Goal: Information Seeking & Learning: Check status

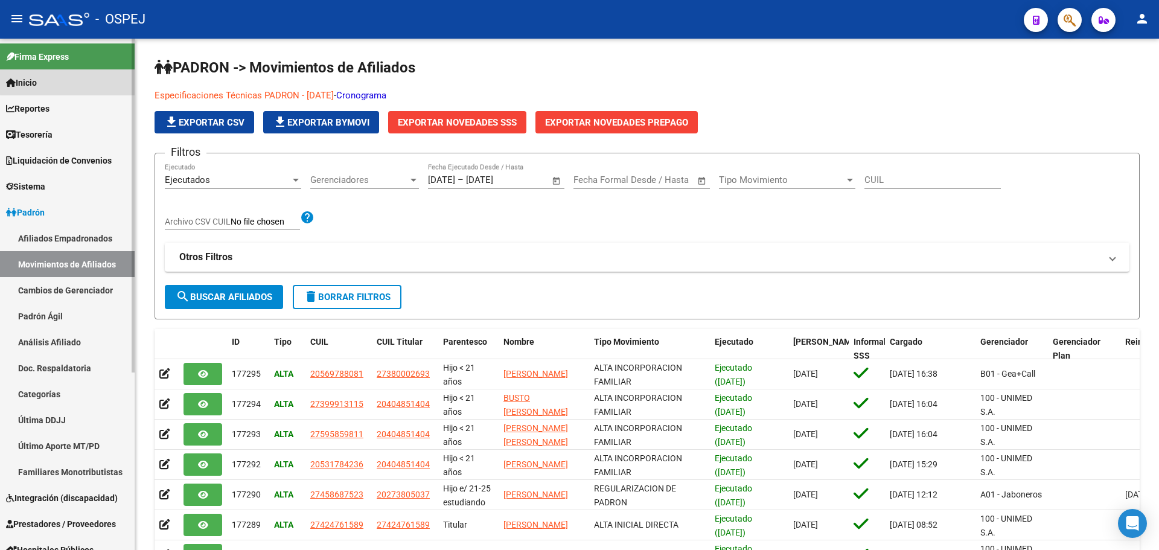
click at [68, 79] on link "Inicio" at bounding box center [67, 82] width 135 height 26
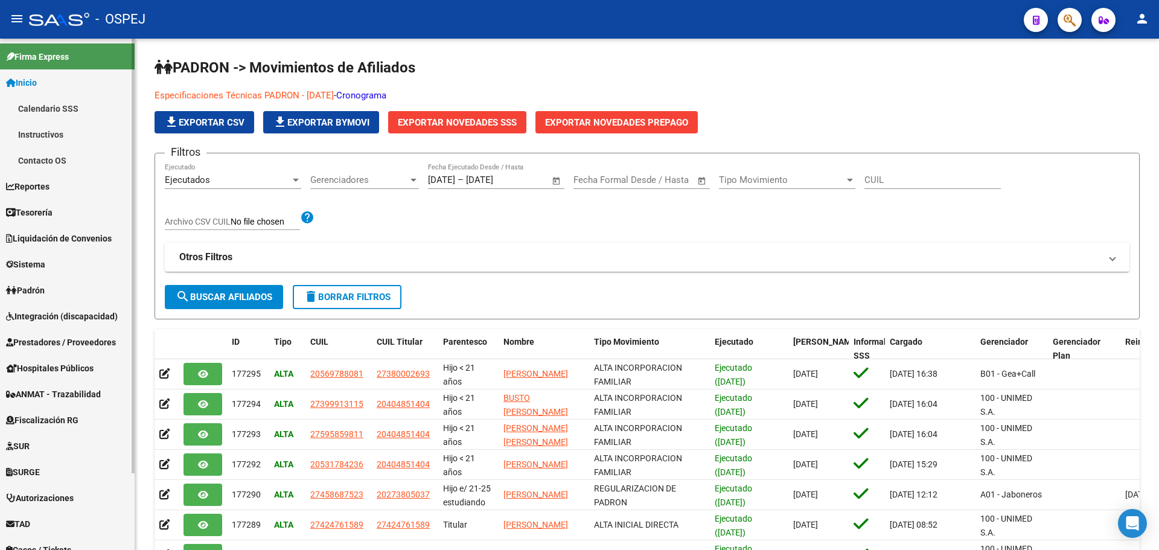
scroll to position [91, 0]
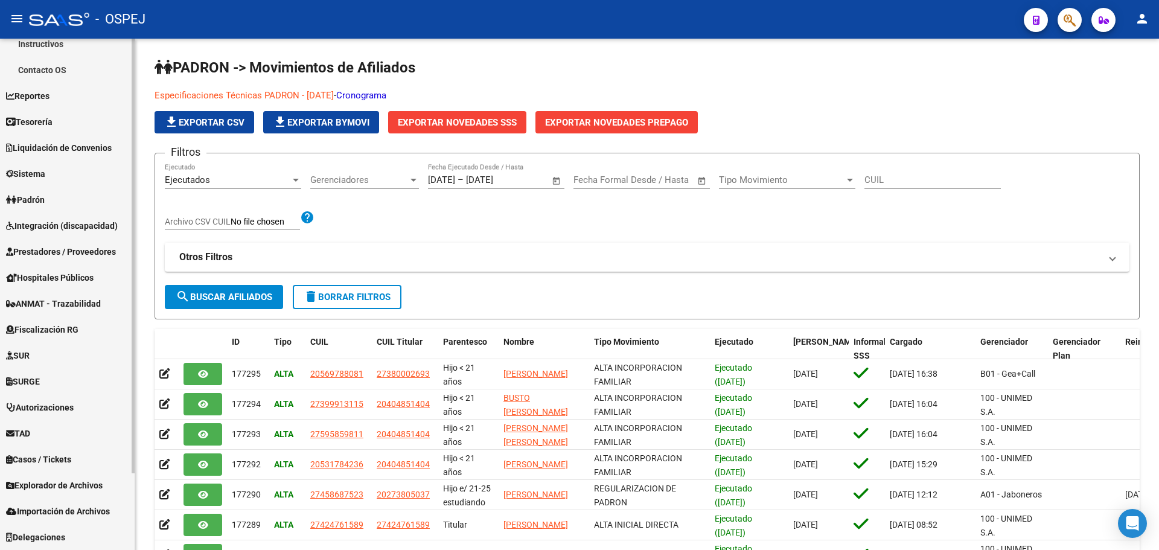
click at [56, 205] on link "Padrón" at bounding box center [67, 200] width 135 height 26
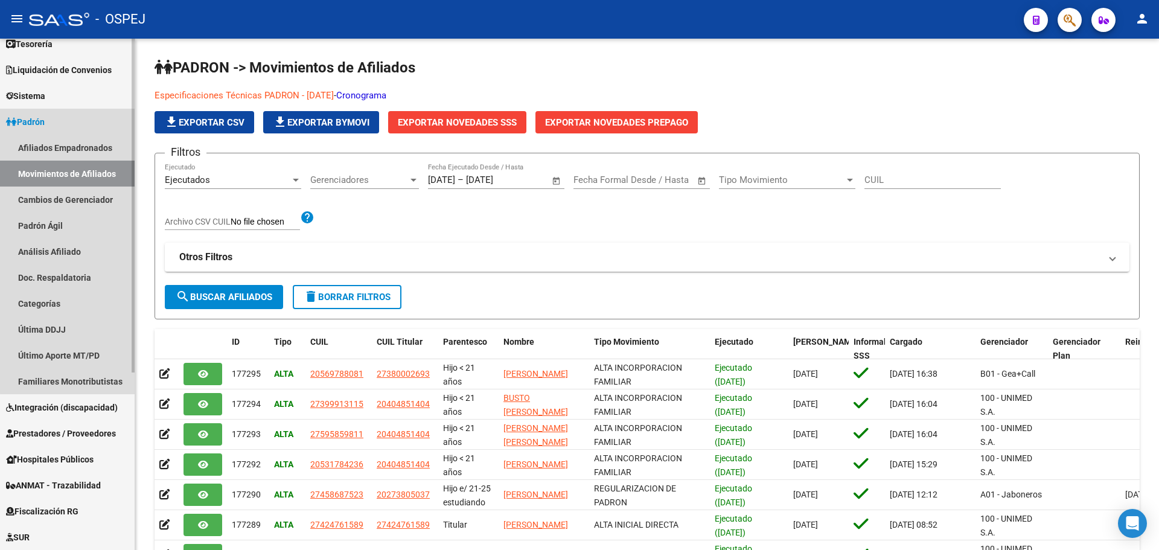
click at [68, 175] on link "Movimientos de Afiliados" at bounding box center [67, 174] width 135 height 26
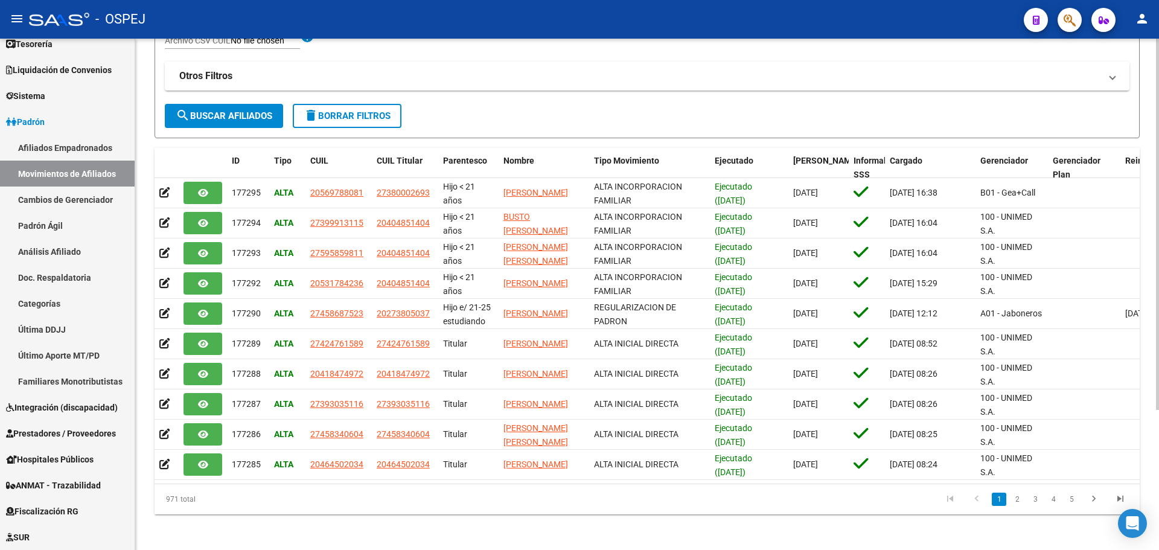
scroll to position [0, 0]
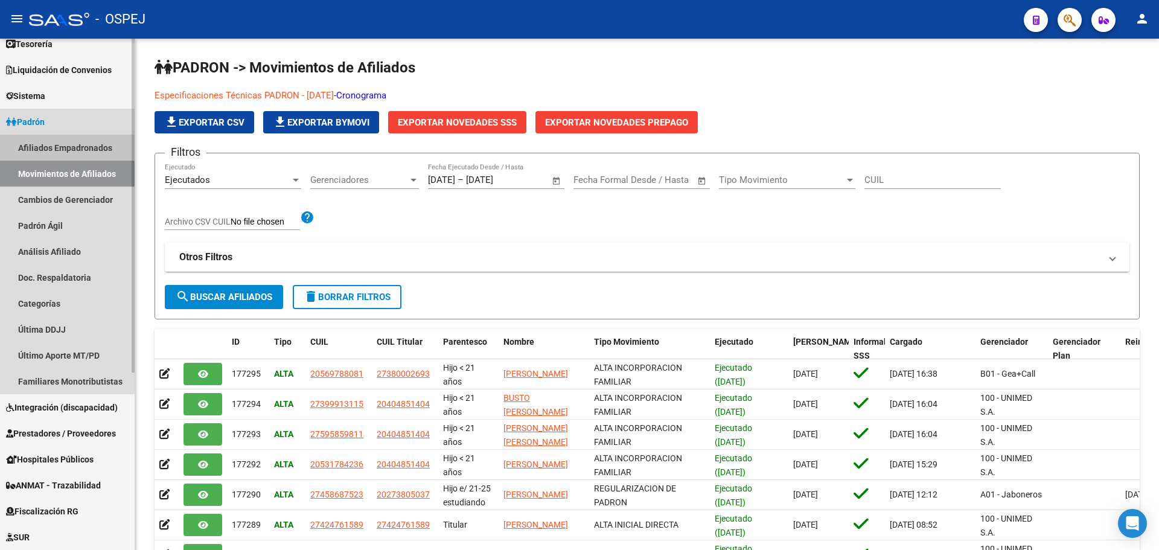
click at [52, 146] on link "Afiliados Empadronados" at bounding box center [67, 148] width 135 height 26
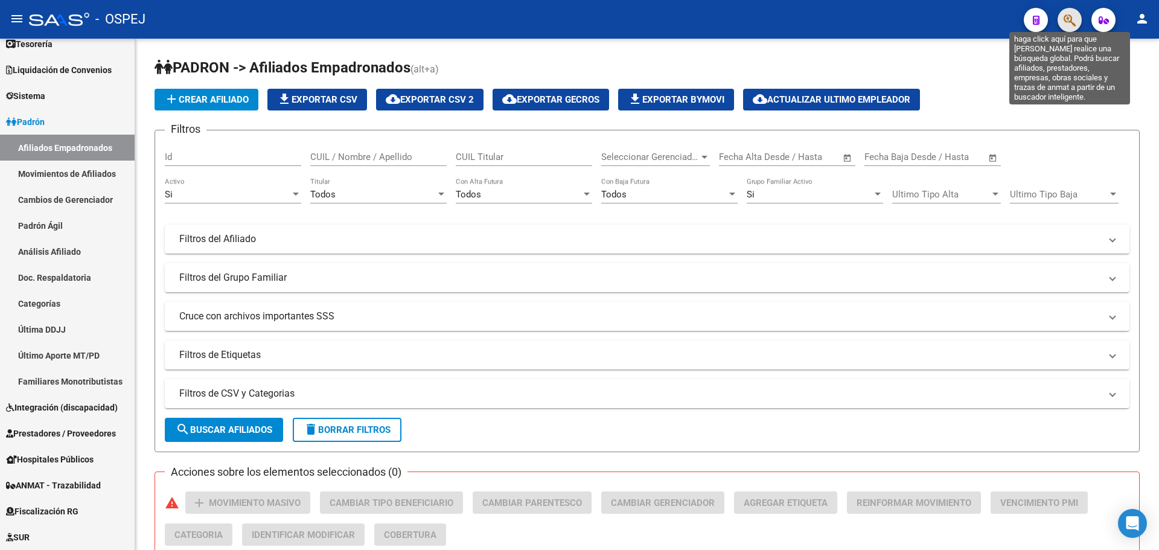
click at [1072, 17] on icon "button" at bounding box center [1070, 20] width 12 height 14
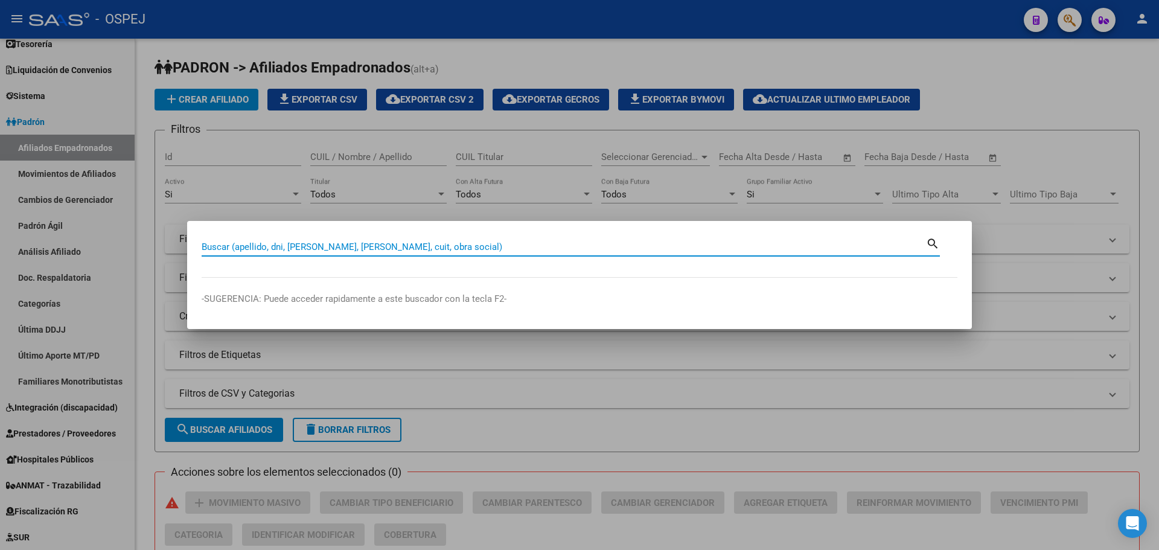
paste input "27557843790"
type input "27557843790"
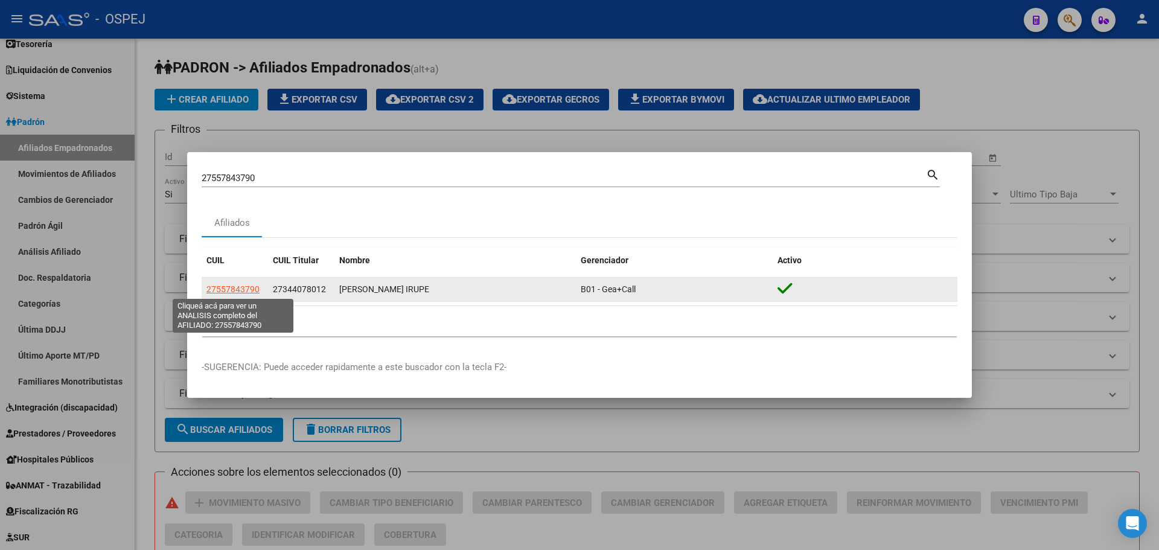
click at [241, 293] on span "27557843790" at bounding box center [233, 289] width 53 height 10
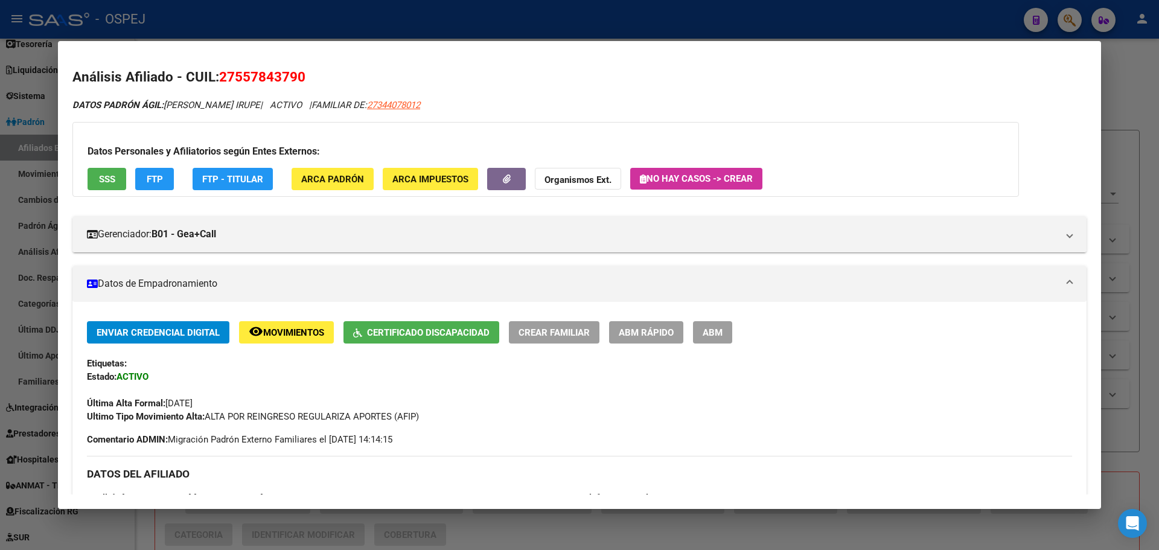
click at [278, 333] on span "Movimientos" at bounding box center [293, 332] width 61 height 11
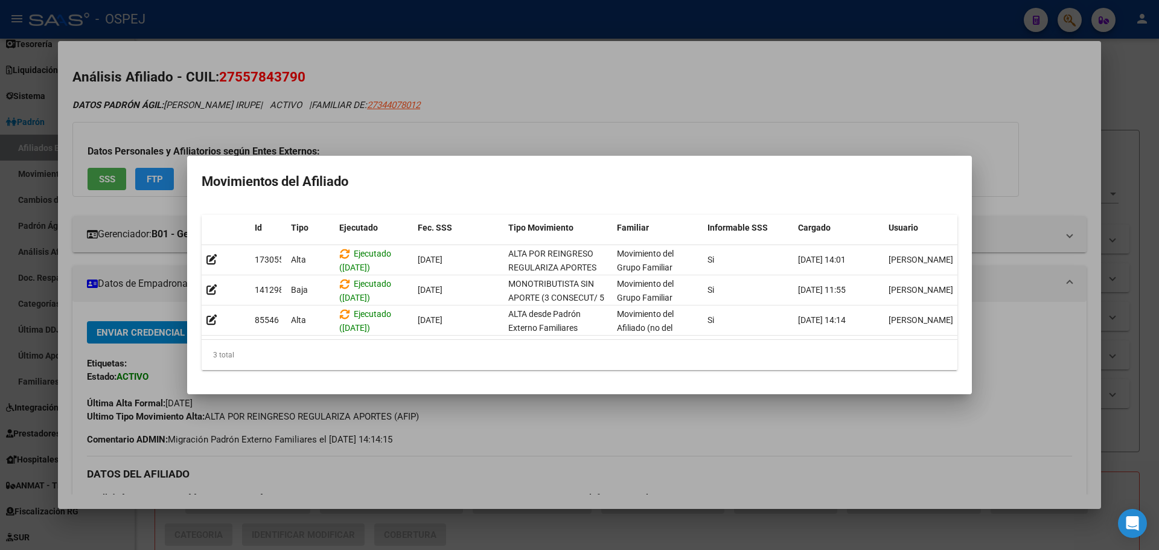
click at [549, 100] on div at bounding box center [579, 275] width 1159 height 550
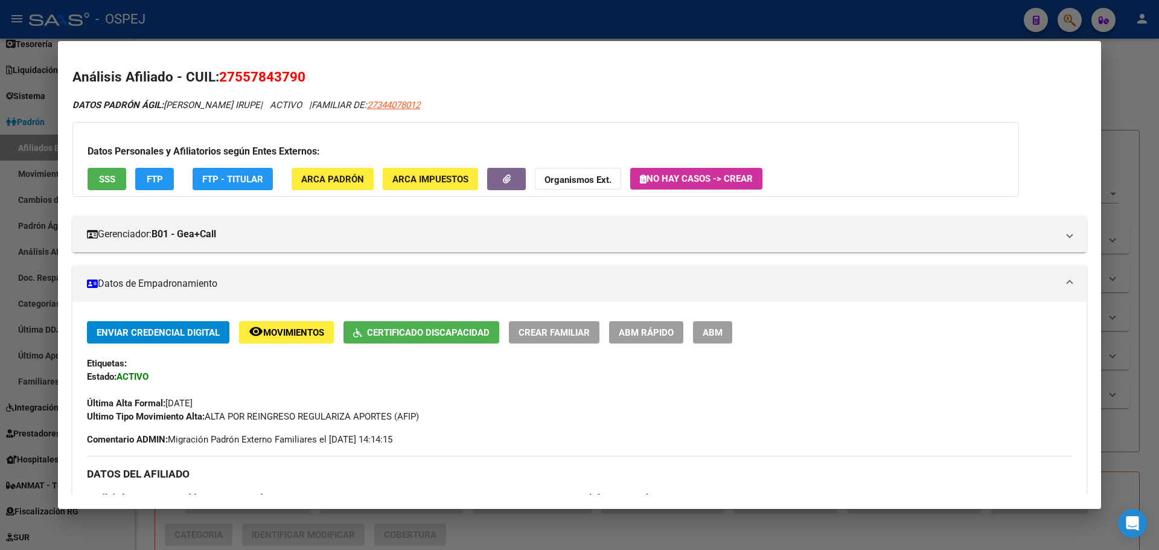
click at [708, 329] on span "ABM" at bounding box center [713, 332] width 20 height 11
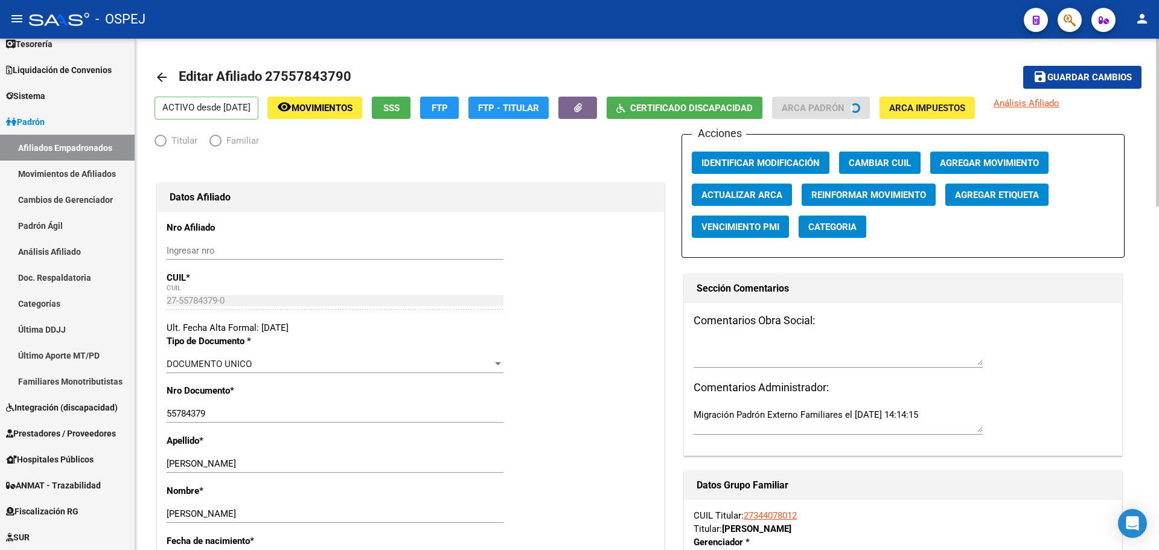
radio input "true"
type input "27-34407801-2"
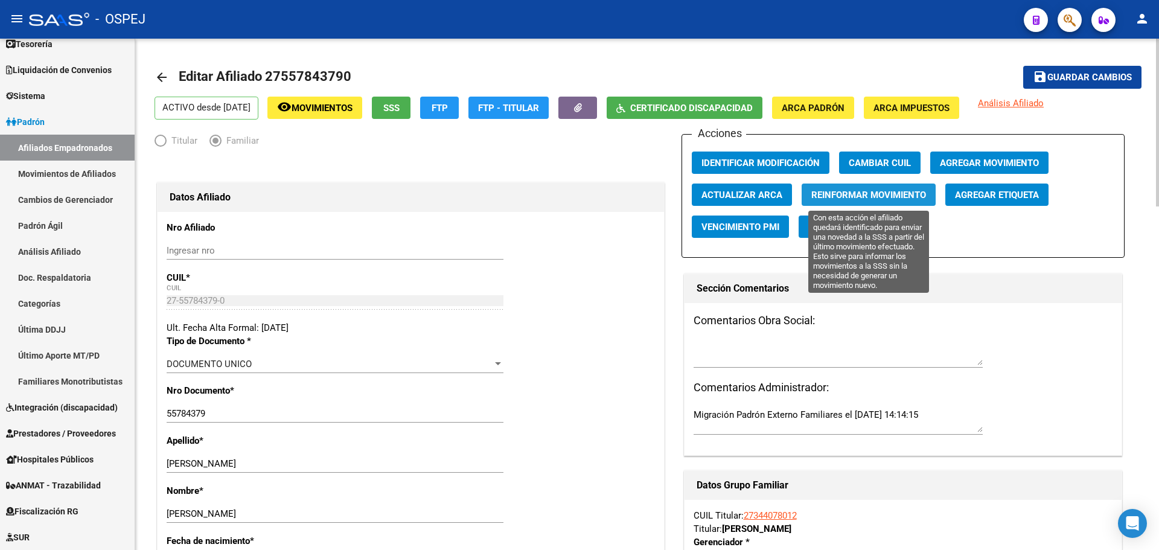
click at [888, 197] on span "Reinformar Movimiento" at bounding box center [869, 195] width 115 height 11
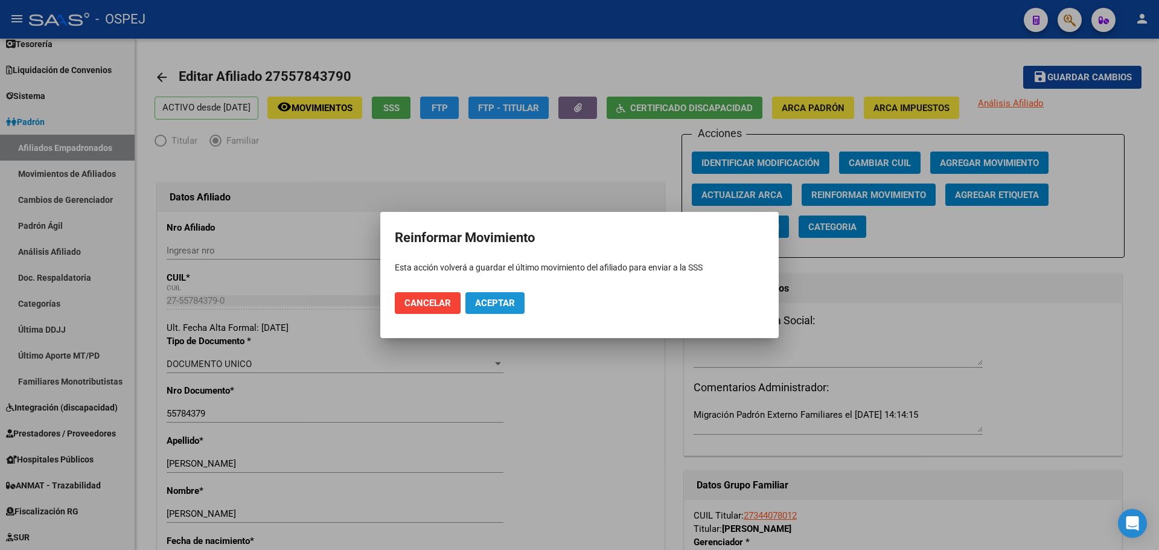
click at [524, 306] on button "Aceptar" at bounding box center [495, 303] width 59 height 22
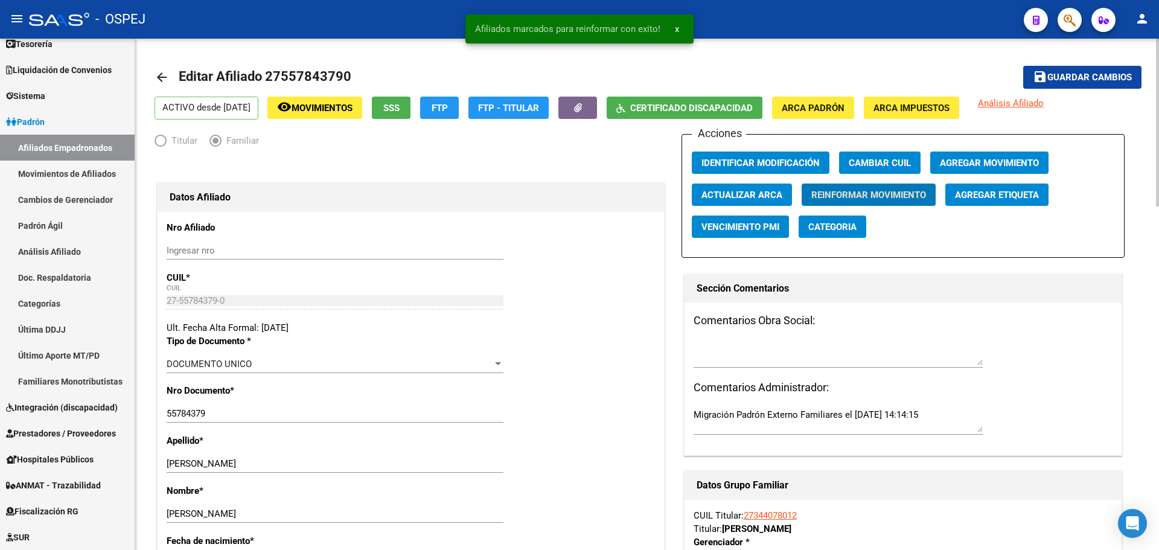
click at [164, 75] on mat-icon "arrow_back" at bounding box center [162, 77] width 14 height 14
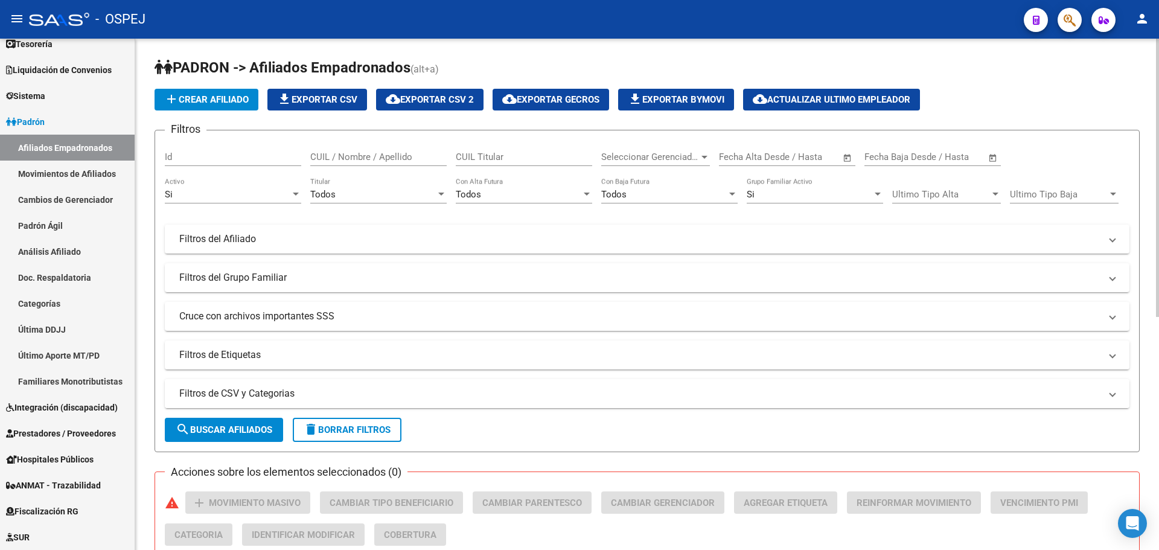
click at [237, 390] on mat-panel-title "Filtros de CSV y Categorias" at bounding box center [639, 393] width 921 height 13
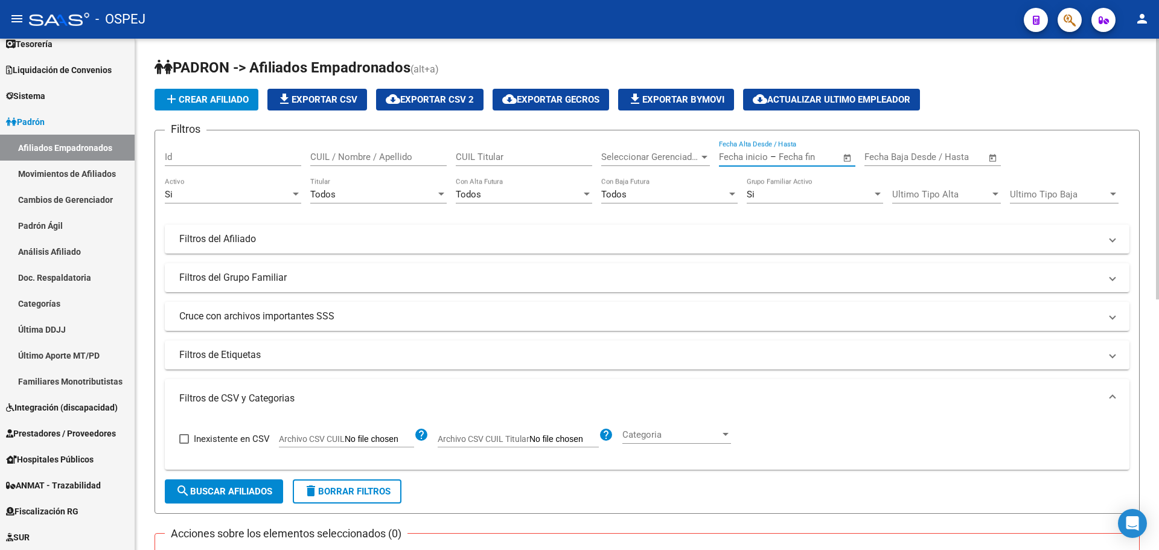
click at [749, 158] on input "text" at bounding box center [743, 157] width 49 height 11
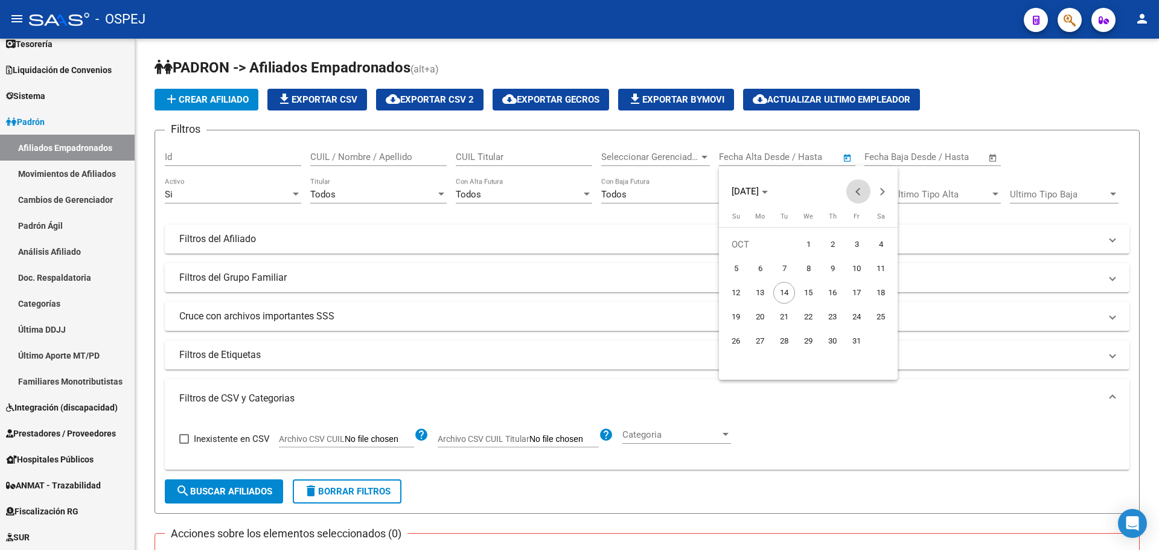
click at [862, 189] on span "Previous month" at bounding box center [859, 191] width 24 height 24
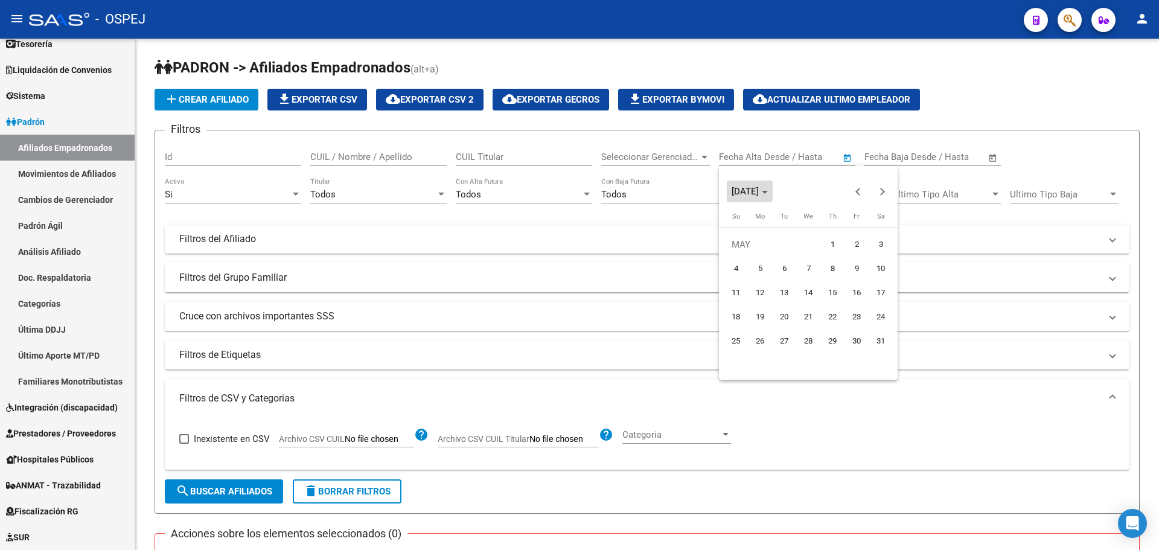
click at [739, 191] on span "MAY 2025" at bounding box center [745, 191] width 27 height 11
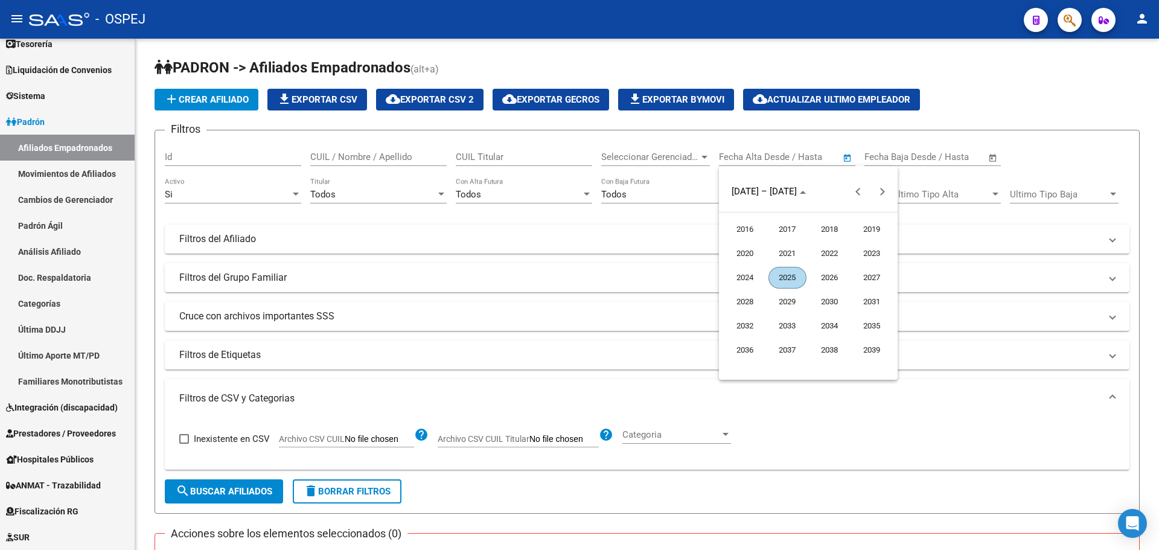
click at [744, 232] on span "2016" at bounding box center [745, 230] width 38 height 22
click at [748, 255] on span "JAN" at bounding box center [745, 254] width 38 height 22
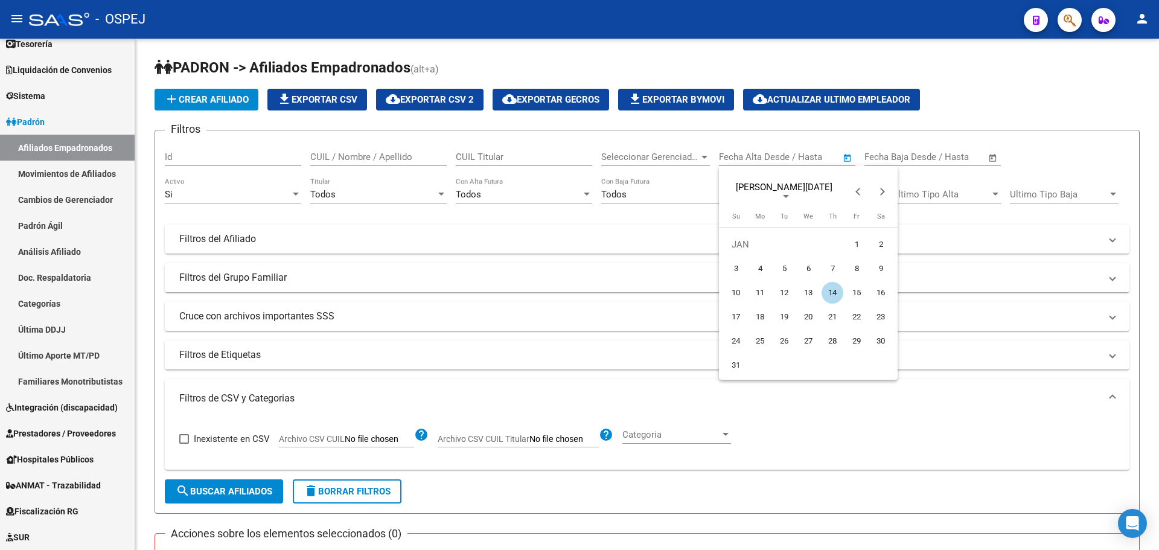
drag, startPoint x: 860, startPoint y: 239, endPoint x: 806, endPoint y: 217, distance: 58.5
click at [857, 237] on span "1" at bounding box center [857, 245] width 22 height 22
type input "[DATE]"
click at [766, 193] on span "JAN 2016" at bounding box center [784, 187] width 97 height 11
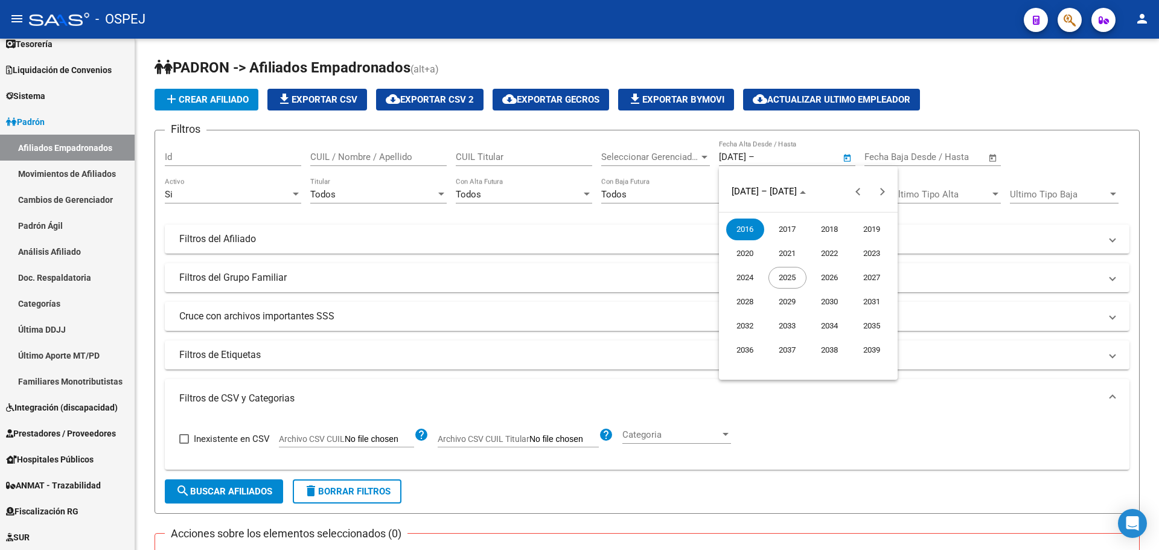
click at [778, 280] on span "2025" at bounding box center [788, 278] width 38 height 22
click at [784, 306] on span "OCT" at bounding box center [788, 302] width 38 height 22
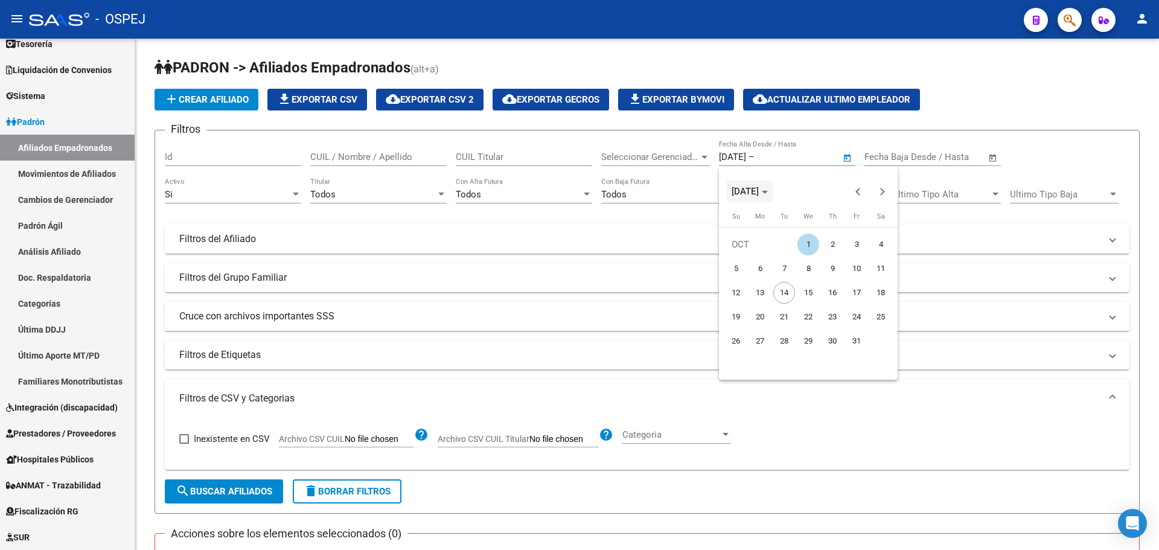
click at [756, 197] on span "Choose month and year" at bounding box center [750, 191] width 46 height 29
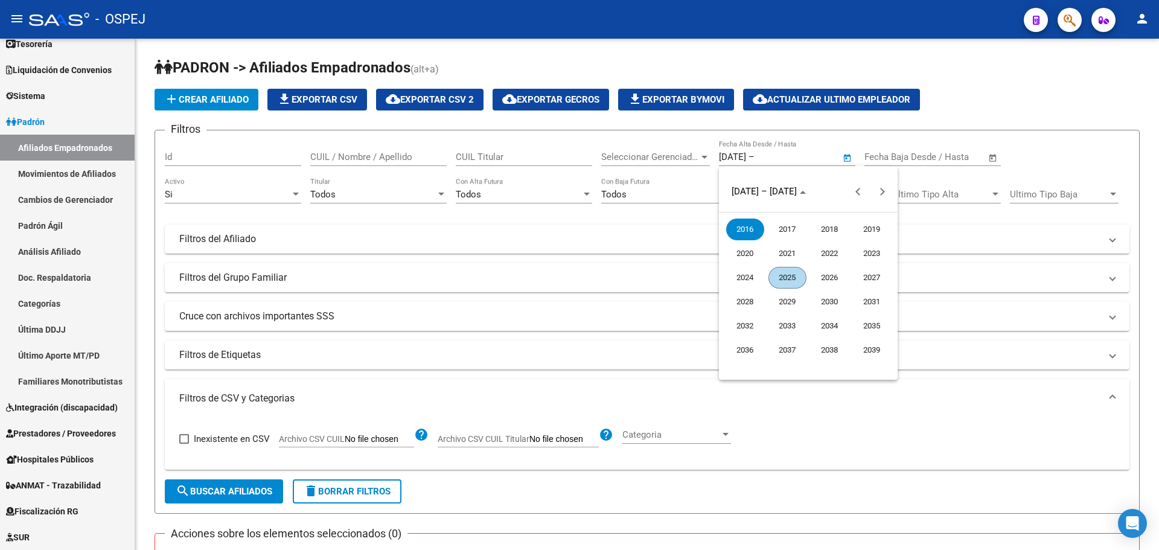
click at [738, 278] on span "2024" at bounding box center [745, 278] width 38 height 22
click at [752, 194] on span "2024" at bounding box center [746, 191] width 28 height 8
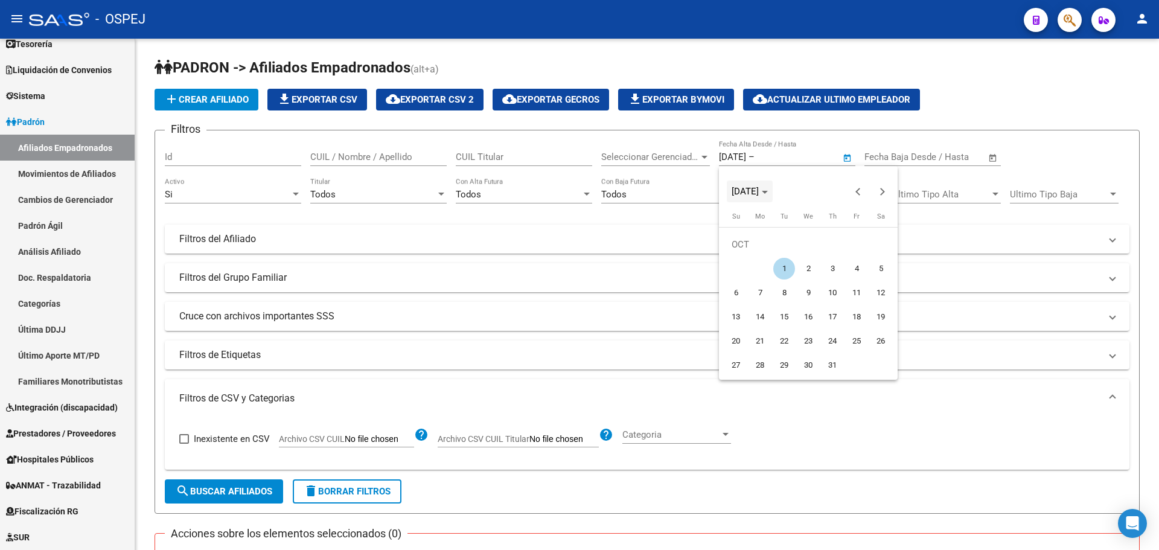
click at [768, 191] on span "OCT 2024" at bounding box center [750, 191] width 36 height 8
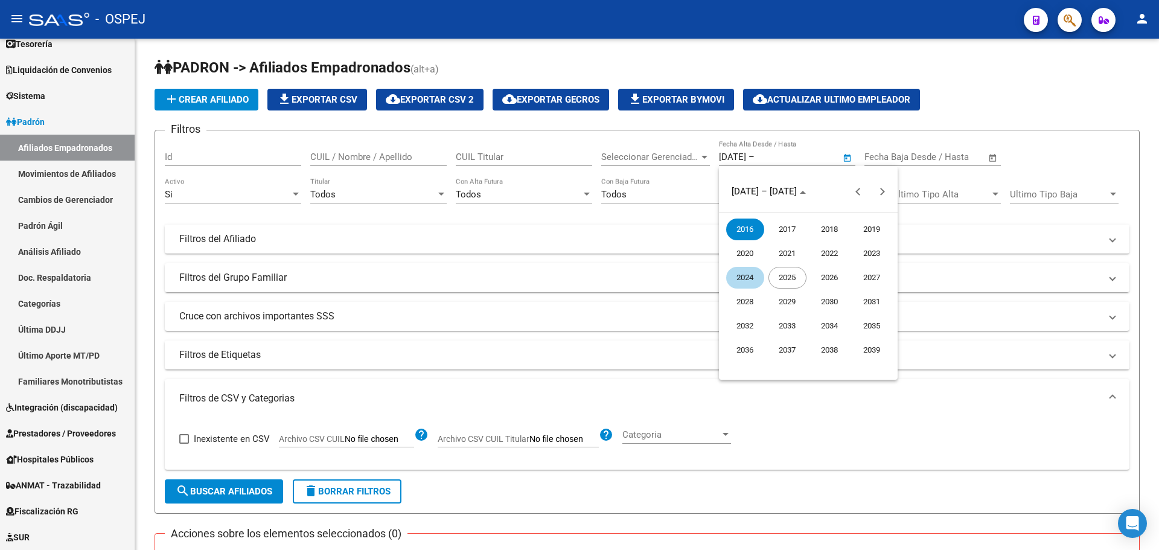
click at [783, 280] on span "2025" at bounding box center [788, 278] width 38 height 22
click at [748, 301] on span "SEP" at bounding box center [745, 302] width 38 height 22
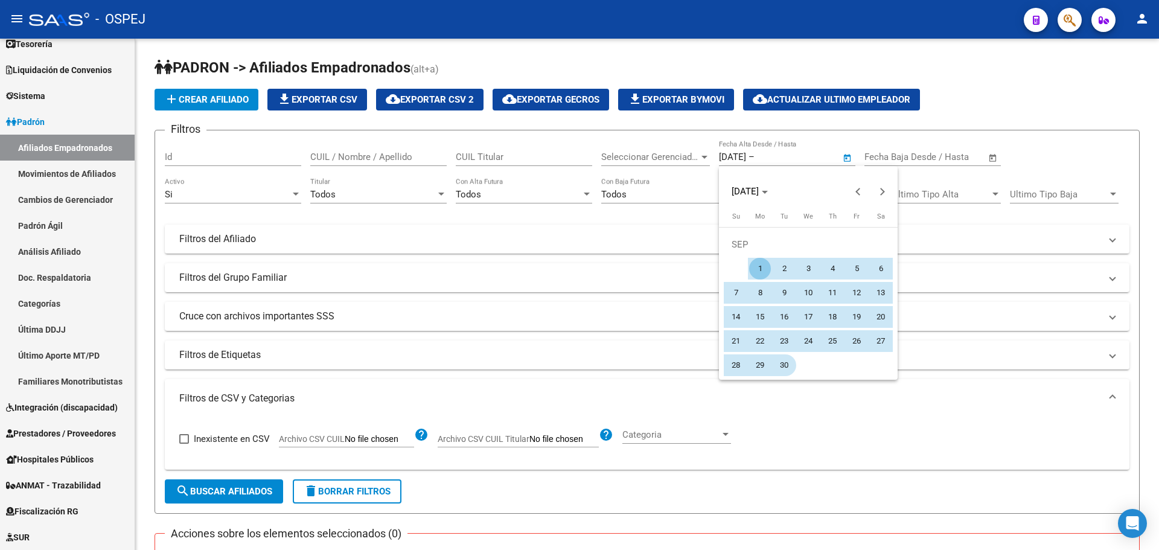
click at [781, 367] on span "30" at bounding box center [785, 365] width 22 height 22
type input "30/09/2025"
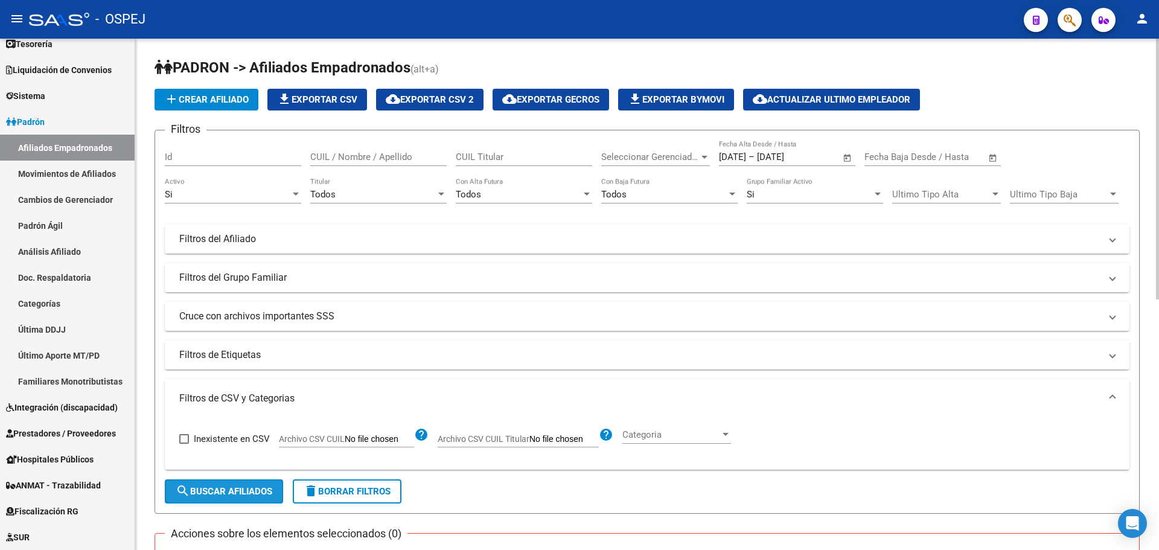
click at [264, 498] on button "search Buscar Afiliados" at bounding box center [224, 491] width 118 height 24
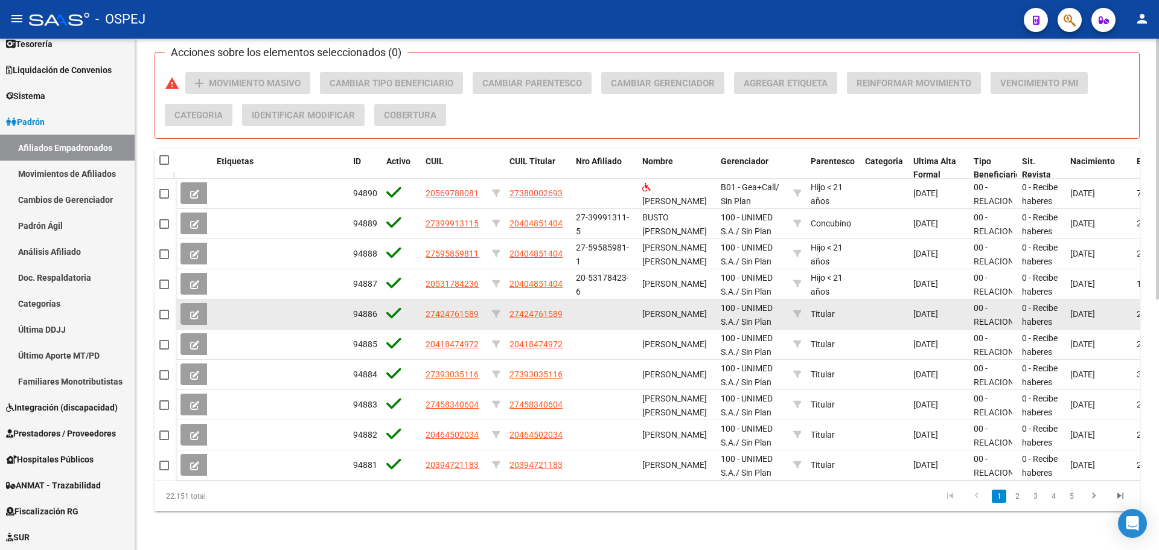
scroll to position [249, 0]
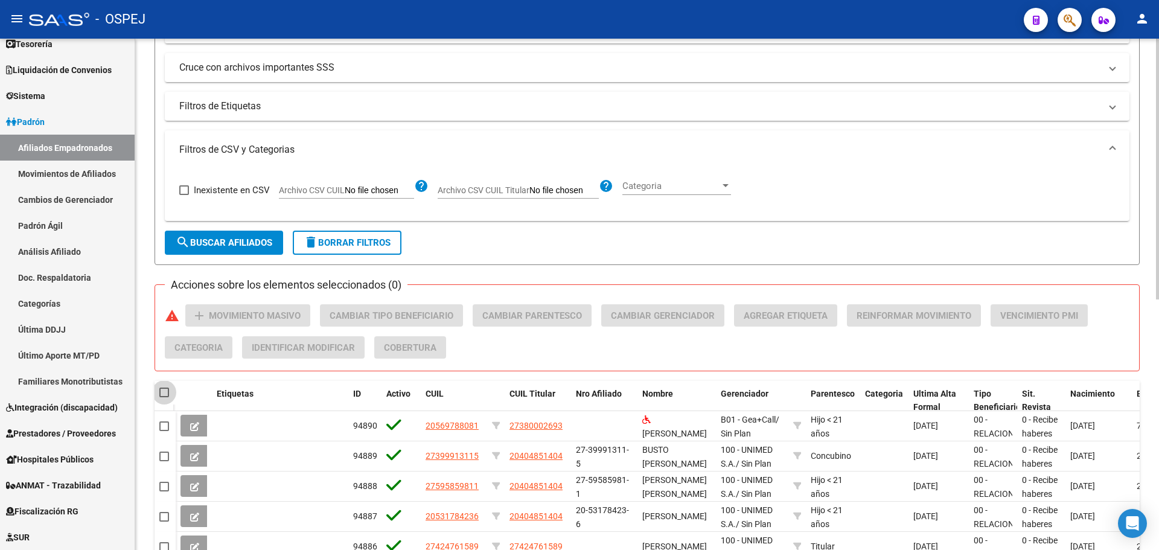
click at [165, 394] on span at bounding box center [164, 393] width 10 height 10
click at [164, 397] on input "checkbox" at bounding box center [164, 397] width 1 height 1
checkbox input "true"
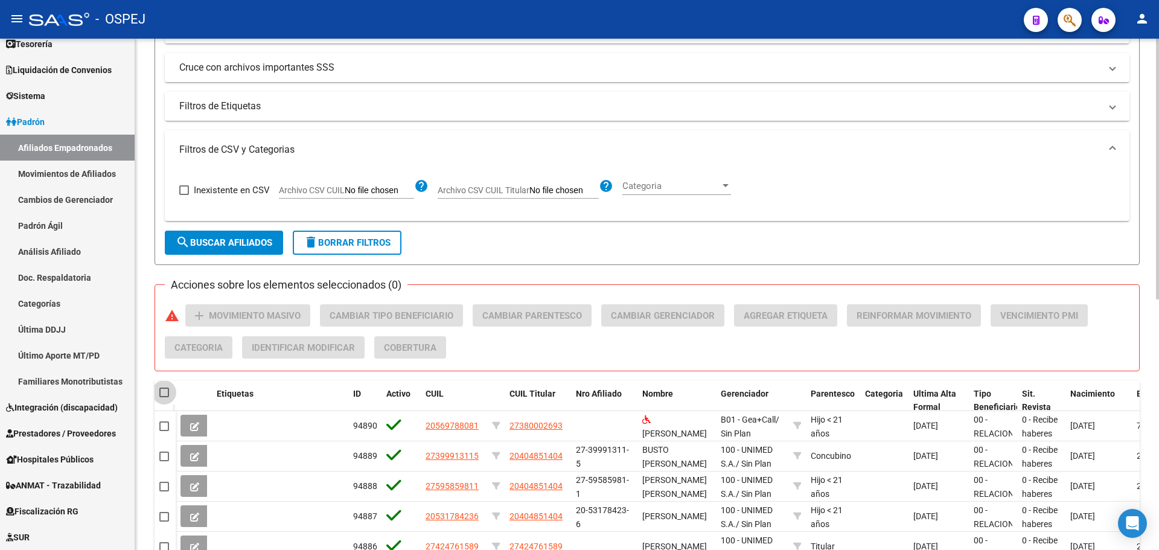
checkbox input "true"
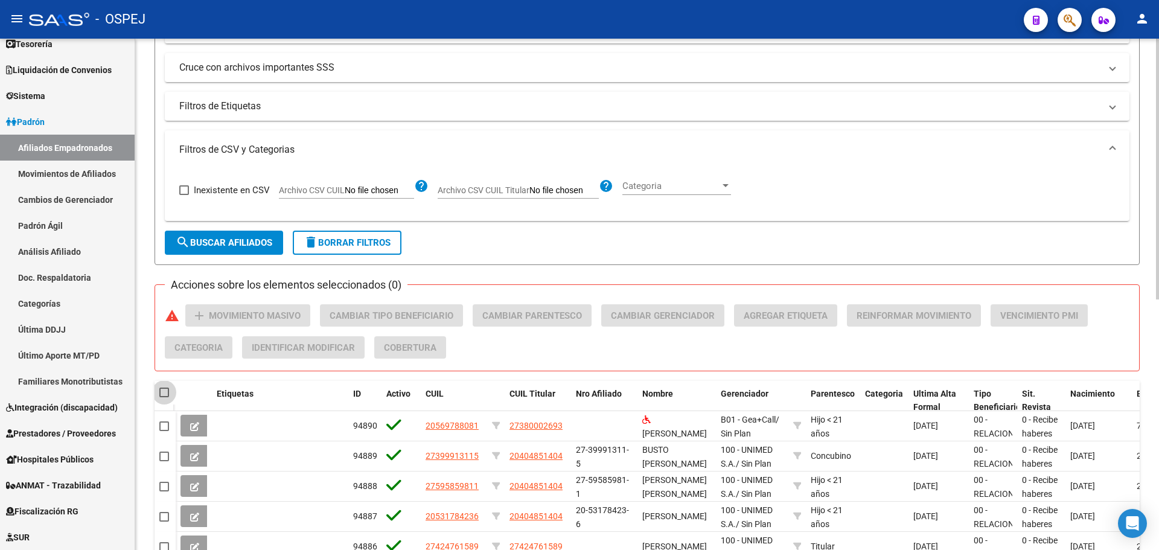
checkbox input "true"
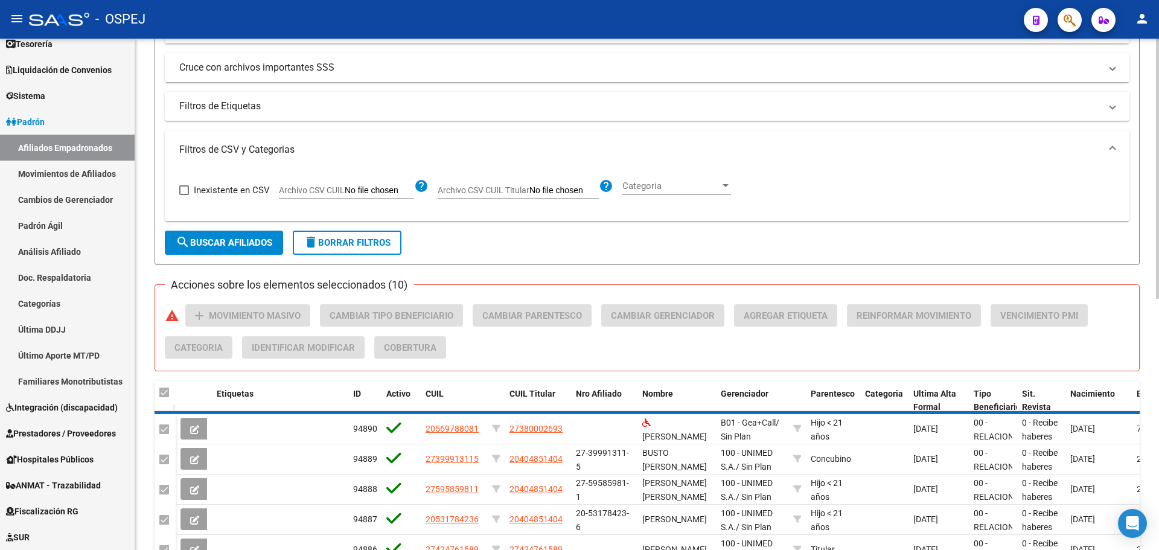
scroll to position [188, 0]
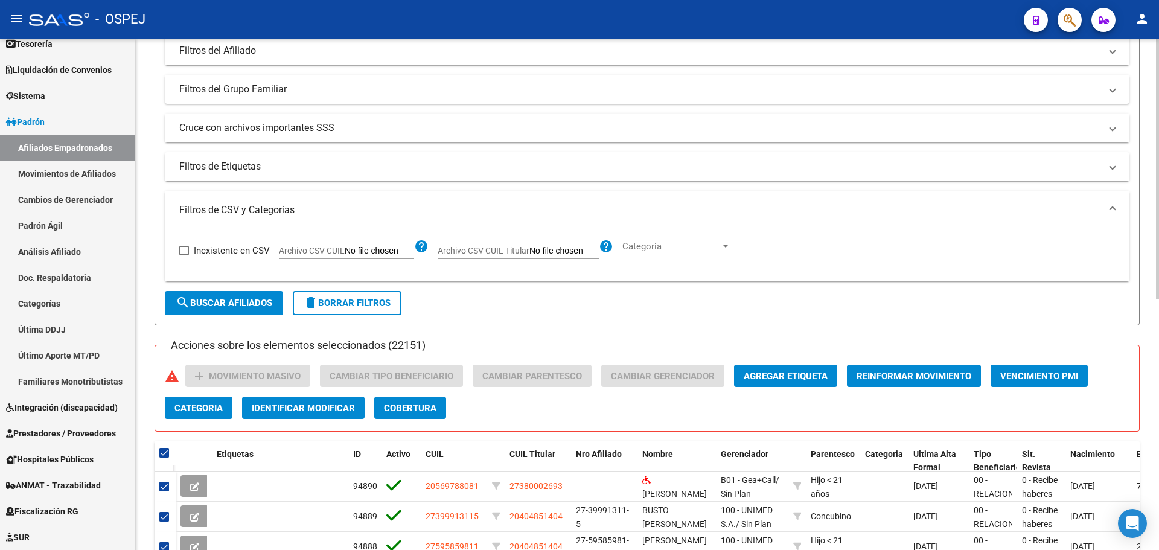
click at [291, 135] on mat-expansion-panel-header "Cruce con archivos importantes SSS" at bounding box center [647, 128] width 965 height 29
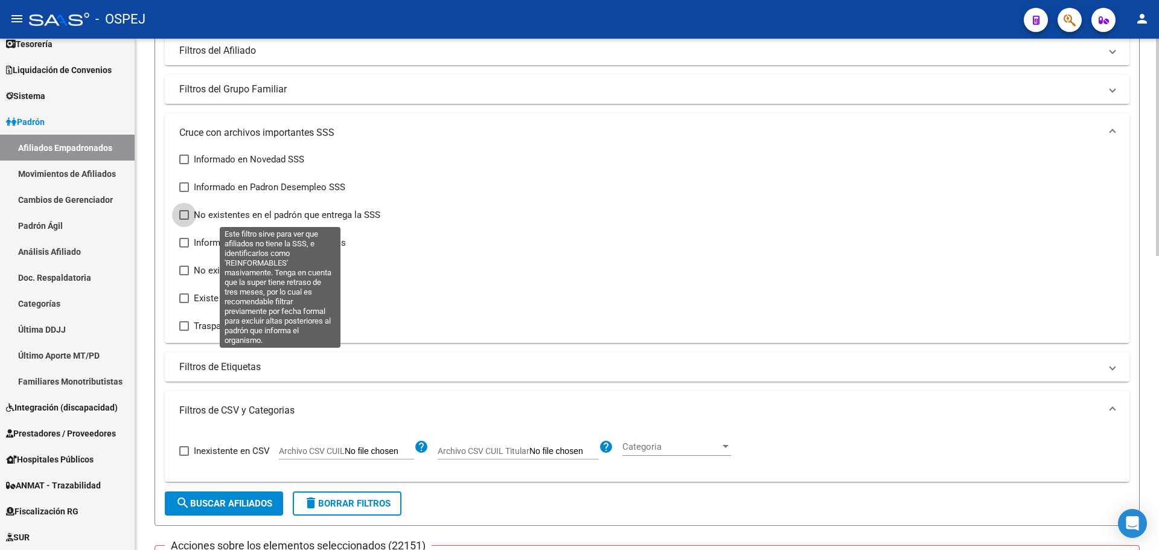
click at [323, 214] on span "No existentes en el padrón que entrega la SSS" at bounding box center [287, 215] width 187 height 14
click at [184, 220] on input "No existentes en el padrón que entrega la SSS" at bounding box center [184, 220] width 1 height 1
checkbox input "true"
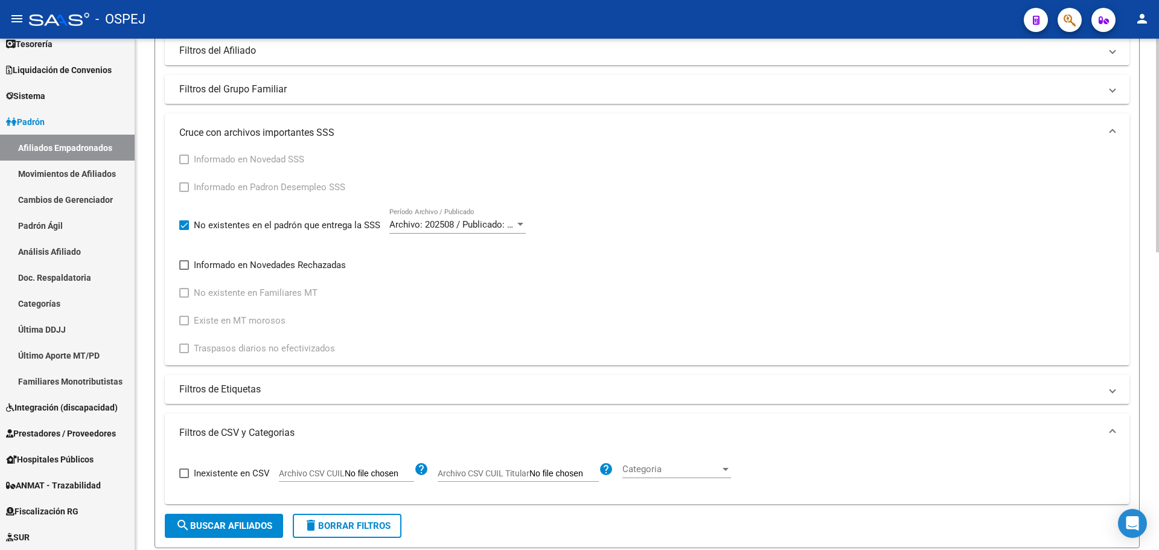
scroll to position [370, 0]
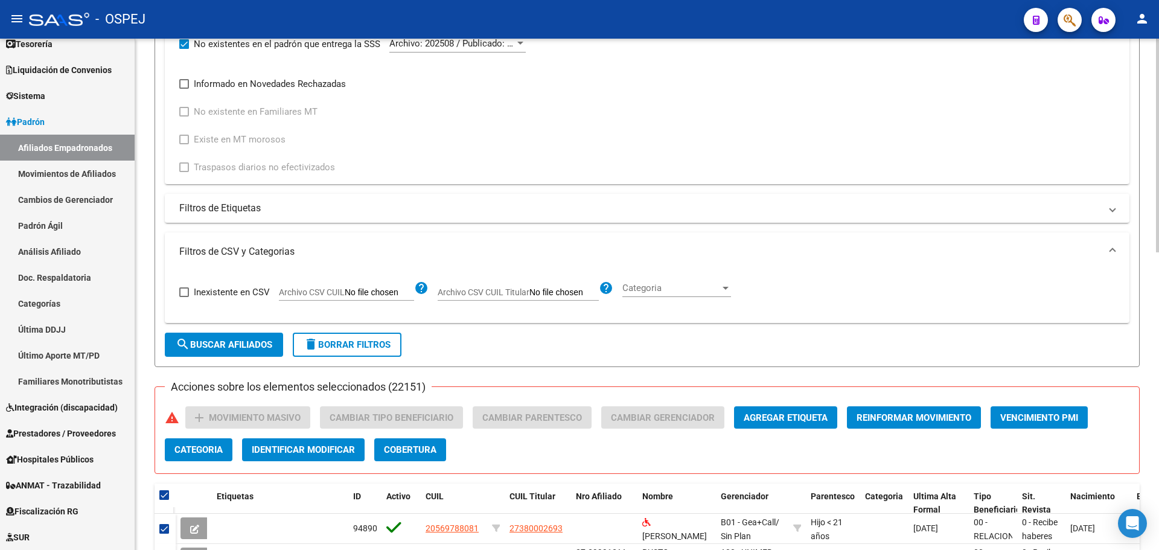
click at [278, 345] on button "search Buscar Afiliados" at bounding box center [224, 345] width 118 height 24
checkbox input "false"
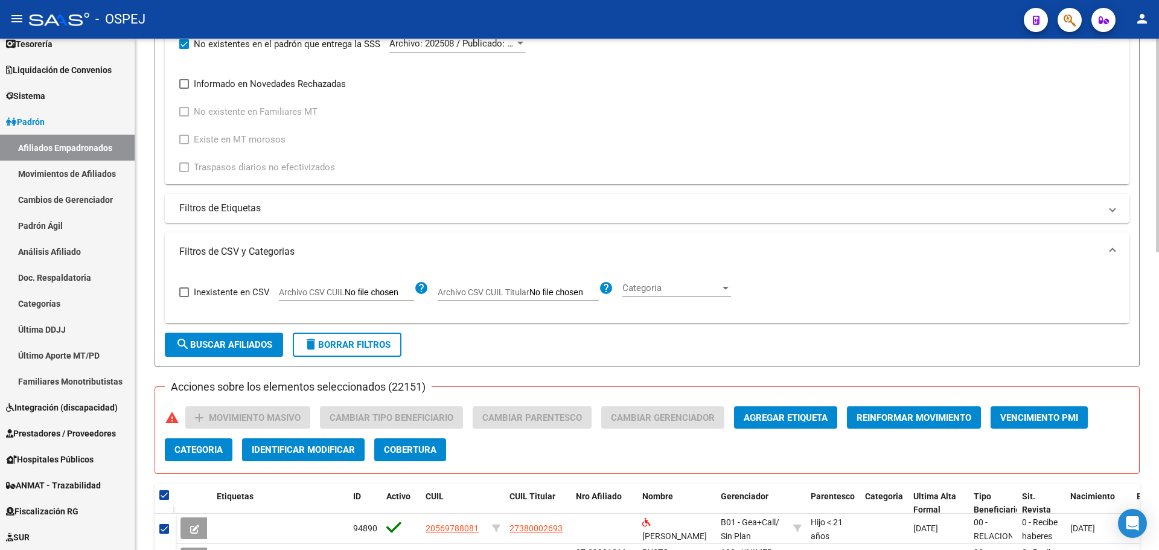
checkbox input "false"
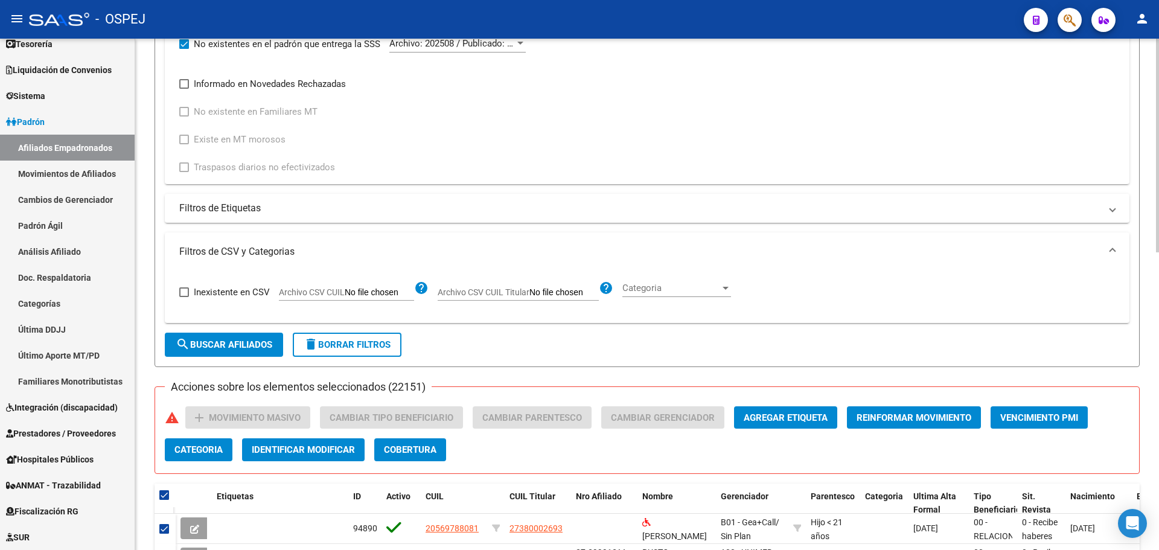
checkbox input "false"
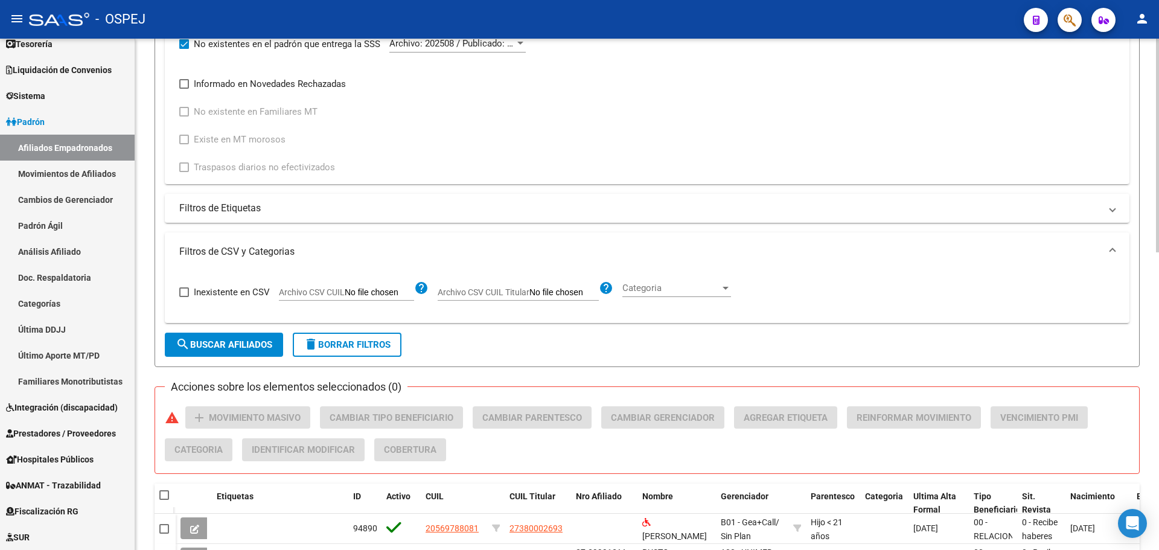
scroll to position [671, 0]
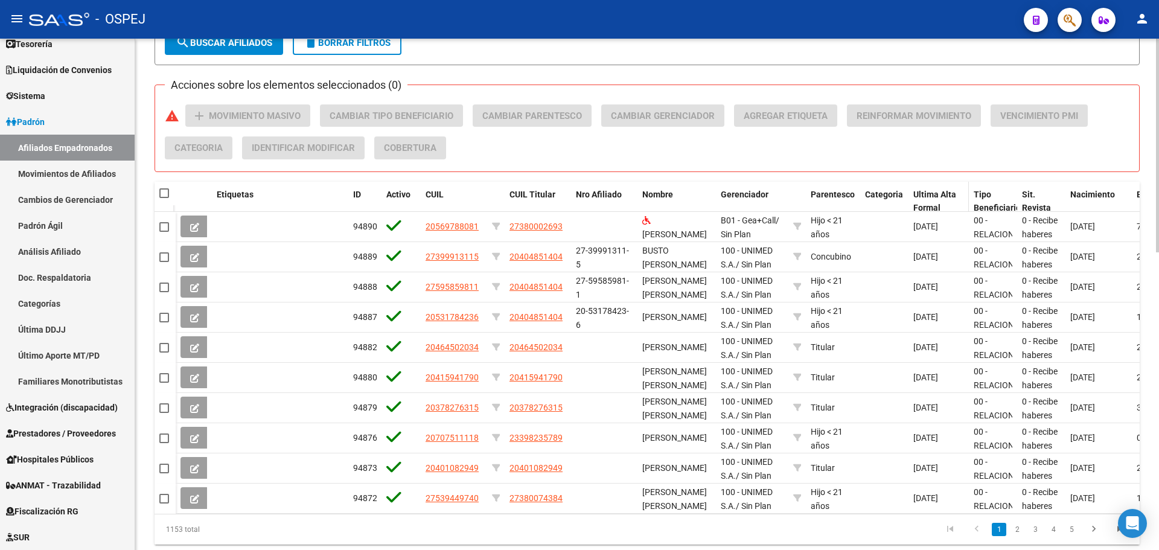
click at [938, 195] on span "Ultima Alta Formal" at bounding box center [935, 202] width 43 height 24
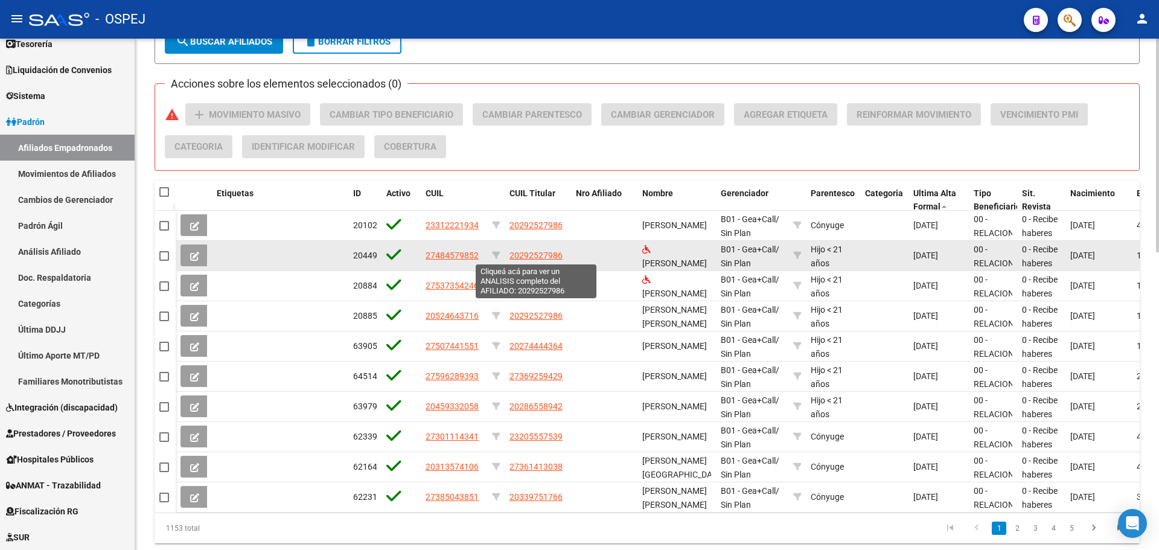
click at [544, 258] on span "20292527986" at bounding box center [536, 256] width 53 height 10
type textarea "20292527986"
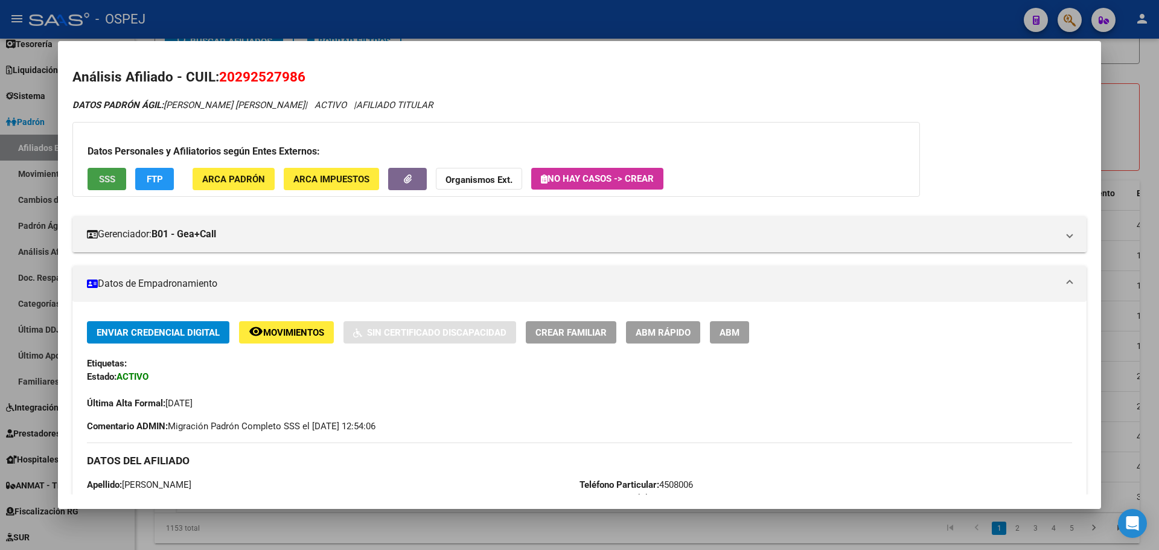
click at [123, 182] on button "SSS" at bounding box center [107, 179] width 39 height 22
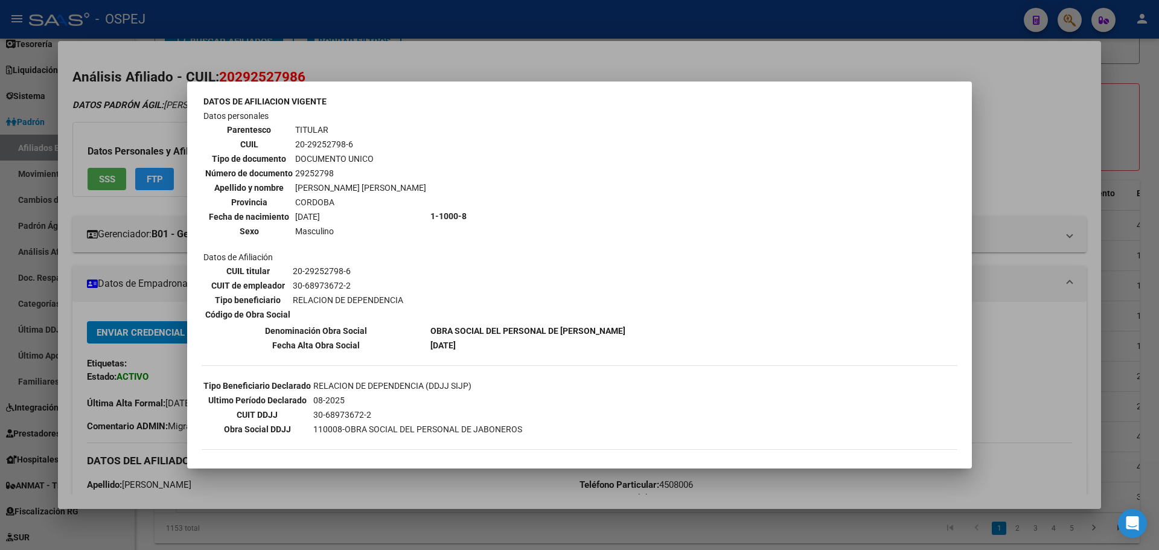
scroll to position [0, 0]
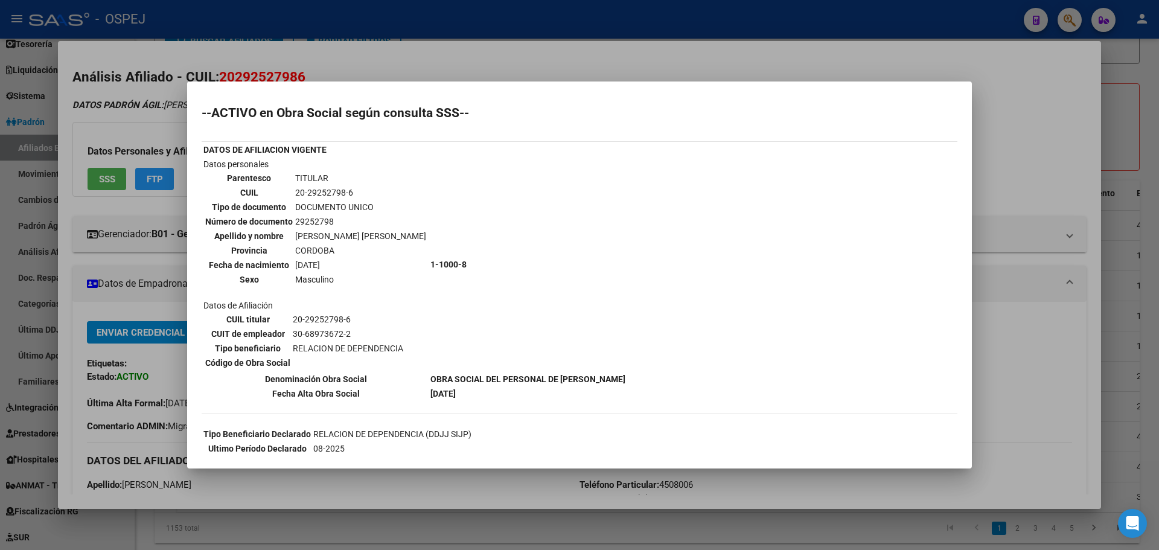
click at [405, 73] on div at bounding box center [579, 275] width 1159 height 550
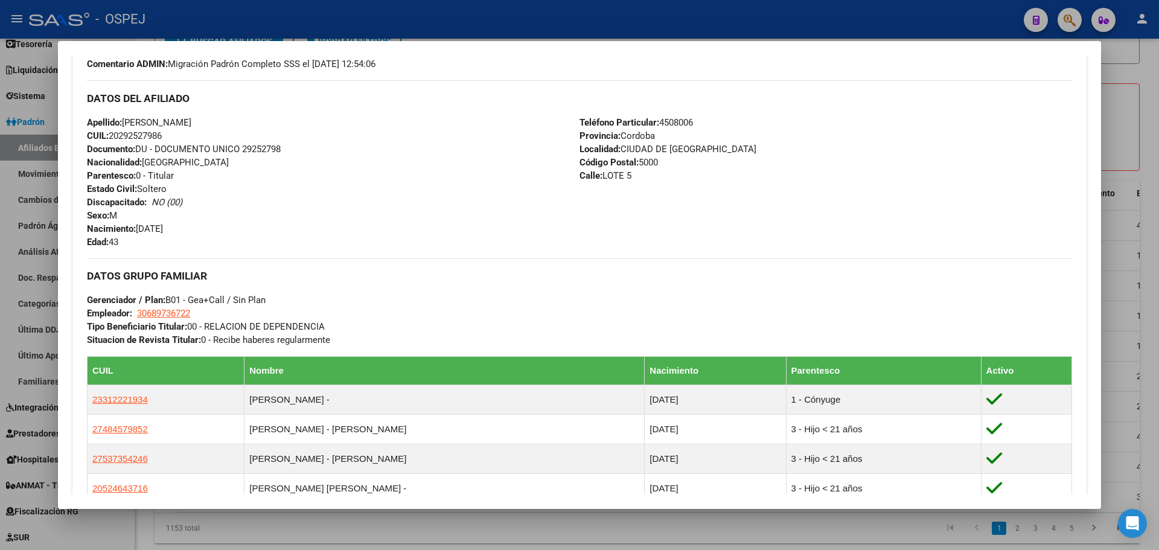
scroll to position [594, 0]
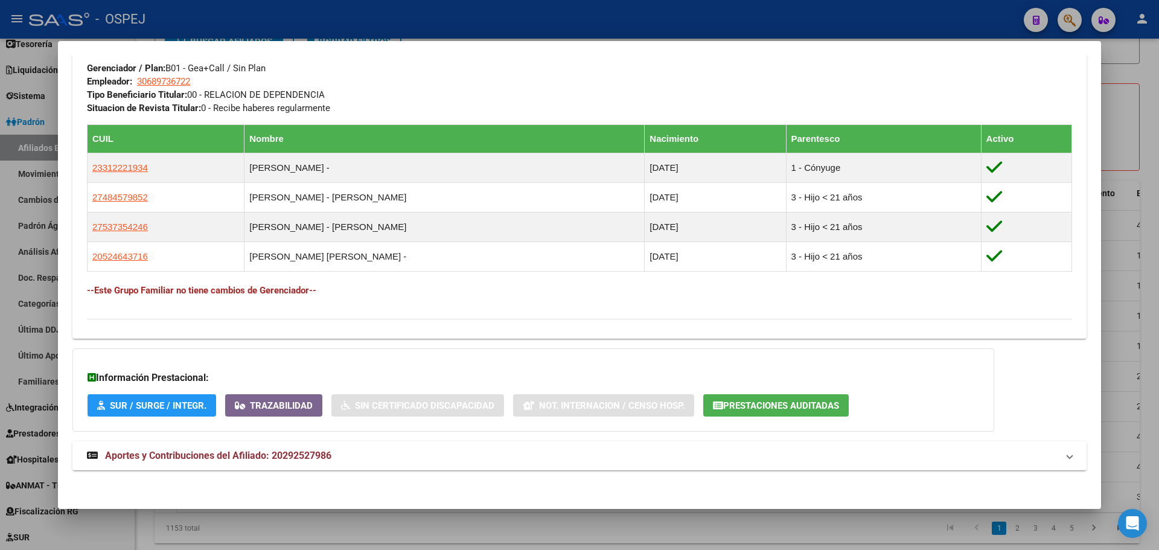
click at [436, 28] on div at bounding box center [579, 275] width 1159 height 550
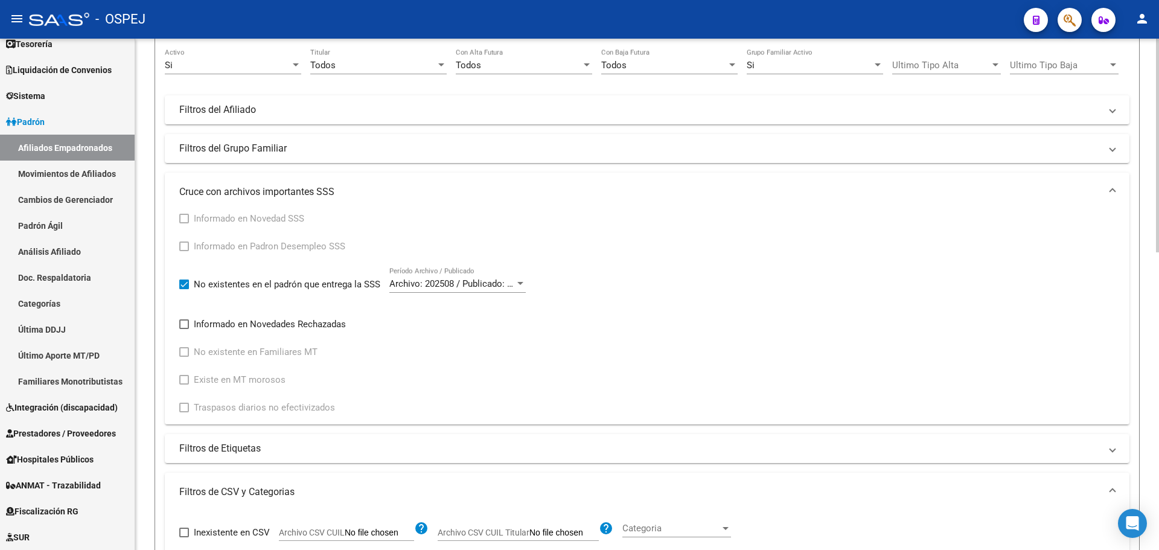
scroll to position [0, 0]
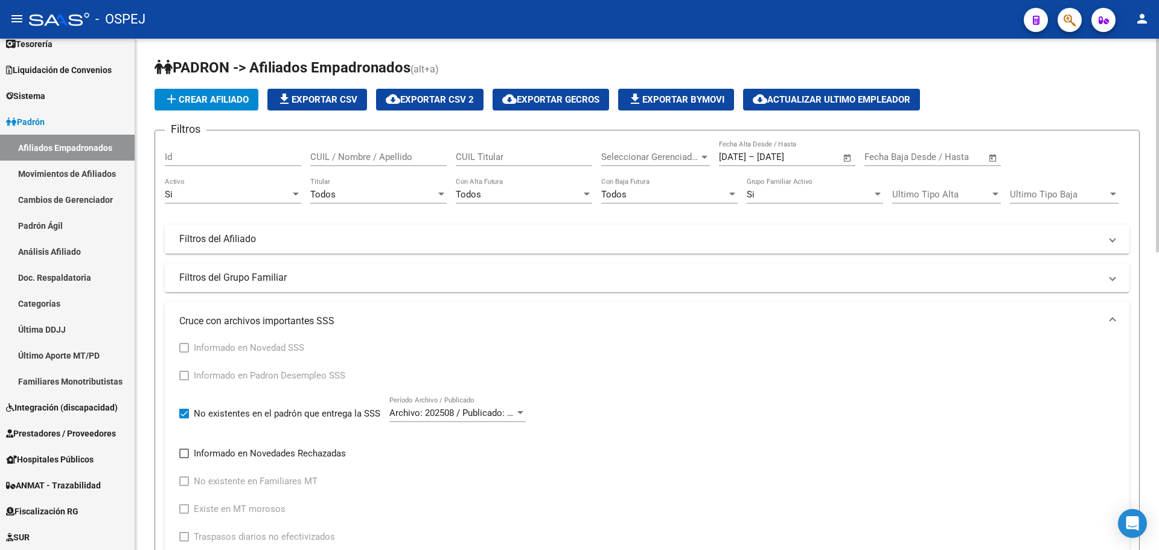
click at [840, 156] on span "Open calendar" at bounding box center [847, 157] width 29 height 29
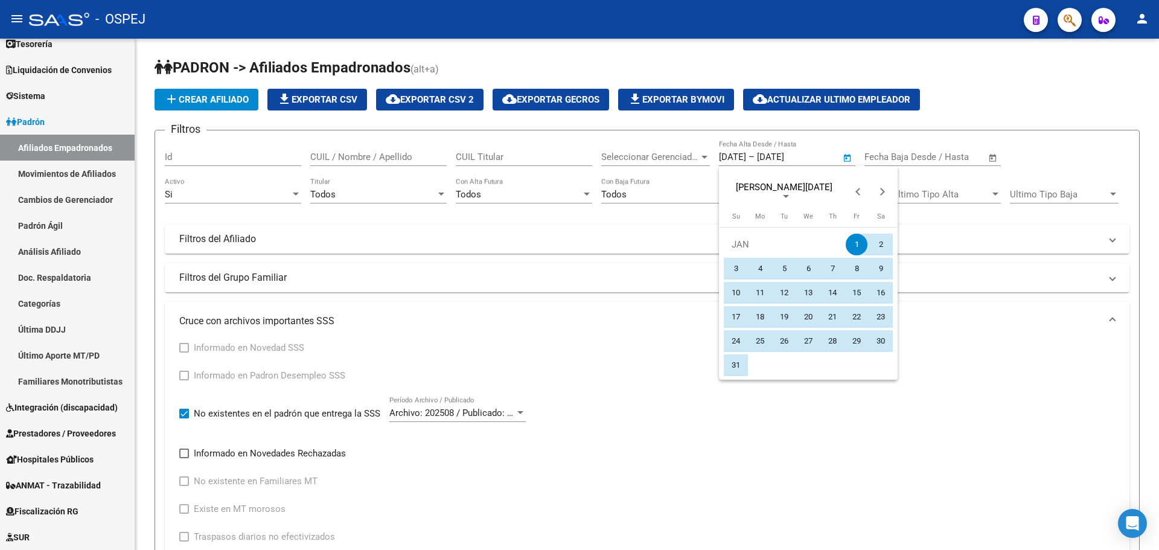
click at [859, 245] on span "1" at bounding box center [857, 245] width 22 height 22
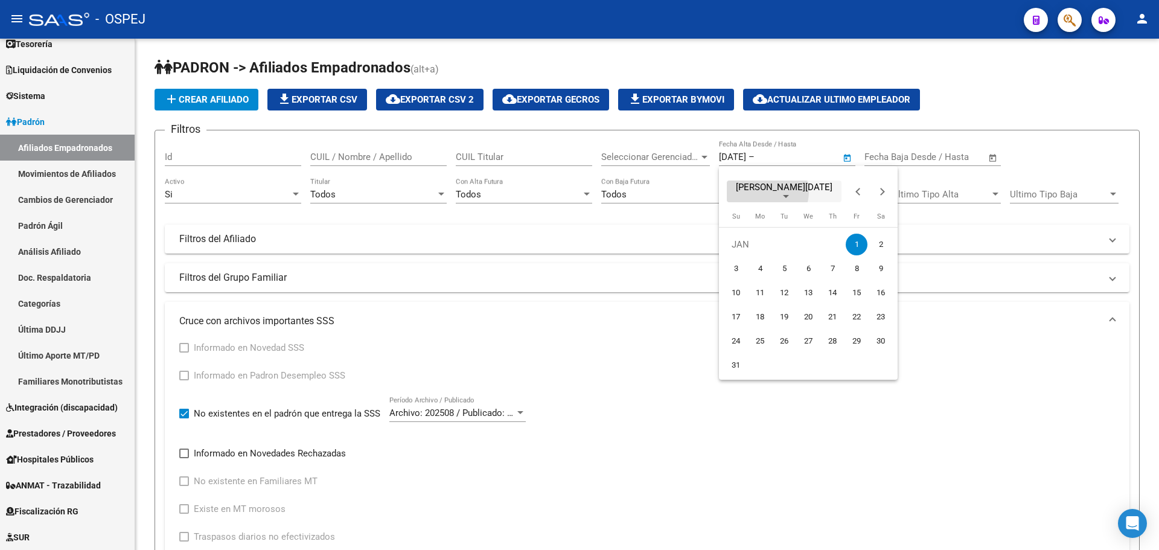
click at [767, 192] on span "JAN 2016" at bounding box center [784, 187] width 97 height 11
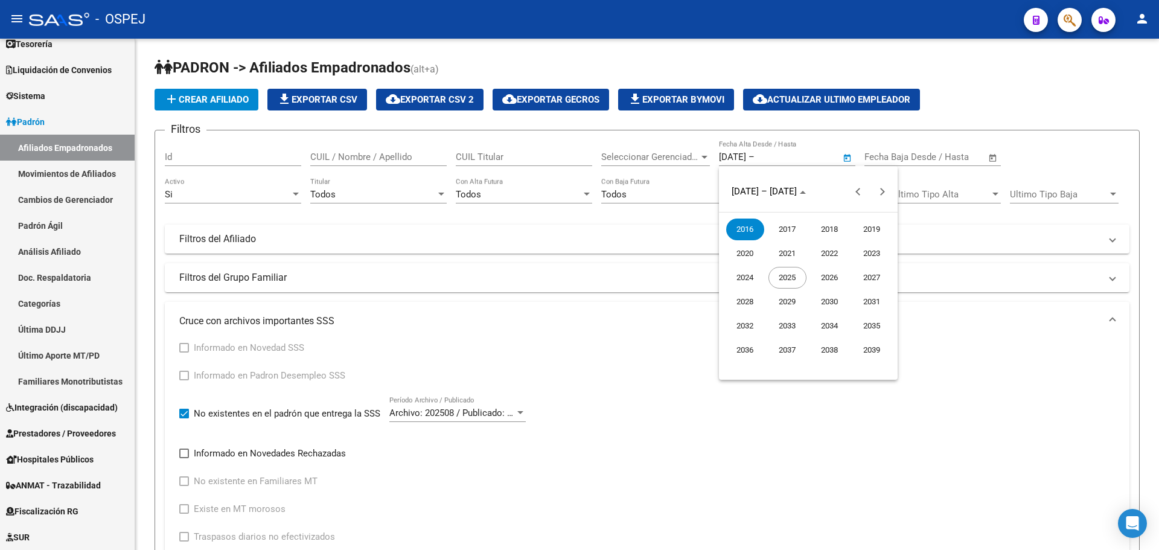
click at [781, 279] on span "2025" at bounding box center [788, 278] width 38 height 22
click at [879, 277] on span "AUG" at bounding box center [872, 278] width 38 height 22
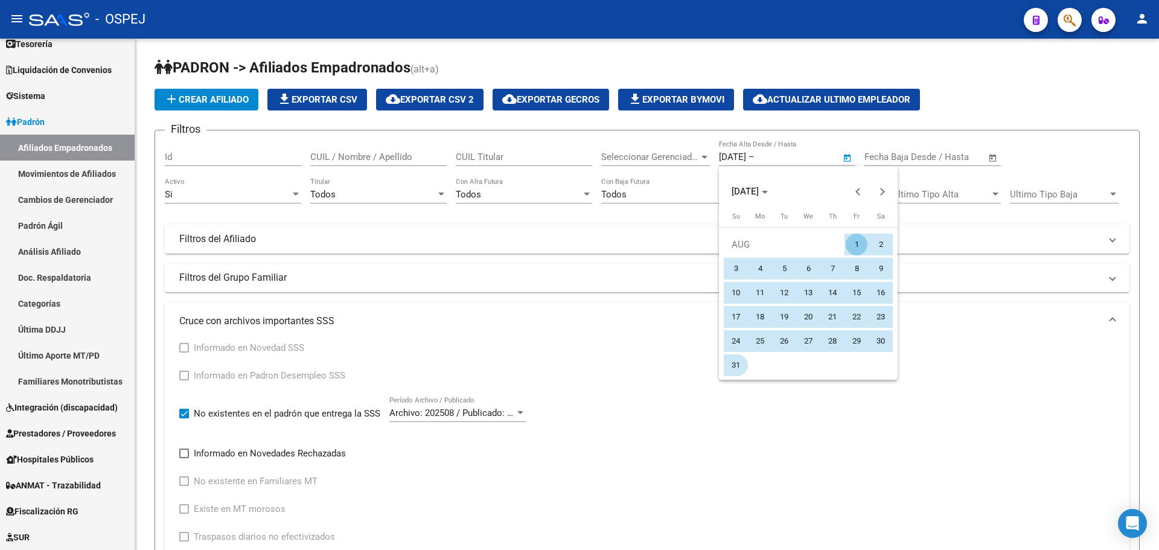
click at [739, 368] on span "31" at bounding box center [736, 365] width 22 height 22
type input "31/08/2025"
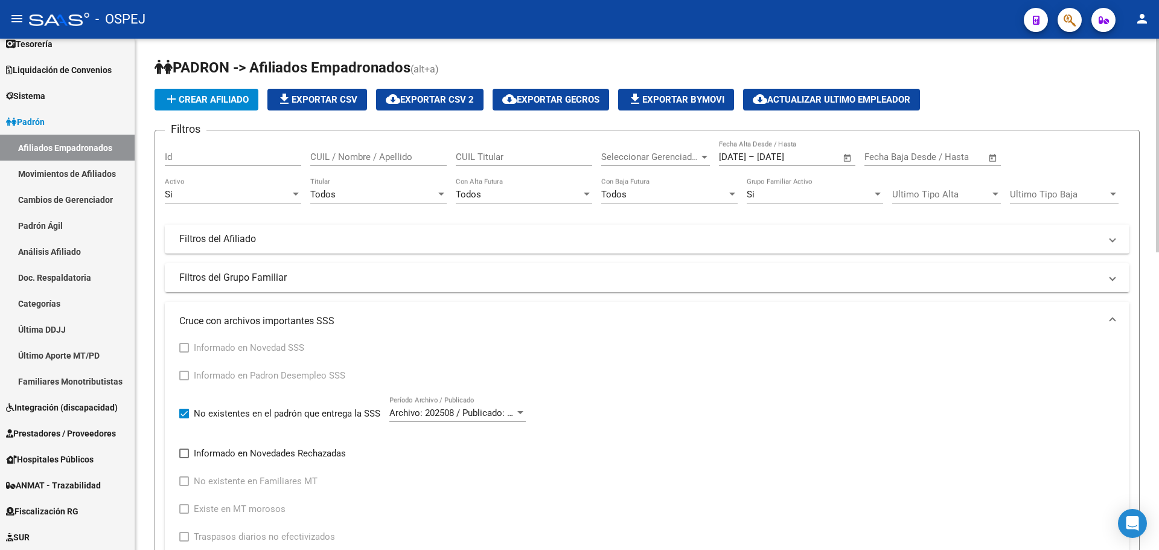
scroll to position [242, 0]
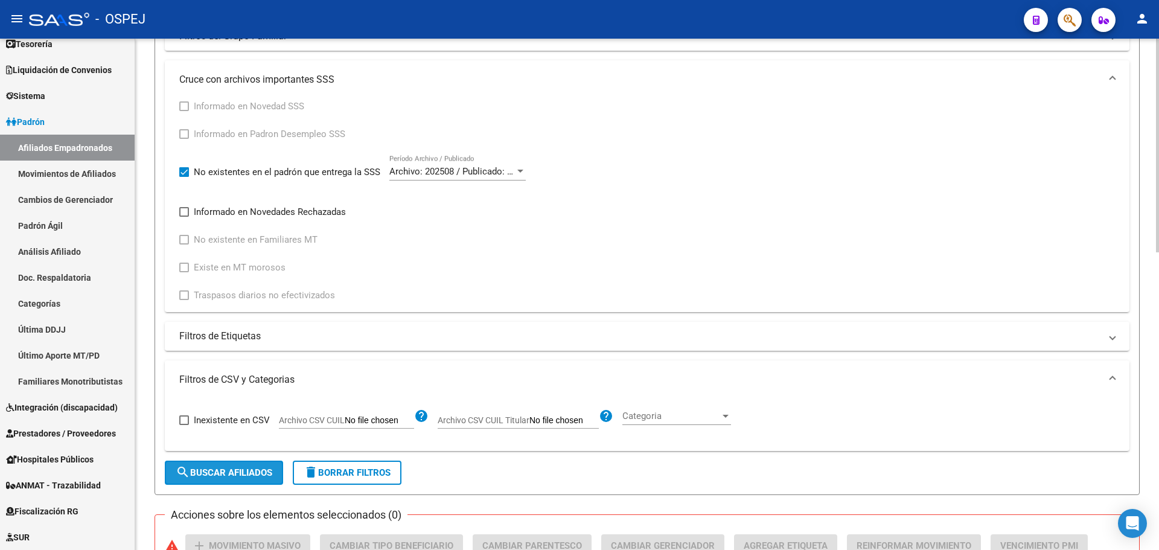
click at [229, 472] on span "search Buscar Afiliados" at bounding box center [224, 472] width 97 height 11
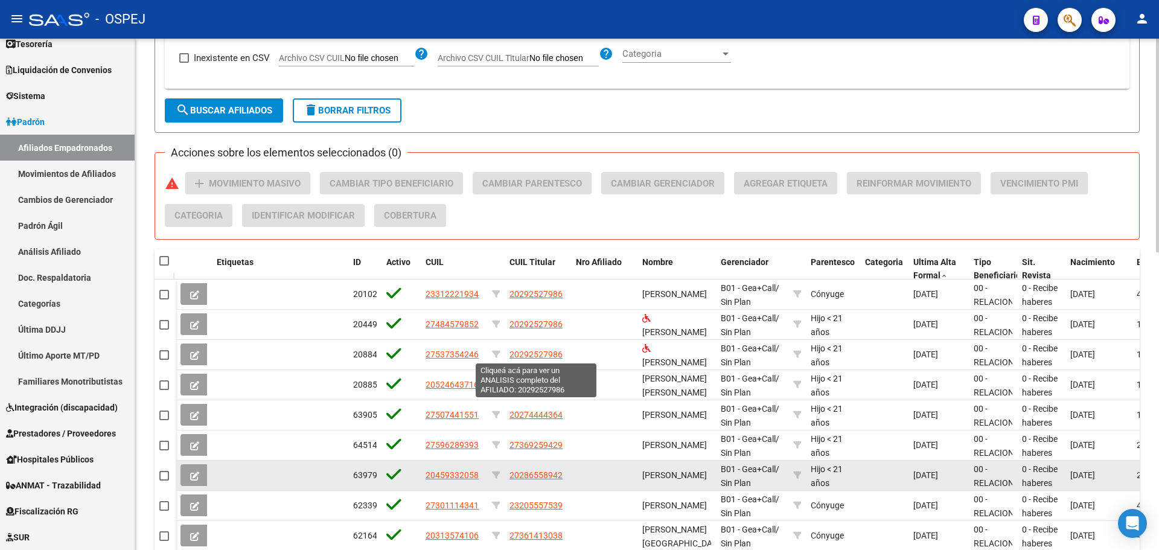
scroll to position [713, 0]
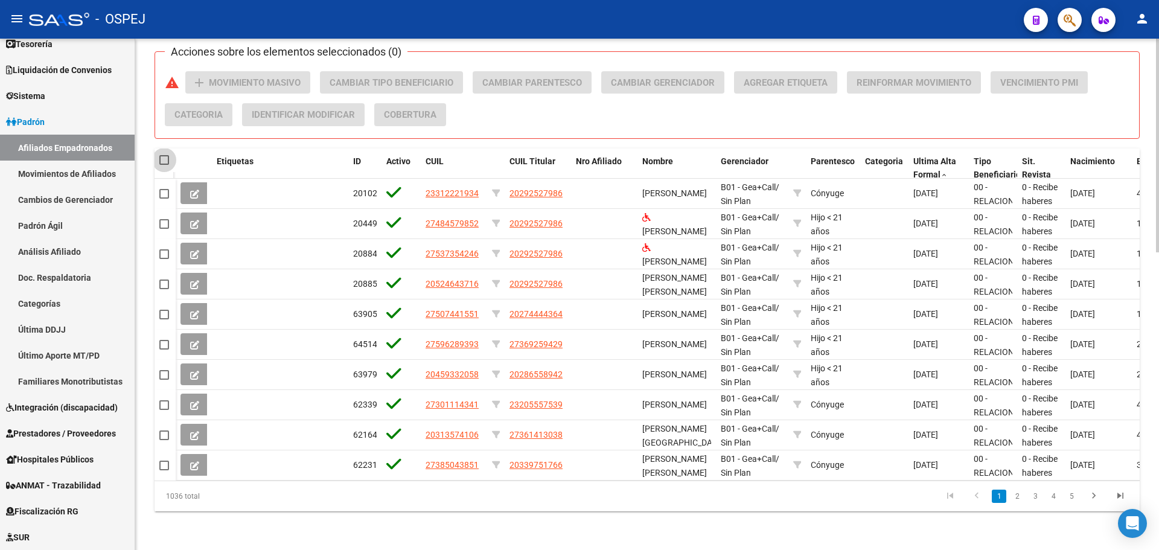
click at [161, 155] on span at bounding box center [164, 160] width 10 height 10
click at [164, 165] on input "checkbox" at bounding box center [164, 165] width 1 height 1
checkbox input "true"
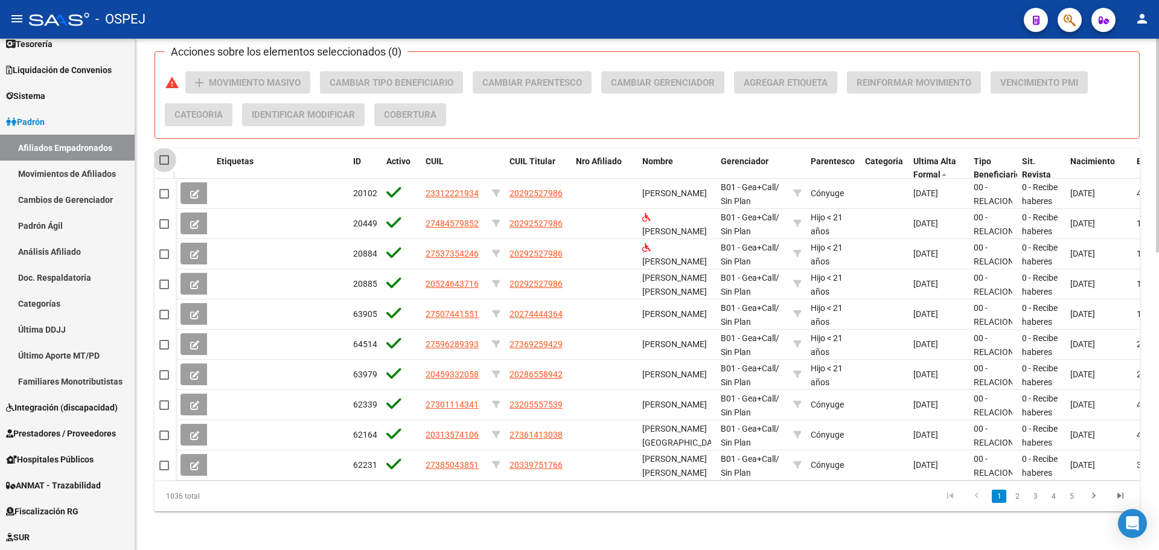
checkbox input "true"
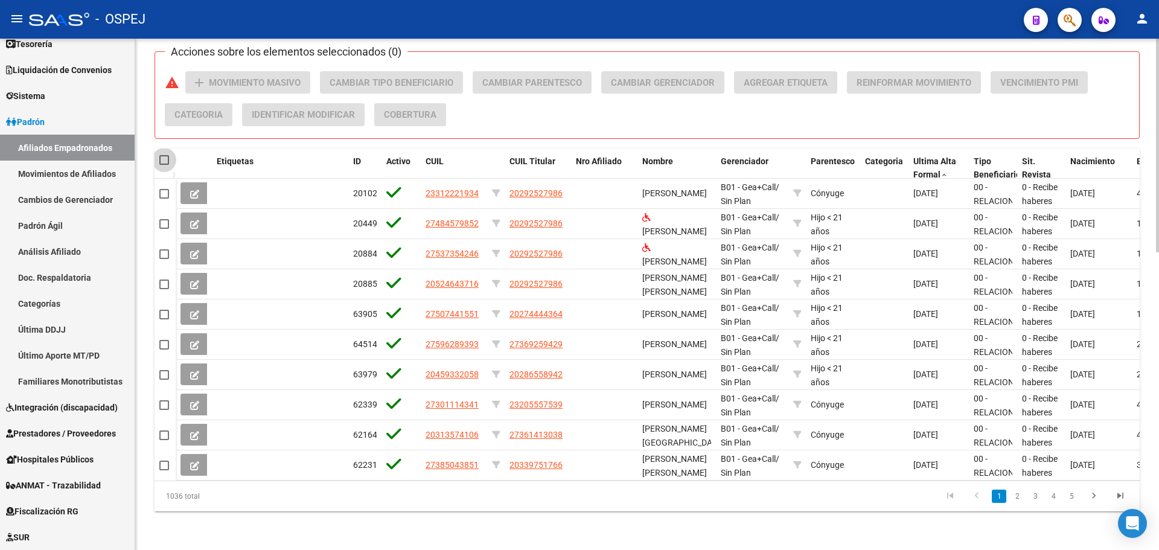
checkbox input "true"
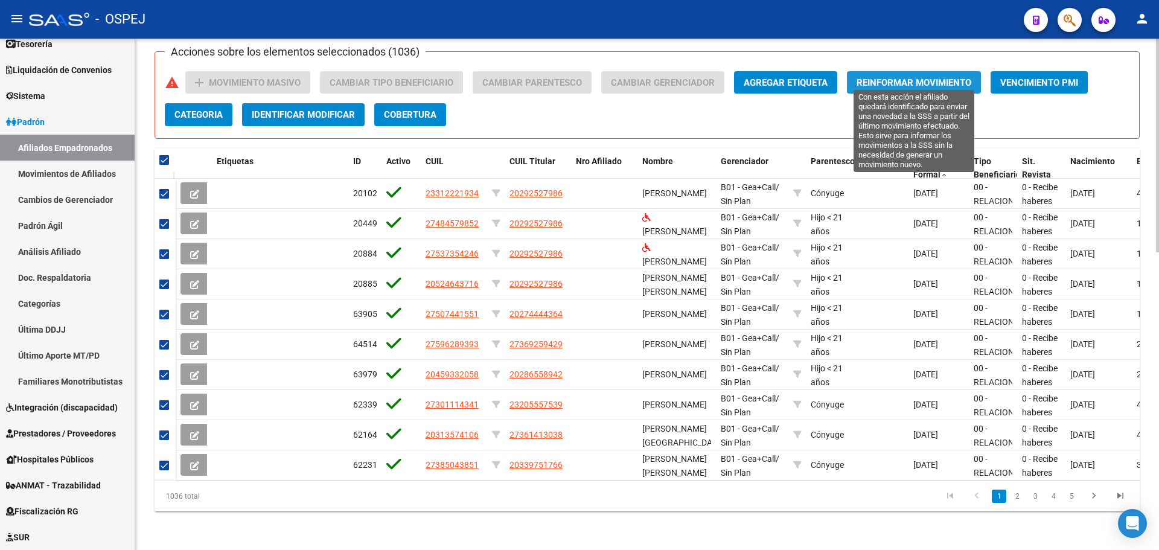
click at [899, 77] on span "Reinformar Movimiento" at bounding box center [914, 82] width 115 height 11
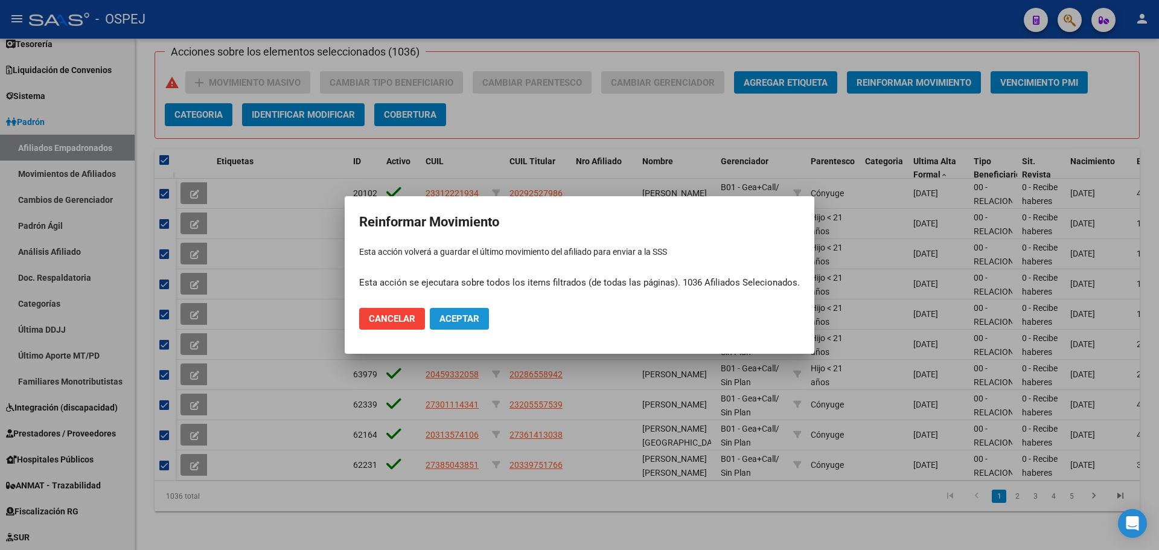
click at [467, 316] on span "Aceptar" at bounding box center [460, 318] width 40 height 11
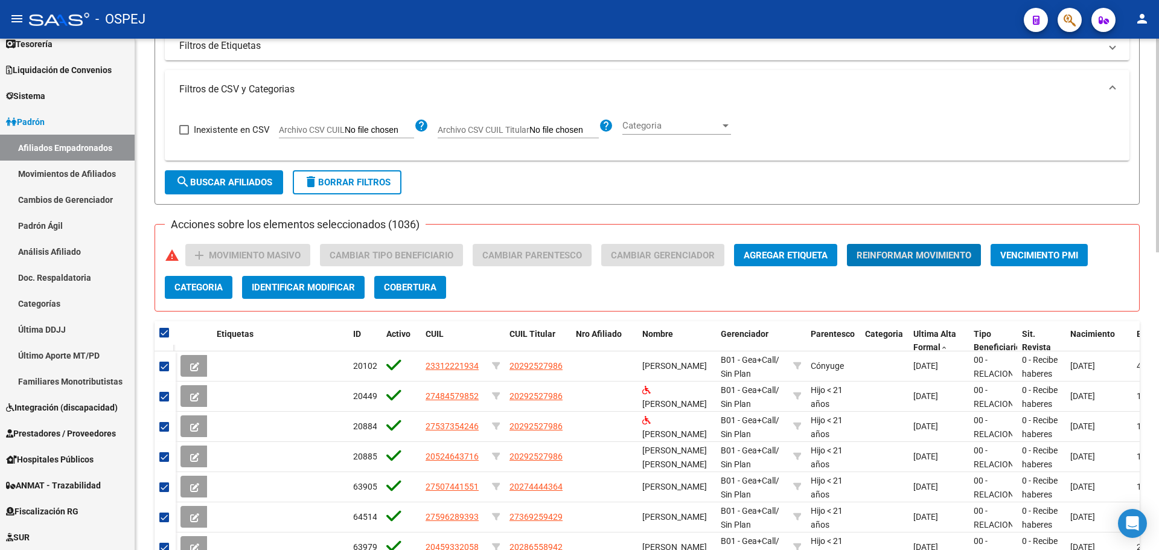
scroll to position [351, 0]
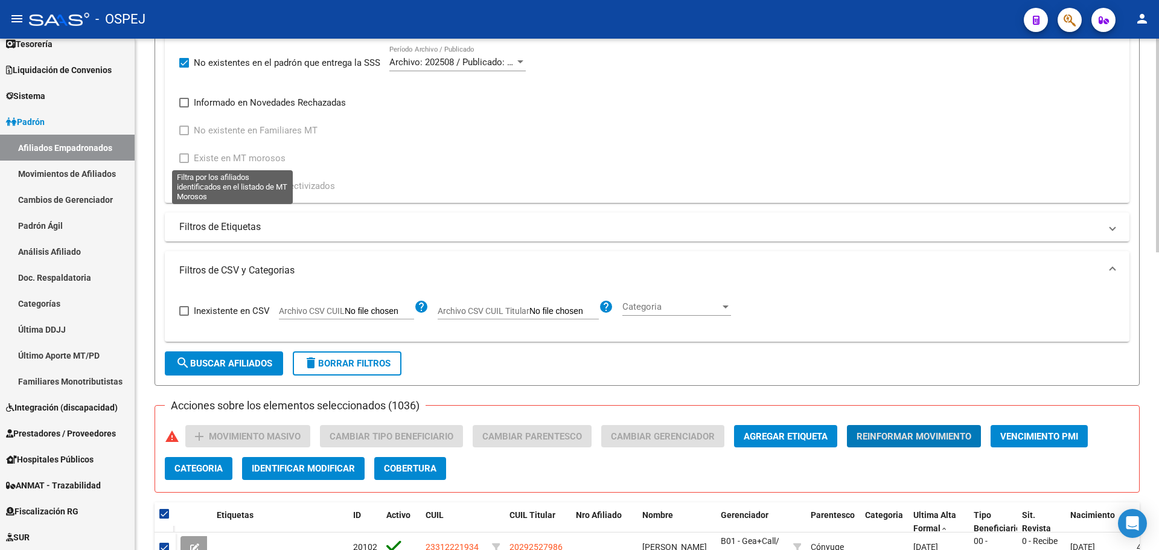
drag, startPoint x: 264, startPoint y: 95, endPoint x: 257, endPoint y: 82, distance: 14.9
click at [264, 97] on div "Informado en Novedad SSS Informado en Padron Desempleo SSS No existentes en el …" at bounding box center [357, 92] width 356 height 204
click at [264, 102] on span "Informado en Novedades Rechazadas" at bounding box center [270, 102] width 152 height 14
click at [184, 107] on input "Informado en Novedades Rechazadas" at bounding box center [184, 107] width 1 height 1
checkbox input "true"
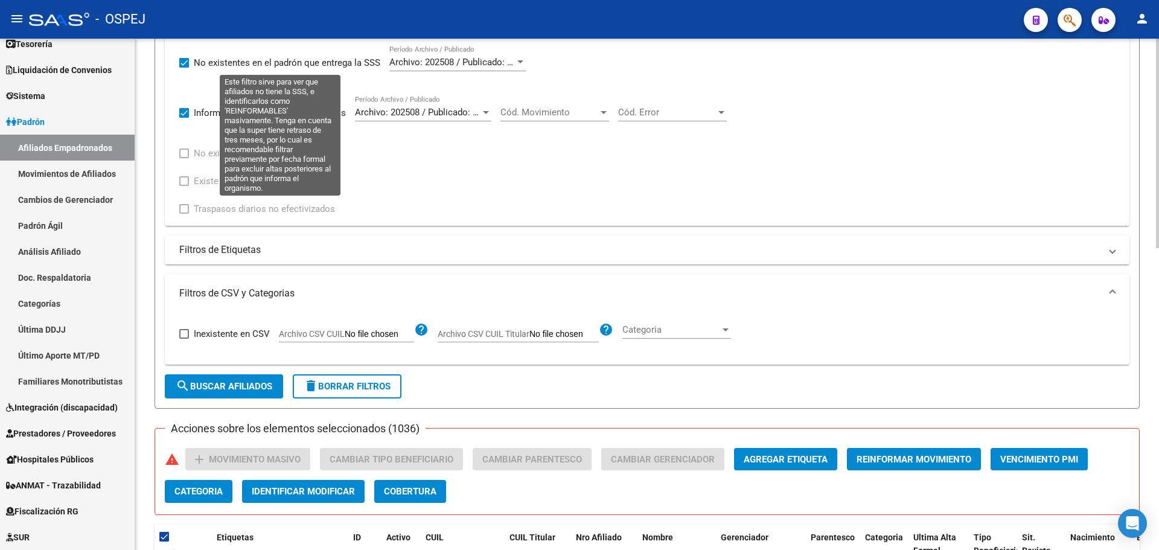
click at [212, 63] on span "No existentes en el padrón que entrega la SSS" at bounding box center [287, 63] width 187 height 14
click at [184, 68] on input "No existentes en el padrón que entrega la SSS" at bounding box center [184, 68] width 1 height 1
checkbox input "false"
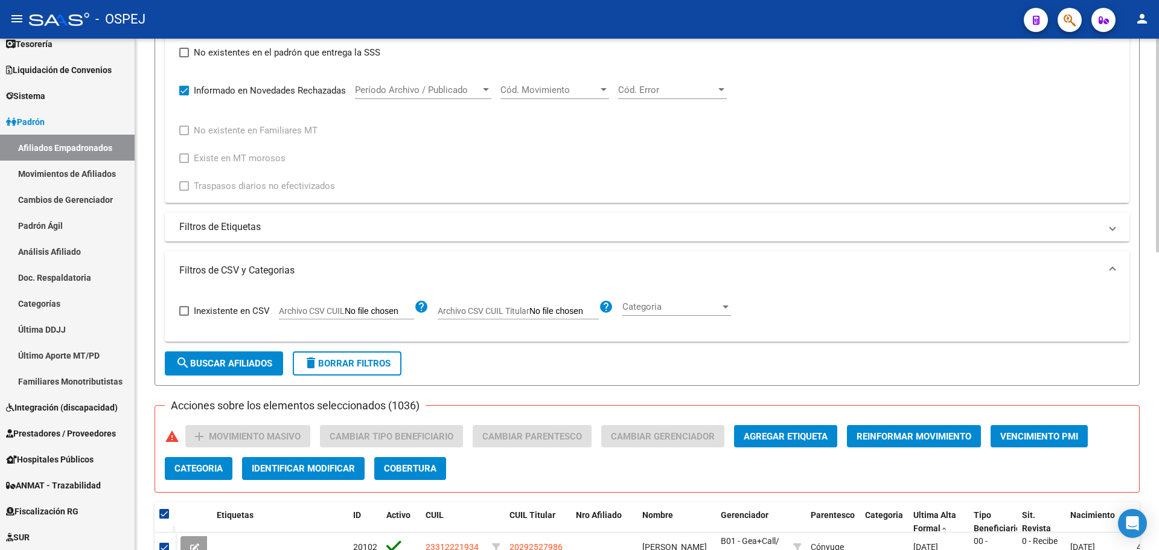
scroll to position [341, 0]
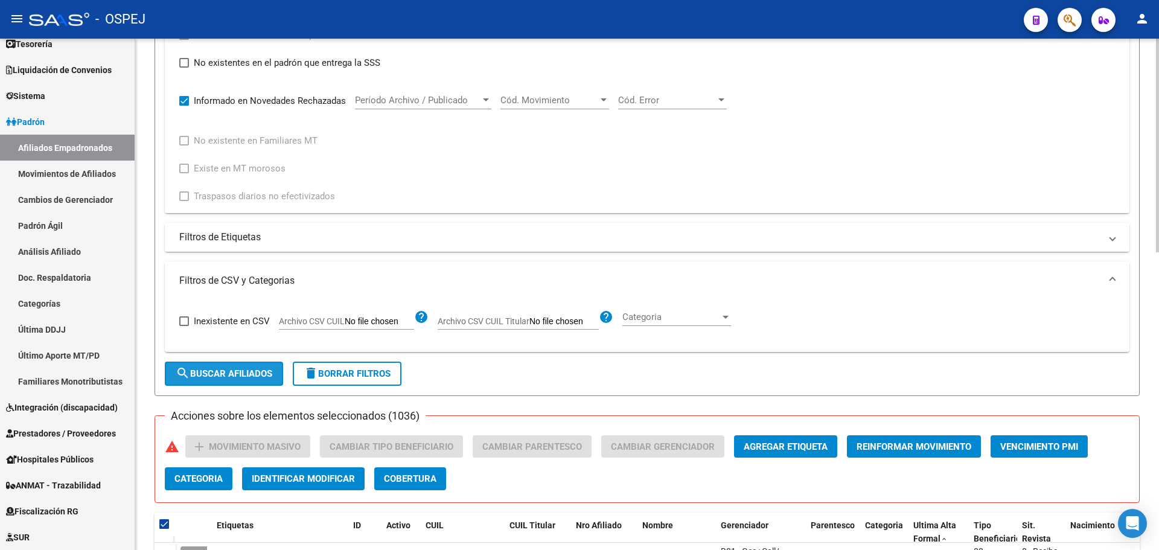
click at [247, 374] on span "search Buscar Afiliados" at bounding box center [224, 373] width 97 height 11
checkbox input "false"
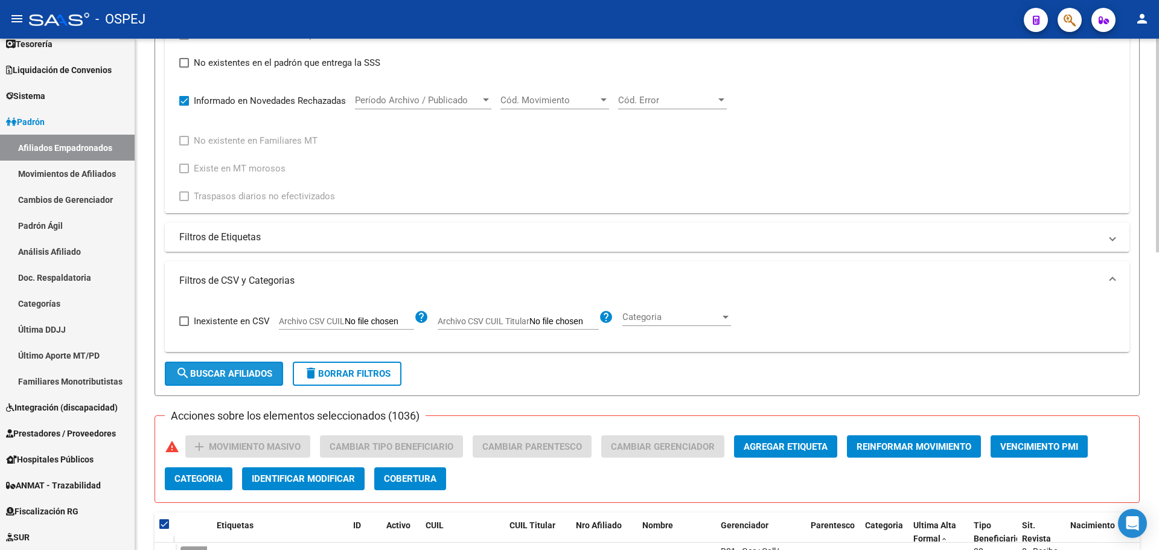
checkbox input "false"
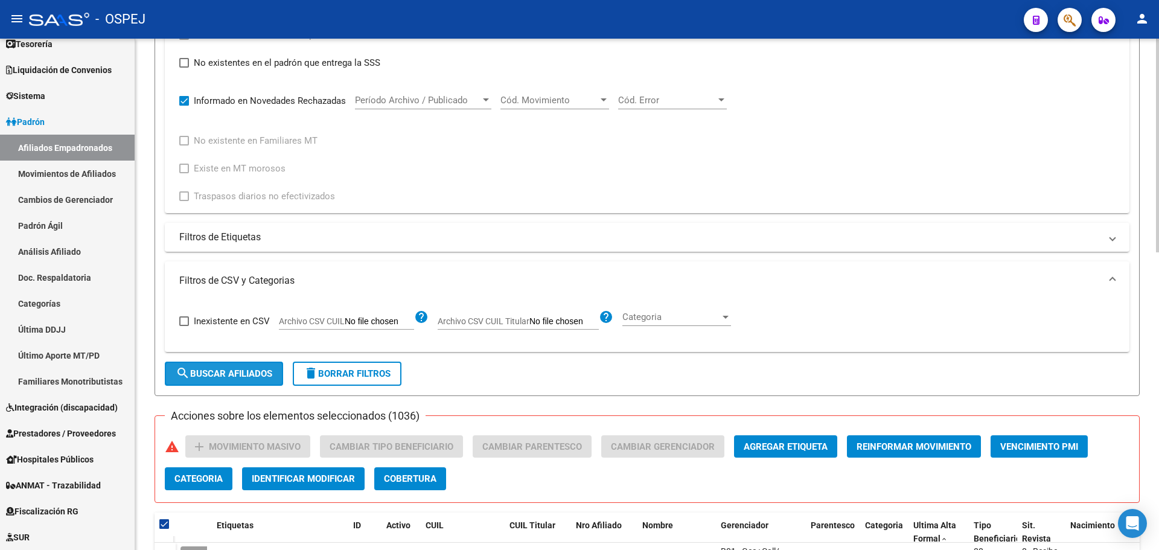
checkbox input "false"
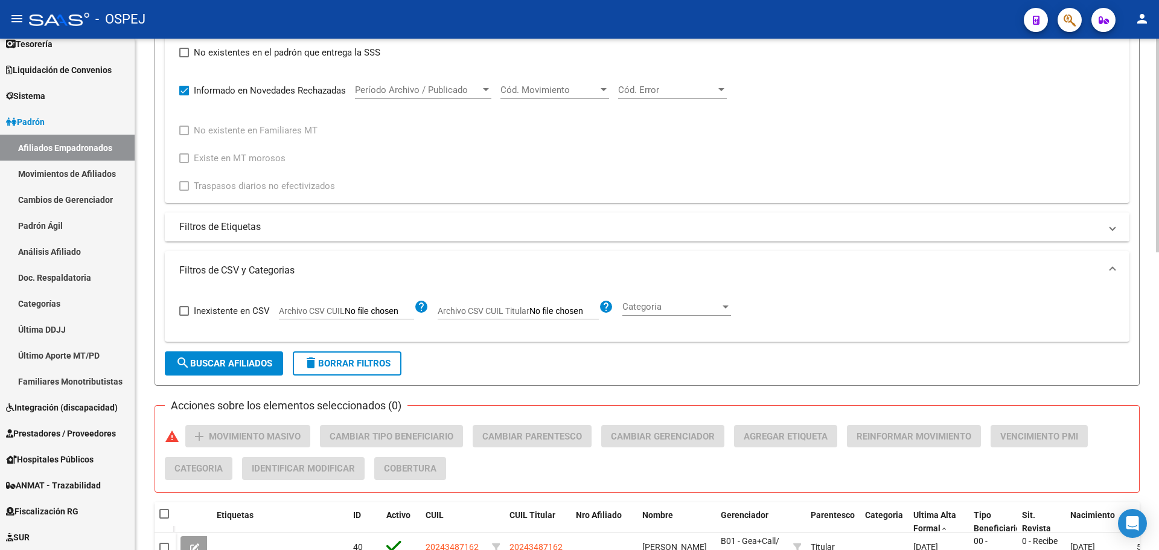
scroll to position [230, 0]
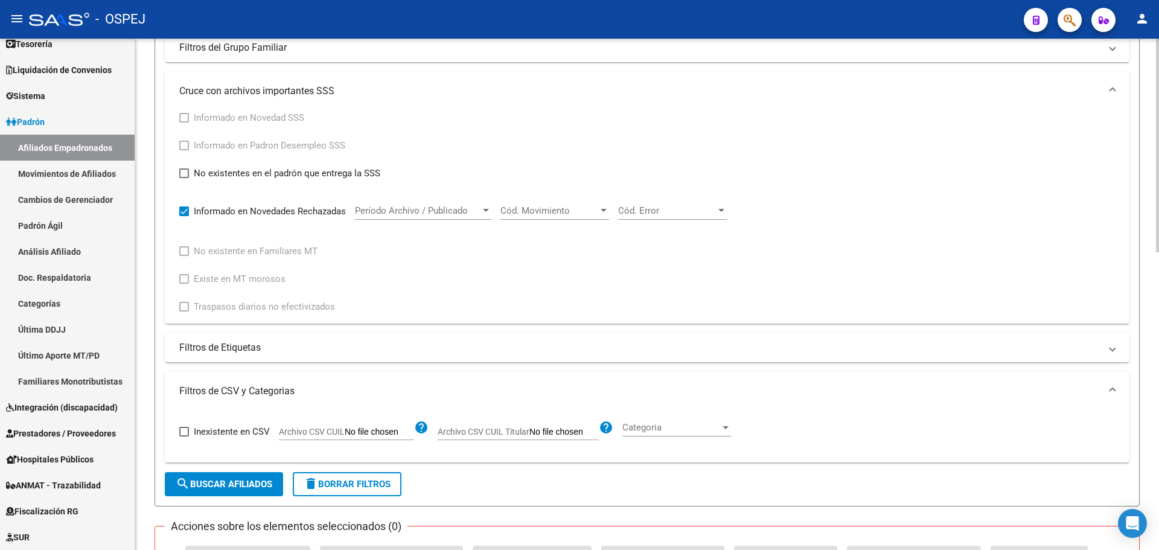
click at [426, 212] on span "Período Archivo / Publicado" at bounding box center [418, 210] width 126 height 11
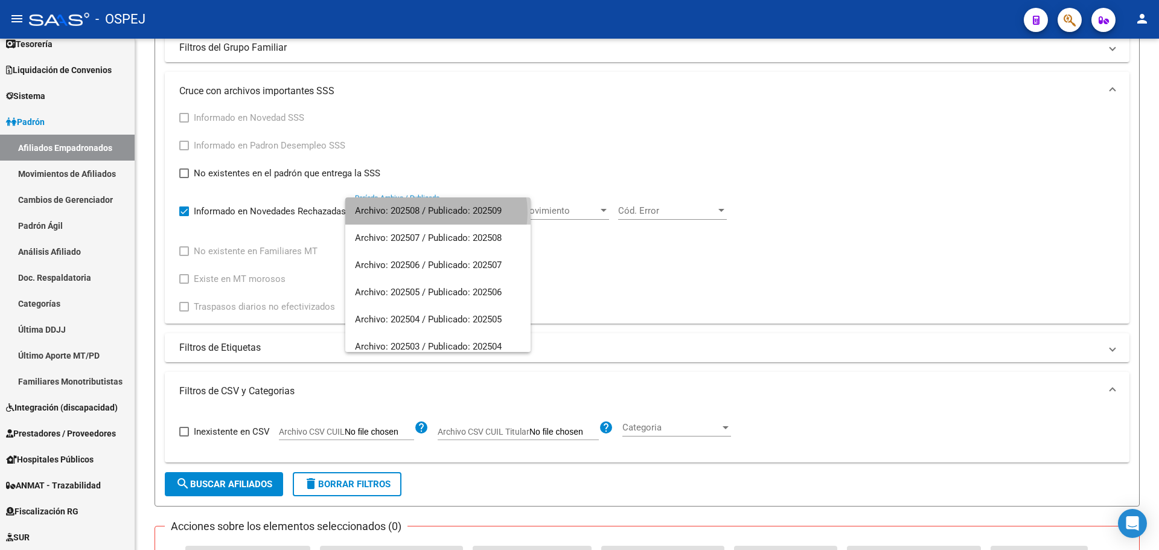
click at [436, 213] on span "Archivo: 202508 / Publicado: 202509" at bounding box center [438, 210] width 166 height 27
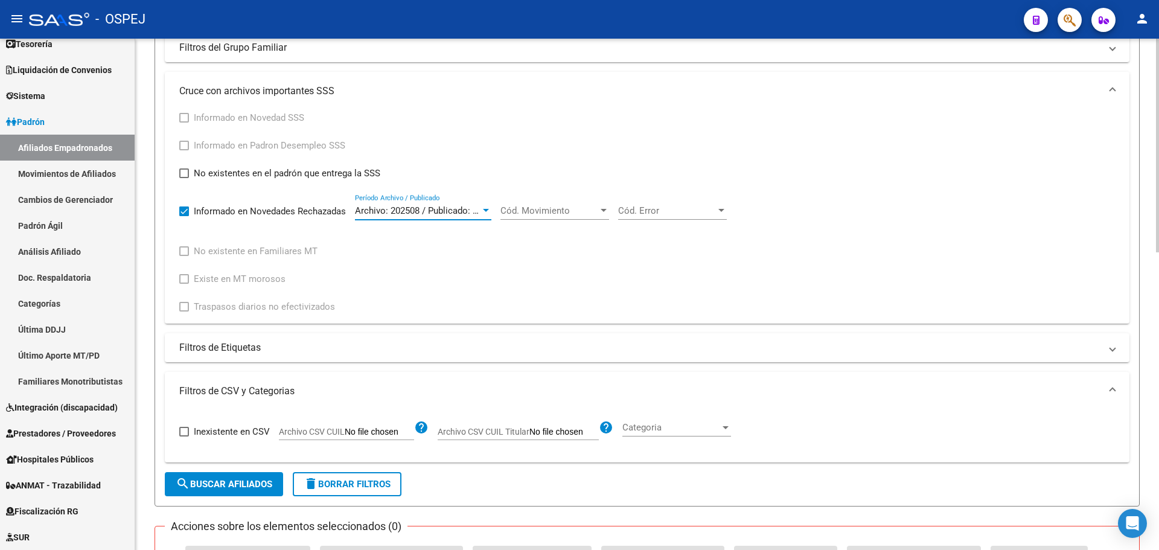
scroll to position [290, 0]
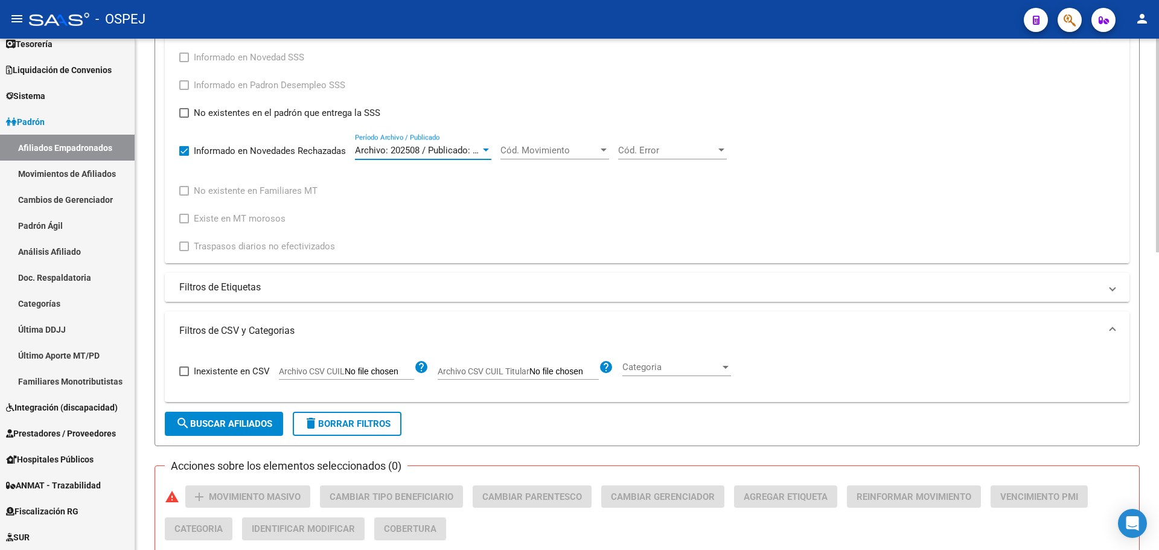
click at [233, 420] on span "search Buscar Afiliados" at bounding box center [224, 423] width 97 height 11
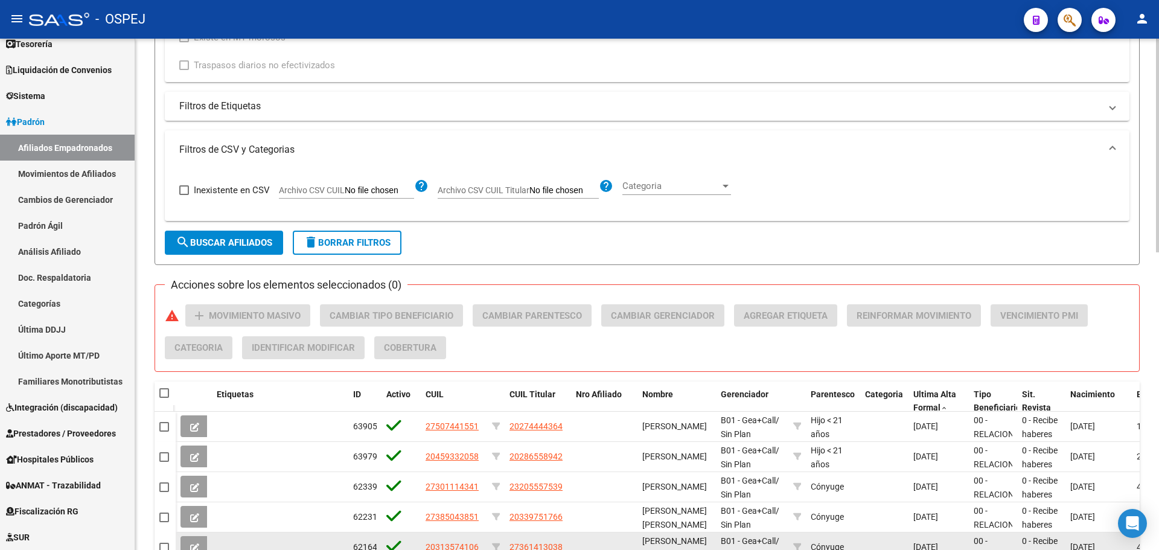
scroll to position [713, 0]
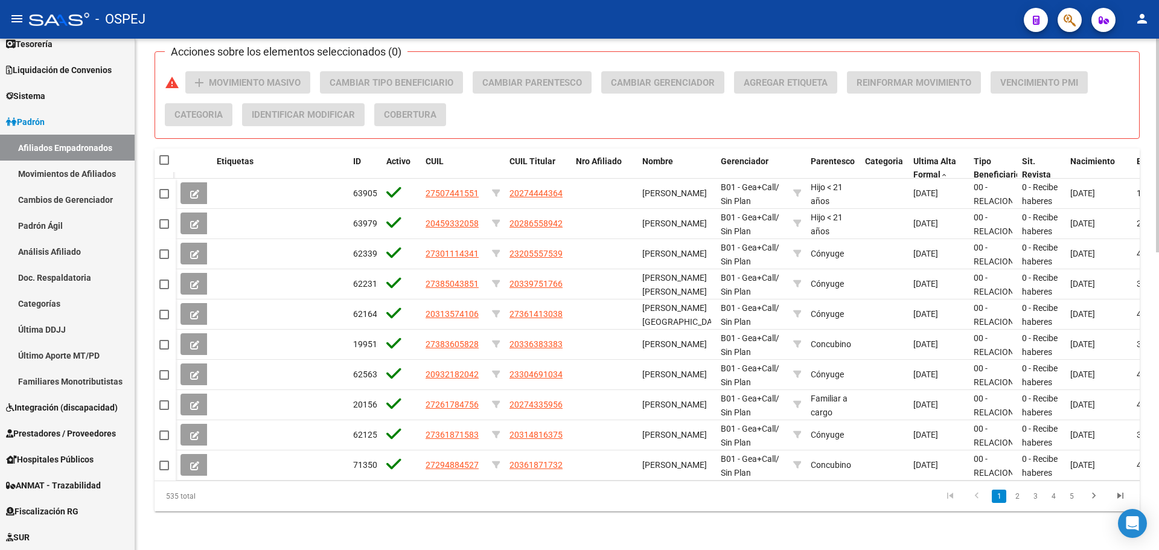
click at [164, 155] on span at bounding box center [164, 160] width 10 height 10
click at [164, 165] on input "checkbox" at bounding box center [164, 165] width 1 height 1
checkbox input "true"
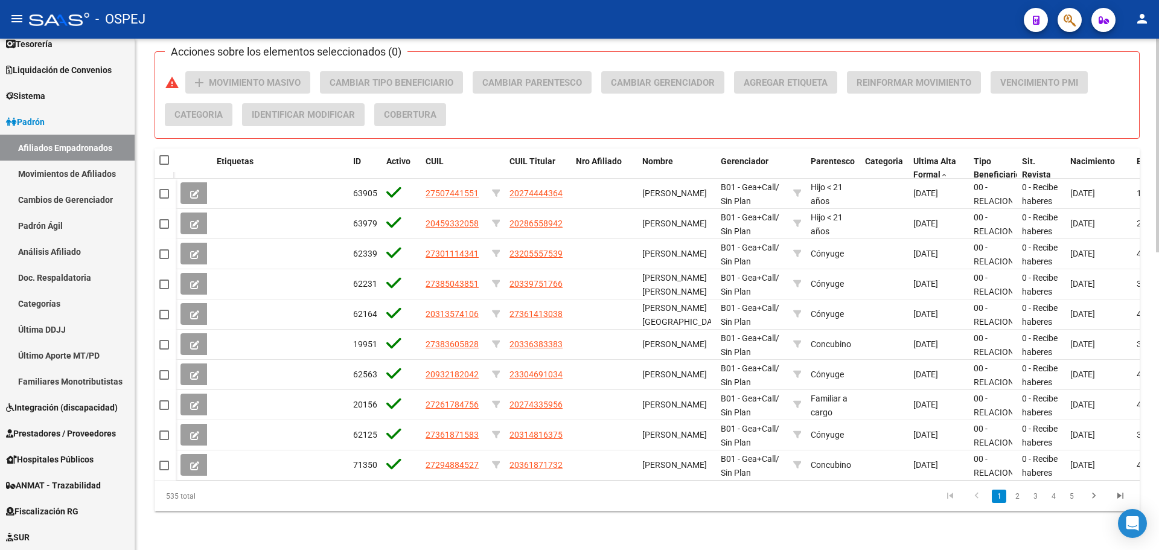
checkbox input "true"
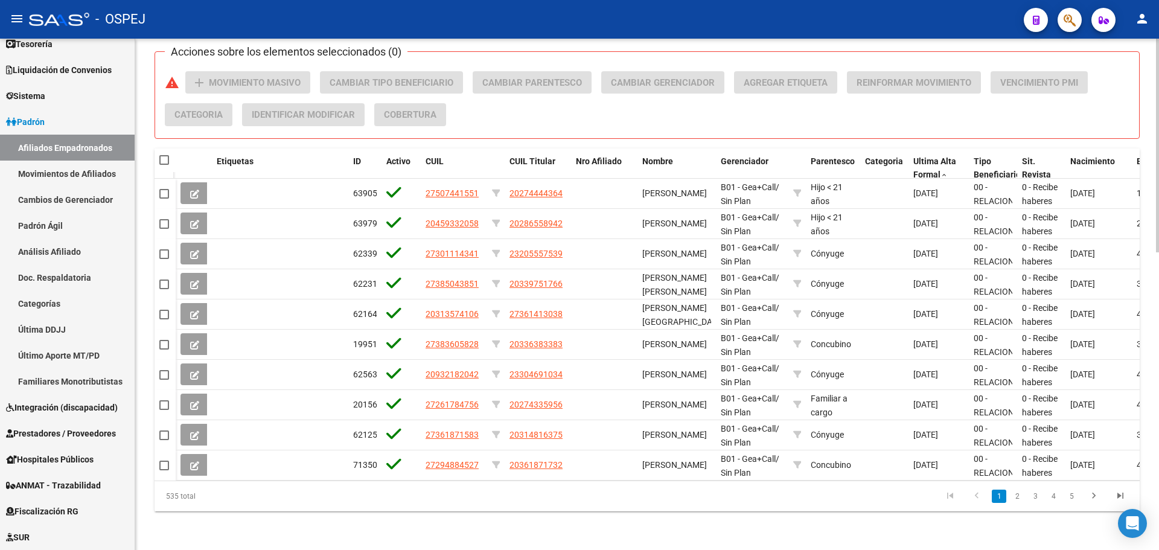
checkbox input "true"
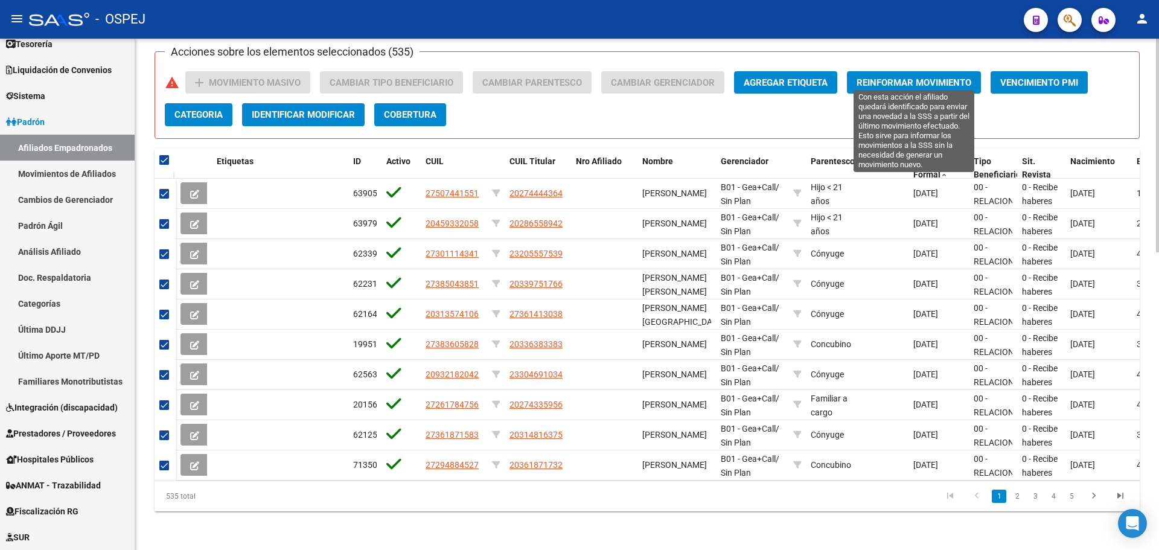
click at [900, 80] on span "Reinformar Movimiento" at bounding box center [914, 82] width 115 height 11
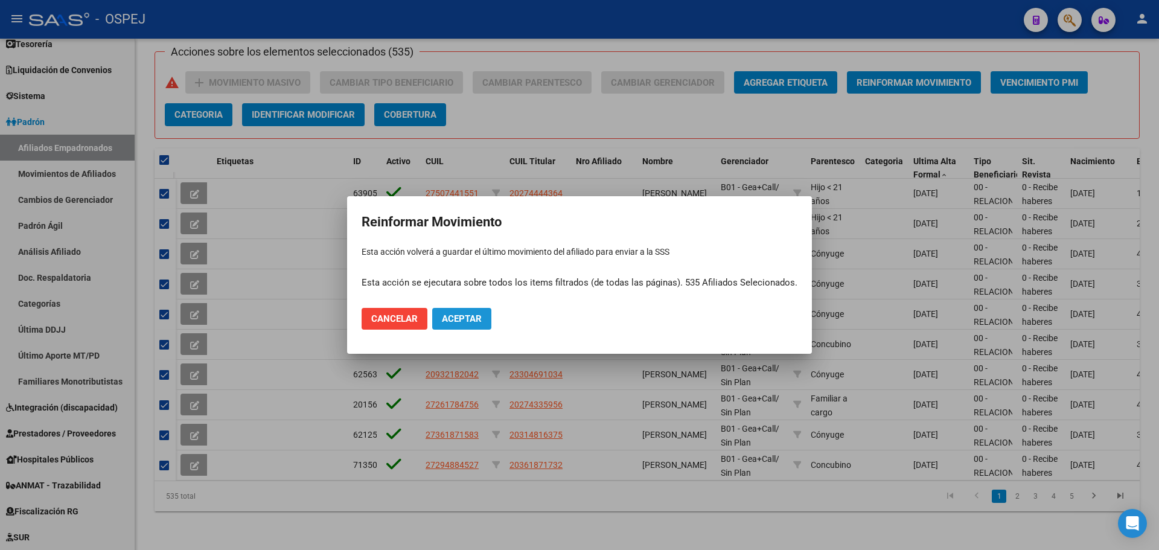
click at [479, 315] on span "Aceptar" at bounding box center [462, 318] width 40 height 11
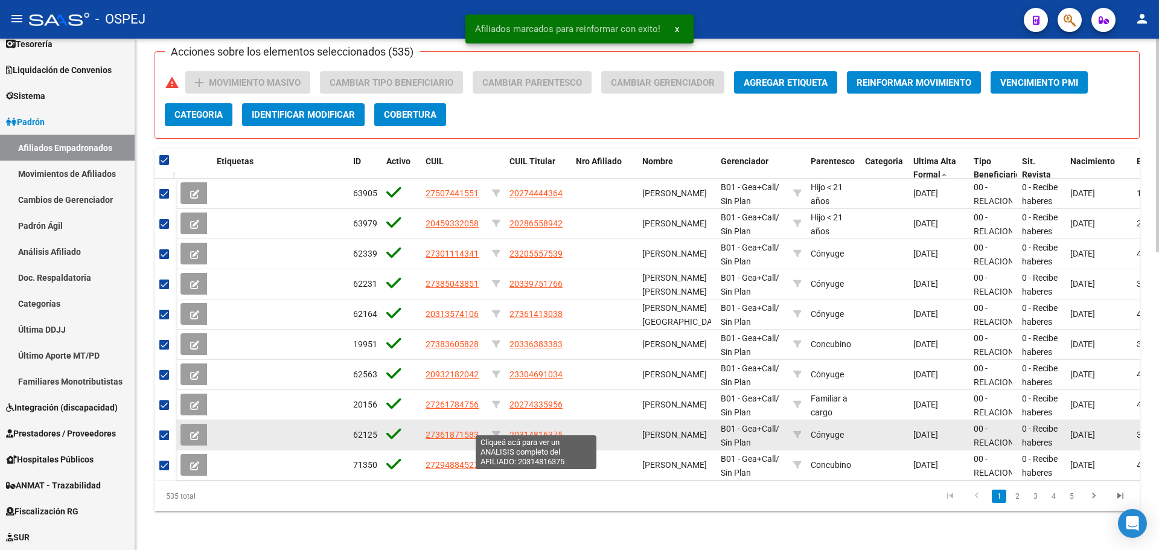
click at [530, 430] on span "20314816375" at bounding box center [536, 435] width 53 height 10
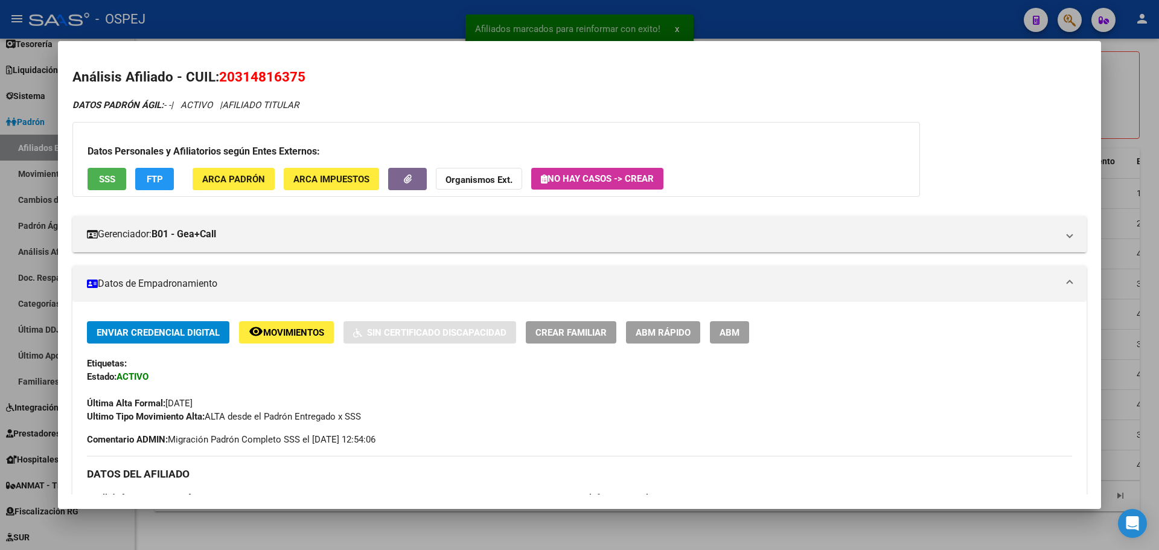
click at [168, 182] on button "FTP" at bounding box center [154, 179] width 39 height 22
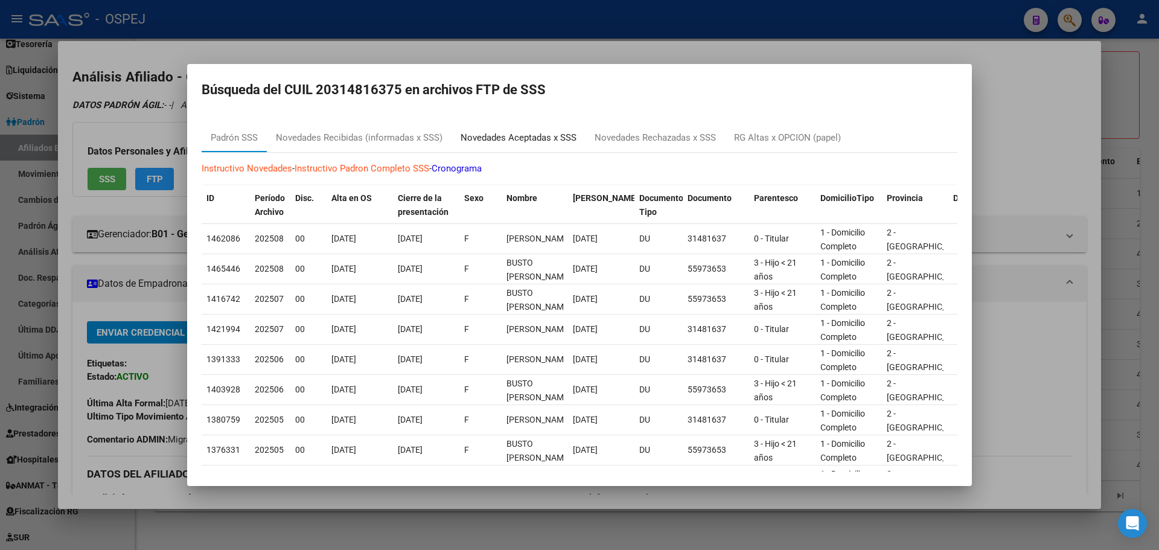
click at [493, 139] on div "Novedades Aceptadas x SSS" at bounding box center [519, 138] width 116 height 14
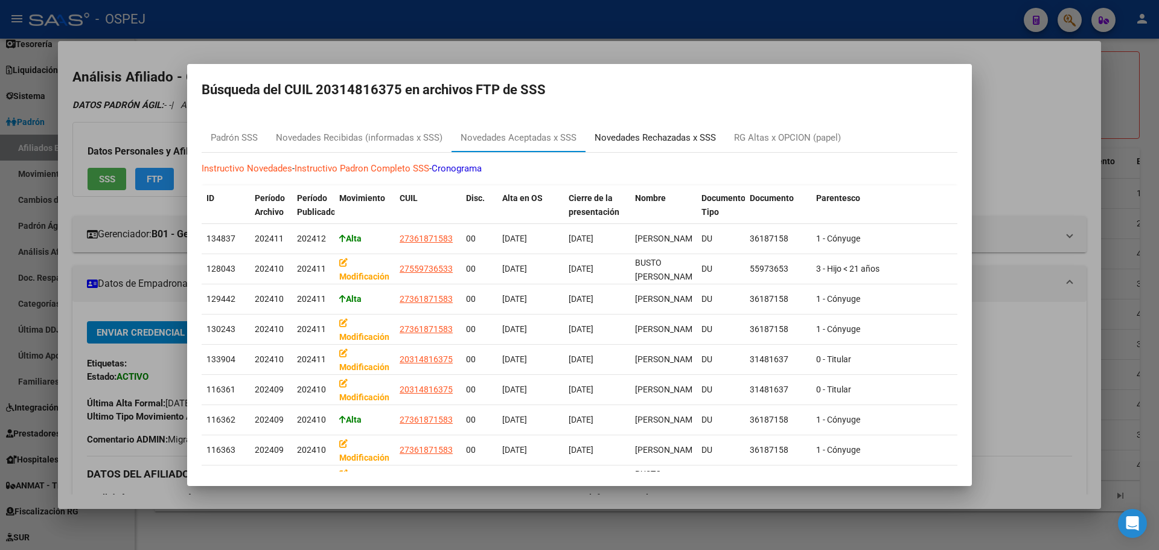
click at [662, 135] on div "Novedades Rechazadas x SSS" at bounding box center [655, 138] width 121 height 14
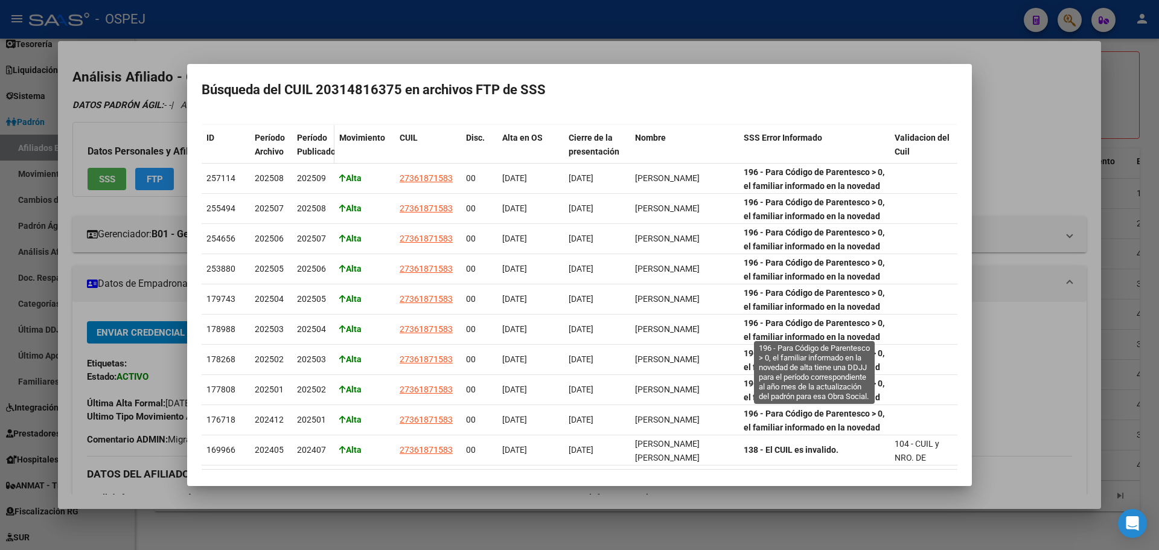
scroll to position [0, 0]
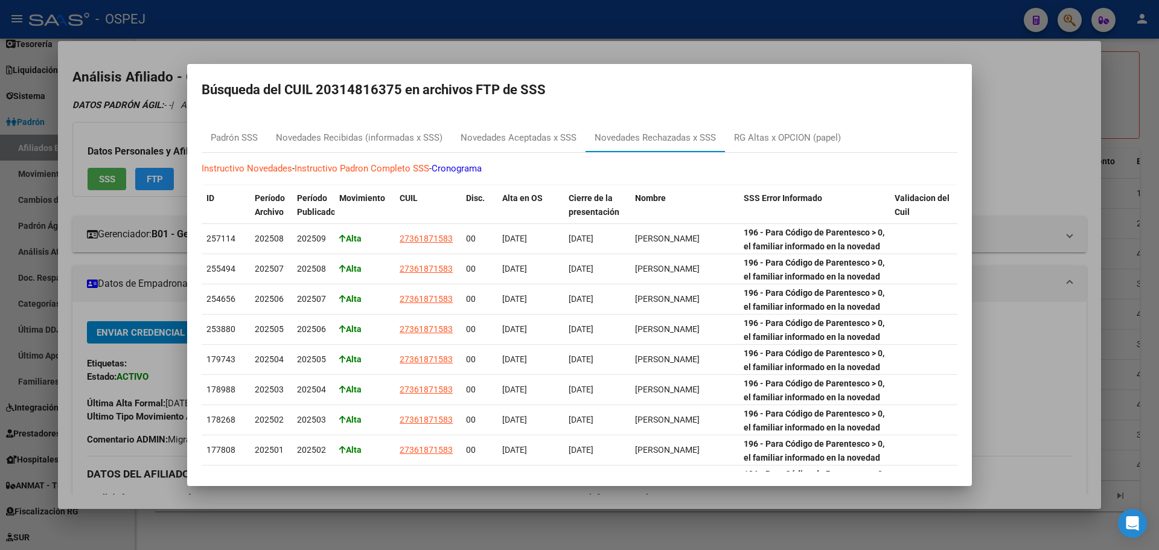
click at [656, 57] on div at bounding box center [579, 275] width 1159 height 550
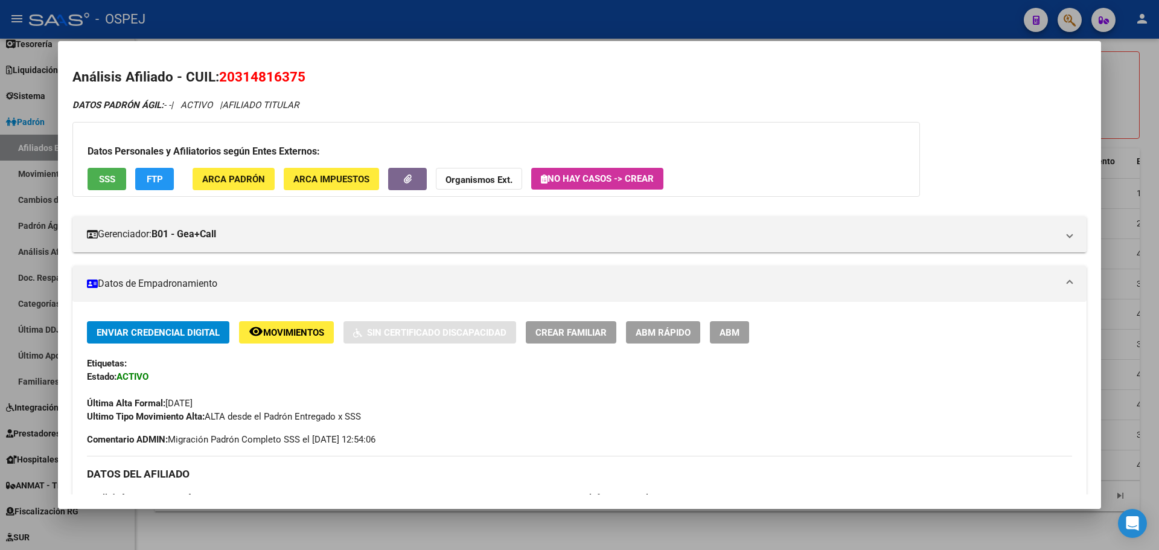
click at [279, 14] on div at bounding box center [579, 275] width 1159 height 550
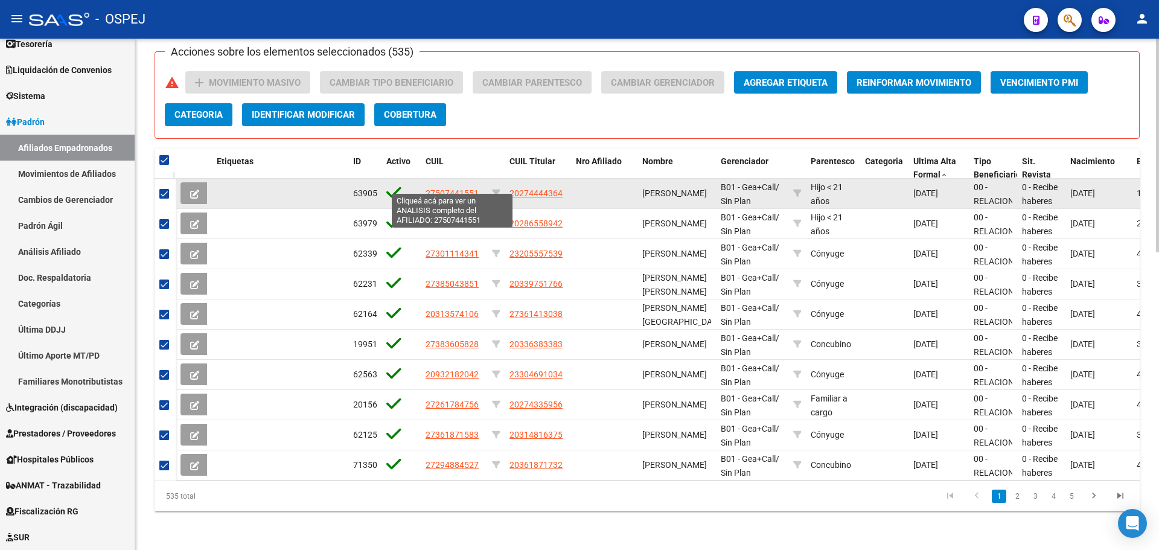
click at [453, 188] on span "27507441551" at bounding box center [452, 193] width 53 height 10
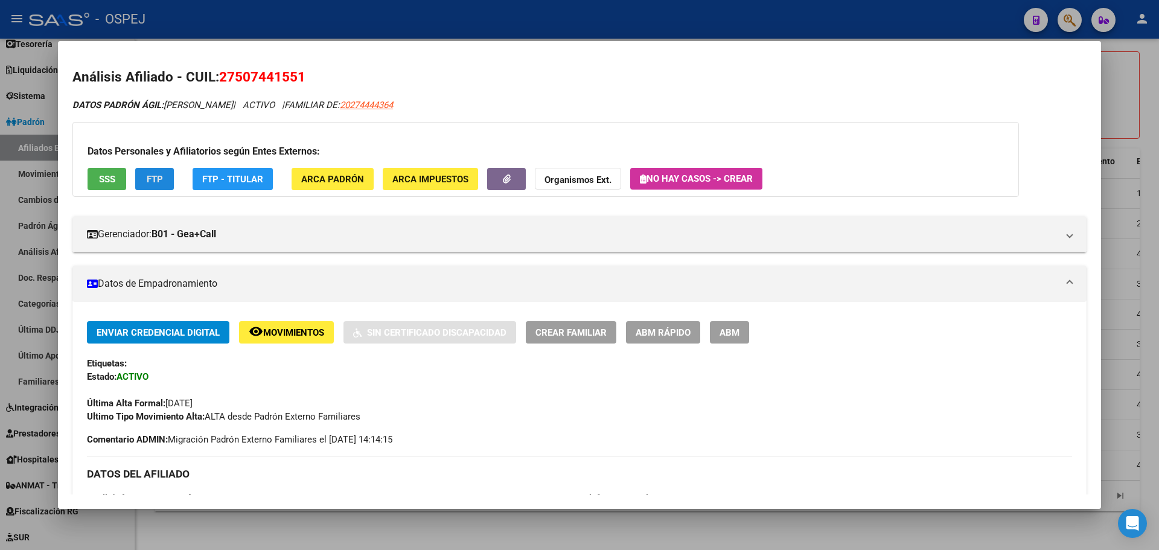
click at [172, 179] on button "FTP" at bounding box center [154, 179] width 39 height 22
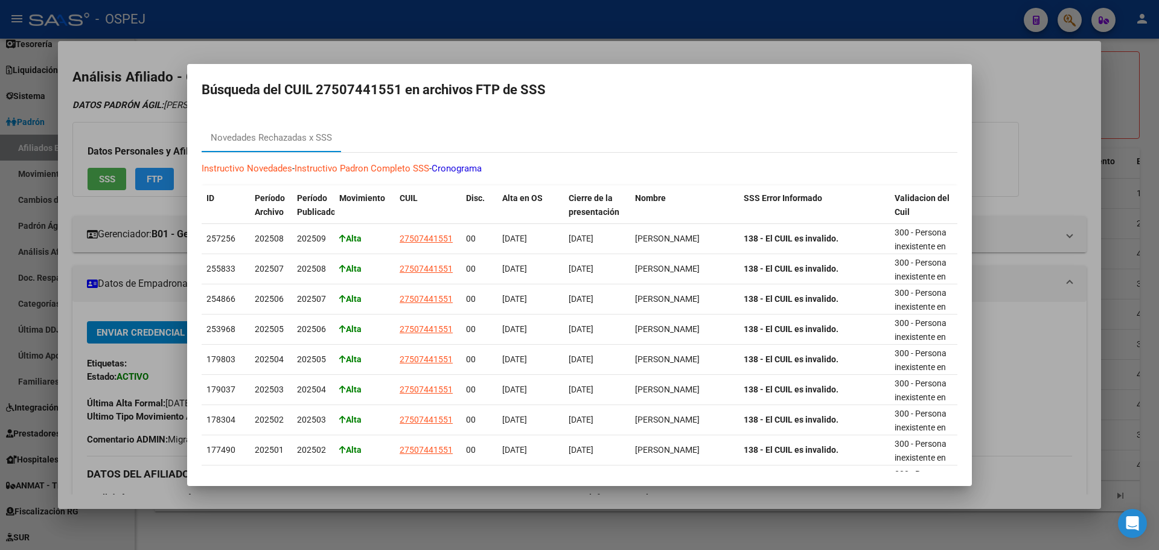
click at [573, 52] on div at bounding box center [579, 275] width 1159 height 550
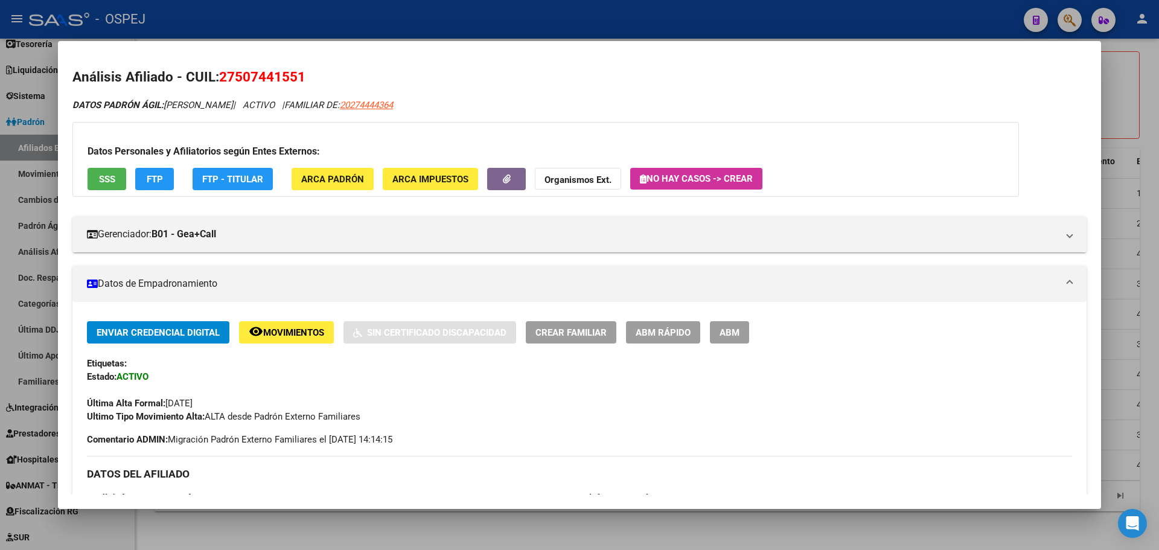
click at [382, 31] on div at bounding box center [579, 275] width 1159 height 550
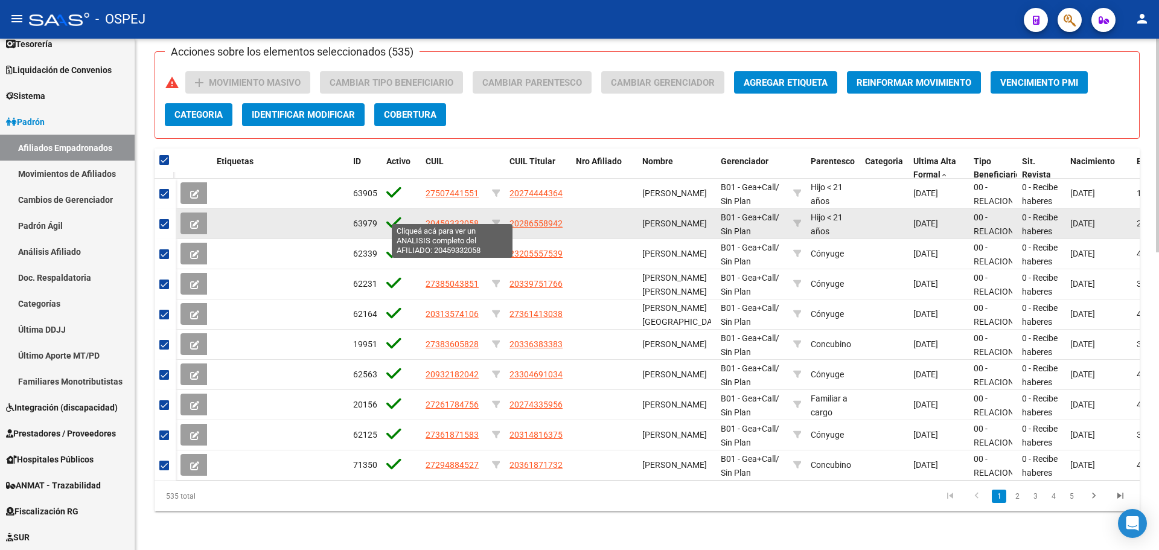
click at [453, 219] on span "20459332058" at bounding box center [452, 224] width 53 height 10
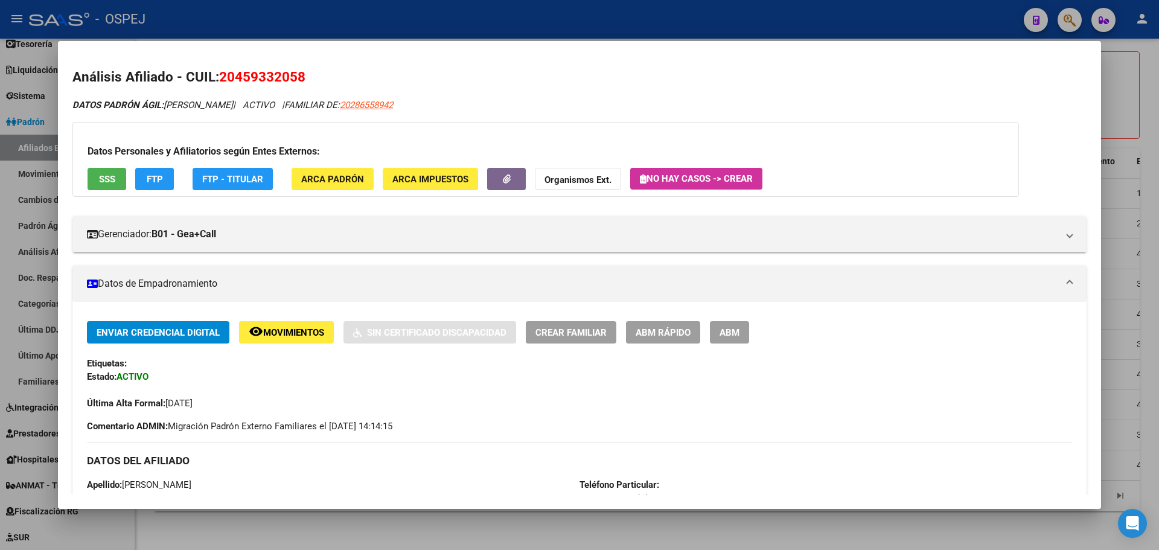
click at [158, 179] on span "FTP" at bounding box center [155, 179] width 16 height 11
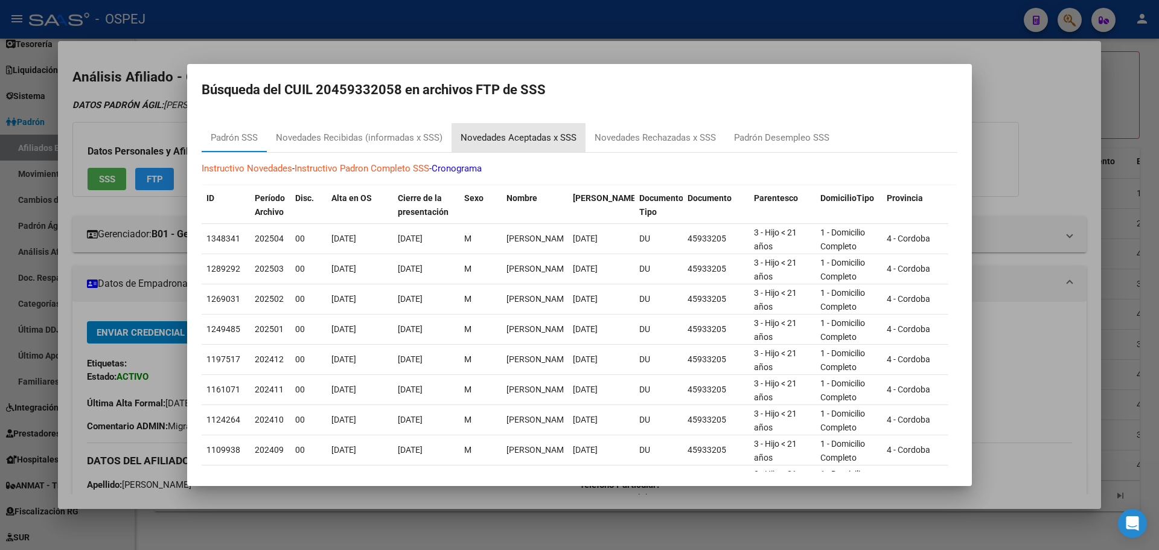
click at [511, 130] on div "Novedades Aceptadas x SSS" at bounding box center [519, 137] width 134 height 29
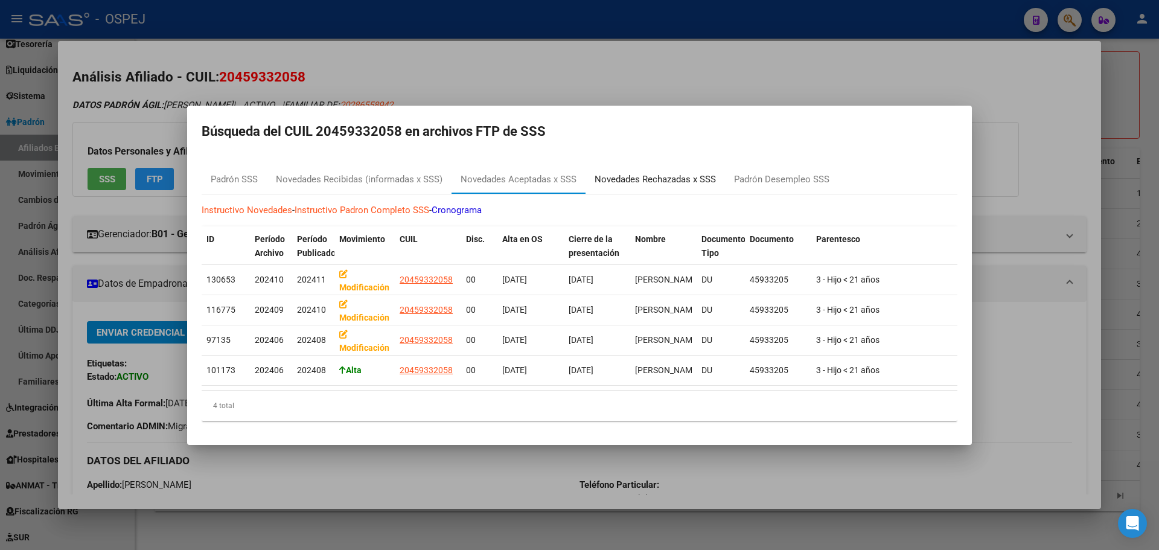
click at [647, 181] on div "Novedades Rechazadas x SSS" at bounding box center [655, 179] width 121 height 14
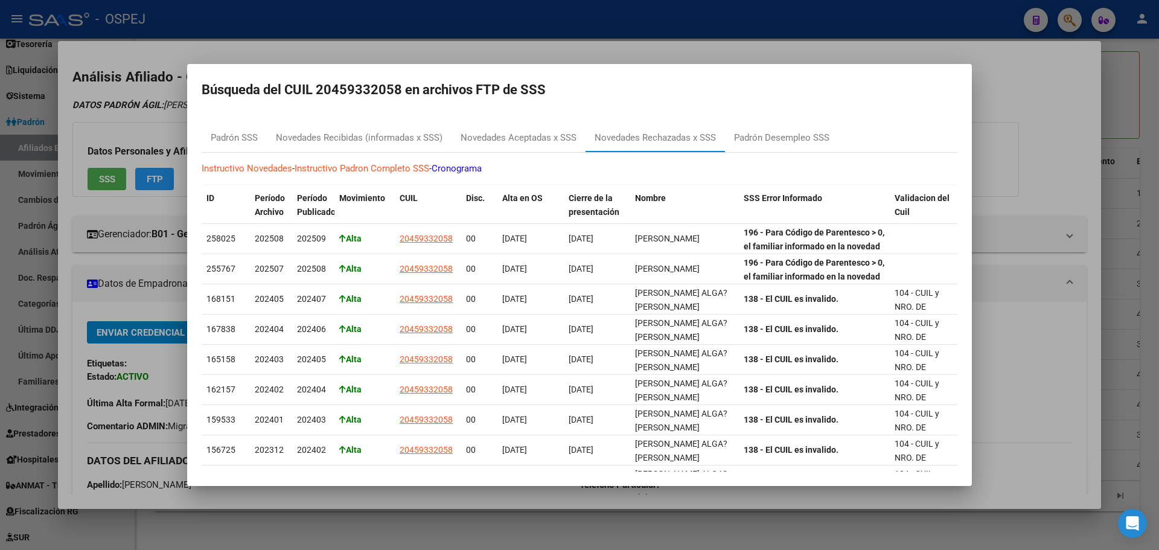
click at [339, 55] on div at bounding box center [579, 275] width 1159 height 550
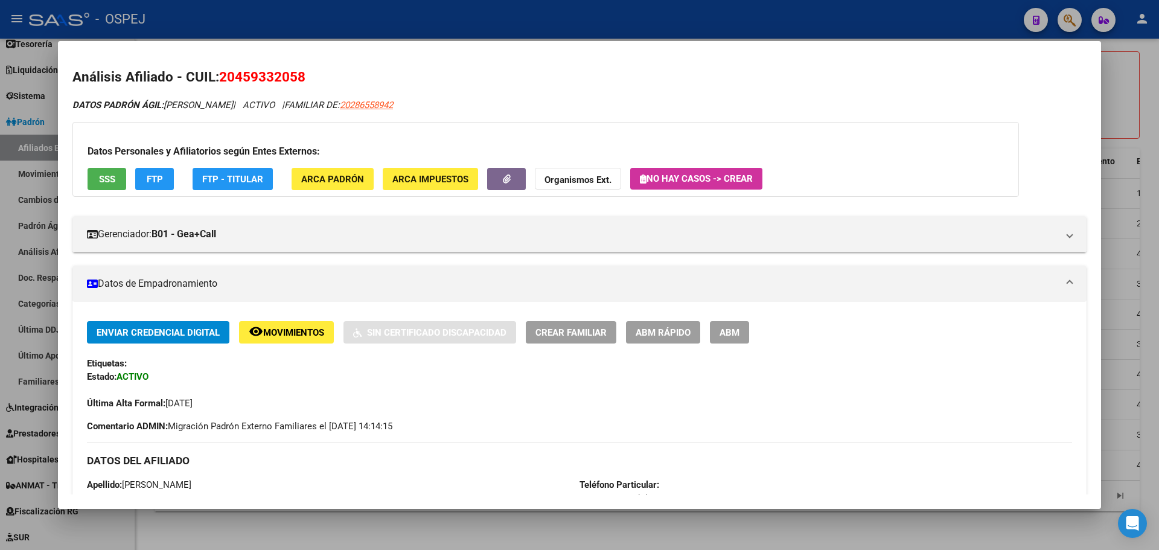
click at [277, 73] on span "20459332058" at bounding box center [262, 77] width 86 height 16
copy span "20459332058"
click at [363, 31] on div at bounding box center [579, 275] width 1159 height 550
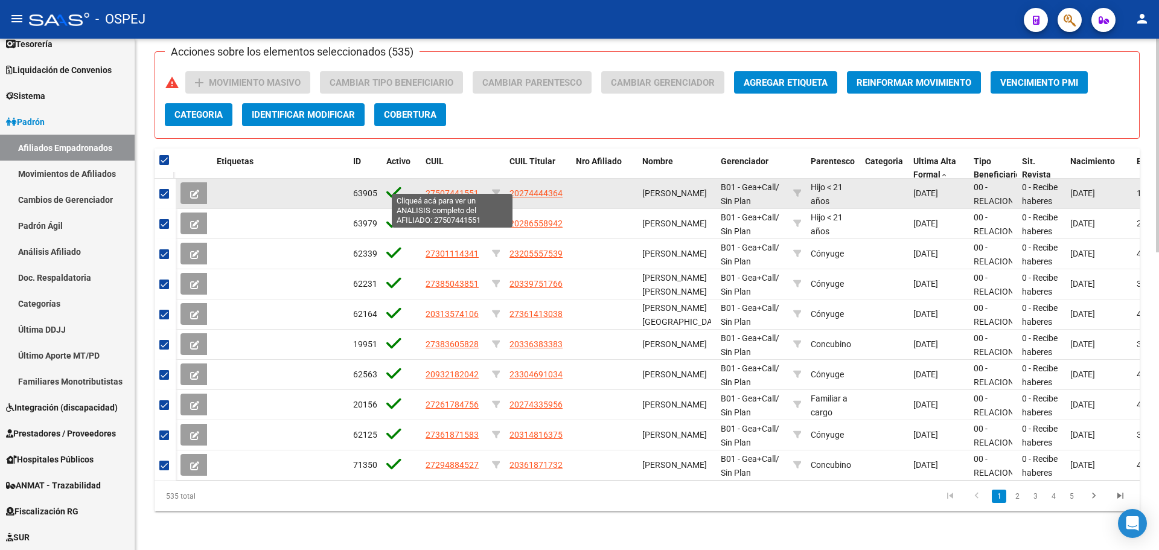
click at [450, 188] on span "27507441551" at bounding box center [452, 193] width 53 height 10
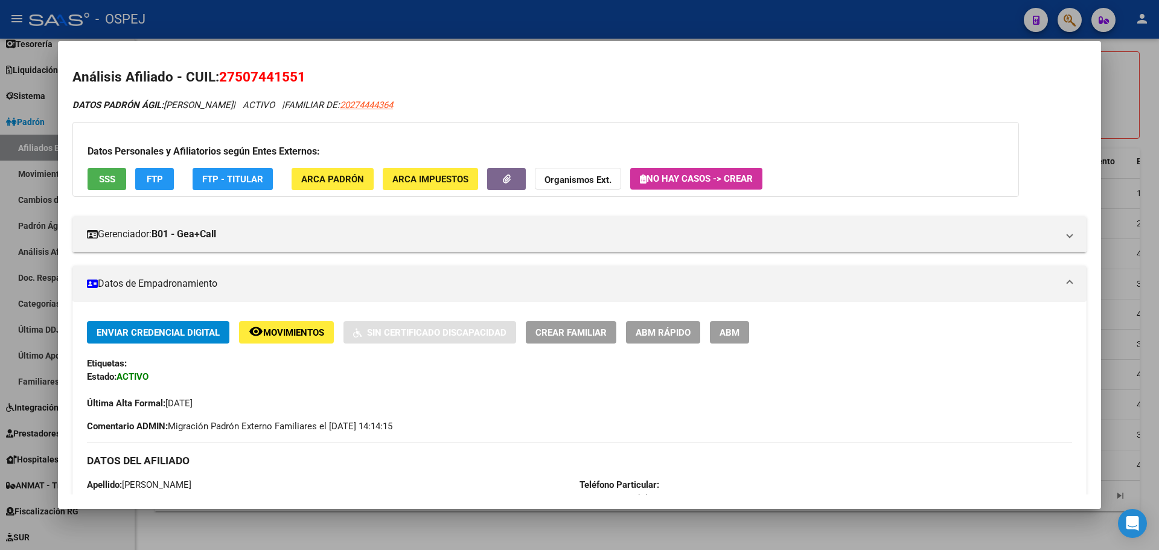
click at [339, 11] on div at bounding box center [579, 275] width 1159 height 550
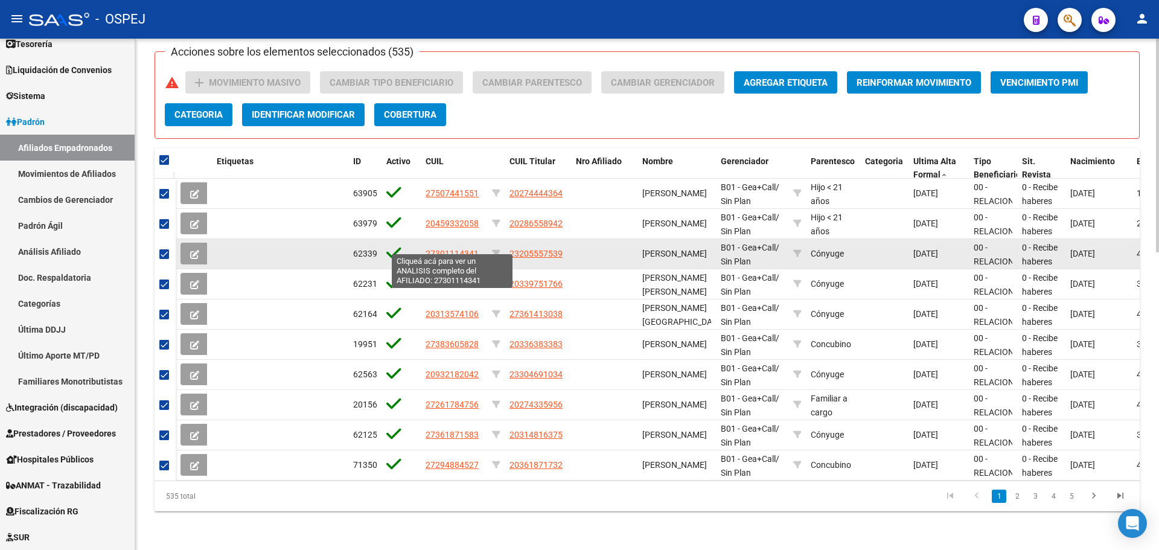
click at [437, 249] on span "27301114341" at bounding box center [452, 254] width 53 height 10
type textarea "27301114341"
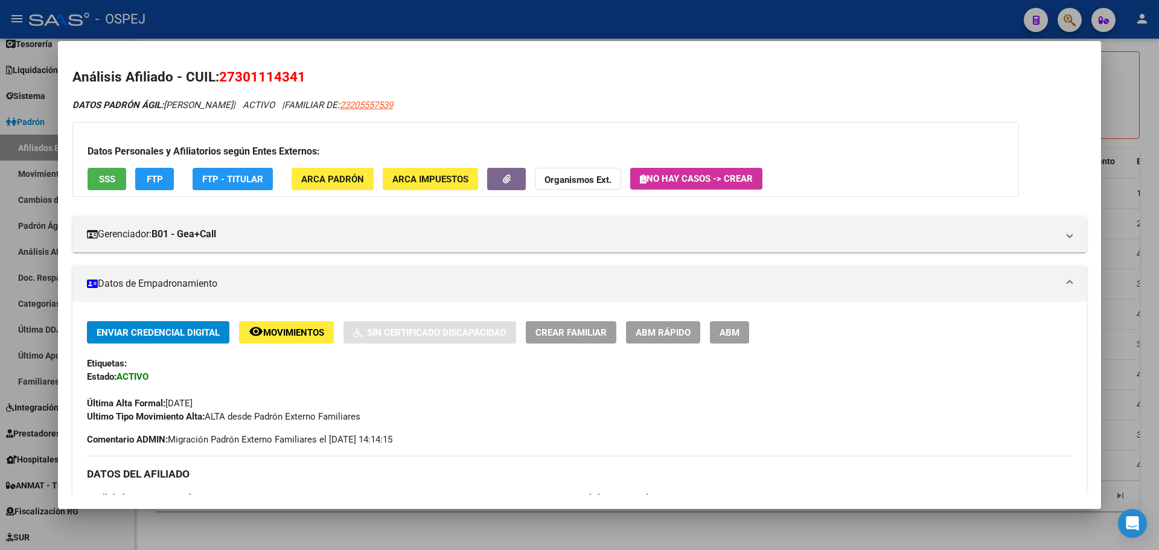
click at [152, 187] on button "FTP" at bounding box center [154, 179] width 39 height 22
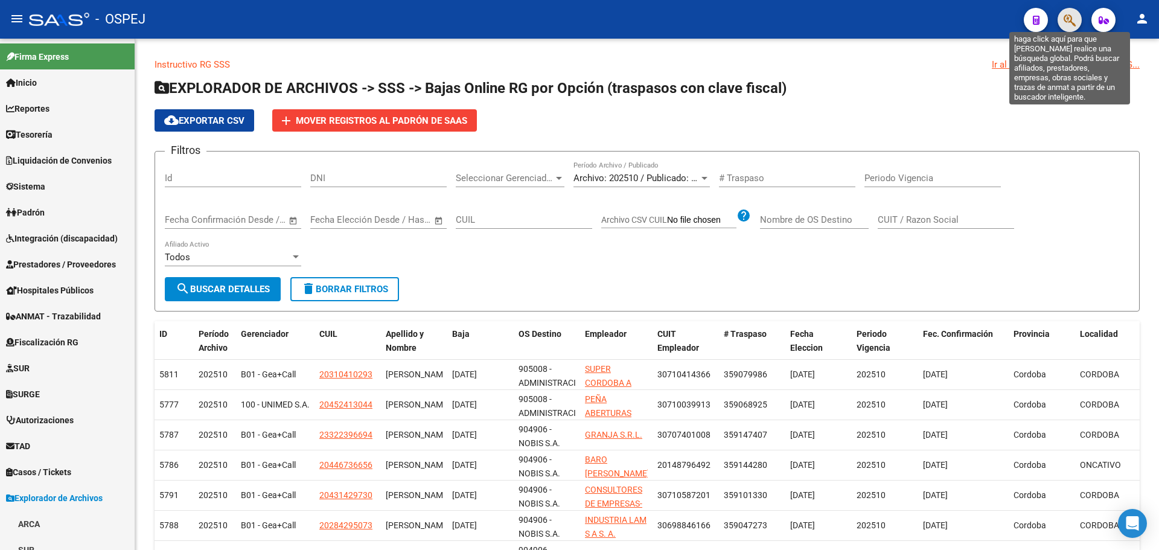
click at [1073, 16] on icon "button" at bounding box center [1070, 20] width 12 height 14
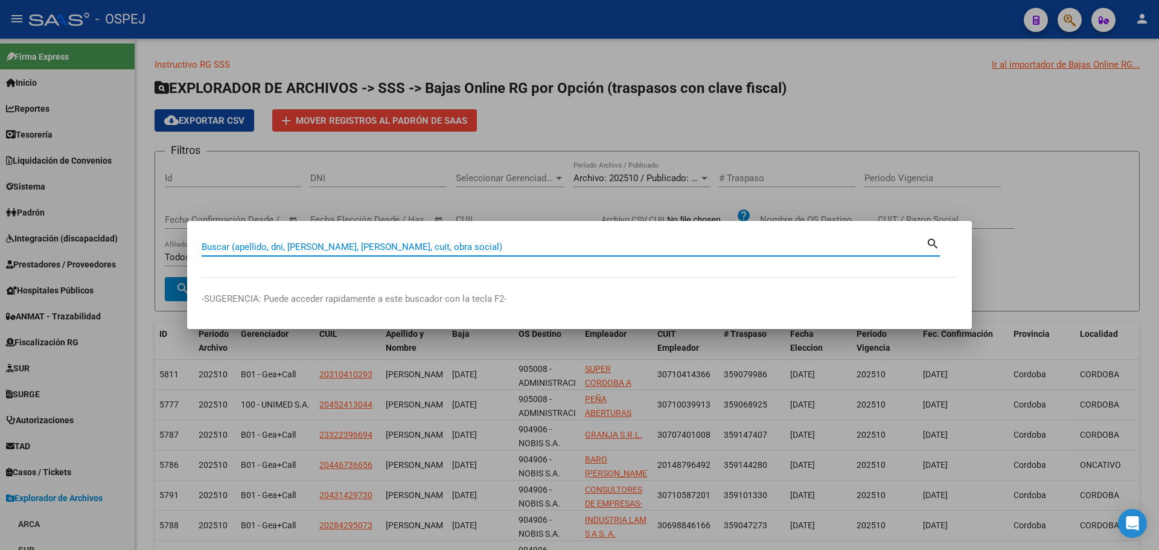
paste input "20314816375"
type input "20314816375"
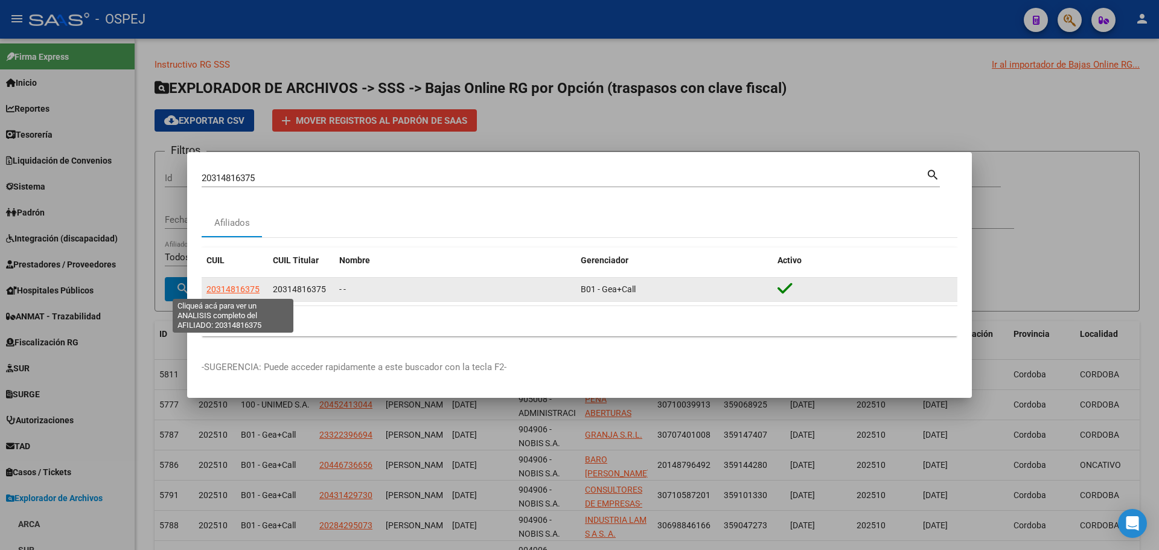
click at [248, 287] on span "20314816375" at bounding box center [233, 289] width 53 height 10
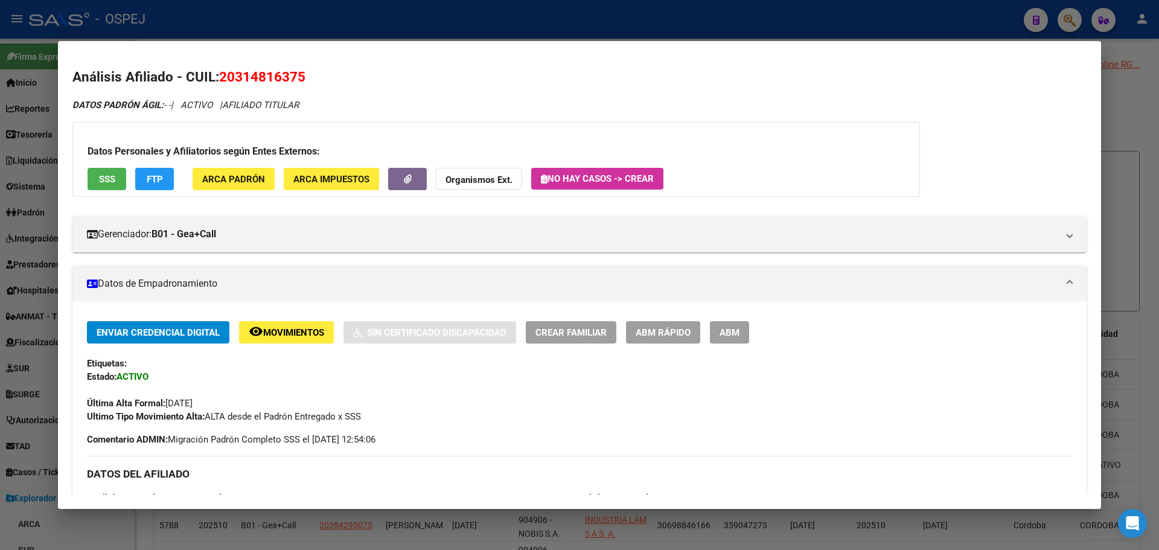
click at [702, 332] on div "Enviar Credencial Digital remove_red_eye Movimientos Sin Certificado Discapacid…" at bounding box center [579, 332] width 985 height 22
click at [732, 329] on span "ABM" at bounding box center [730, 332] width 20 height 11
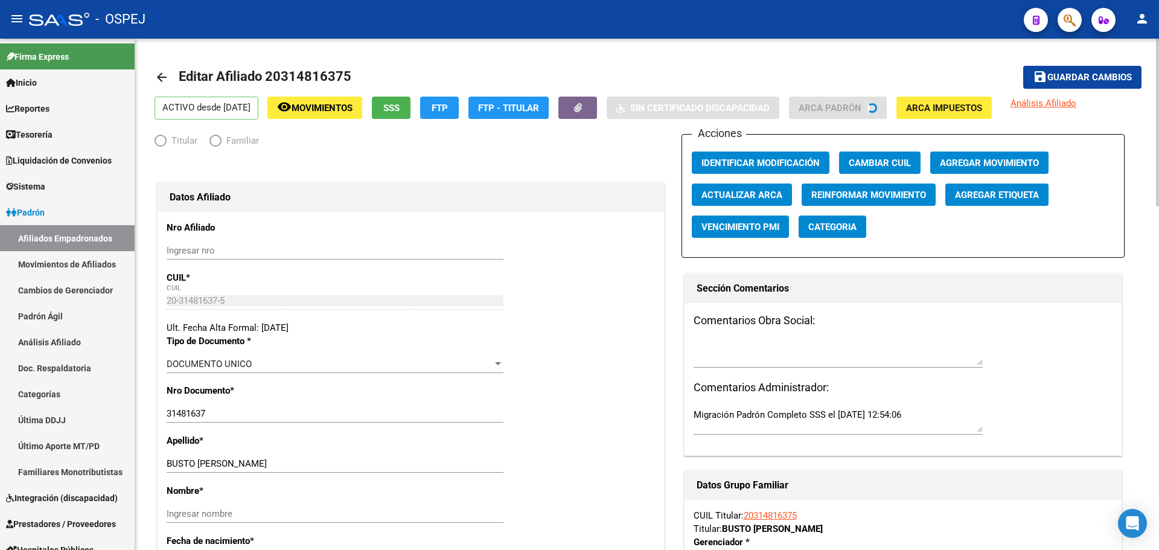
radio input "true"
type input "30-71475508-7"
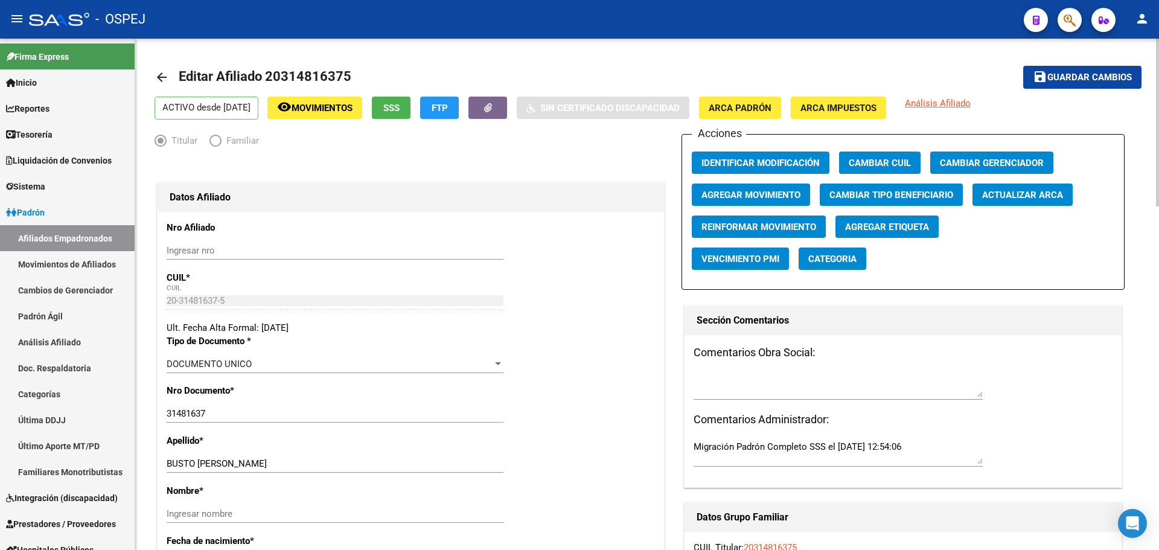
click at [1017, 197] on span "Actualizar ARCA" at bounding box center [1022, 195] width 81 height 11
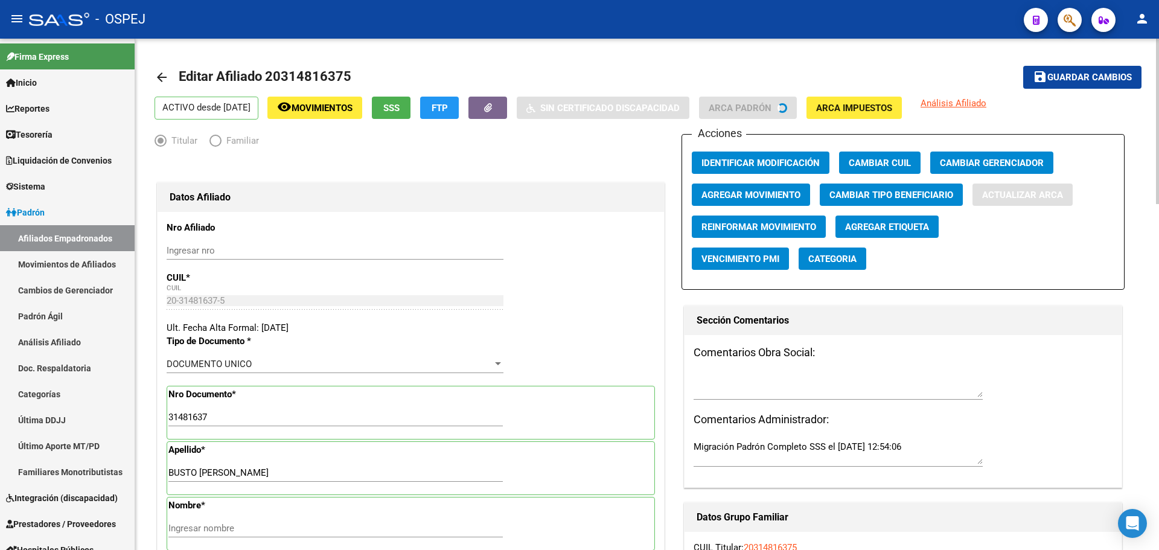
type input "BUSTO MARIANO EZEQUIEL"
type input "LA PAMPA"
type input "5117"
type input "PUBLICA"
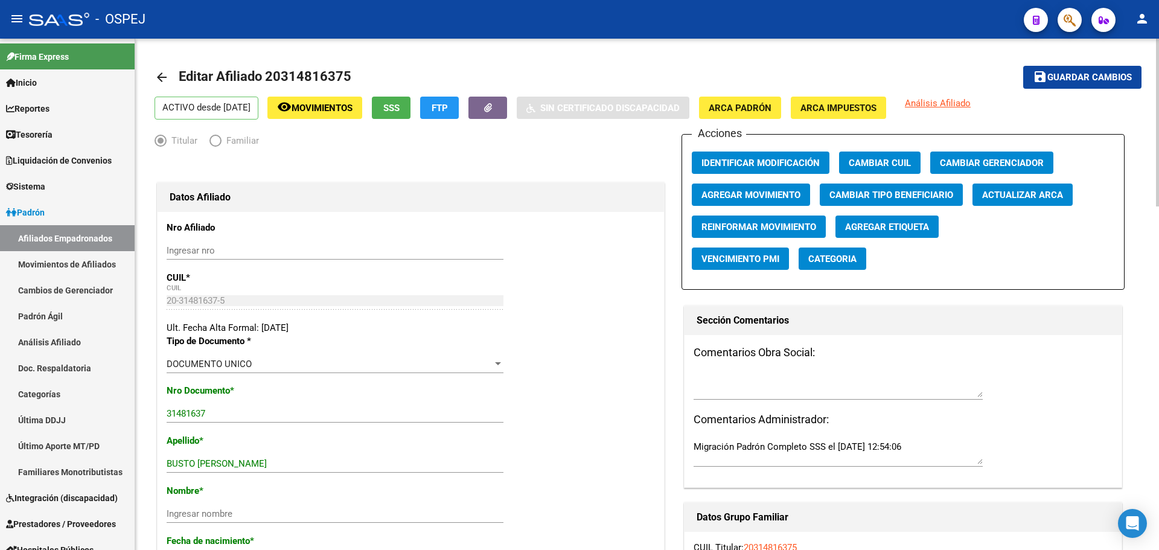
click at [1017, 197] on span "Actualizar ARCA" at bounding box center [1022, 195] width 81 height 11
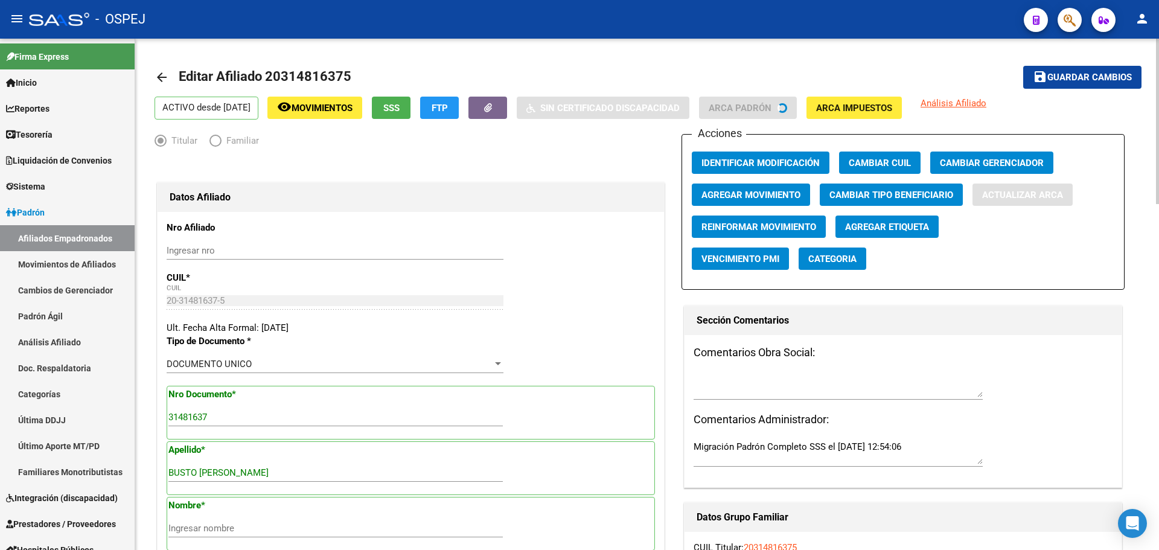
type input "LA PAMPA"
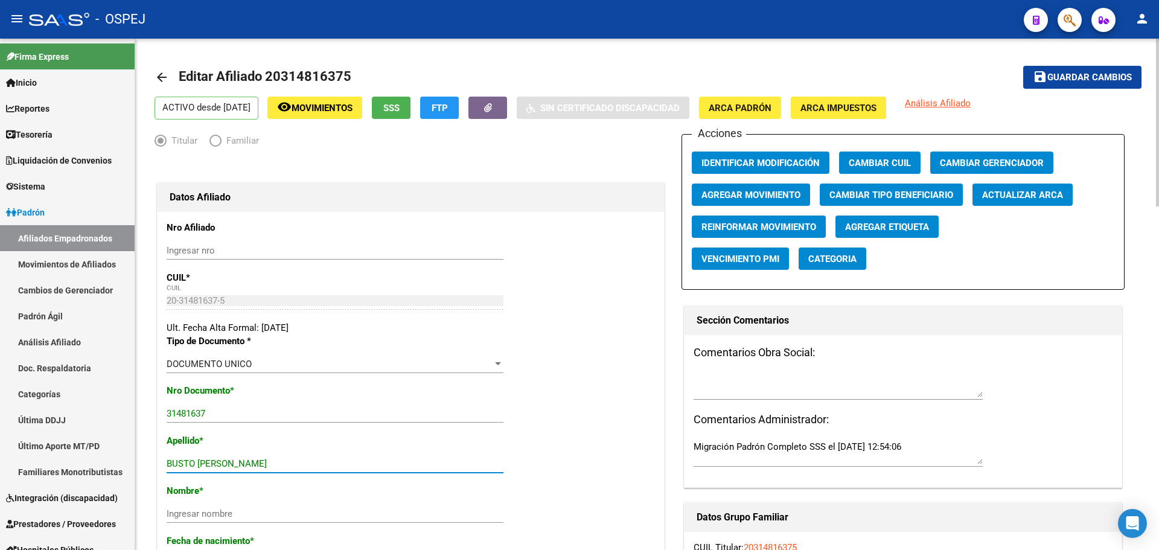
drag, startPoint x: 296, startPoint y: 463, endPoint x: 201, endPoint y: 466, distance: 94.9
click at [201, 466] on input "BUSTO MARIANO EZEQUIEL" at bounding box center [335, 463] width 337 height 11
type input "BUSTO"
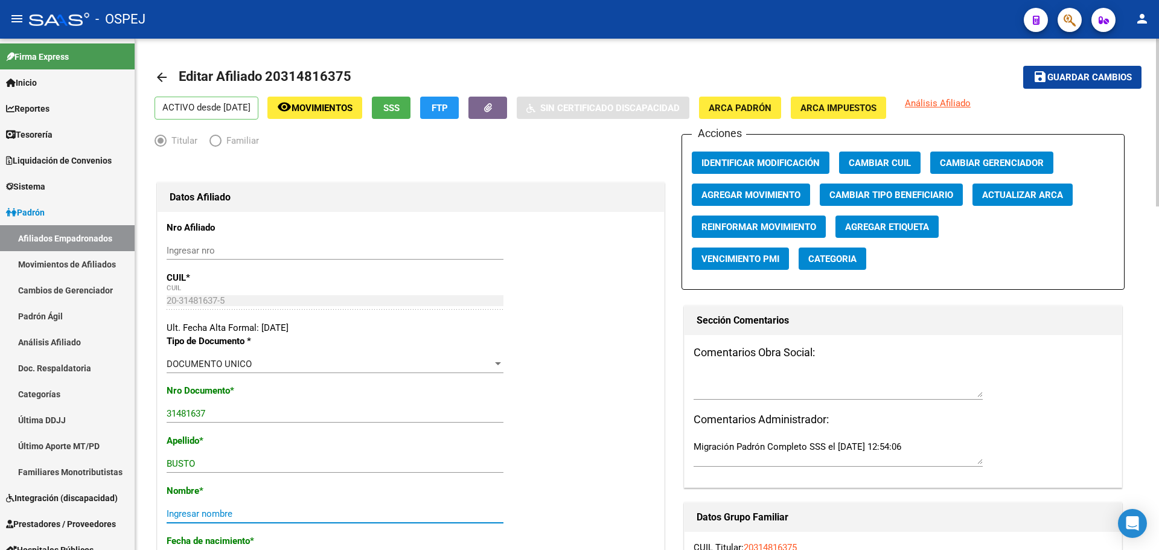
click at [184, 510] on input "Ingresar nombre" at bounding box center [335, 513] width 337 height 11
paste input "MARIANO EZEQUIEL"
type input "MARIANO EZEQUIEL"
click at [1067, 72] on span "Guardar cambios" at bounding box center [1090, 77] width 85 height 11
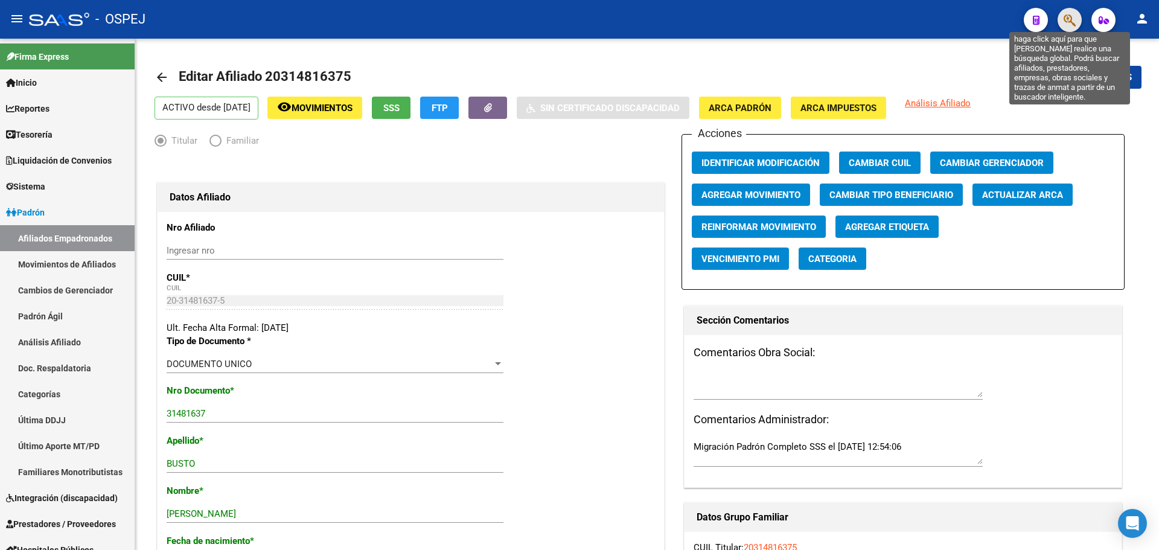
click at [1076, 16] on icon "button" at bounding box center [1070, 20] width 12 height 14
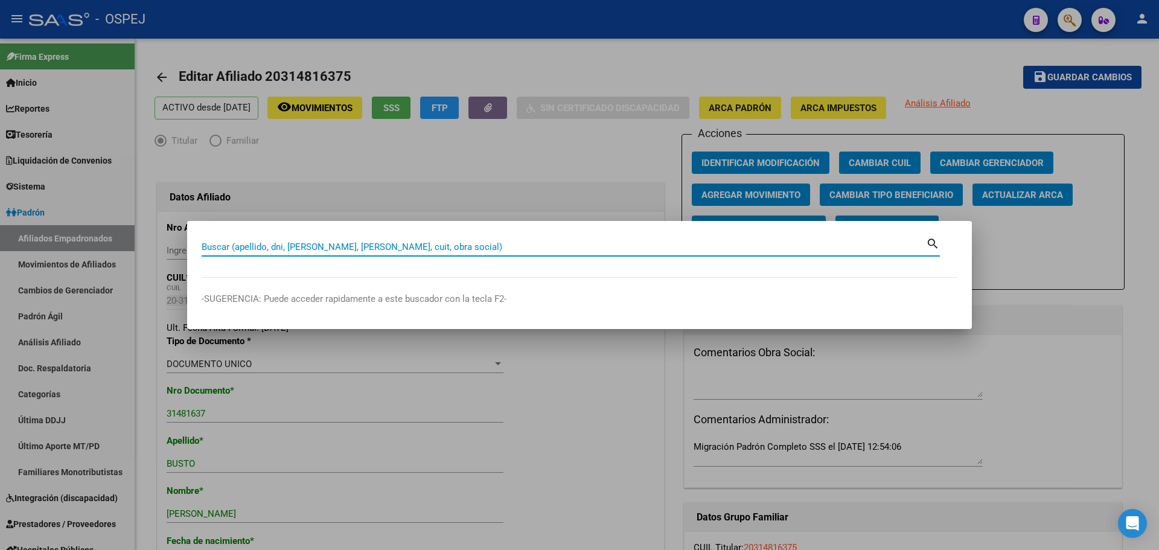
paste input "27507441551"
type input "27507441551"
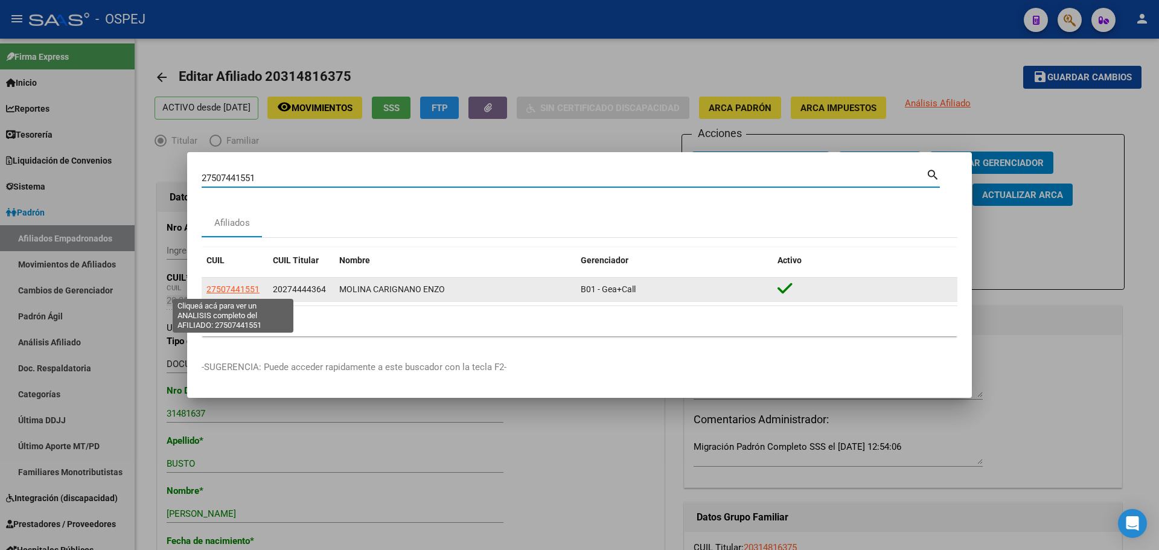
click at [242, 287] on span "27507441551" at bounding box center [233, 289] width 53 height 10
type textarea "27507441551"
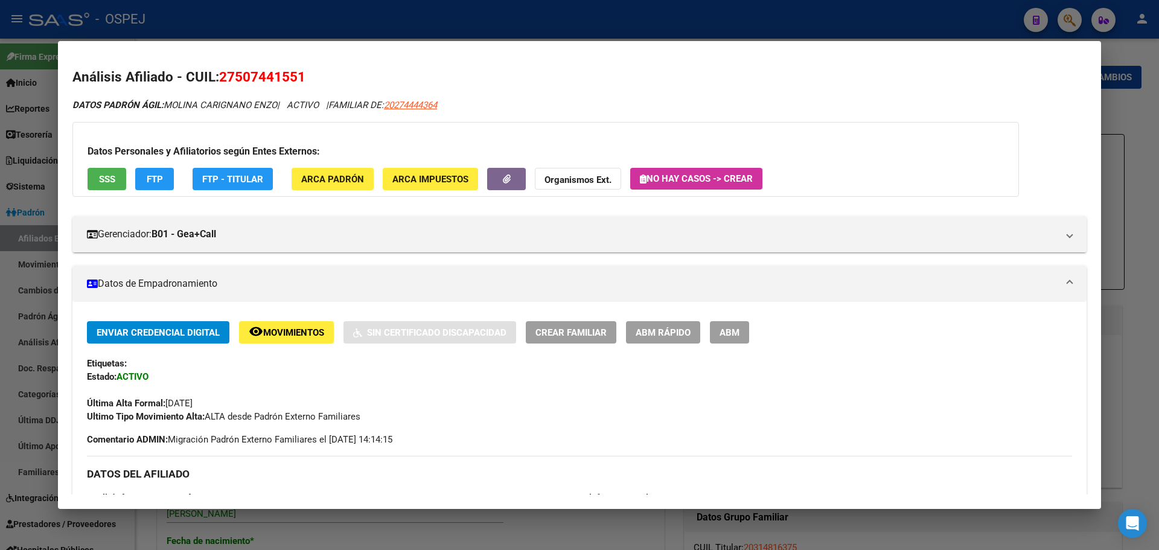
click at [738, 336] on span "ABM" at bounding box center [730, 332] width 20 height 11
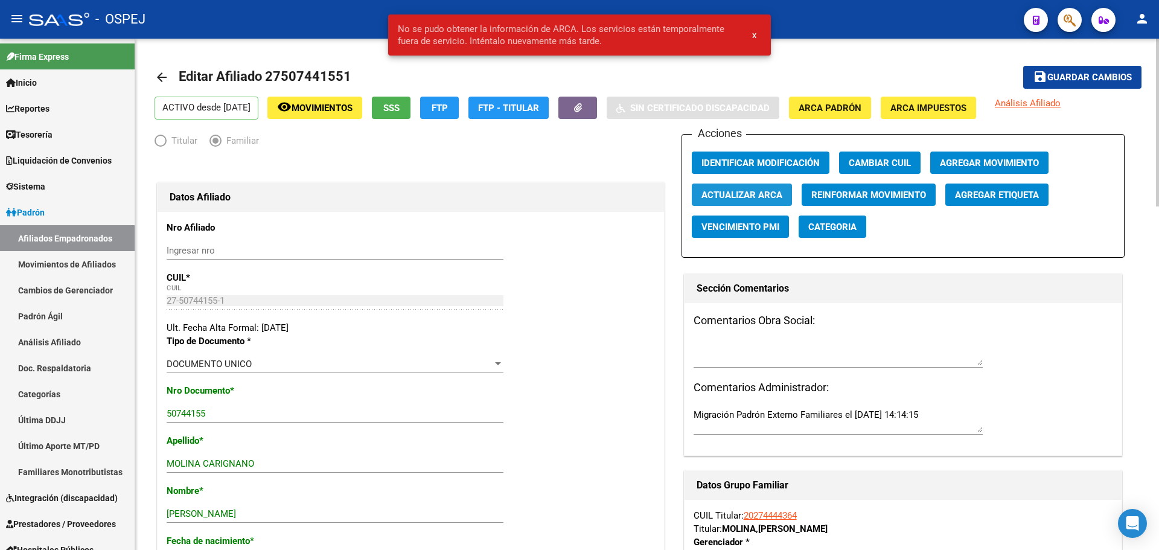
click at [734, 187] on button "Actualizar ARCA" at bounding box center [742, 195] width 100 height 22
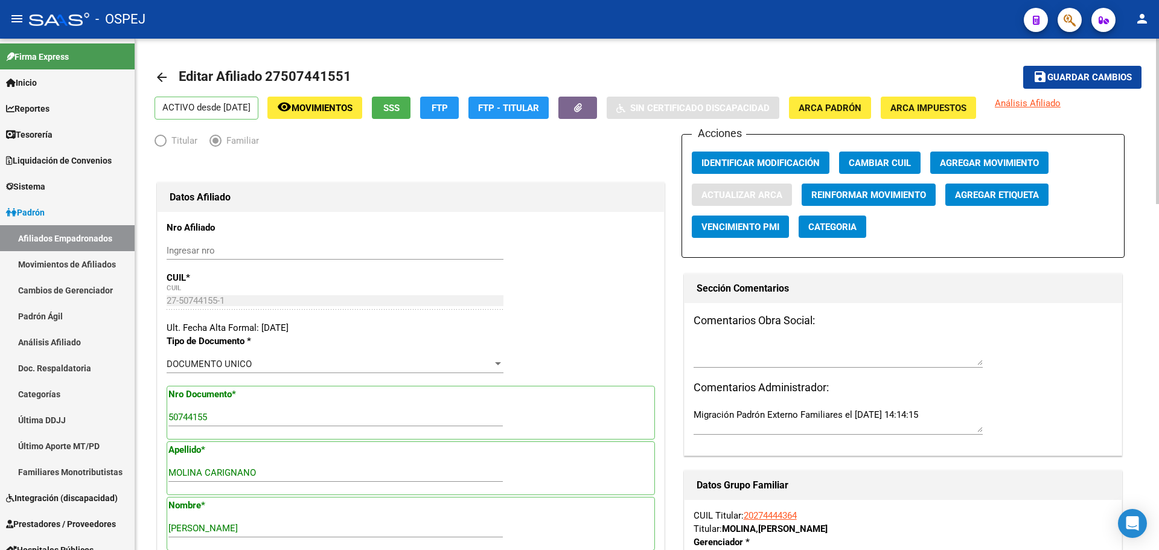
click at [871, 333] on div "Comentarios Obra Social: Comentarios Administrador: Migración Padrón Externo Fa…" at bounding box center [903, 379] width 437 height 152
click at [1056, 85] on button "save Guardar cambios" at bounding box center [1083, 77] width 118 height 22
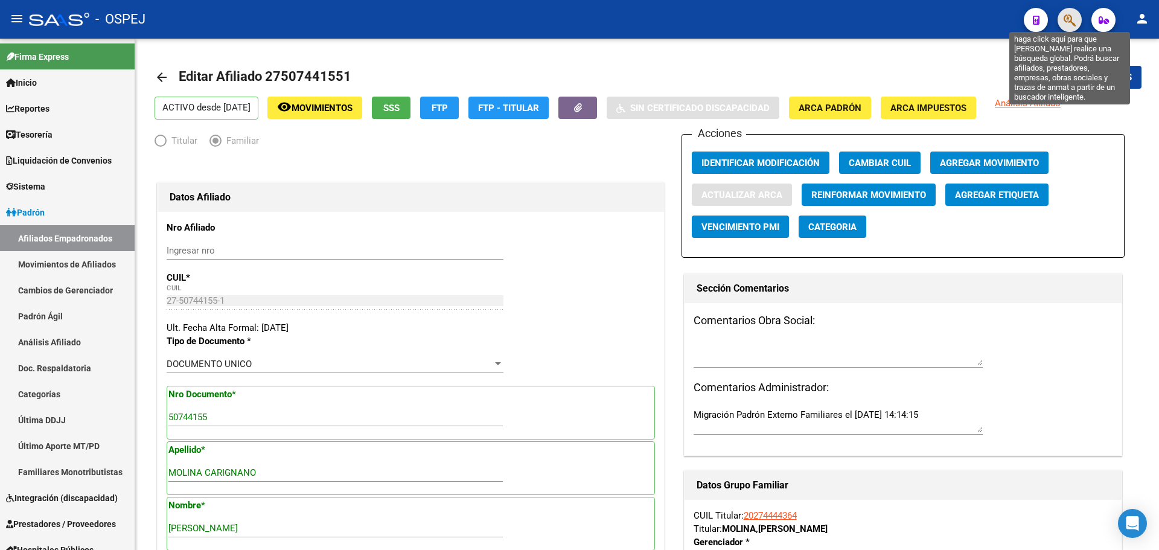
click at [1064, 17] on icon "button" at bounding box center [1070, 20] width 12 height 14
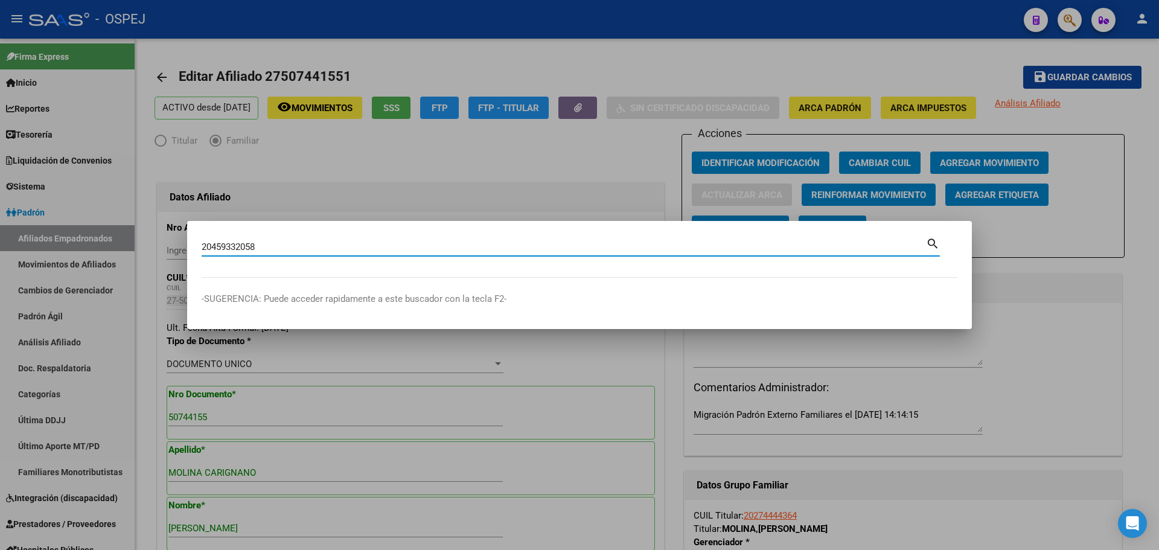
type input "20459332058"
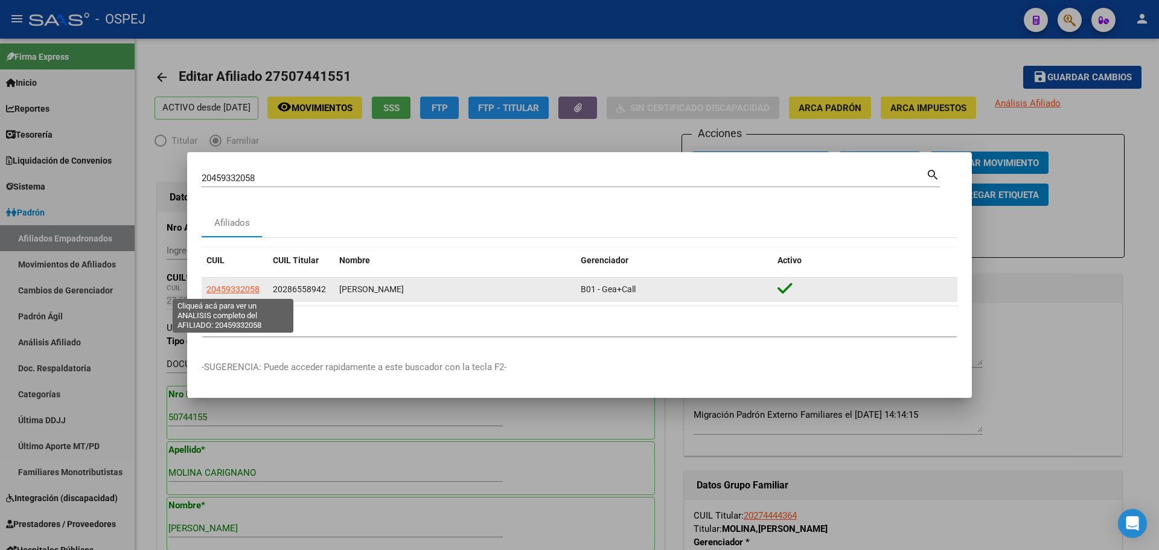
click at [244, 291] on span "20459332058" at bounding box center [233, 289] width 53 height 10
type textarea "20459332058"
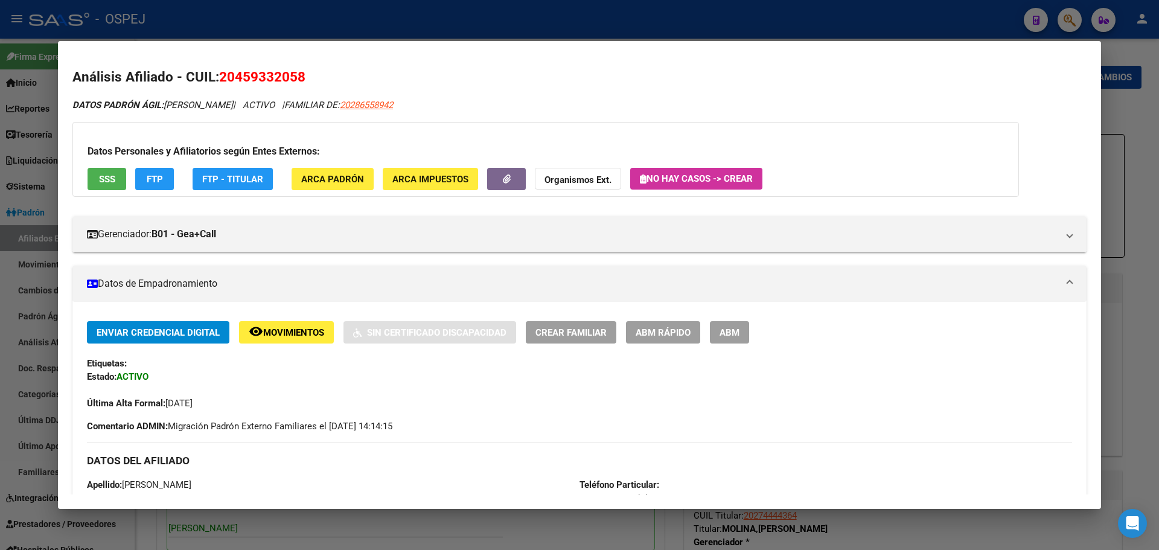
click at [737, 335] on span "ABM" at bounding box center [730, 332] width 20 height 11
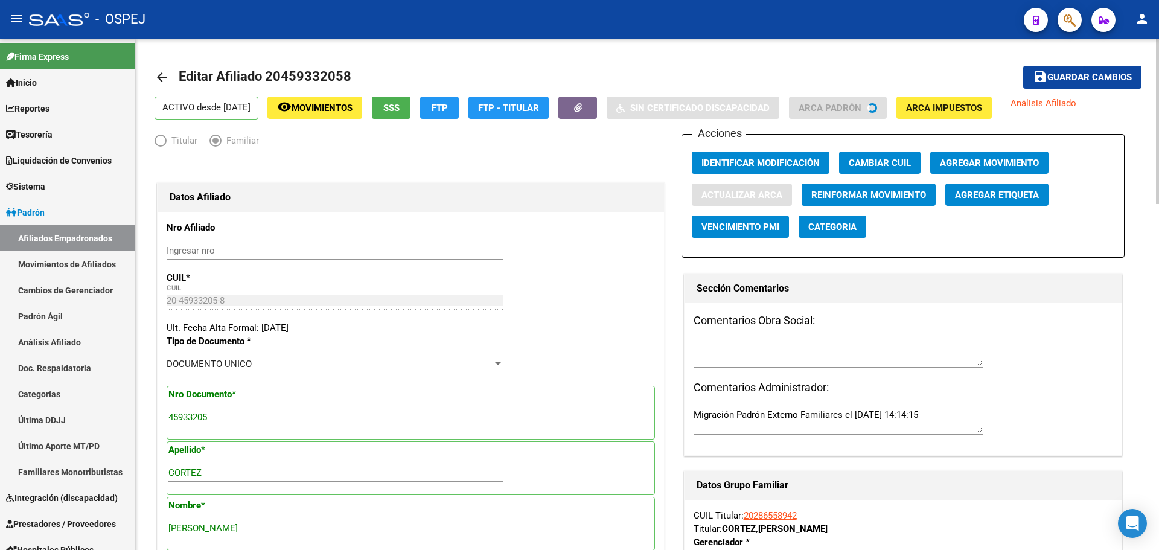
type input "MAT­AS NATANAEL"
type input "CORDOBA CAPITAL"
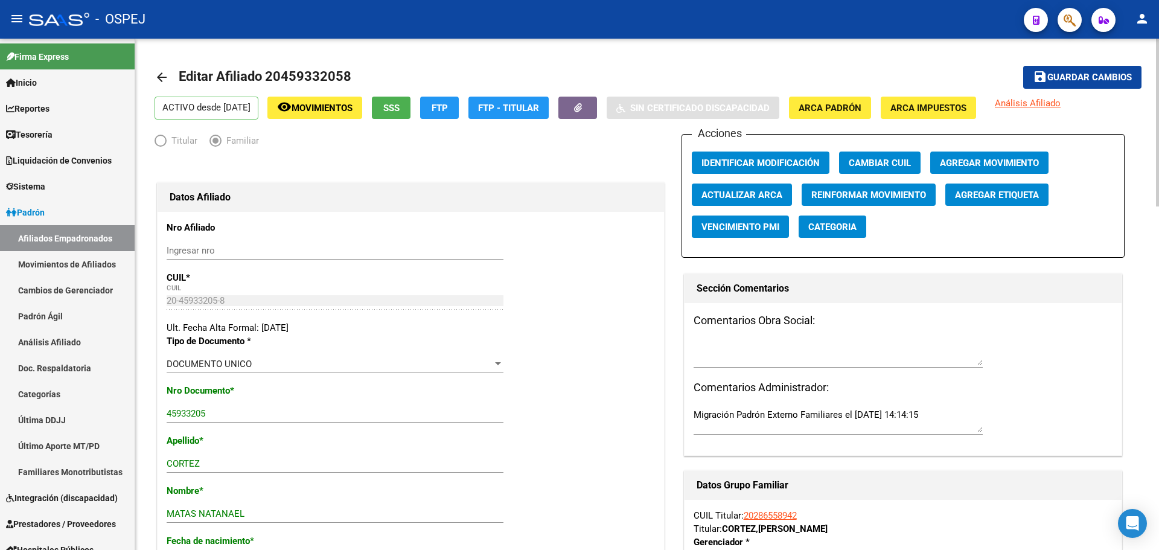
scroll to position [302, 0]
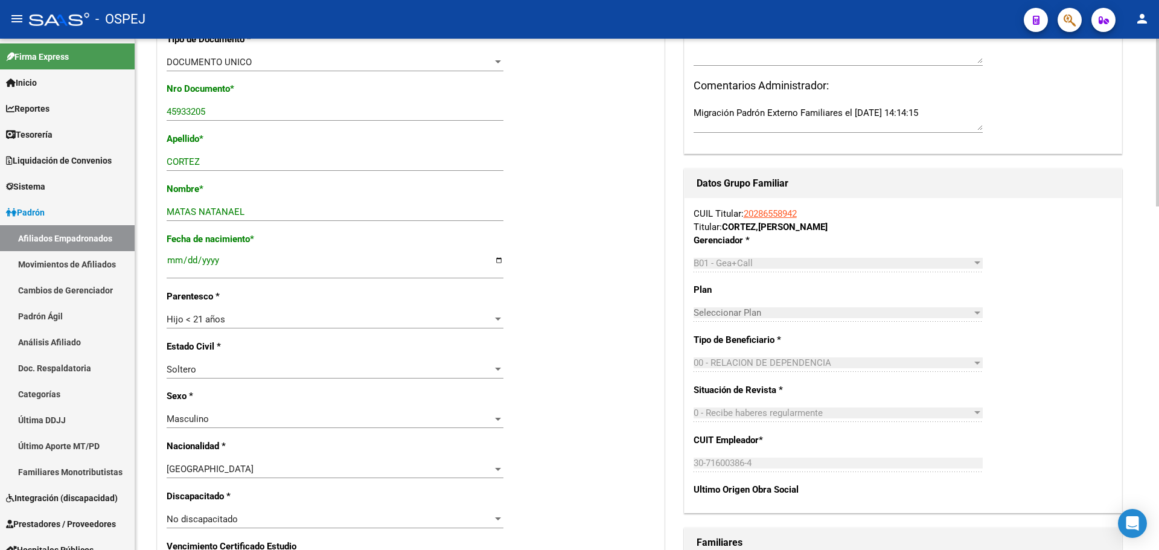
click at [780, 213] on link "20286558942" at bounding box center [770, 213] width 53 height 11
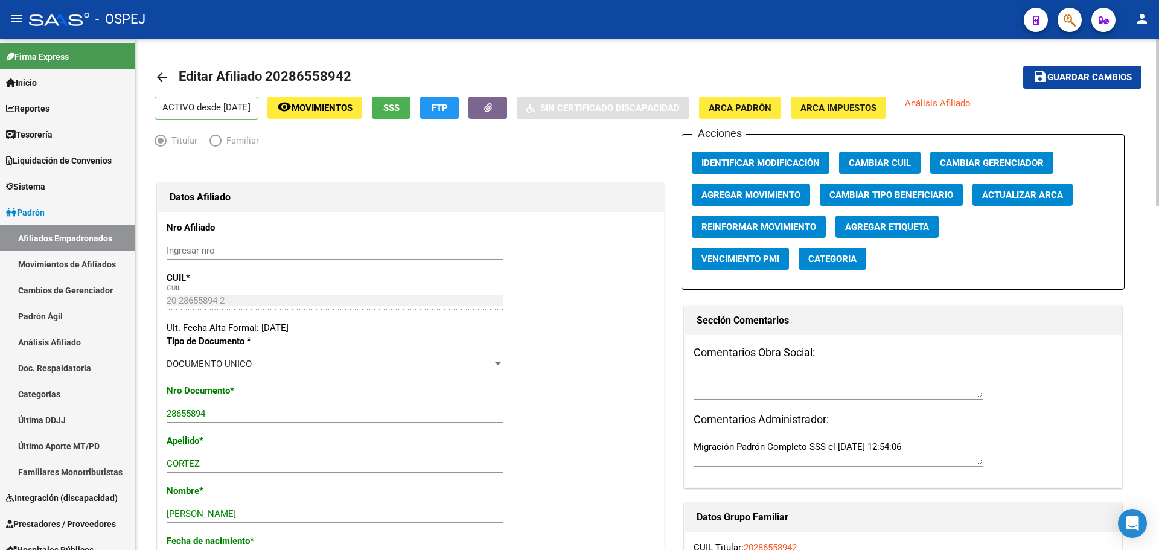
click at [459, 109] on button "FTP" at bounding box center [439, 108] width 39 height 22
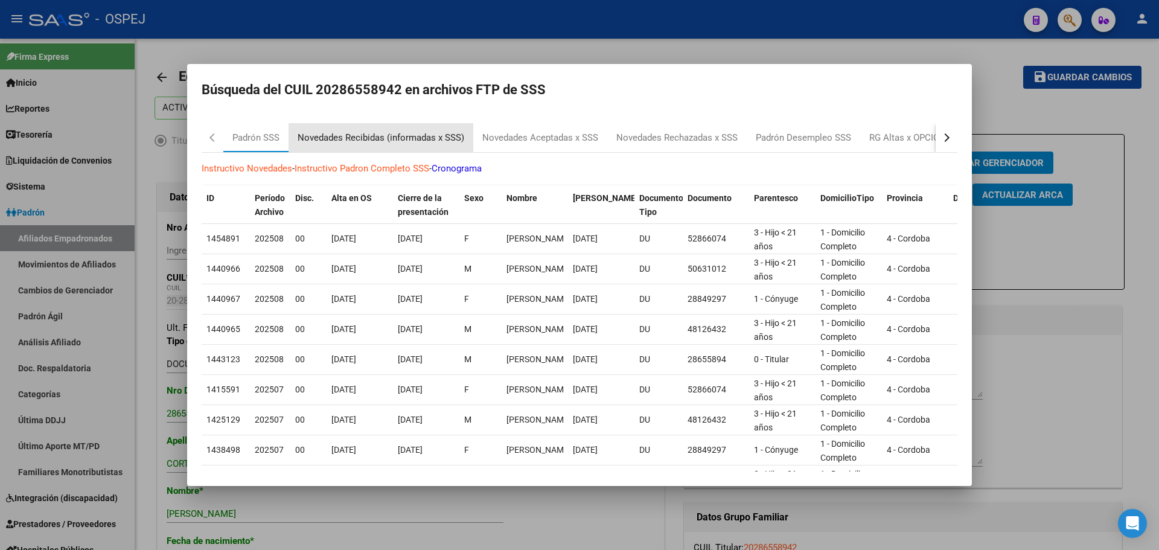
click at [343, 145] on div "Novedades Recibidas (informadas x SSS)" at bounding box center [381, 137] width 185 height 29
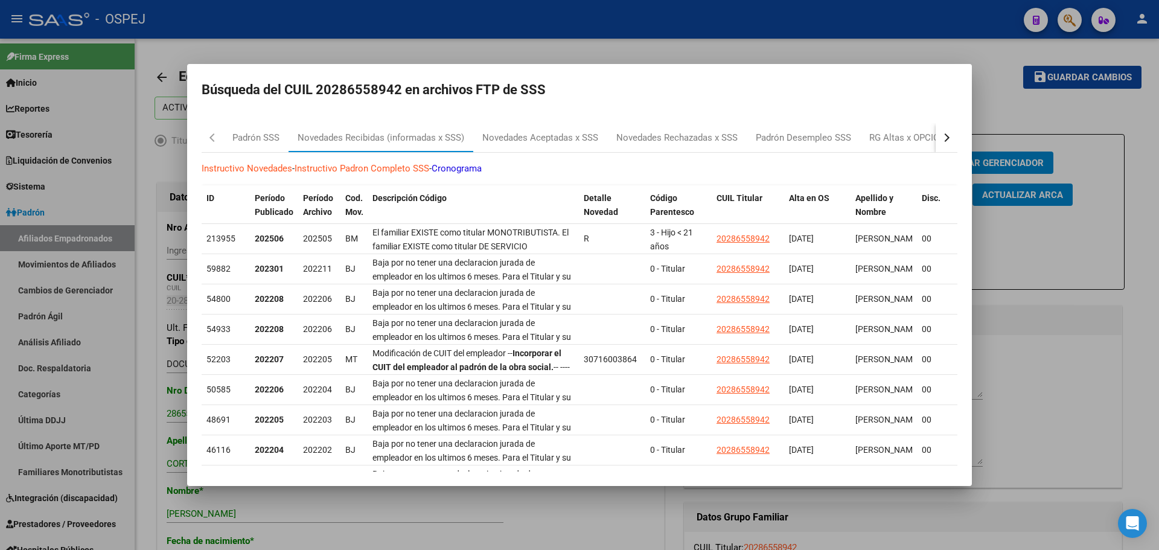
click at [388, 36] on div at bounding box center [579, 275] width 1159 height 550
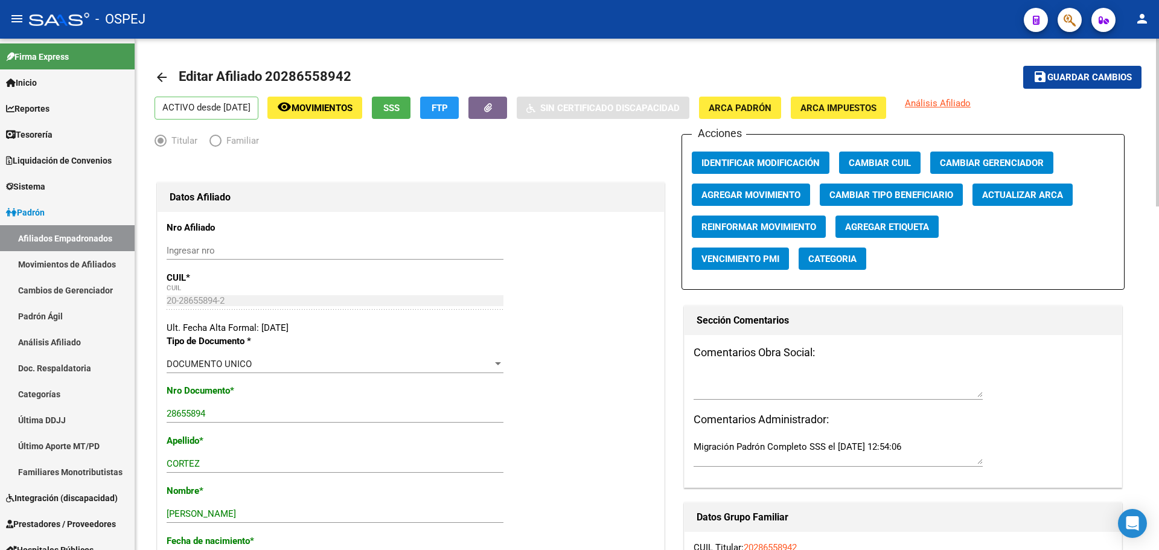
click at [735, 196] on span "Agregar Movimiento" at bounding box center [751, 195] width 99 height 11
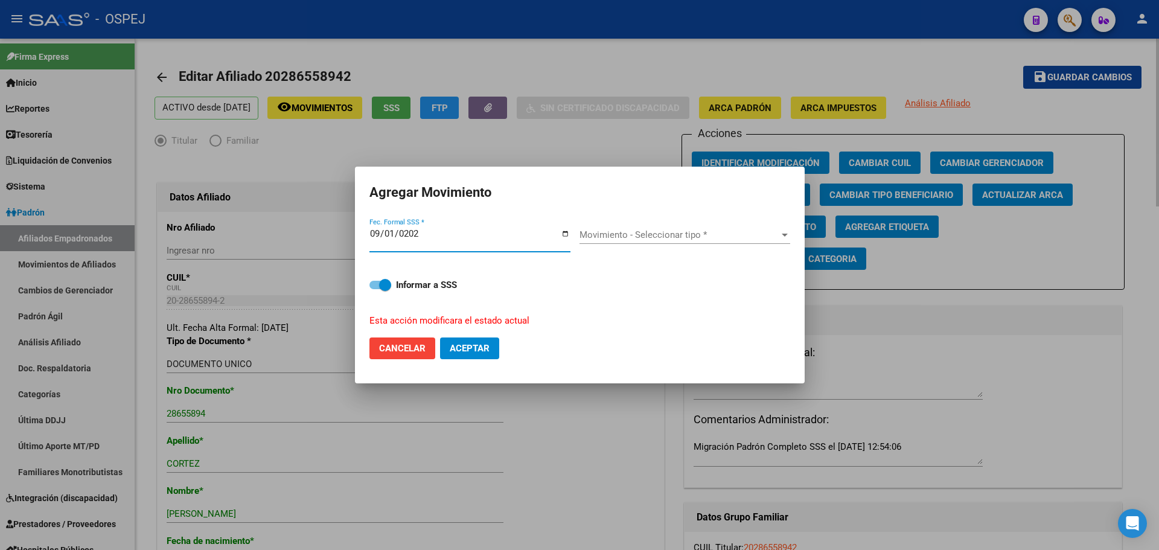
type input "2025-09-01"
click at [671, 234] on span "Movimiento - Seleccionar tipo *" at bounding box center [680, 234] width 200 height 11
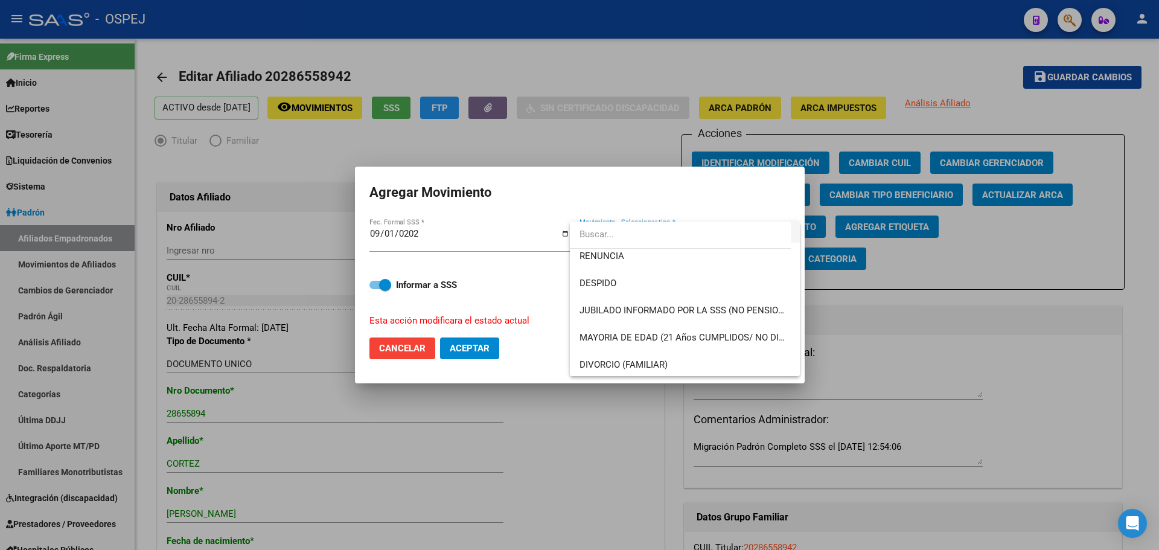
scroll to position [121, 0]
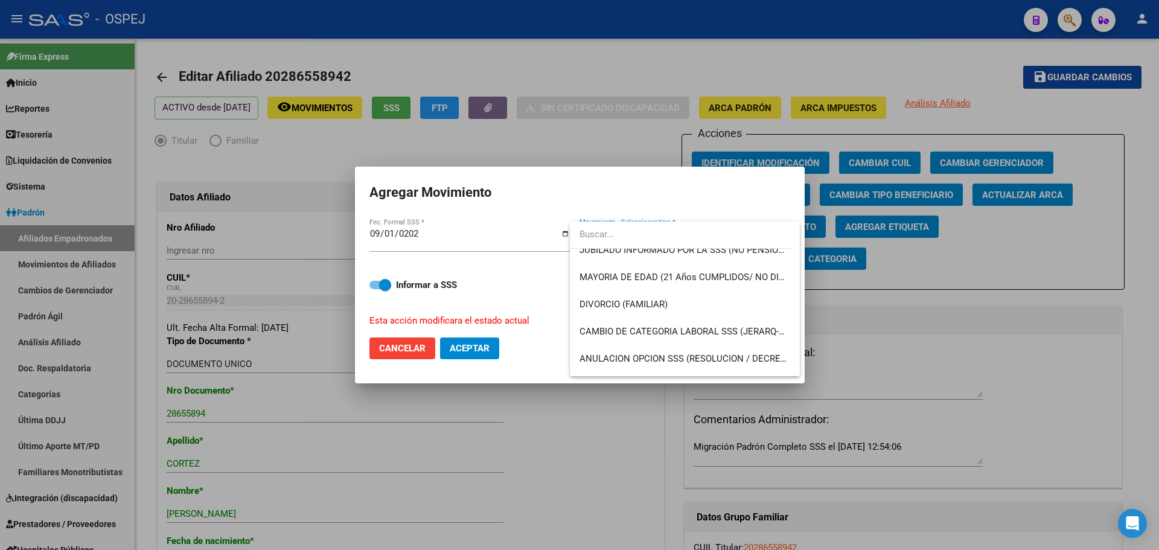
click at [639, 140] on div at bounding box center [579, 275] width 1159 height 550
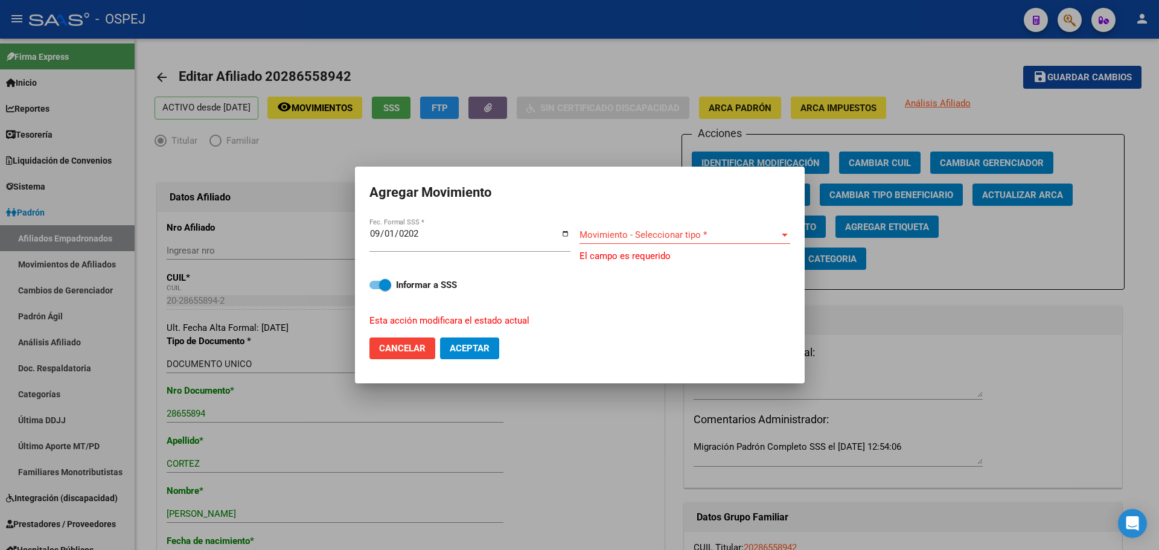
drag, startPoint x: 423, startPoint y: 343, endPoint x: 418, endPoint y: 336, distance: 9.1
click at [423, 343] on span "Cancelar" at bounding box center [402, 348] width 46 height 11
checkbox input "false"
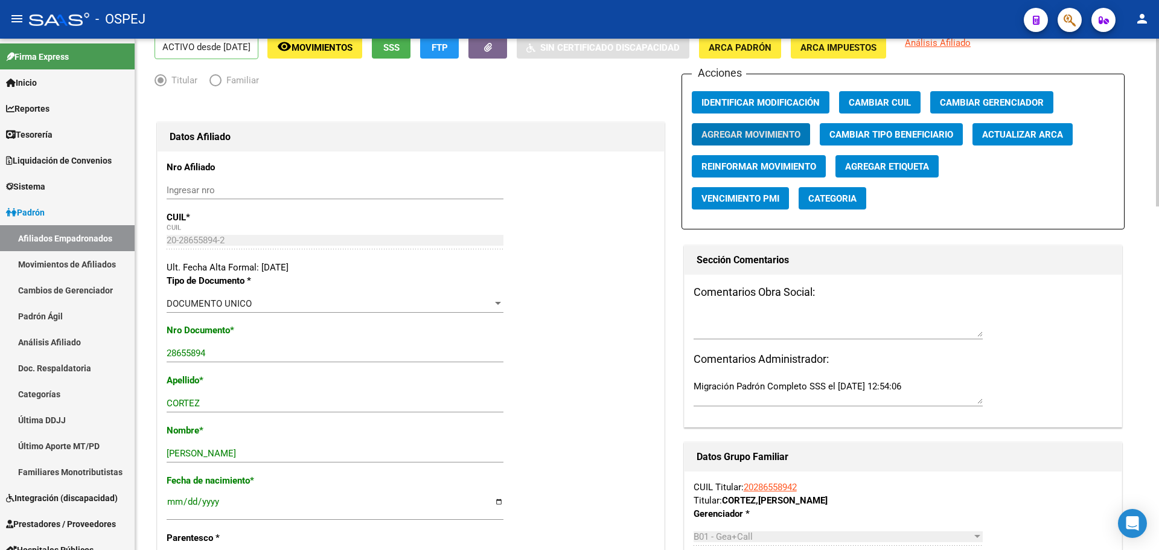
scroll to position [0, 0]
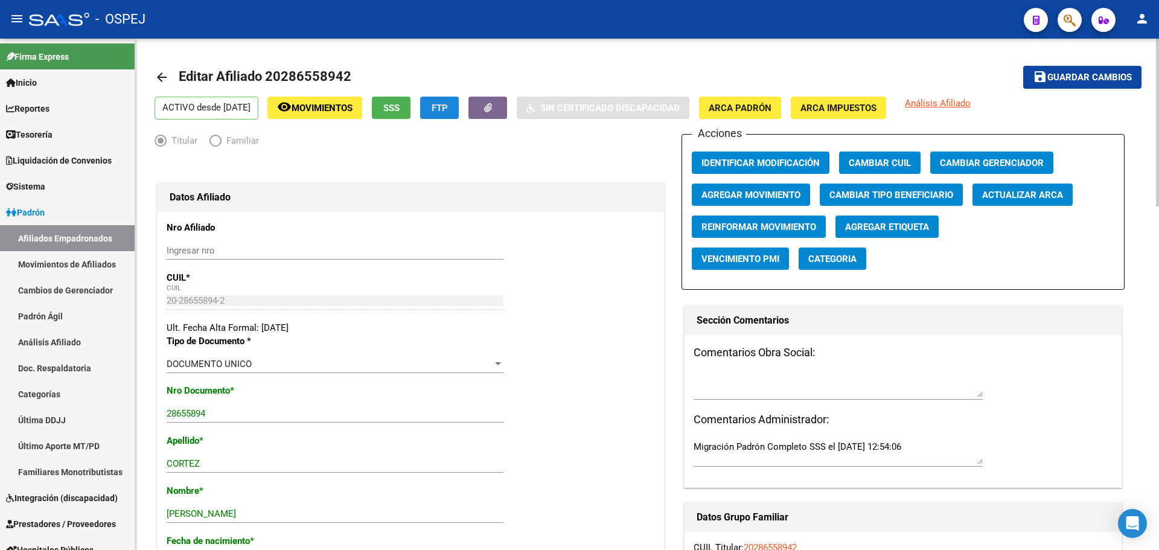
click at [448, 106] on span "FTP" at bounding box center [440, 108] width 16 height 11
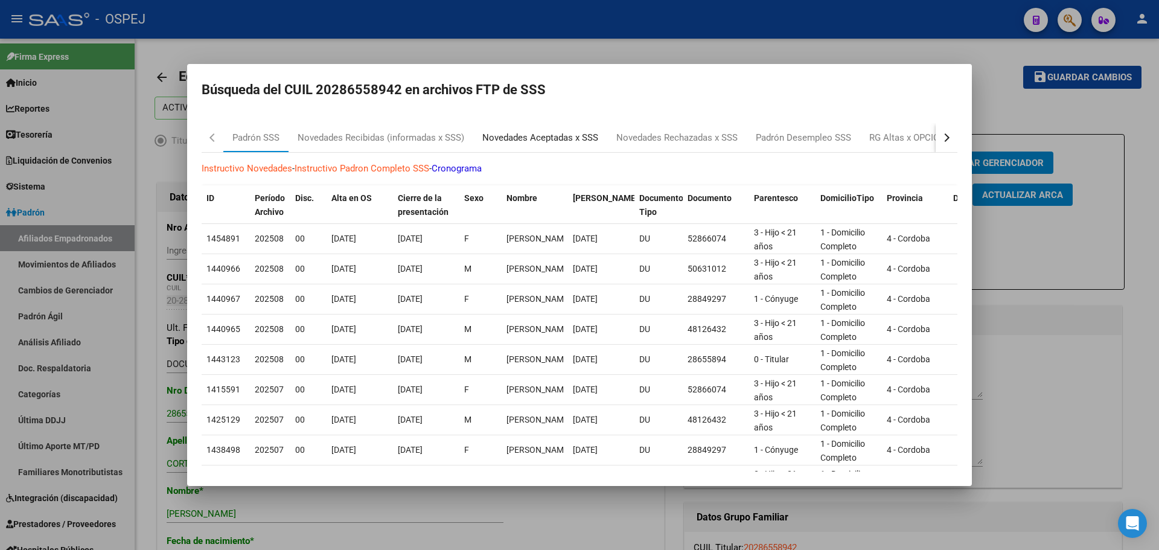
click at [504, 138] on div "Novedades Aceptadas x SSS" at bounding box center [540, 138] width 116 height 14
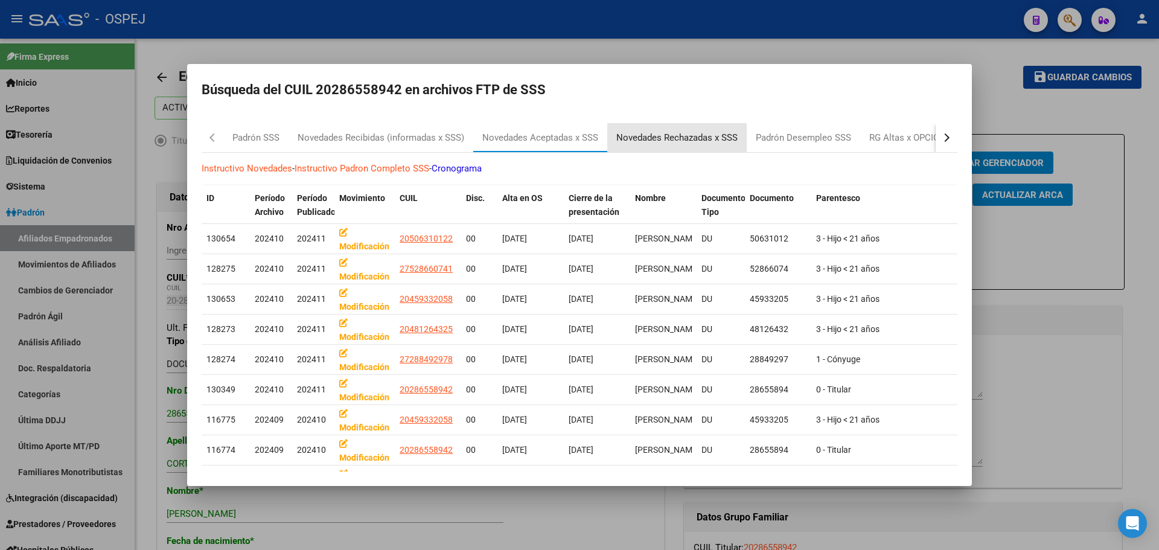
click at [685, 143] on div "Novedades Rechazadas x SSS" at bounding box center [677, 138] width 121 height 14
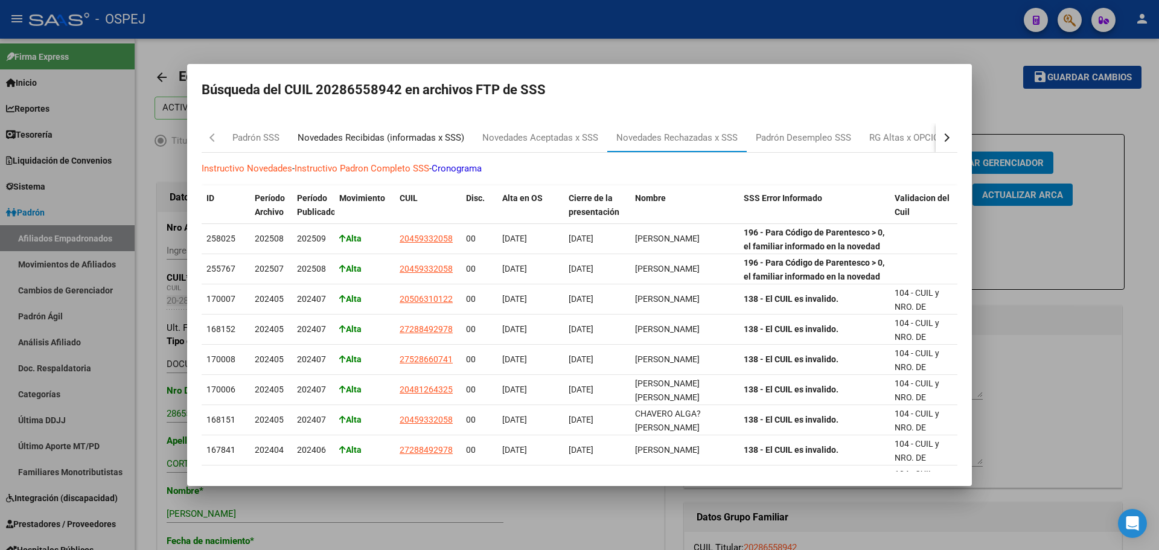
click at [432, 133] on div "Novedades Recibidas (informadas x SSS)" at bounding box center [381, 138] width 167 height 14
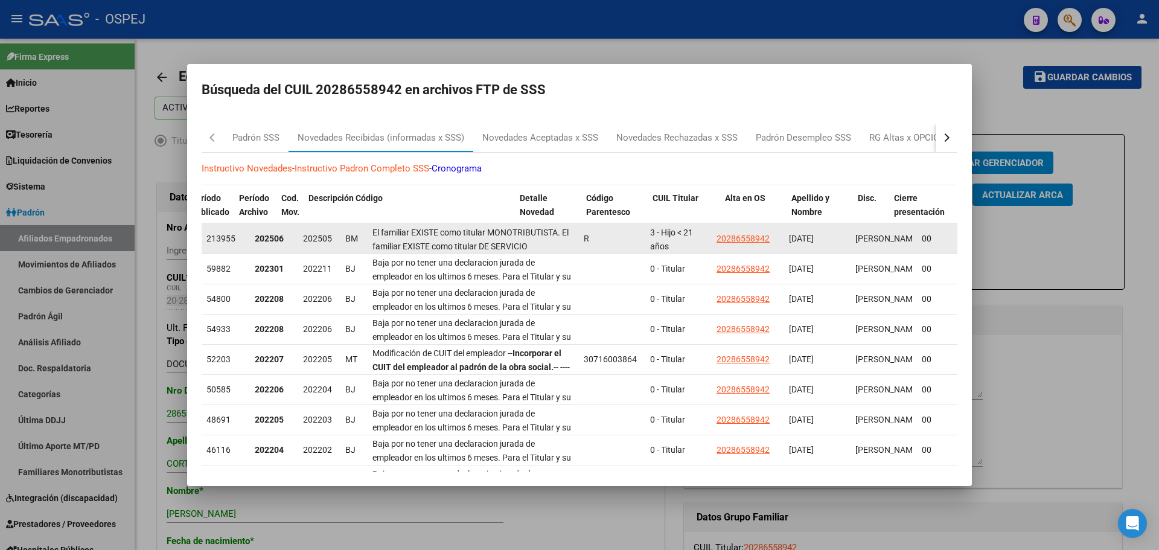
drag, startPoint x: 813, startPoint y: 235, endPoint x: 901, endPoint y: 231, distance: 87.7
click at [946, 233] on div "213955 202506 202505 BM El familiar EXISTE como titular MONOTRIBUTISTA. El fami…" at bounding box center [1029, 239] width 1655 height 30
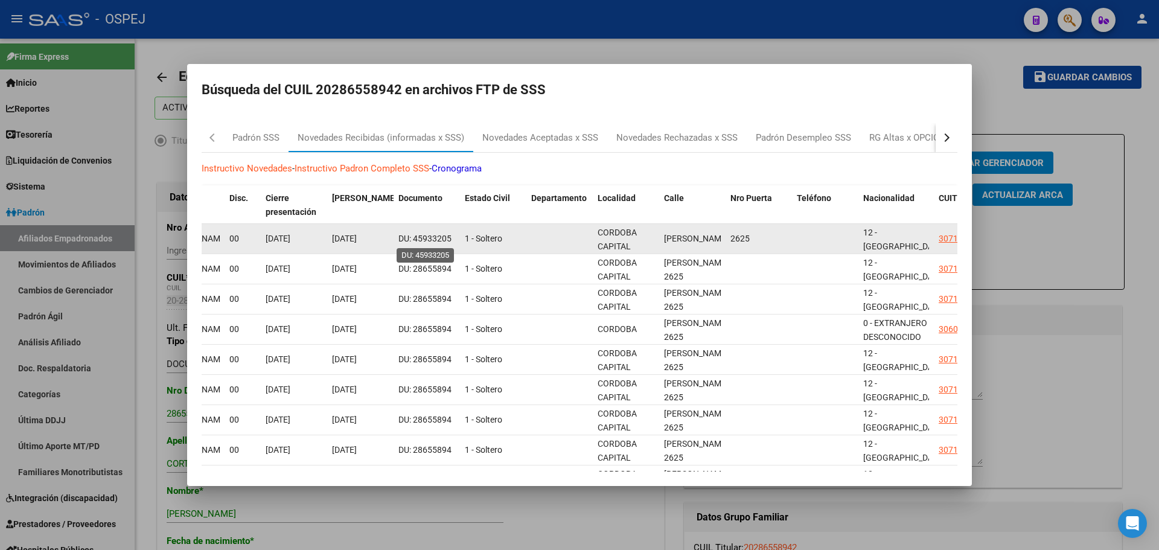
click at [444, 240] on span "DU: 45933205" at bounding box center [425, 239] width 53 height 10
copy span "45933205"
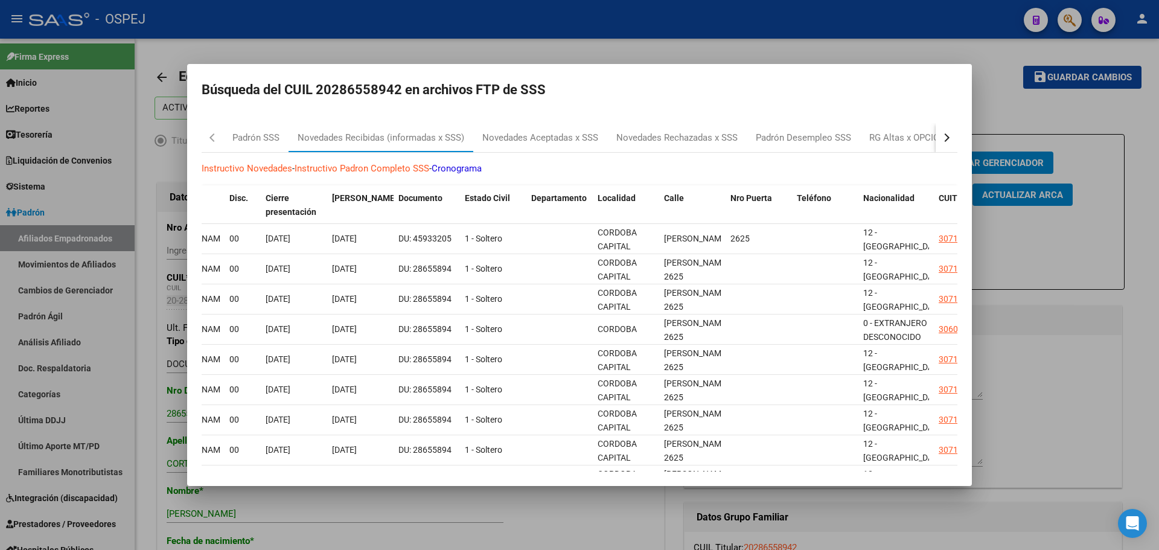
click at [489, 48] on div at bounding box center [579, 275] width 1159 height 550
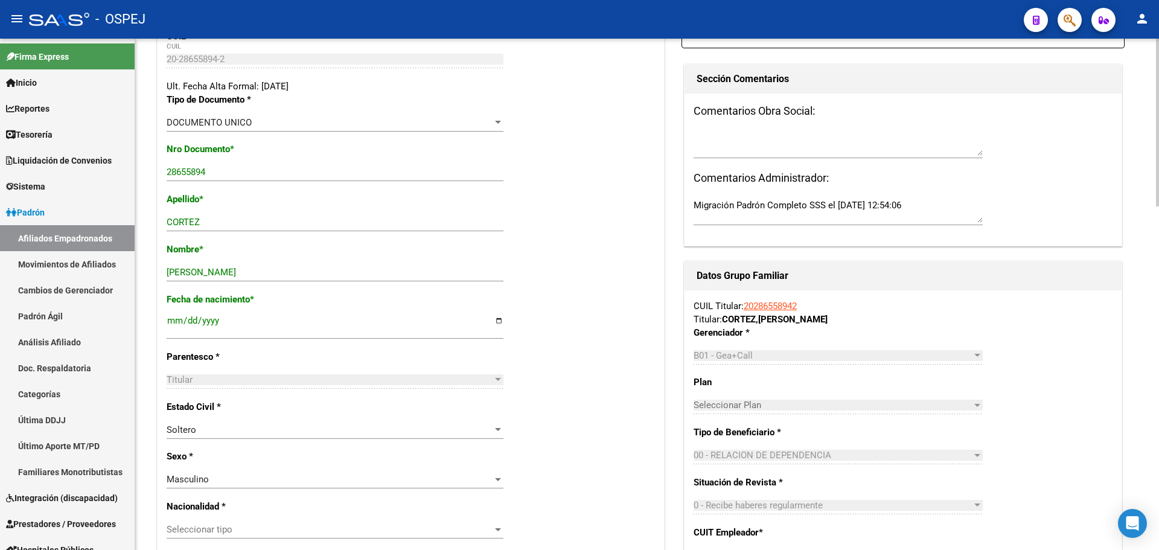
scroll to position [543, 0]
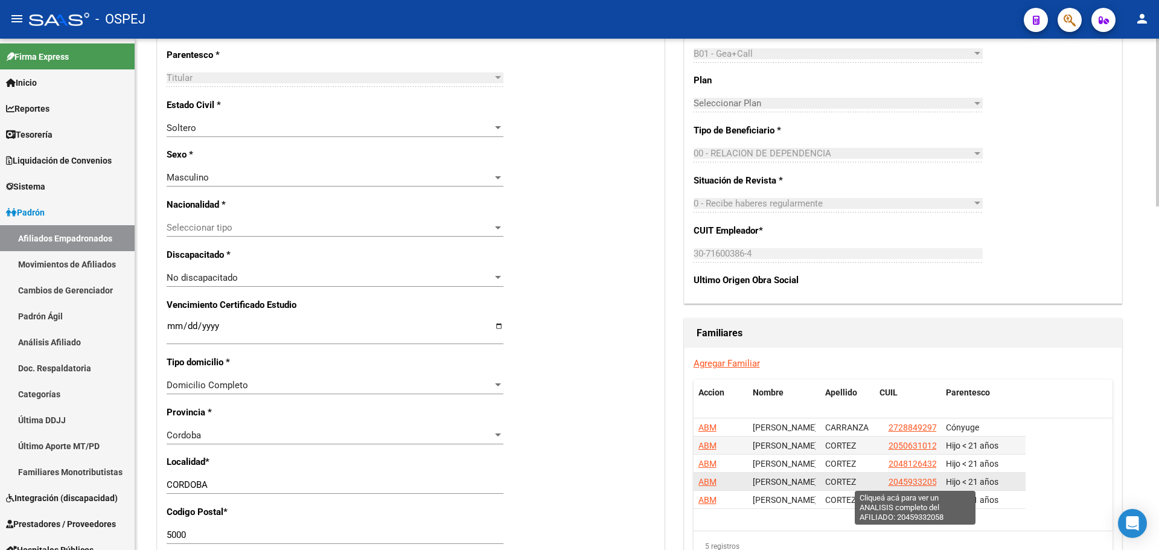
click at [922, 481] on span "20459332058" at bounding box center [915, 482] width 53 height 10
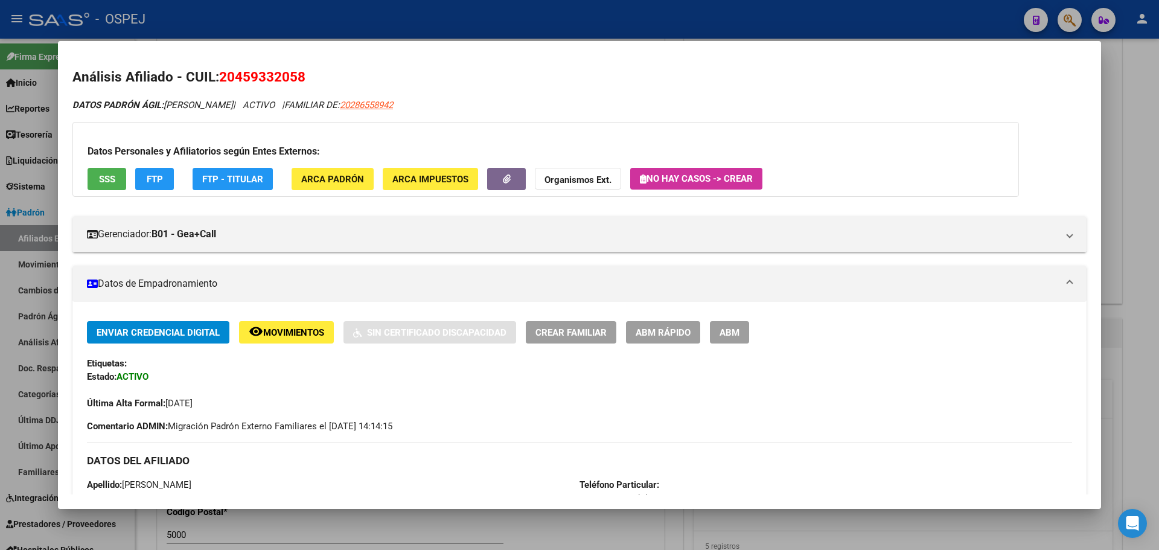
click at [725, 327] on span "ABM" at bounding box center [730, 332] width 20 height 11
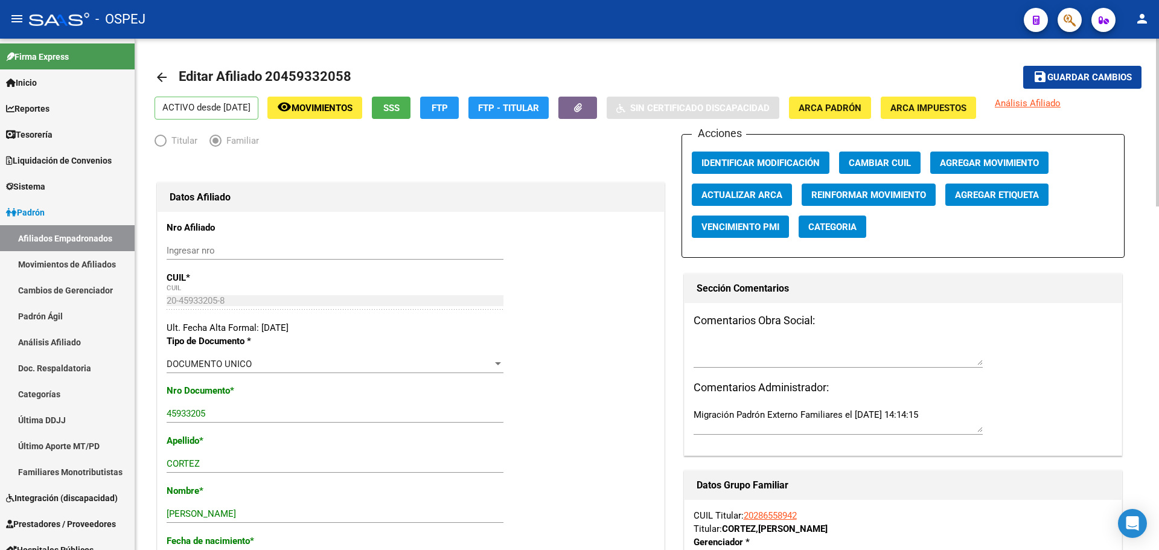
click at [965, 164] on span "Agregar Movimiento" at bounding box center [989, 163] width 99 height 11
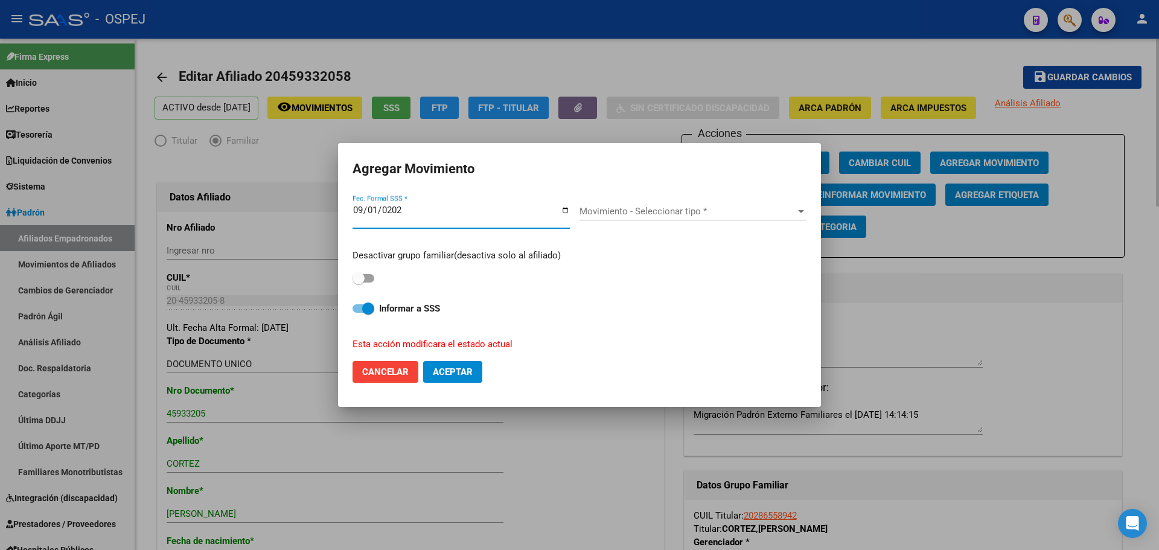
type input "2025-09-01"
click at [665, 218] on div "Movimiento - Seleccionar tipo * Movimiento - Seleccionar tipo *" at bounding box center [693, 211] width 227 height 18
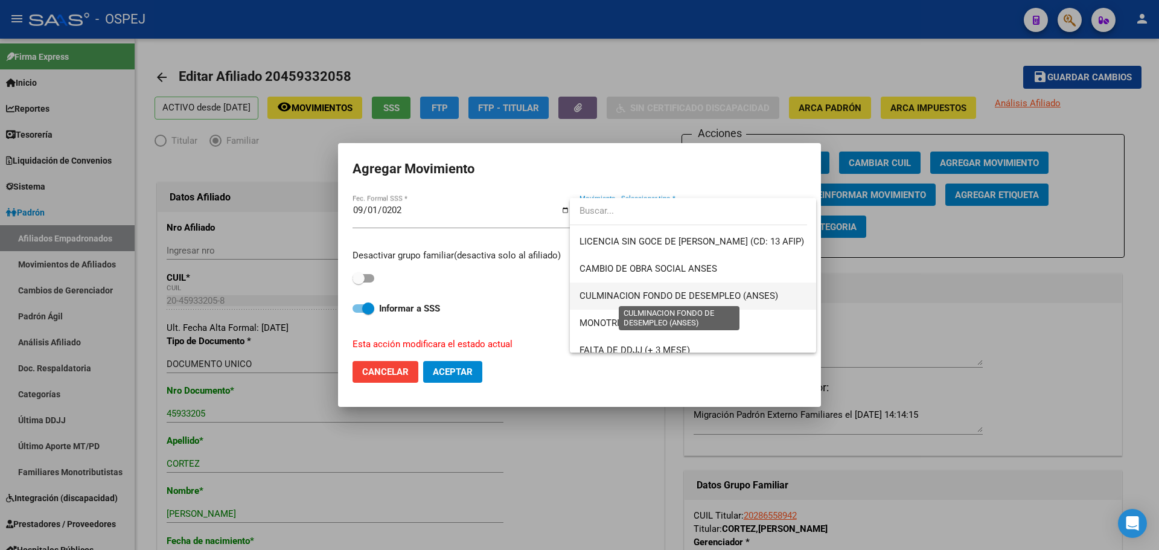
scroll to position [181, 0]
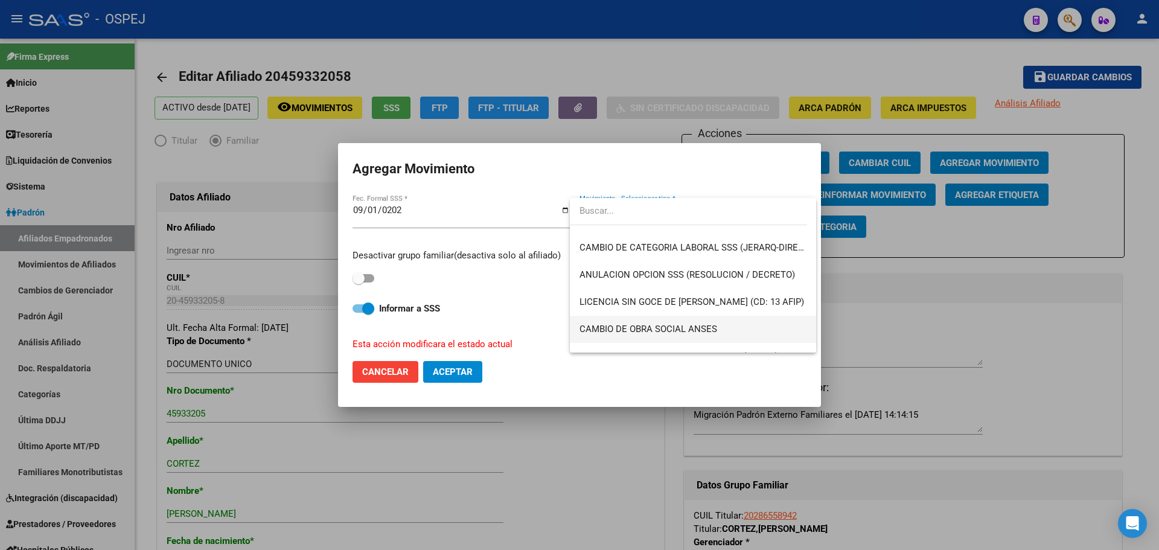
click at [678, 321] on span "CAMBIO DE OBRA SOCIAL ANSES" at bounding box center [693, 329] width 227 height 27
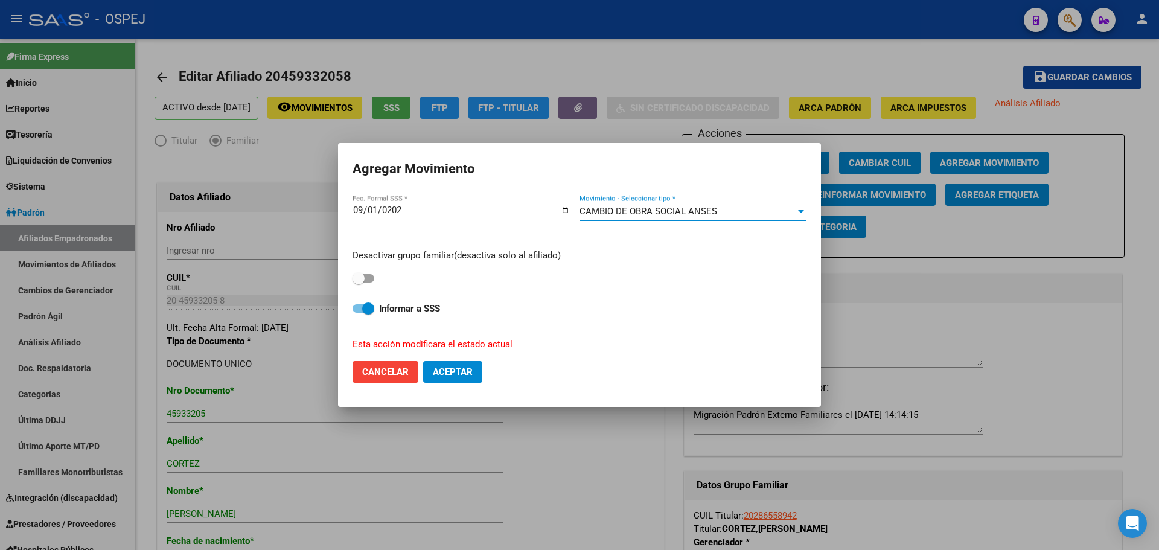
click at [718, 215] on div "CAMBIO DE OBRA SOCIAL ANSES" at bounding box center [688, 211] width 216 height 11
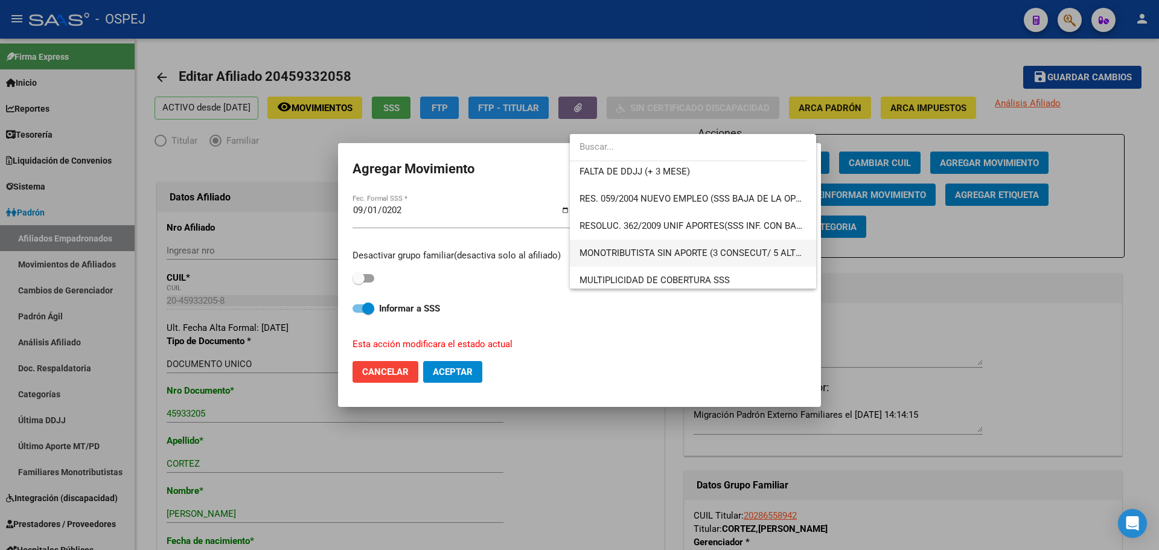
scroll to position [477, 0]
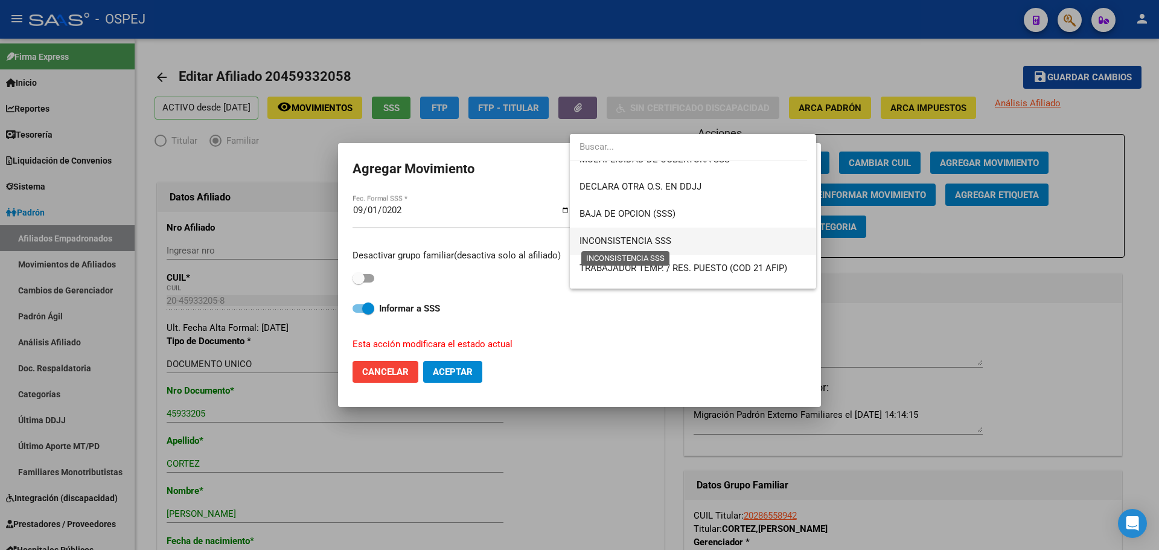
click at [666, 239] on span "INCONSISTENCIA SSS" at bounding box center [626, 240] width 92 height 11
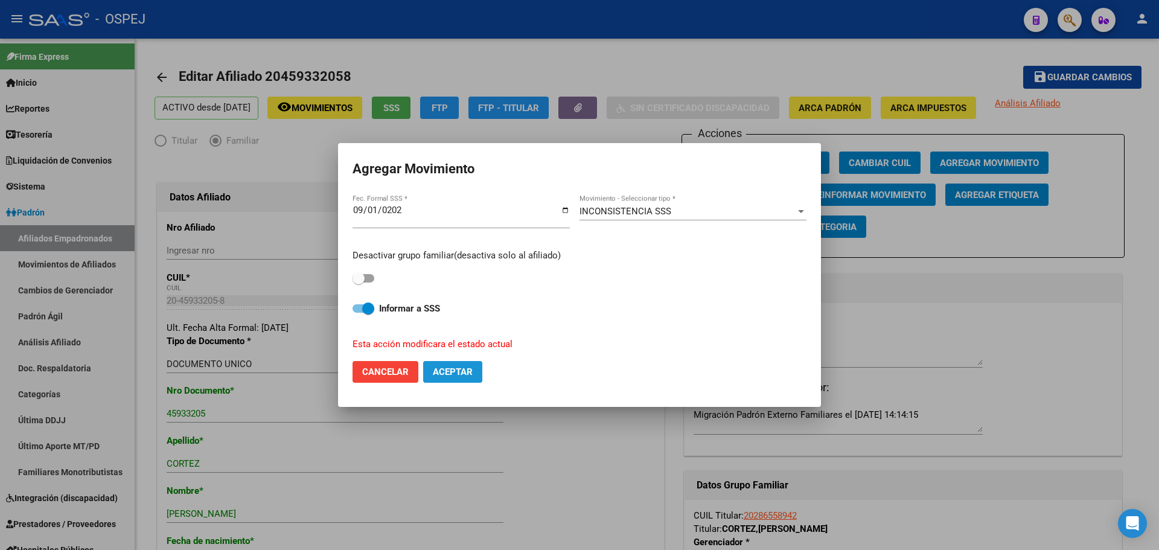
click at [463, 377] on span "Aceptar" at bounding box center [453, 372] width 40 height 11
checkbox input "false"
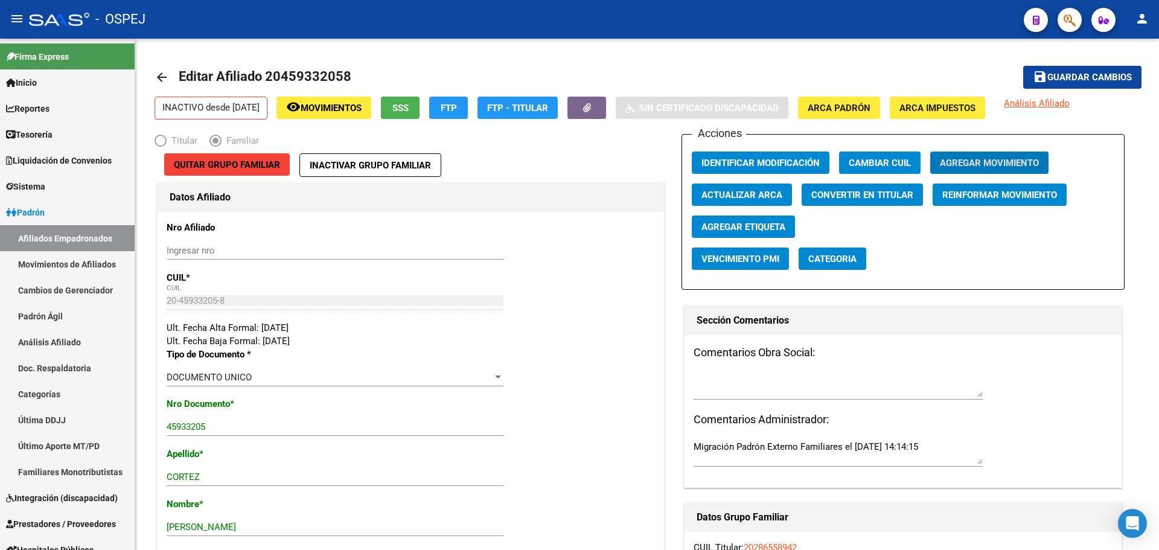
click at [1074, 21] on button "button" at bounding box center [1070, 20] width 24 height 24
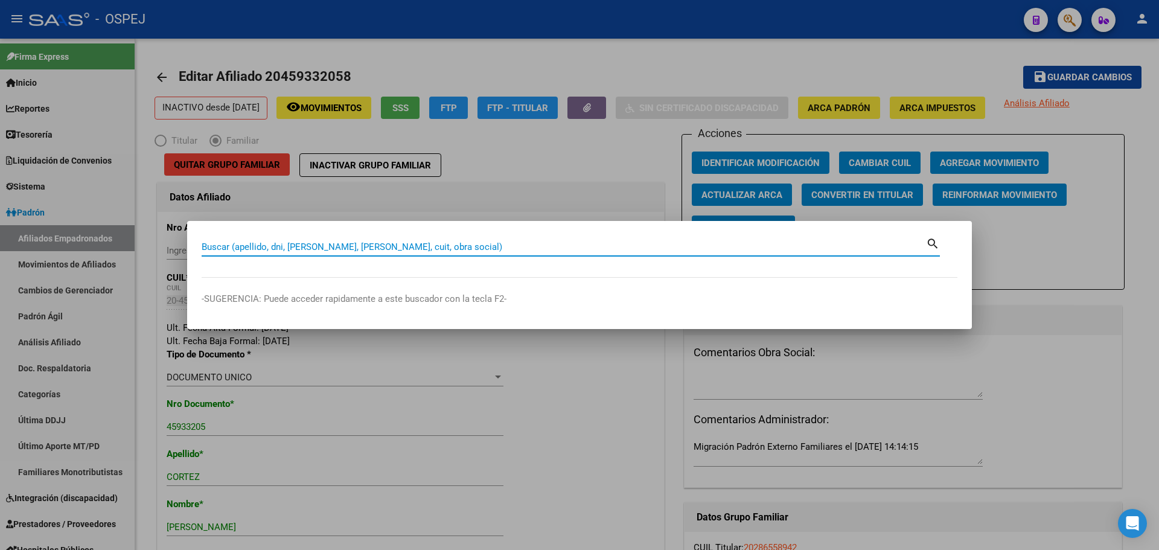
paste input "27507441551"
type input "27507441551"
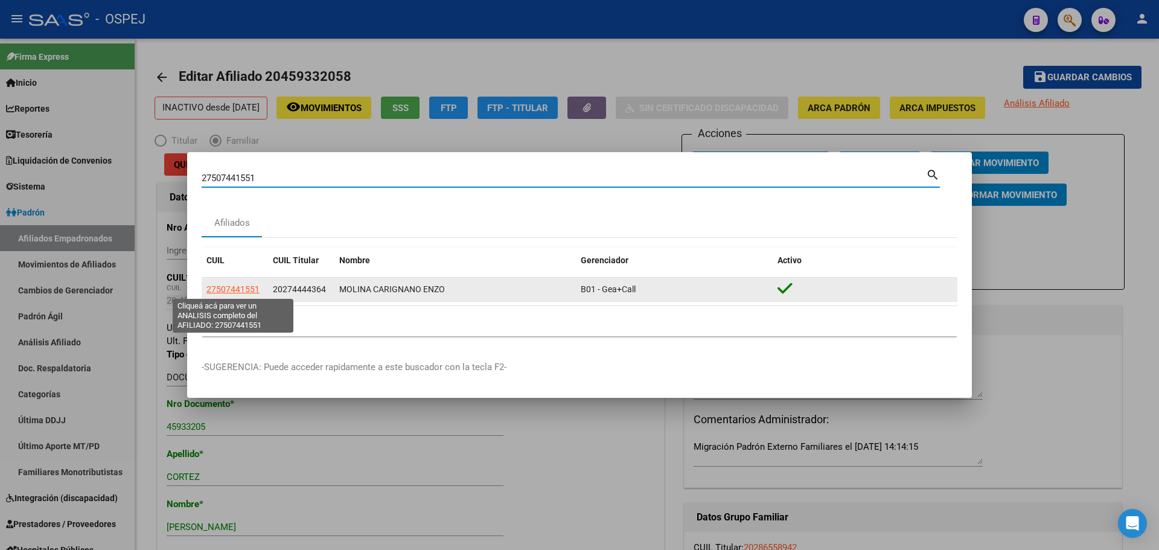
click at [222, 291] on span "27507441551" at bounding box center [233, 289] width 53 height 10
type textarea "27507441551"
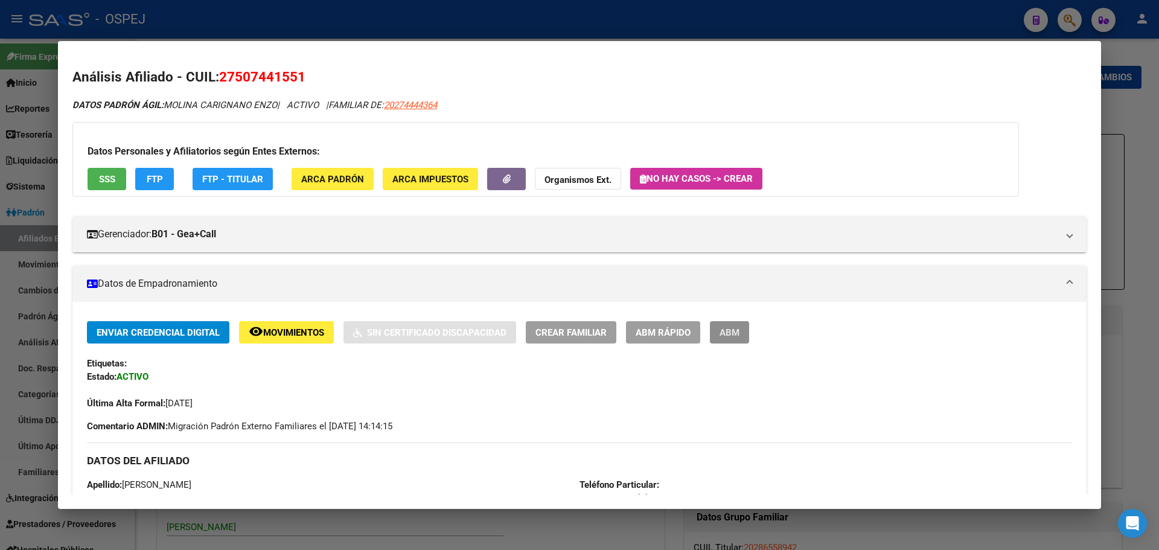
click at [735, 339] on button "ABM" at bounding box center [729, 332] width 39 height 22
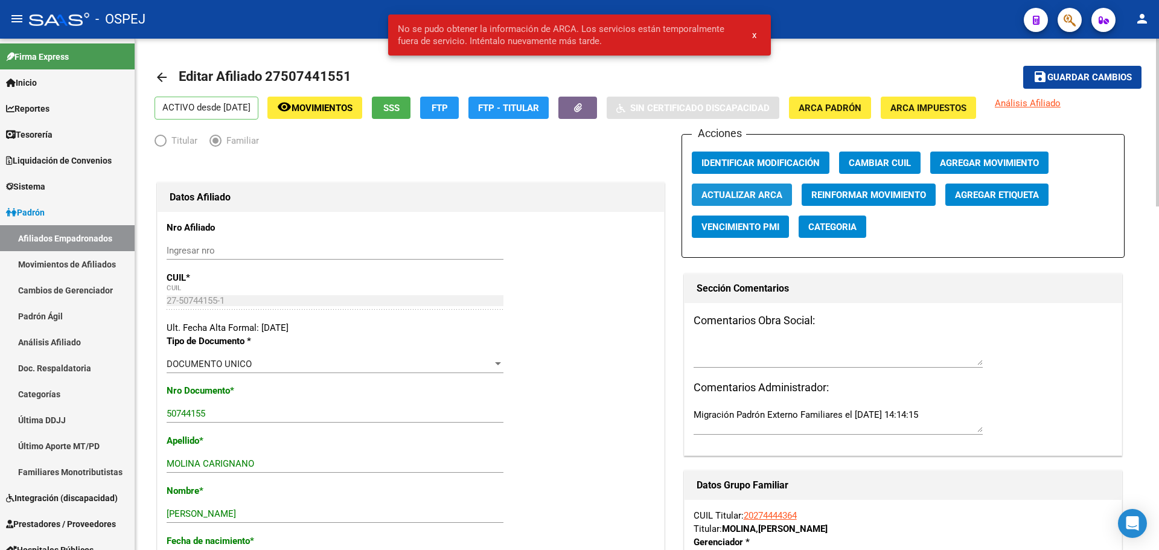
click at [734, 200] on span "Actualizar ARCA" at bounding box center [742, 195] width 81 height 11
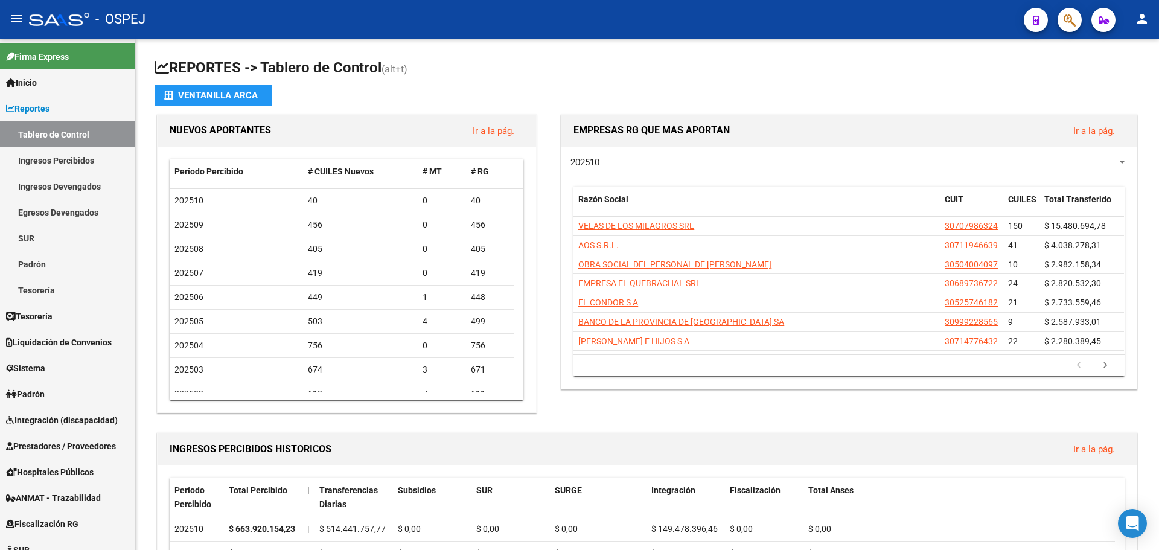
click at [1067, 28] on span "button" at bounding box center [1070, 20] width 12 height 25
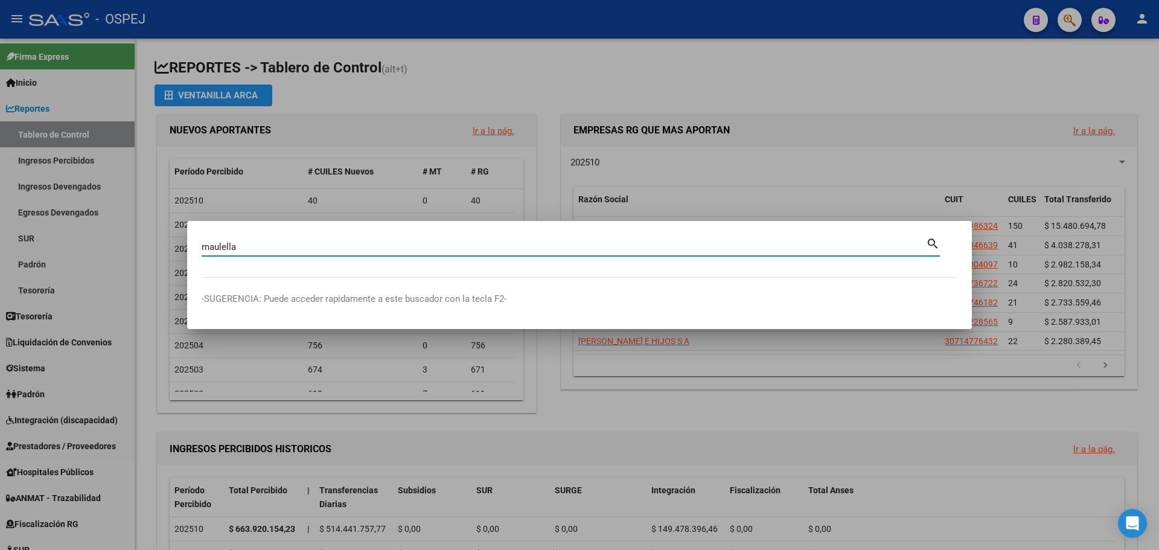
type input "maulella"
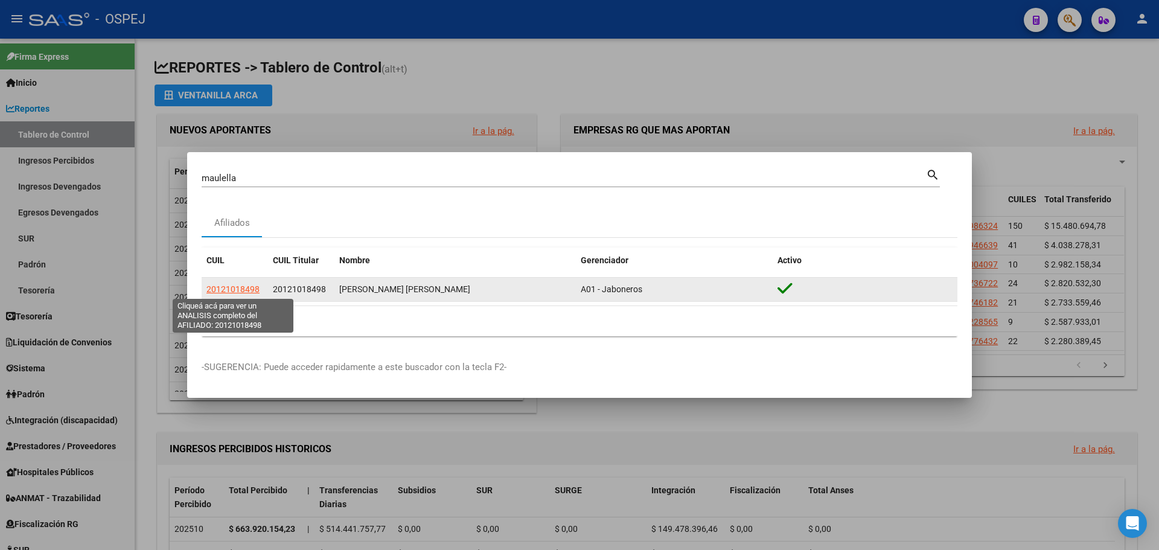
click at [245, 290] on span "20121018498" at bounding box center [233, 289] width 53 height 10
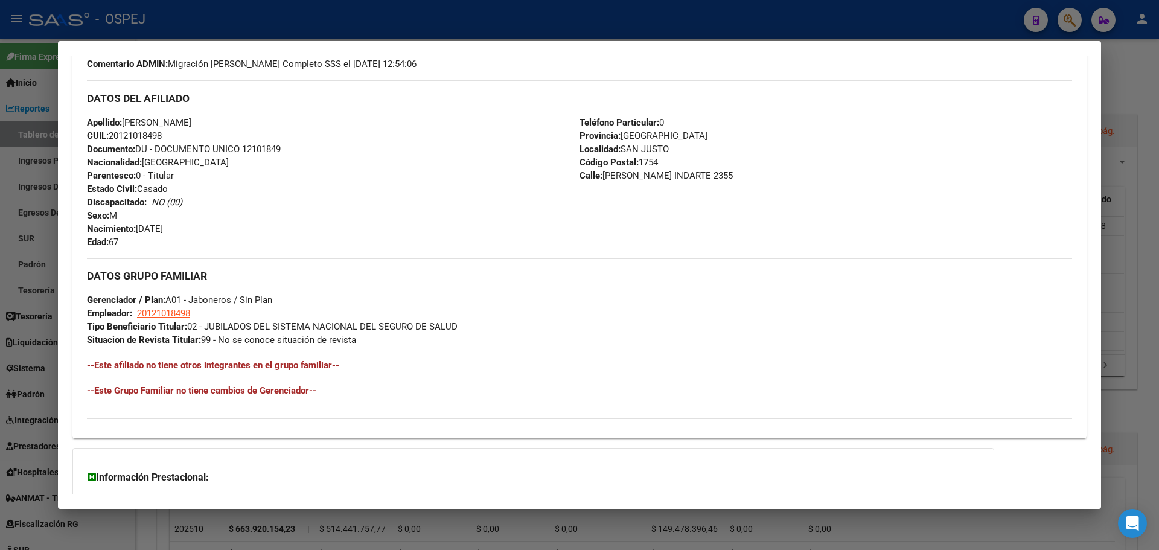
scroll to position [465, 0]
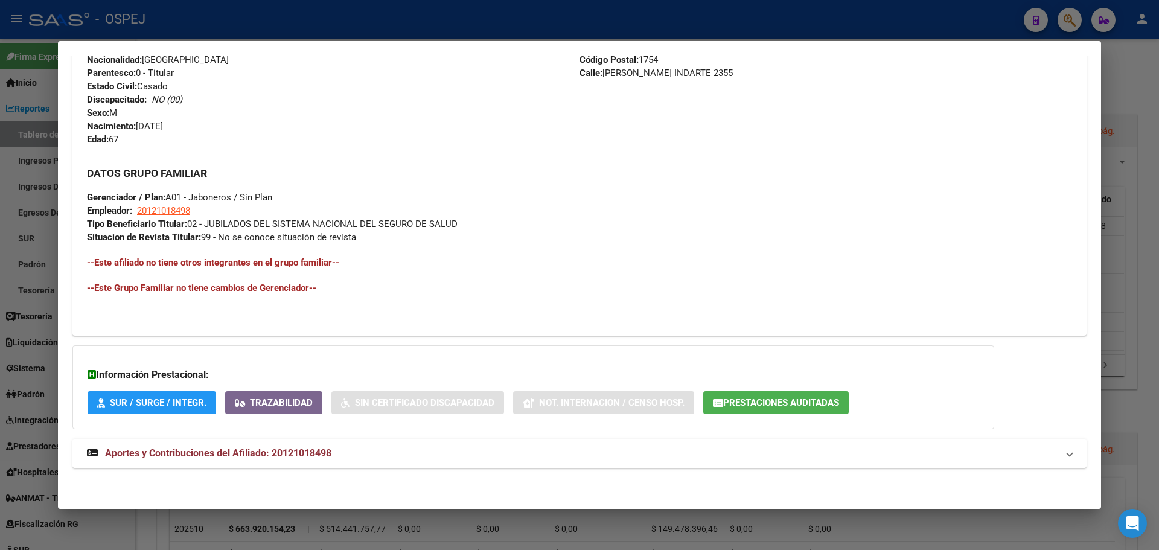
click at [364, 466] on mat-expansion-panel-header "Aportes y Contribuciones del Afiliado: 20121018498" at bounding box center [579, 453] width 1014 height 29
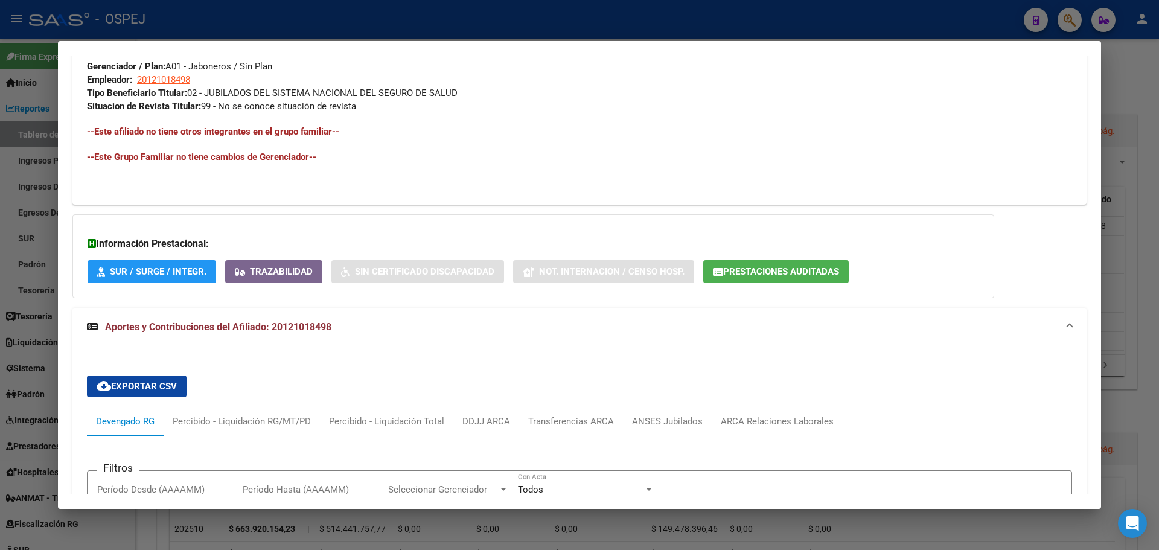
scroll to position [717, 0]
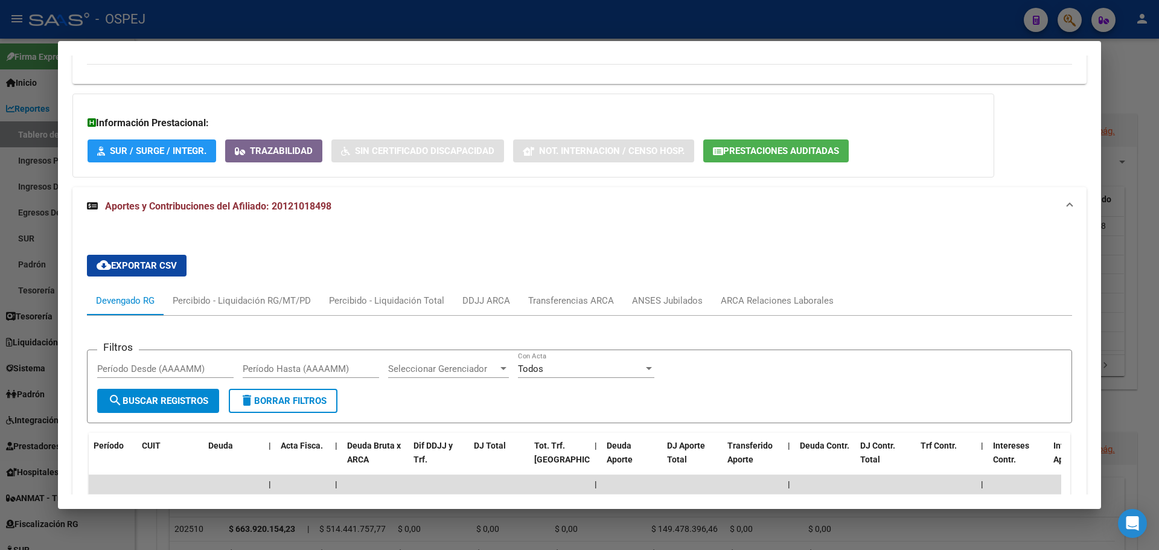
click at [778, 145] on span "Prestaciones Auditadas" at bounding box center [776, 150] width 126 height 11
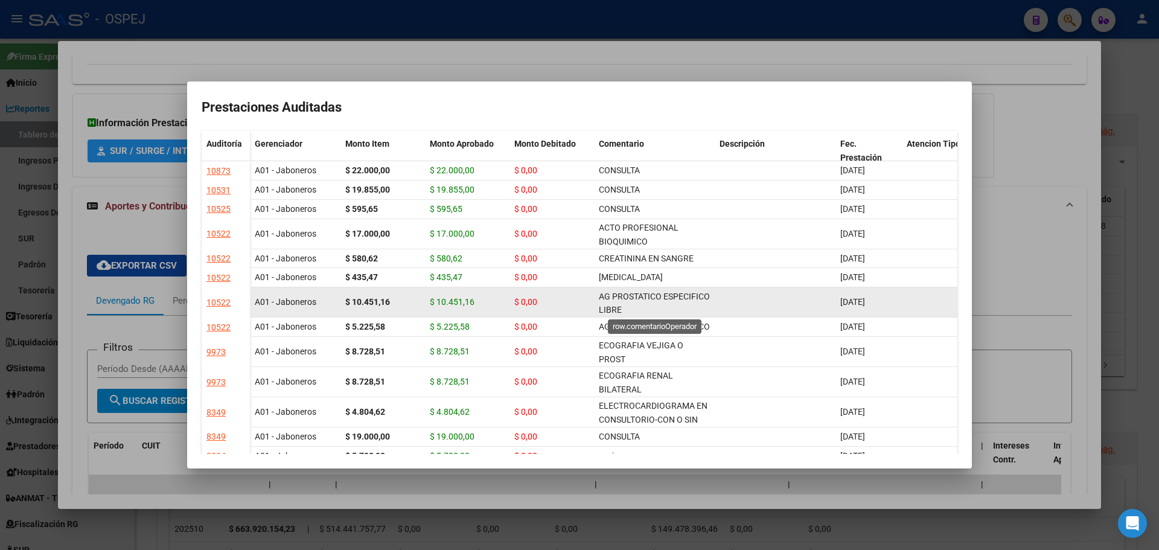
click at [674, 296] on span "AG PROSTATICO ESPECIFICO LIBRE" at bounding box center [654, 304] width 111 height 24
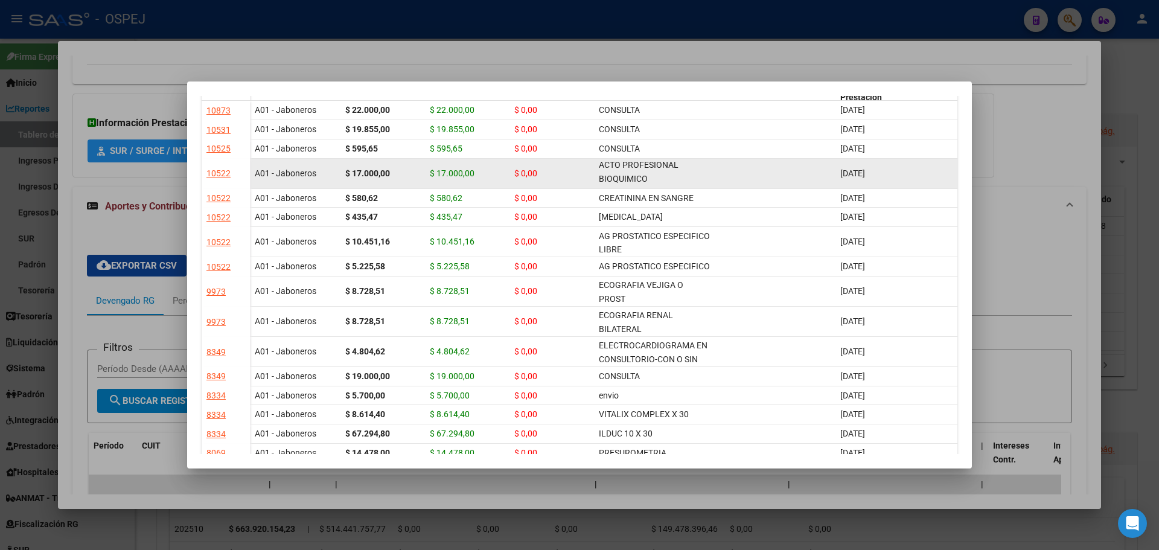
scroll to position [0, 0]
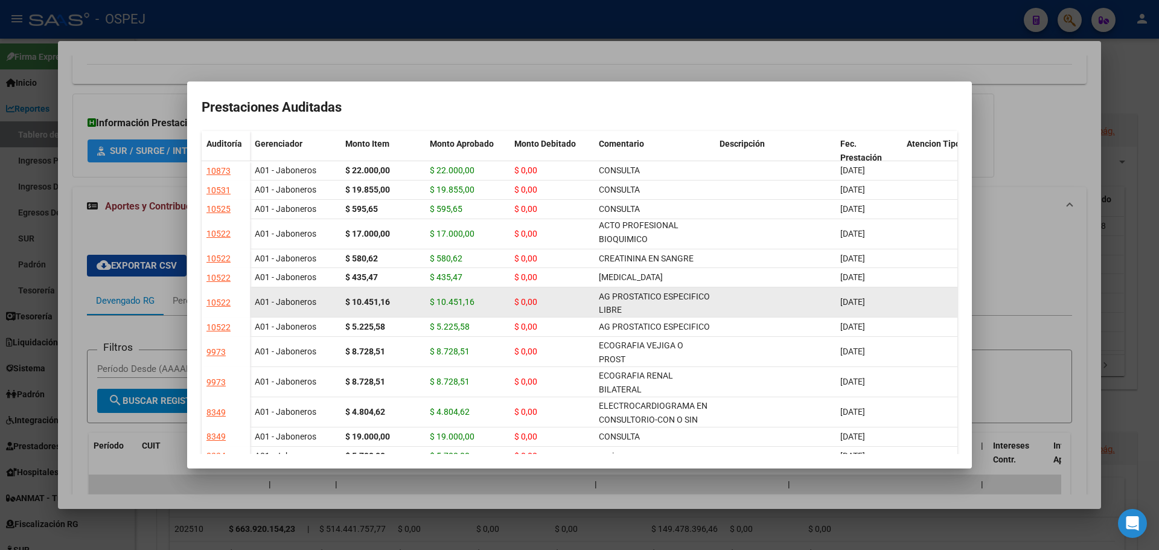
click at [865, 304] on span "10/07/2025" at bounding box center [853, 302] width 25 height 10
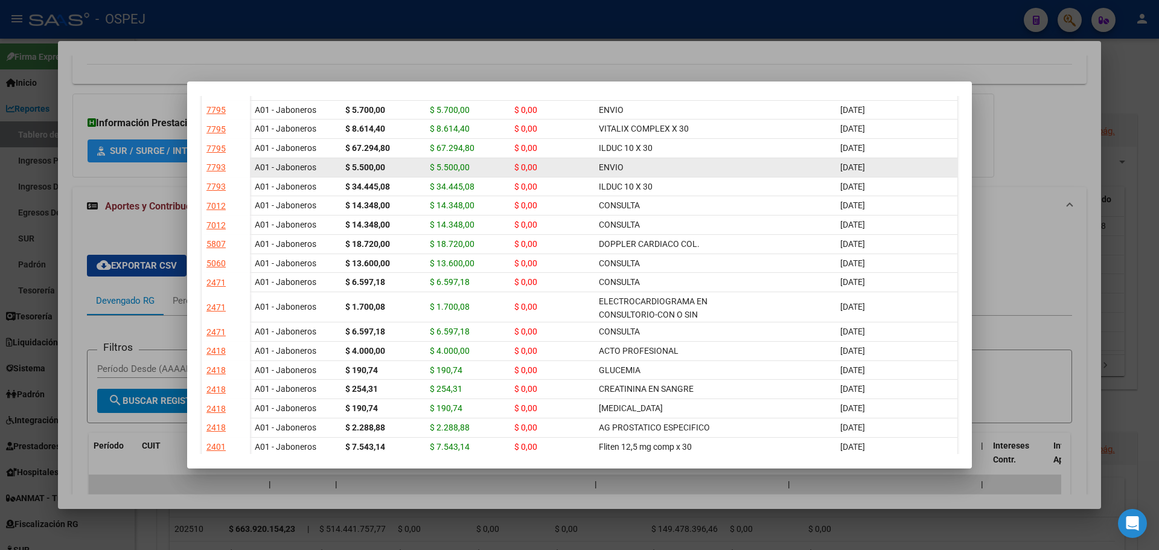
scroll to position [543, 0]
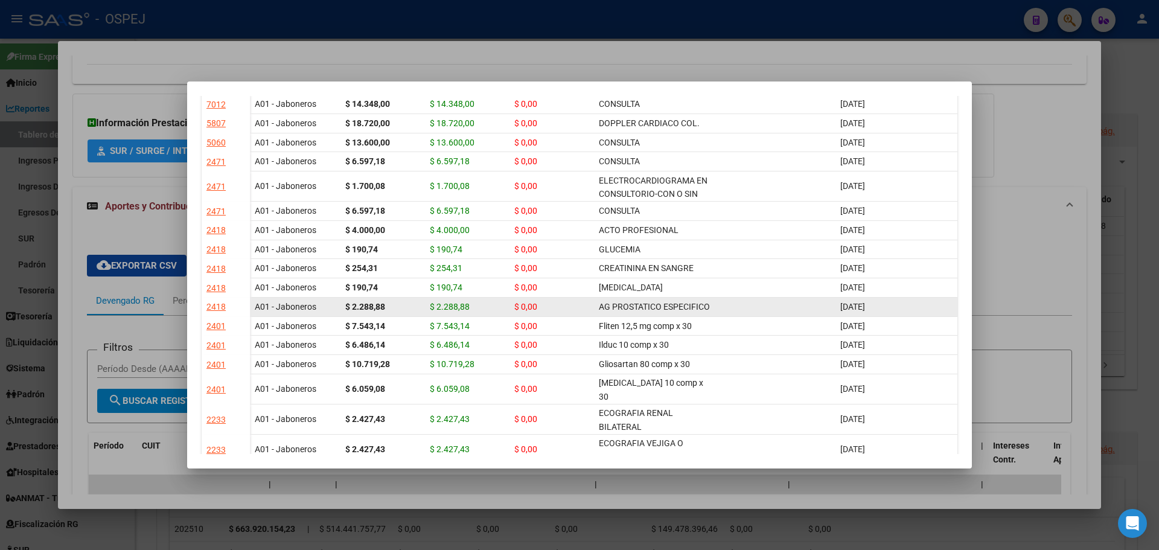
click at [861, 311] on span "02/12/2023" at bounding box center [853, 307] width 25 height 10
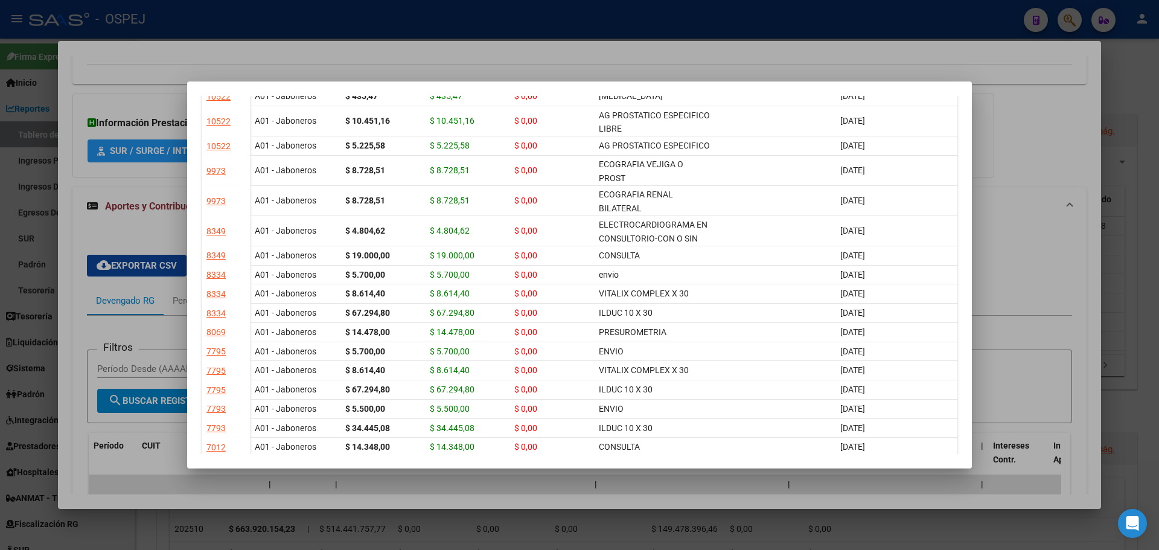
scroll to position [0, 0]
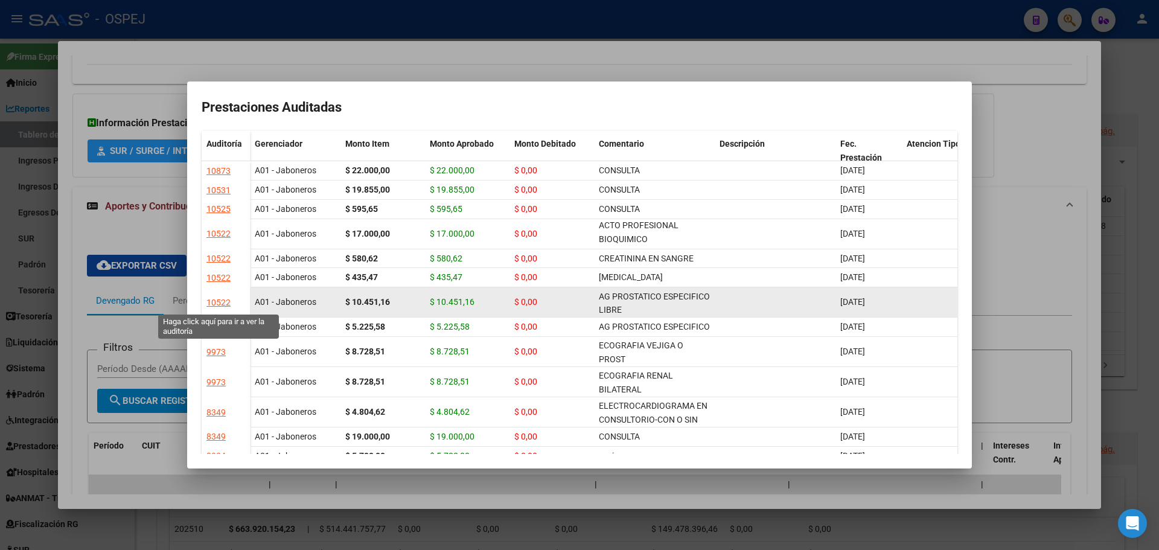
click at [222, 302] on div "10522" at bounding box center [219, 303] width 24 height 14
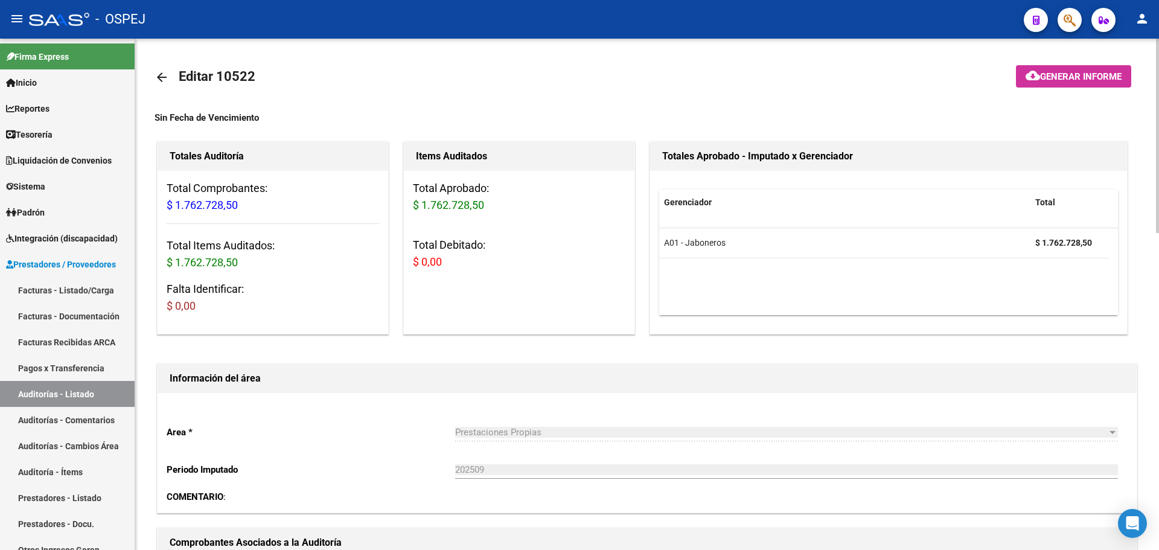
scroll to position [242, 0]
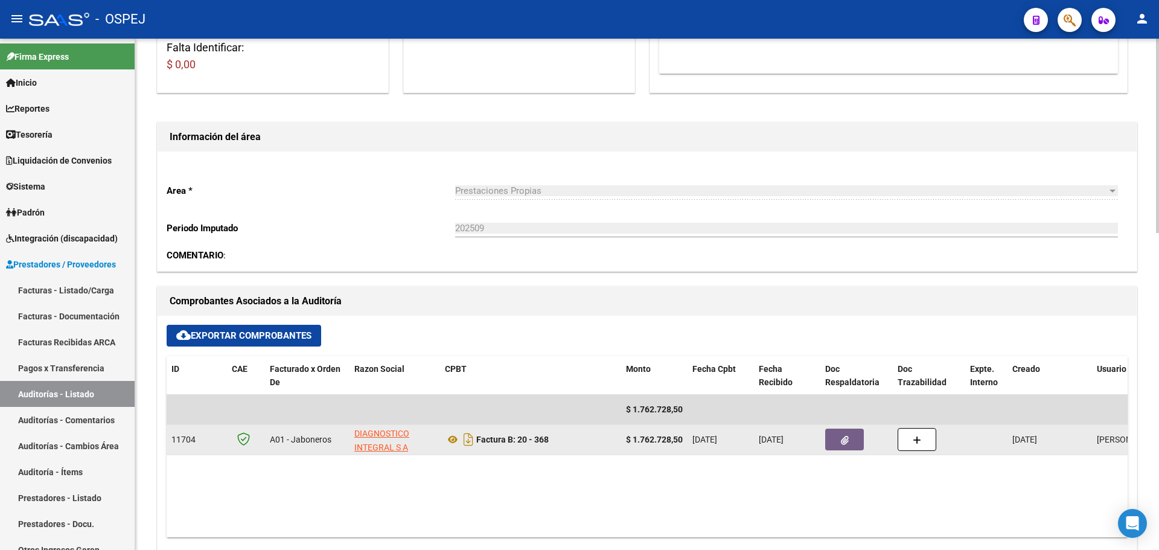
click at [844, 441] on icon "button" at bounding box center [845, 440] width 8 height 9
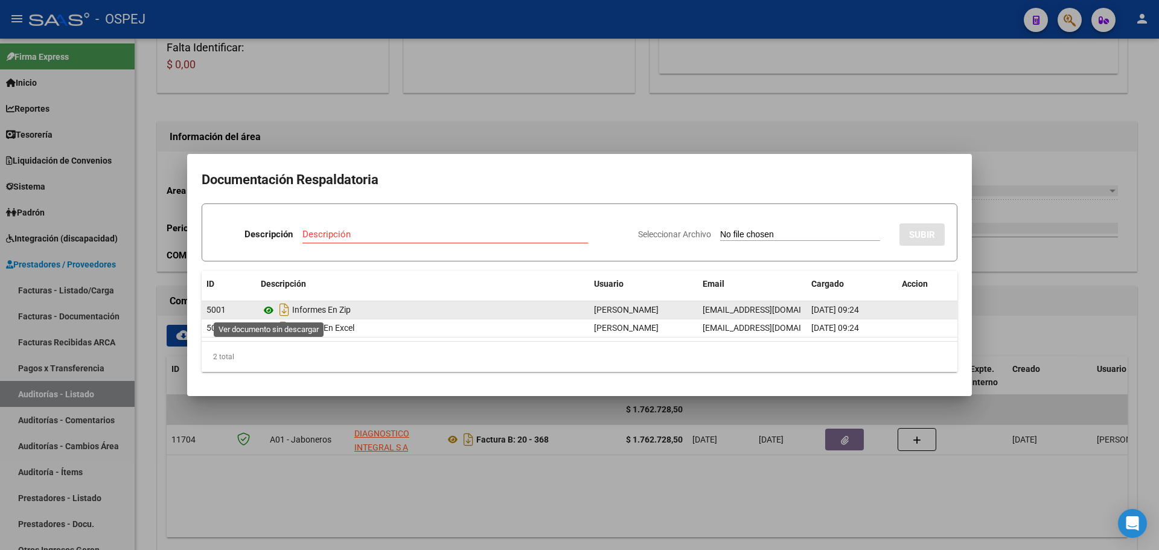
click at [268, 311] on icon at bounding box center [269, 310] width 16 height 14
click at [270, 313] on icon at bounding box center [269, 310] width 16 height 14
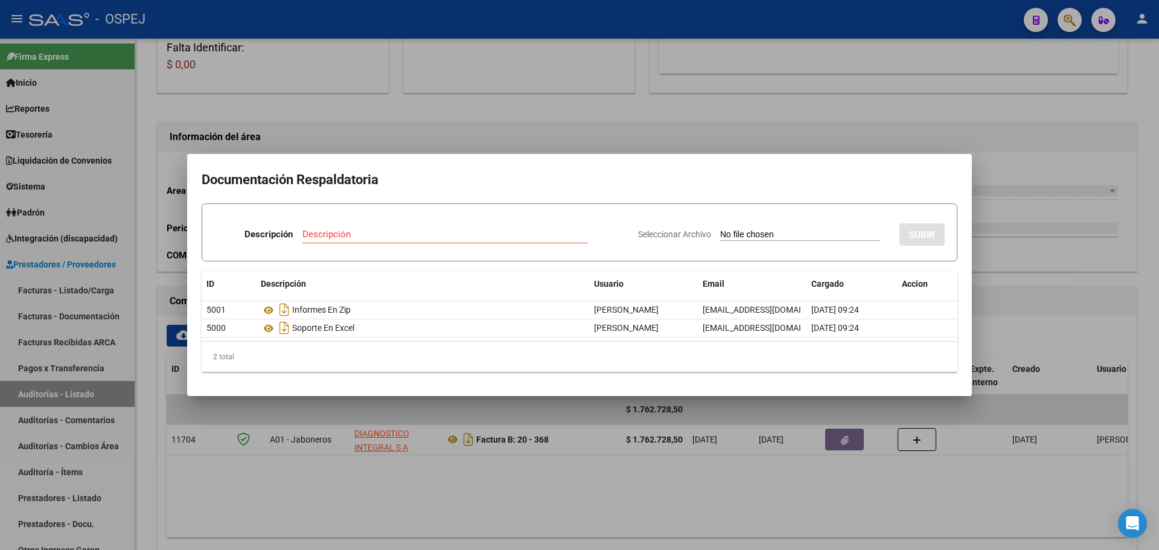
click at [431, 96] on div at bounding box center [579, 275] width 1159 height 550
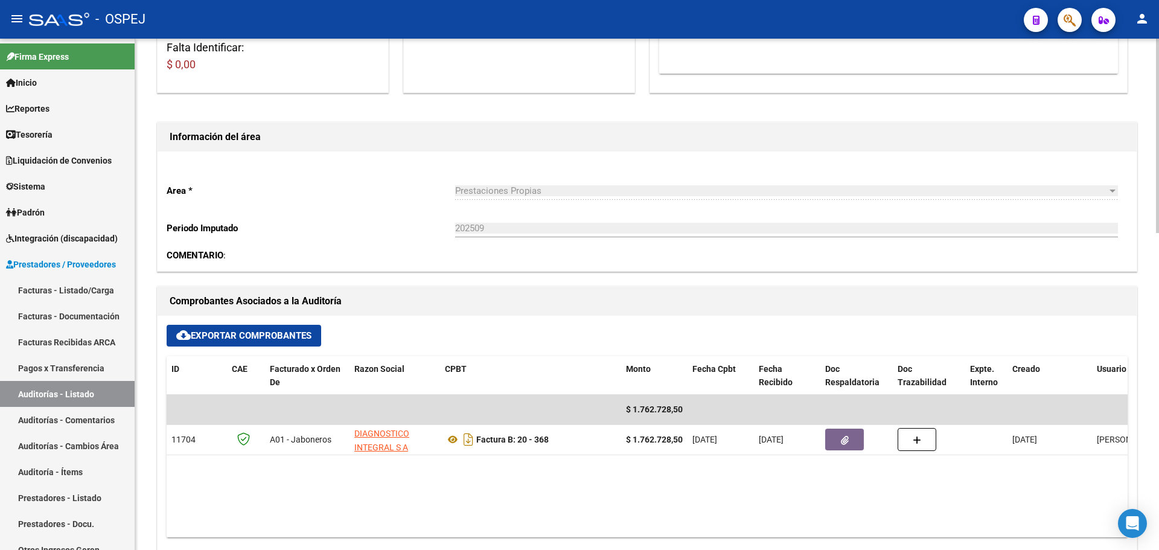
scroll to position [0, 0]
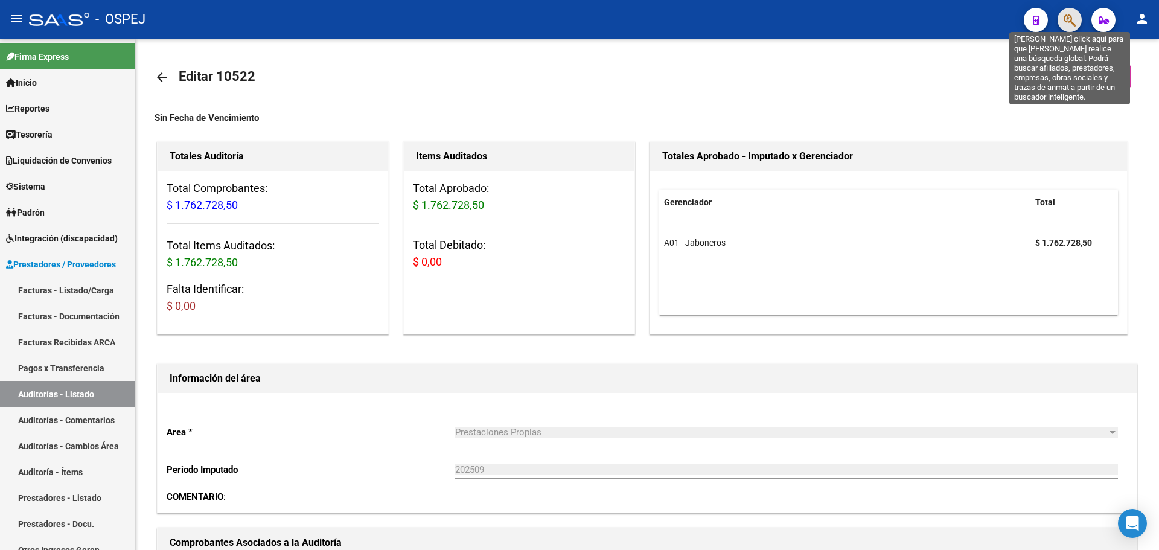
click at [1068, 17] on icon "button" at bounding box center [1070, 20] width 12 height 14
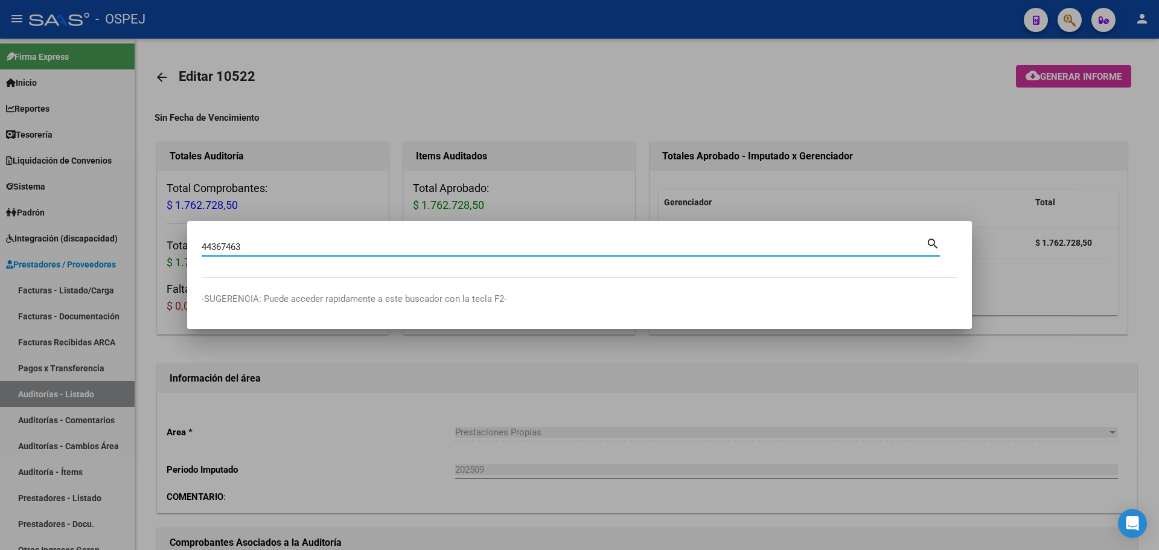
type input "44367463"
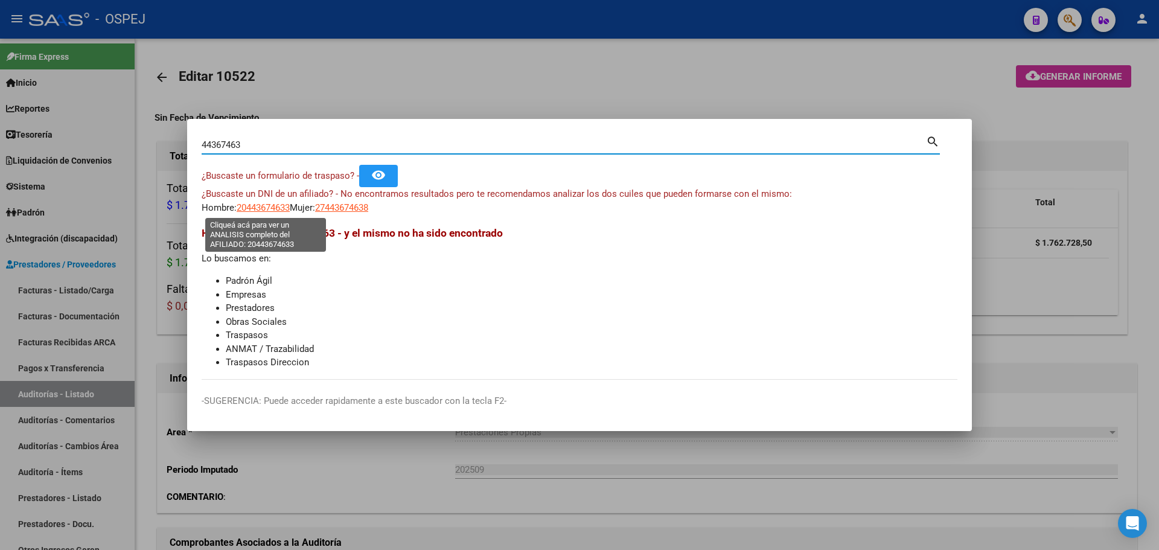
click at [254, 210] on span "20443674633" at bounding box center [263, 207] width 53 height 11
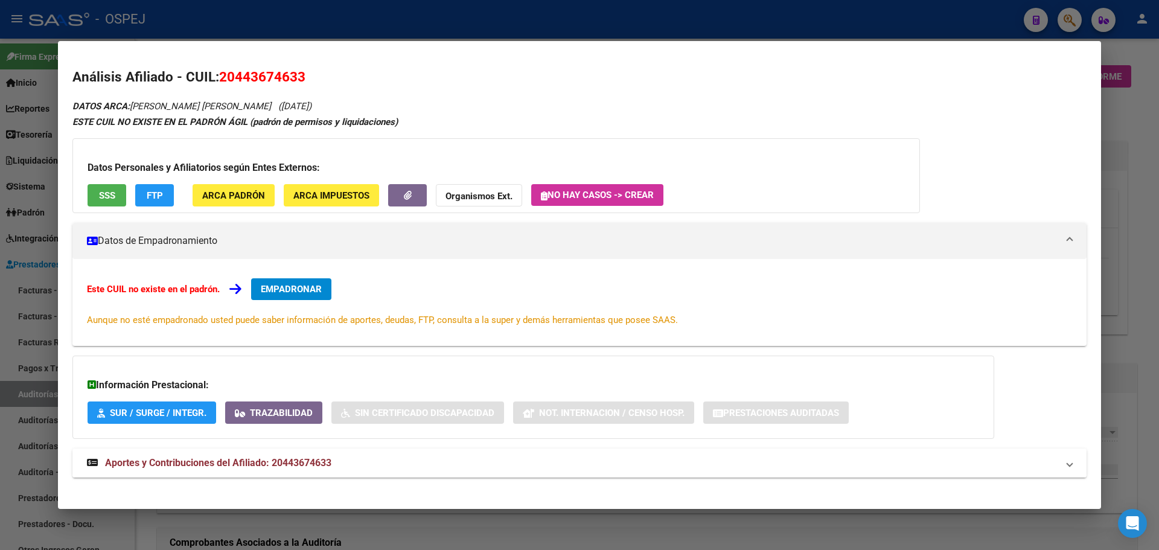
click at [265, 463] on span "Aportes y Contribuciones del Afiliado: 20443674633" at bounding box center [218, 462] width 226 height 11
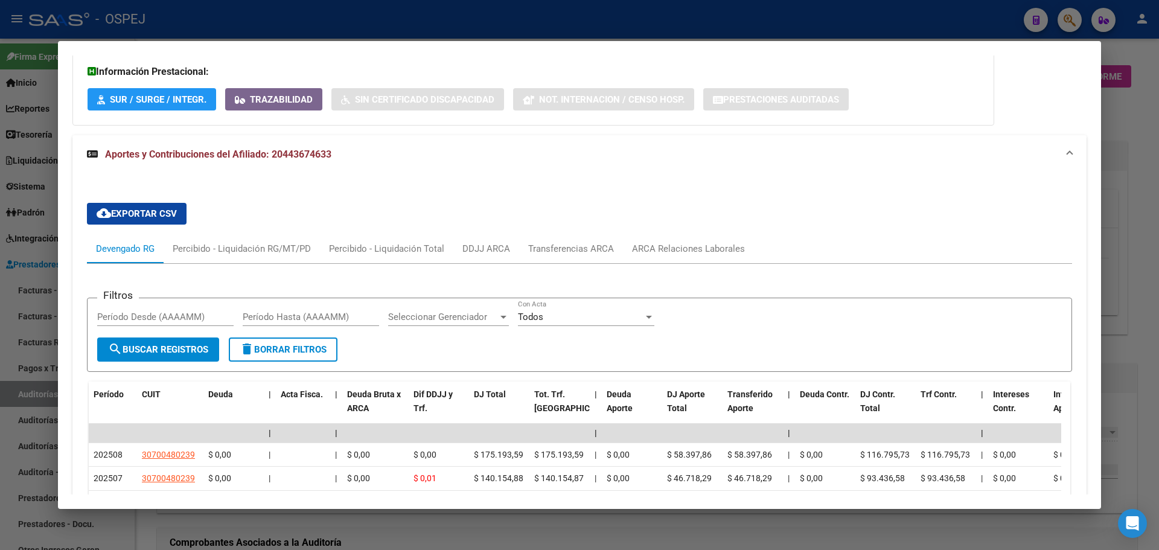
scroll to position [374, 0]
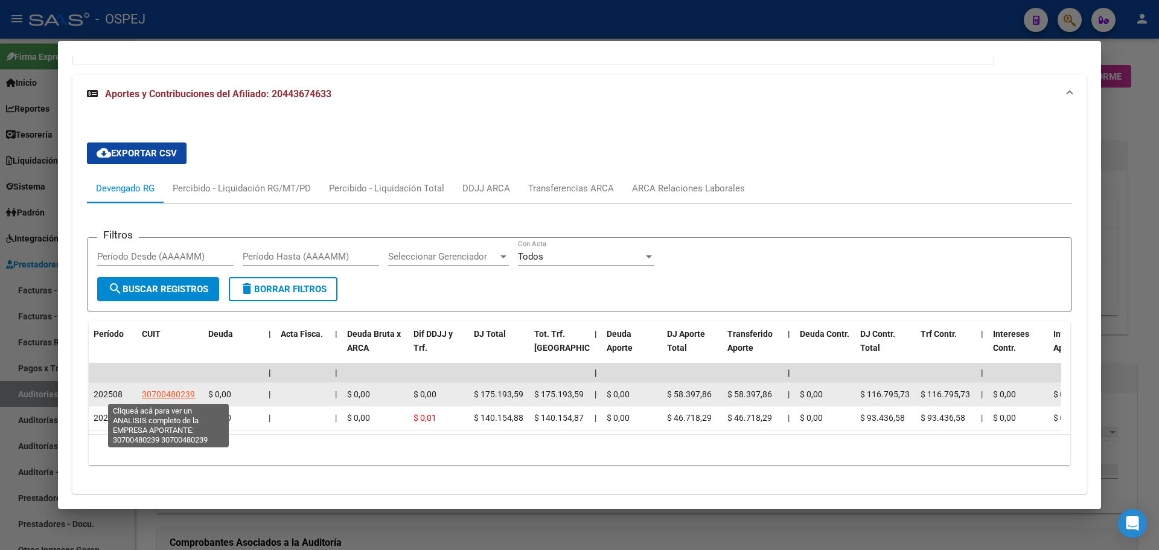
click at [184, 398] on span "30700480239" at bounding box center [168, 394] width 53 height 10
type textarea "30700480239"
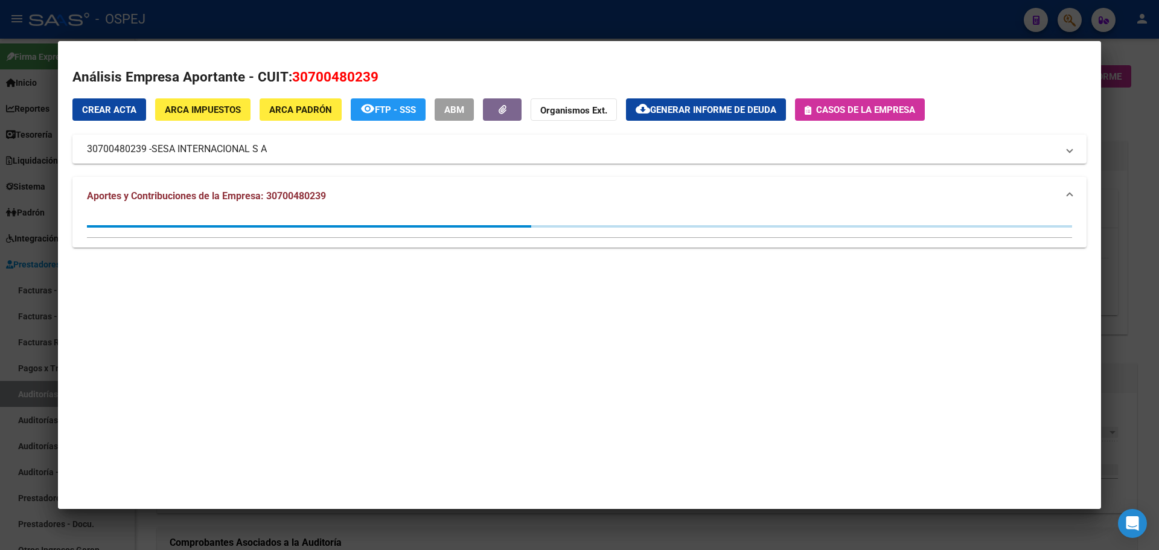
click at [362, 13] on div at bounding box center [579, 275] width 1159 height 550
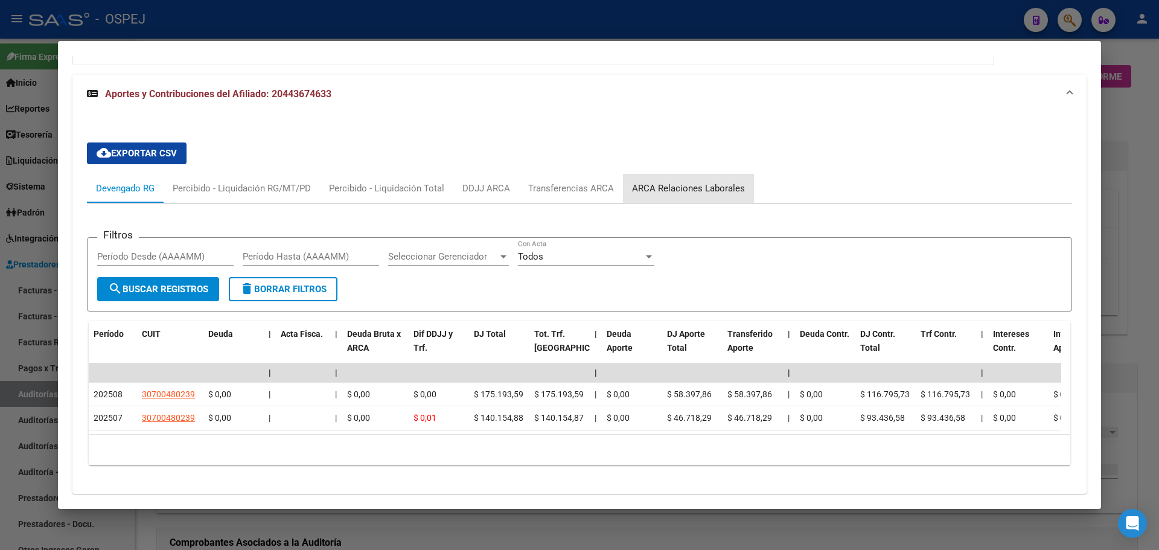
click at [724, 187] on div "ARCA Relaciones Laborales" at bounding box center [688, 188] width 113 height 13
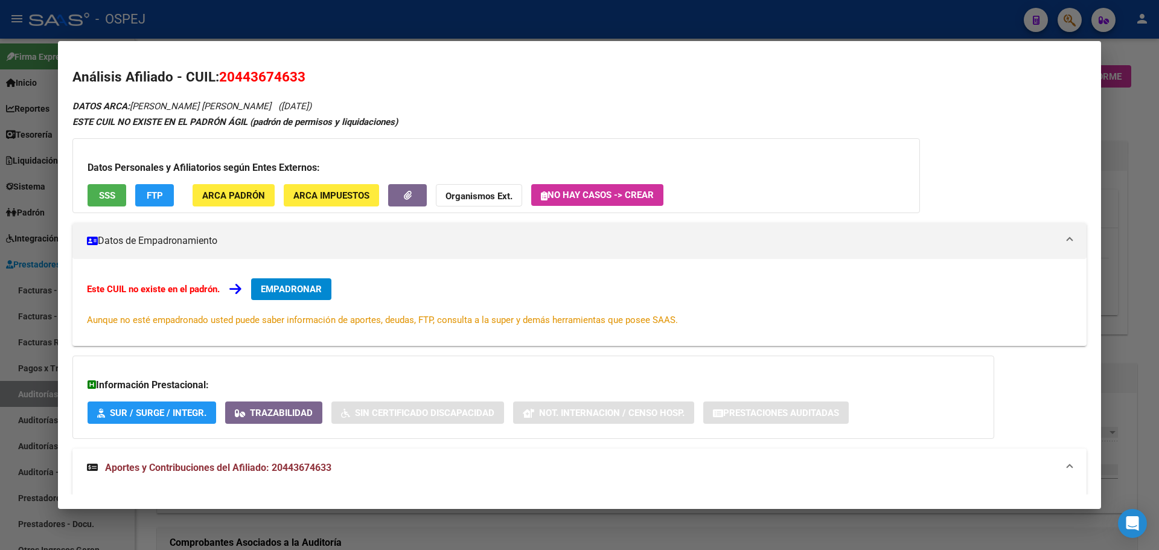
scroll to position [291, 0]
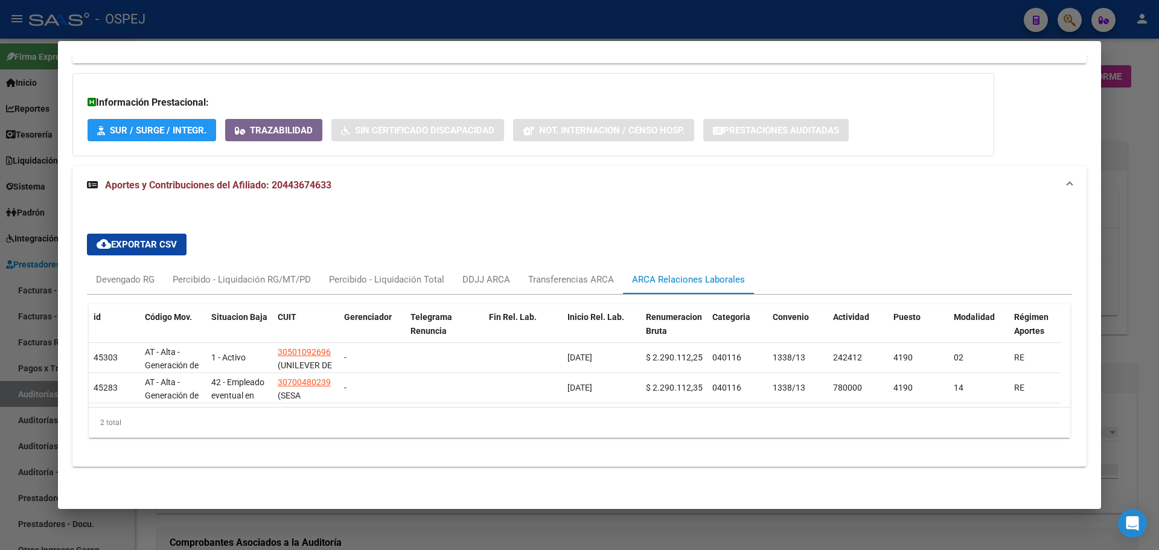
click at [762, 27] on div at bounding box center [579, 275] width 1159 height 550
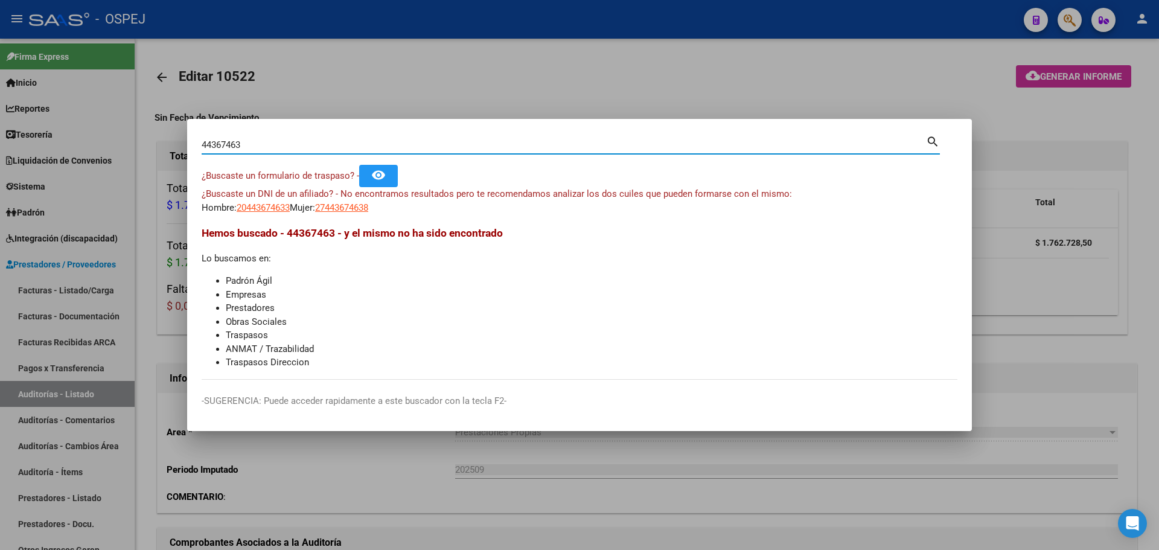
click at [383, 143] on input "44367463" at bounding box center [564, 144] width 725 height 11
click at [385, 142] on input "44367463" at bounding box center [564, 144] width 725 height 11
click at [300, 144] on input "44367463" at bounding box center [564, 144] width 725 height 11
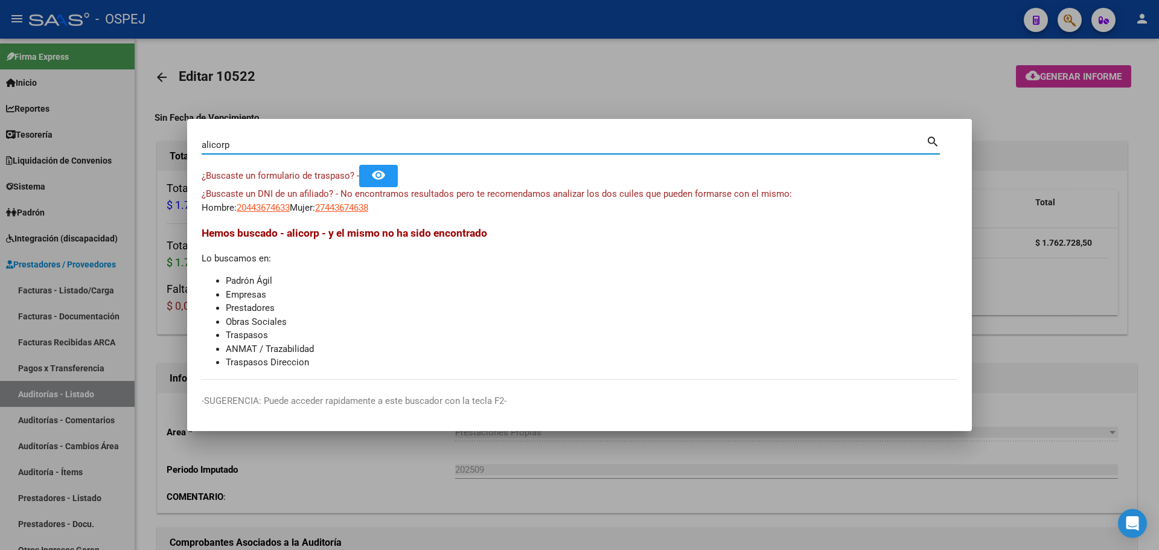
type input "alicorp"
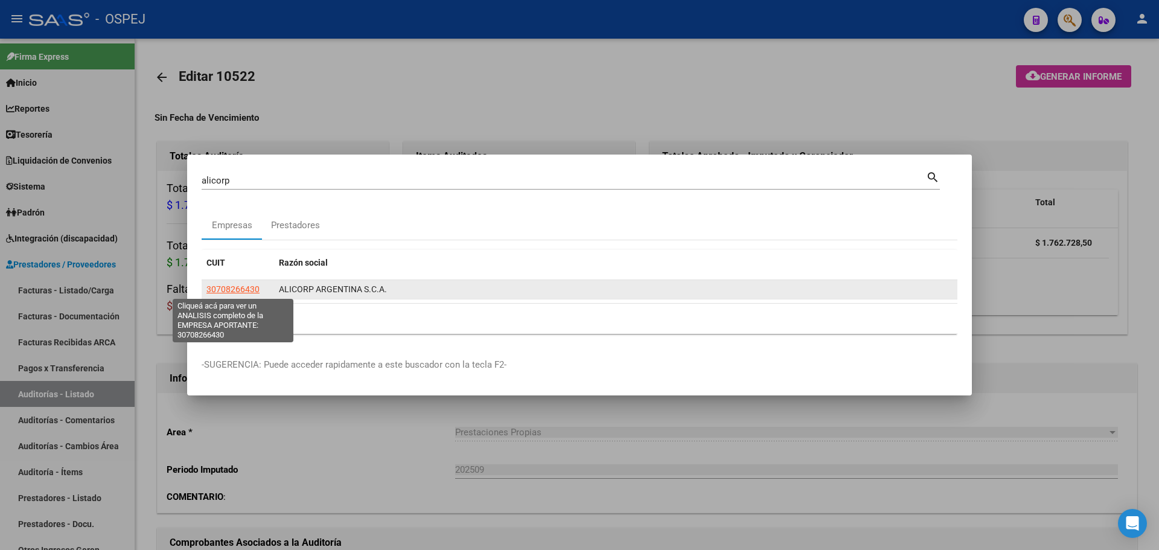
click at [252, 289] on span "30708266430" at bounding box center [233, 289] width 53 height 10
type textarea "30708266430"
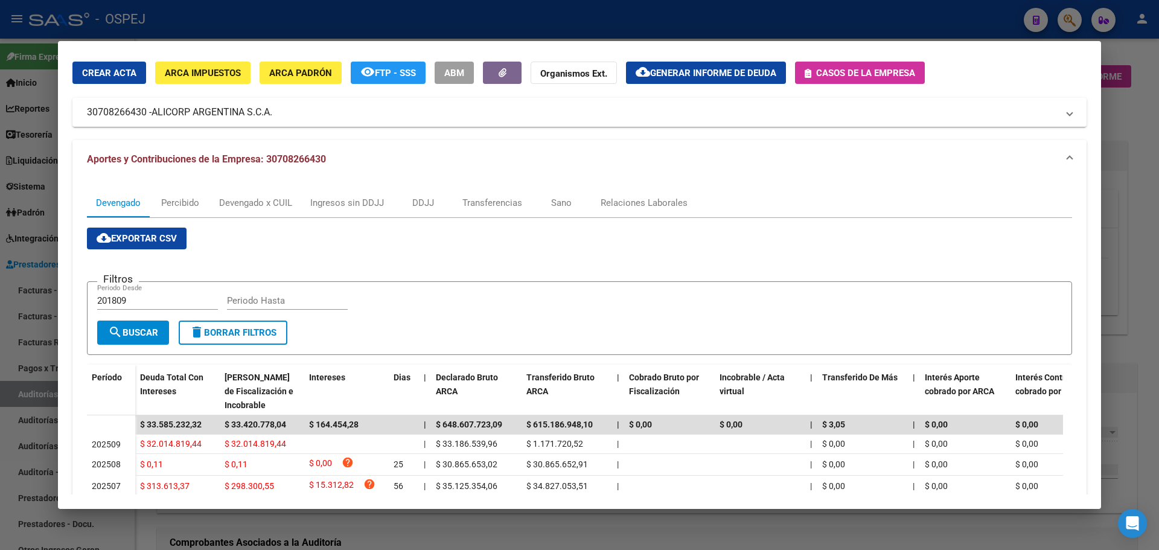
scroll to position [158, 0]
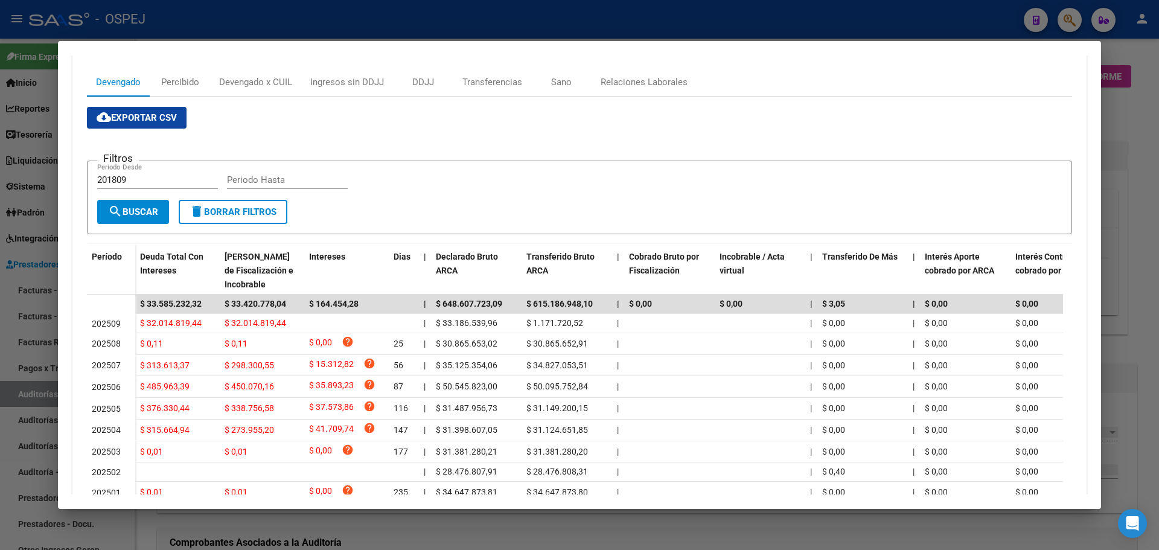
click at [407, 43] on mat-dialog-container "Análisis Empresa Aportante - CUIT: 30708266430 Crear Acta ARCA Impuestos ARCA P…" at bounding box center [579, 274] width 1043 height 467
click at [423, 26] on div at bounding box center [579, 275] width 1159 height 550
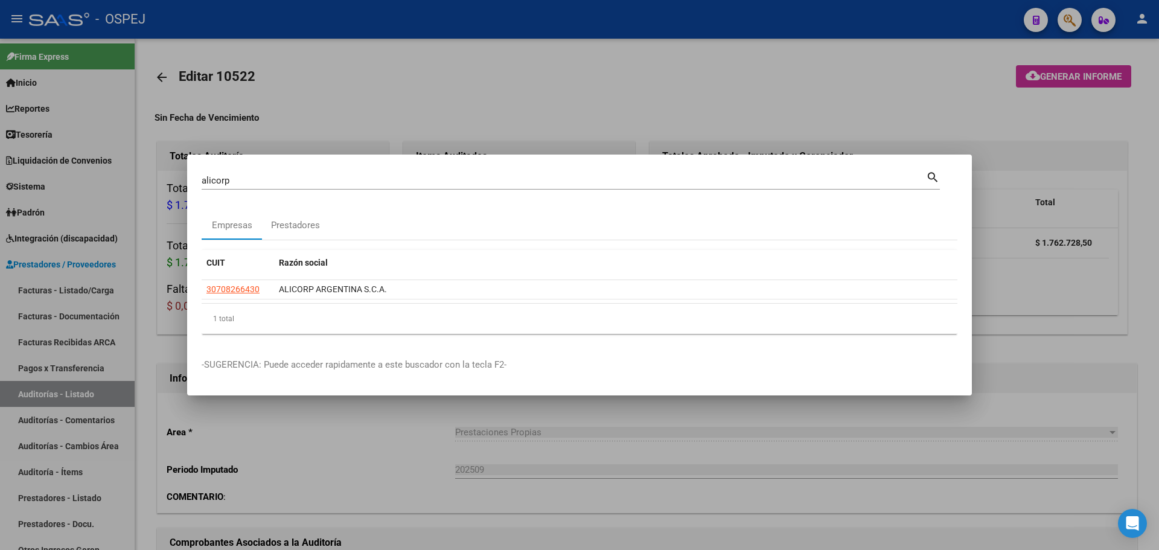
click at [304, 122] on div at bounding box center [579, 275] width 1159 height 550
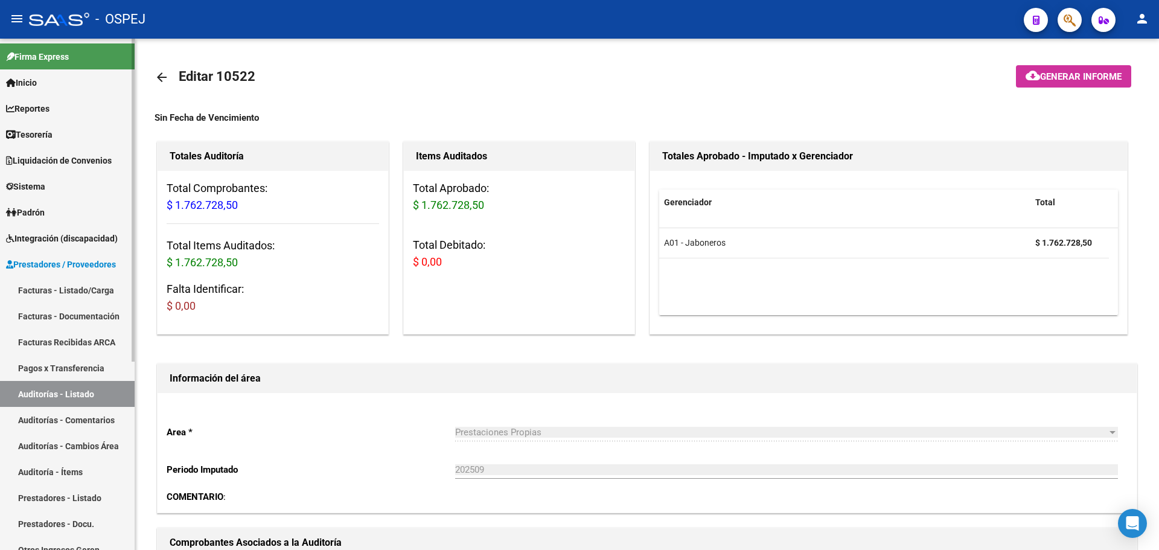
click at [31, 82] on span "Inicio" at bounding box center [21, 82] width 31 height 13
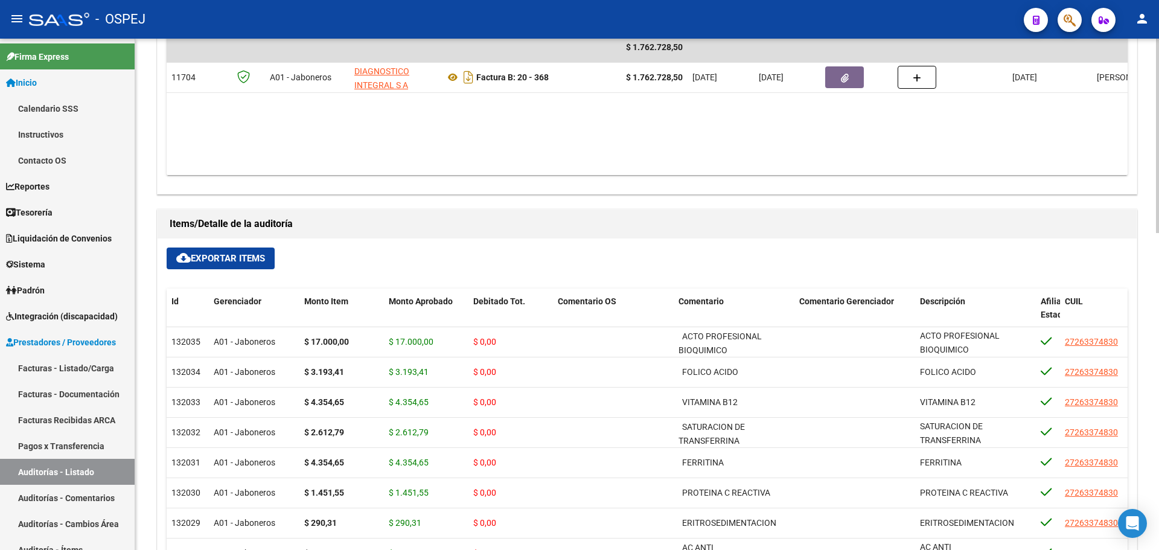
scroll to position [181, 0]
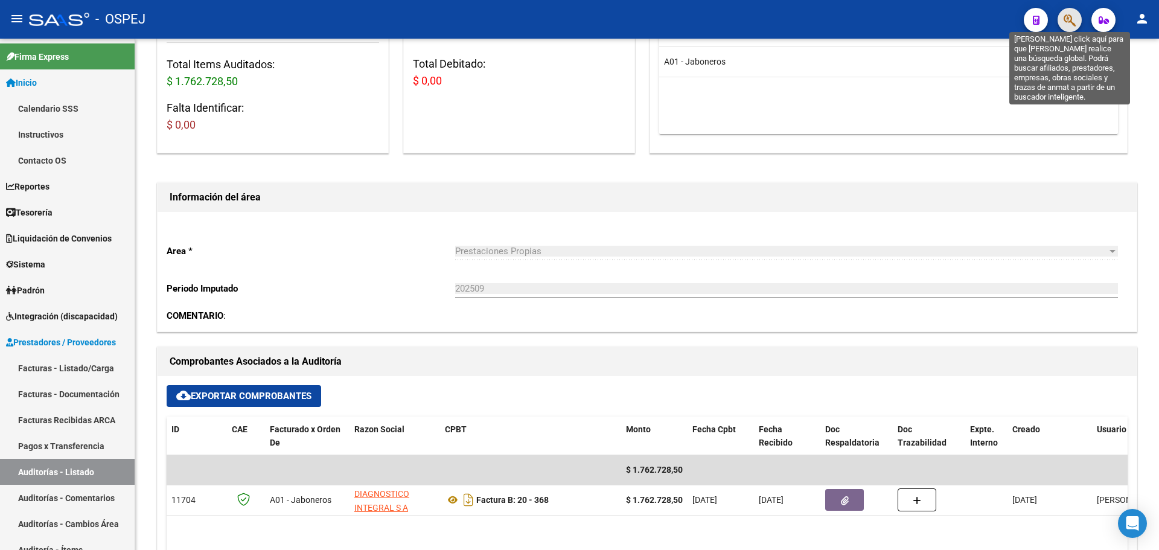
click at [1064, 16] on icon "button" at bounding box center [1070, 20] width 12 height 14
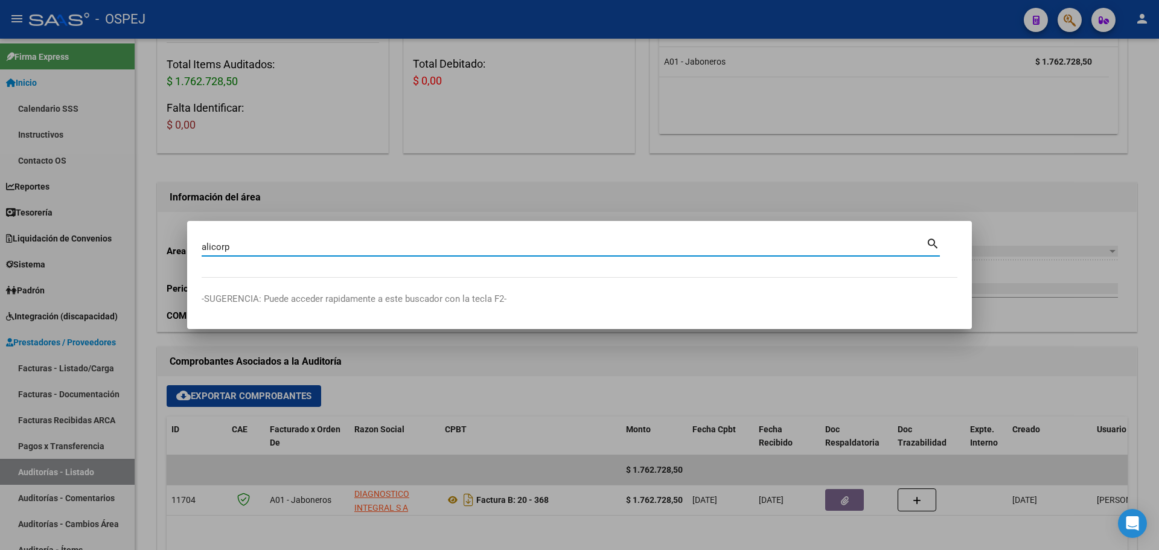
type input "alicorp"
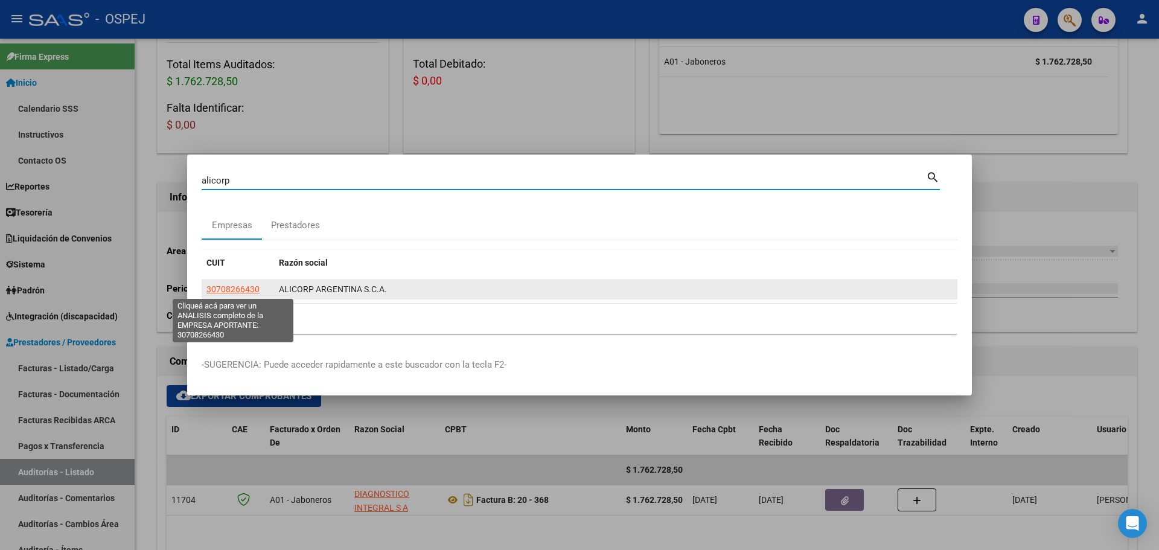
click at [245, 288] on span "30708266430" at bounding box center [233, 289] width 53 height 10
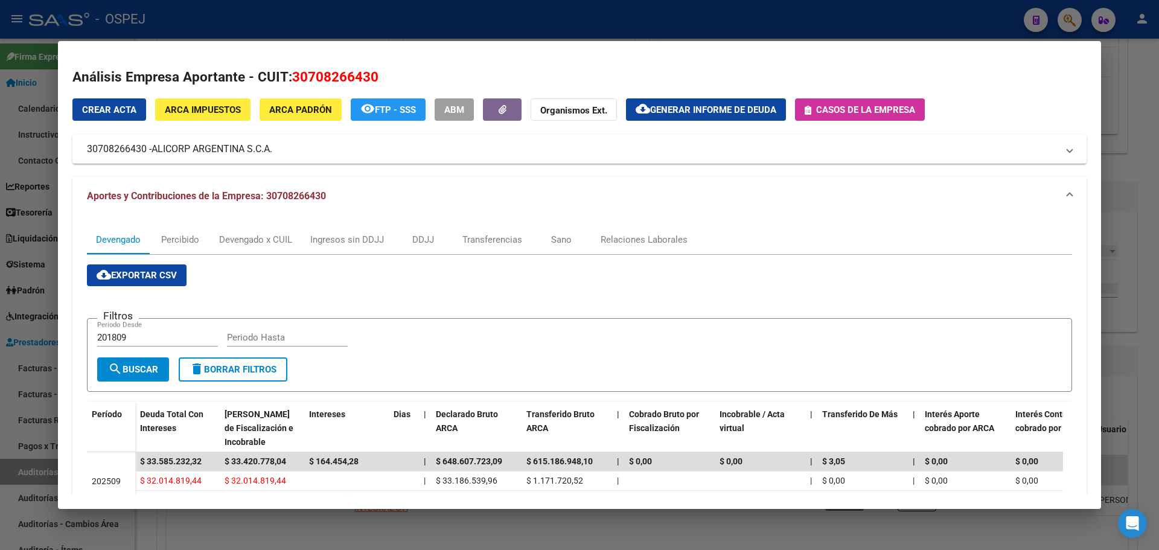
scroll to position [121, 0]
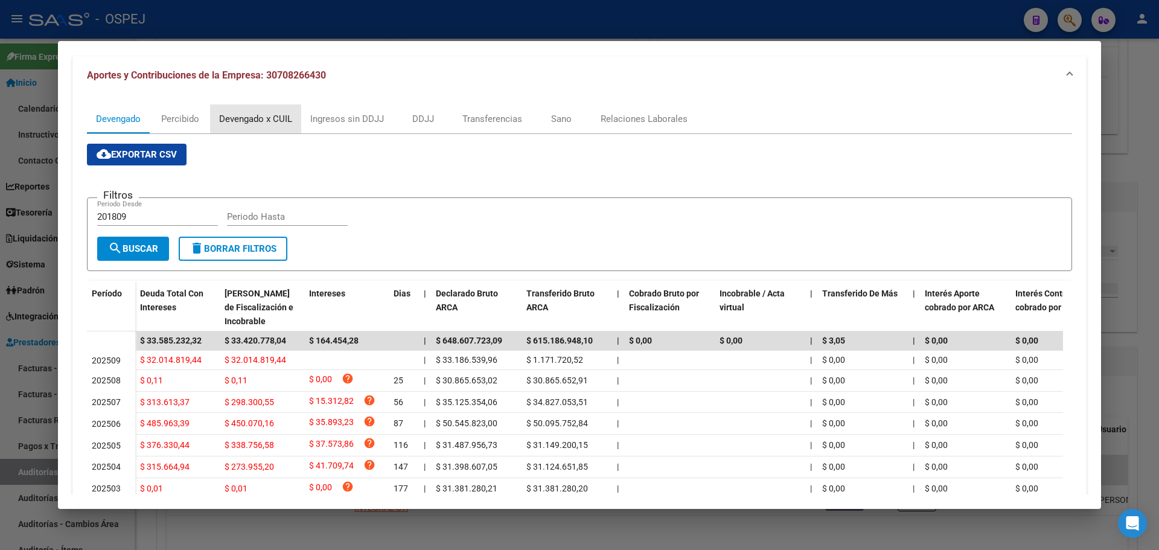
click at [274, 111] on div "Devengado x CUIL" at bounding box center [255, 118] width 91 height 29
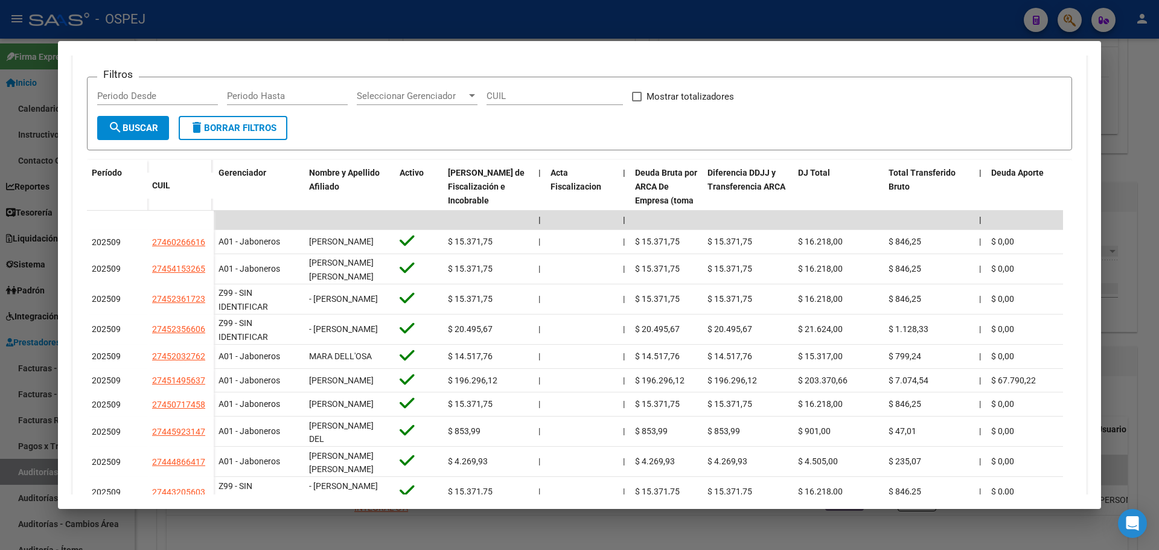
scroll to position [0, 0]
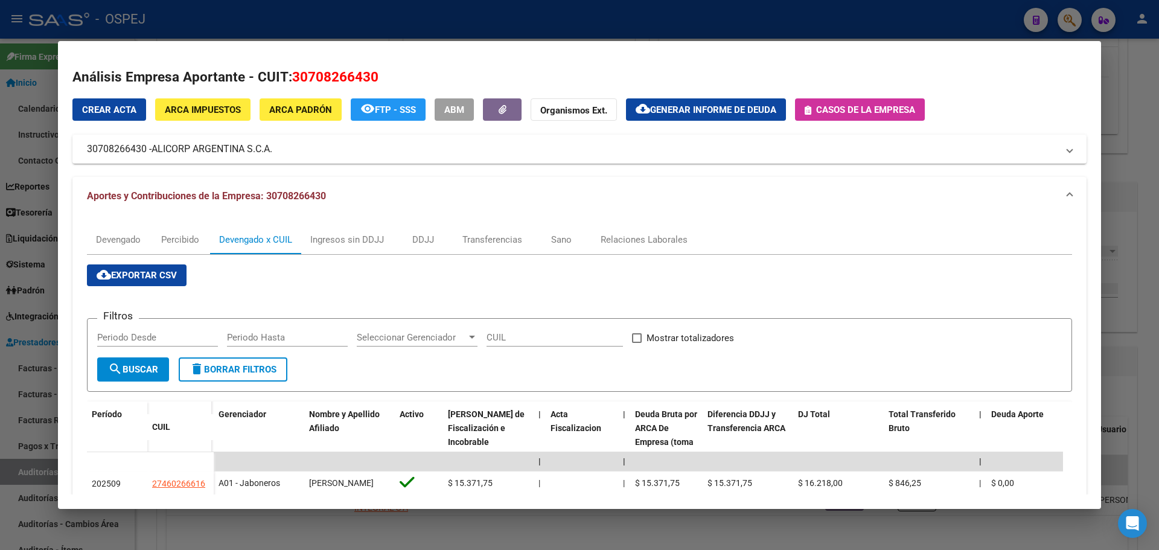
click at [322, 33] on div at bounding box center [579, 275] width 1159 height 550
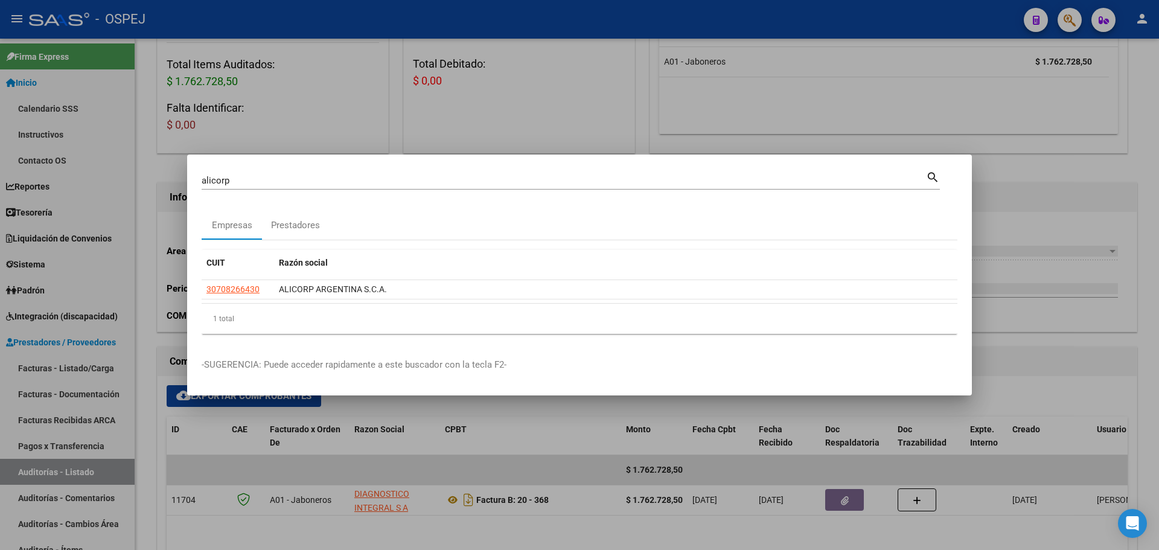
click at [352, 16] on div at bounding box center [579, 275] width 1159 height 550
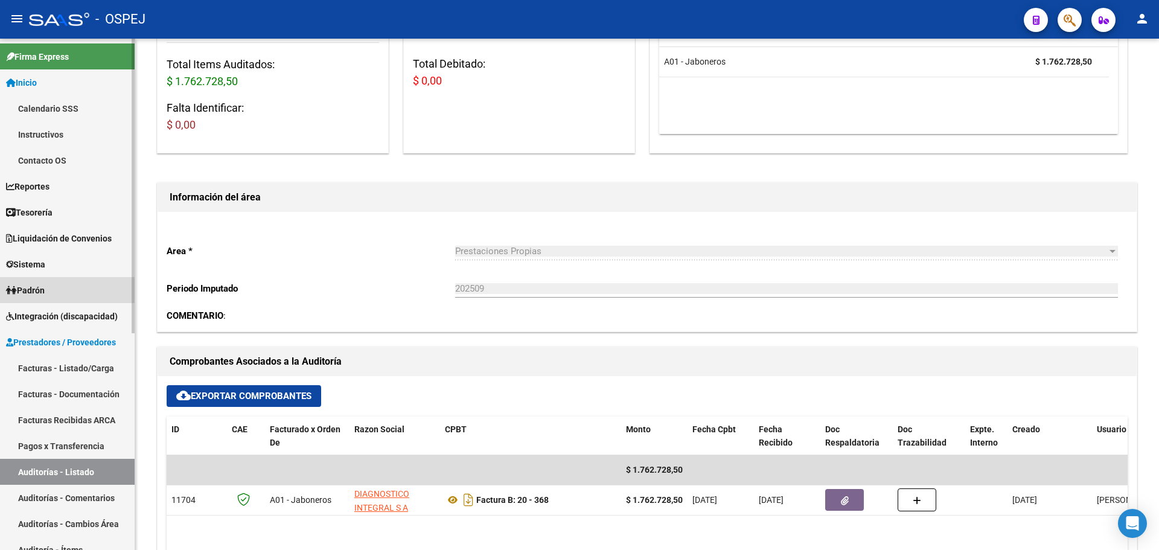
click at [59, 293] on link "Padrón" at bounding box center [67, 290] width 135 height 26
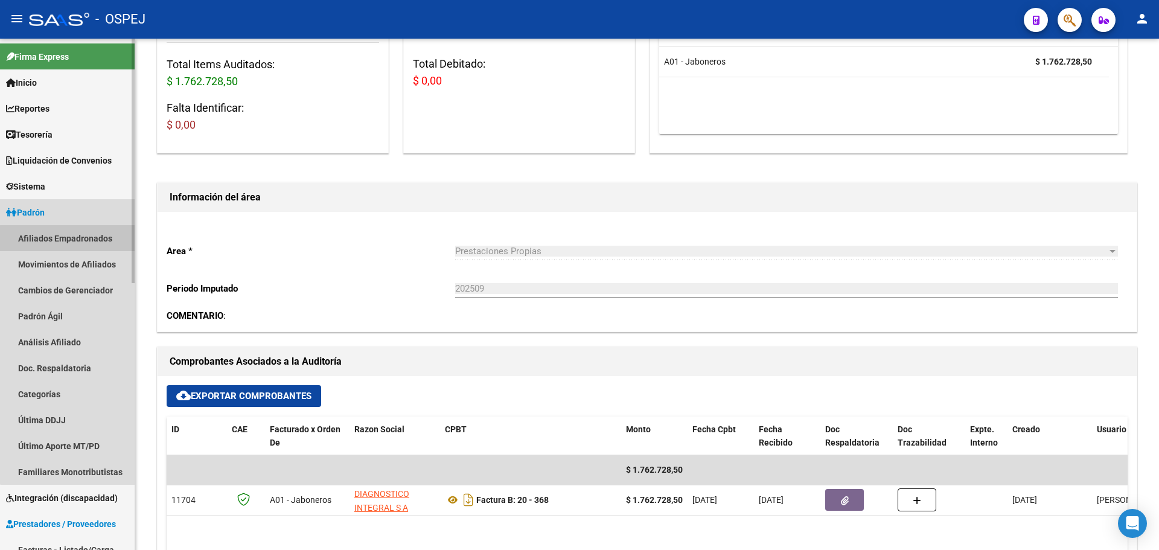
click at [72, 242] on link "Afiliados Empadronados" at bounding box center [67, 238] width 135 height 26
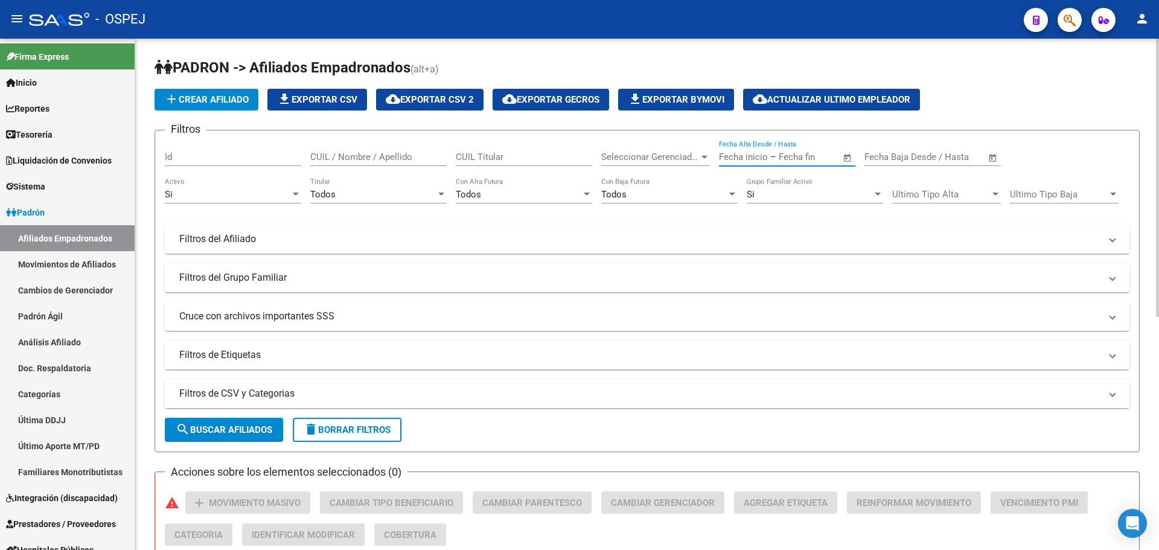
click at [797, 158] on input "text" at bounding box center [808, 157] width 59 height 11
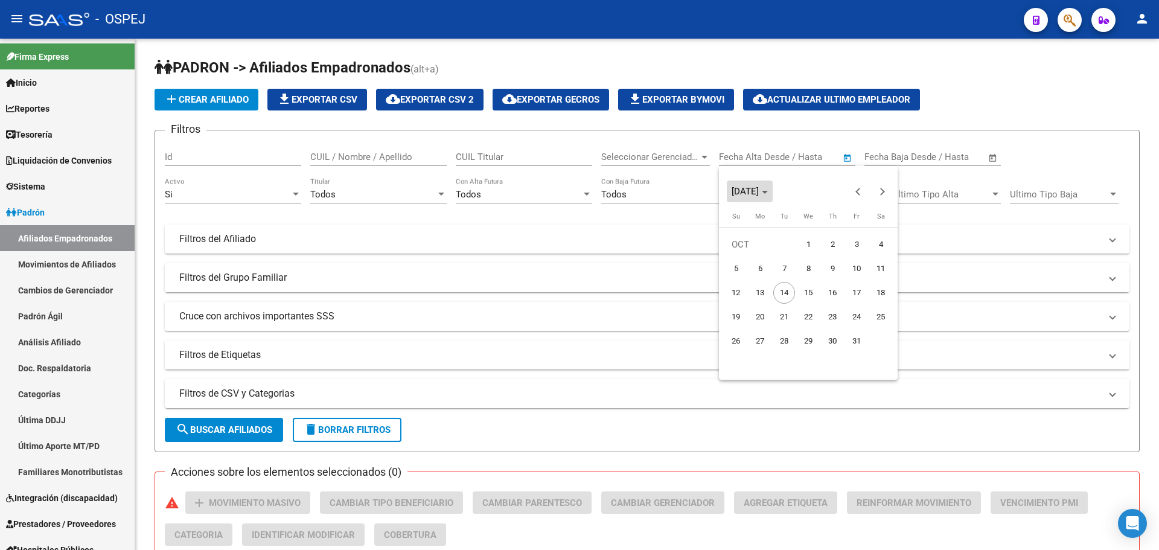
click at [773, 185] on span "Choose month and year" at bounding box center [750, 191] width 46 height 29
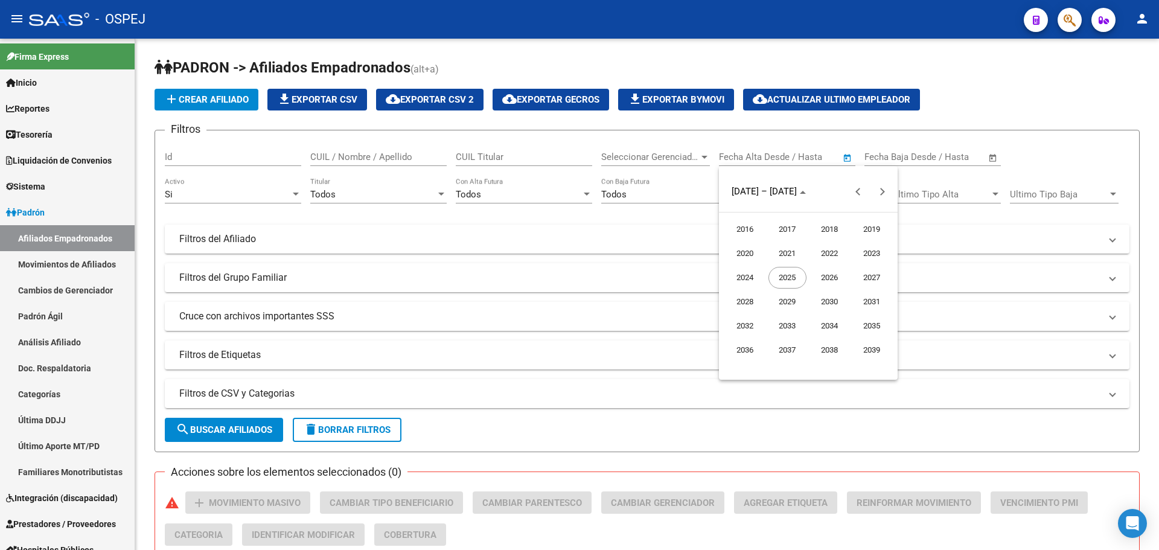
click at [737, 228] on span "2016" at bounding box center [745, 230] width 38 height 22
click at [760, 250] on span "JAN" at bounding box center [745, 254] width 38 height 22
drag, startPoint x: 859, startPoint y: 239, endPoint x: 759, endPoint y: 210, distance: 103.8
click at [852, 237] on span "1" at bounding box center [857, 245] width 22 height 22
type input "[DATE]"
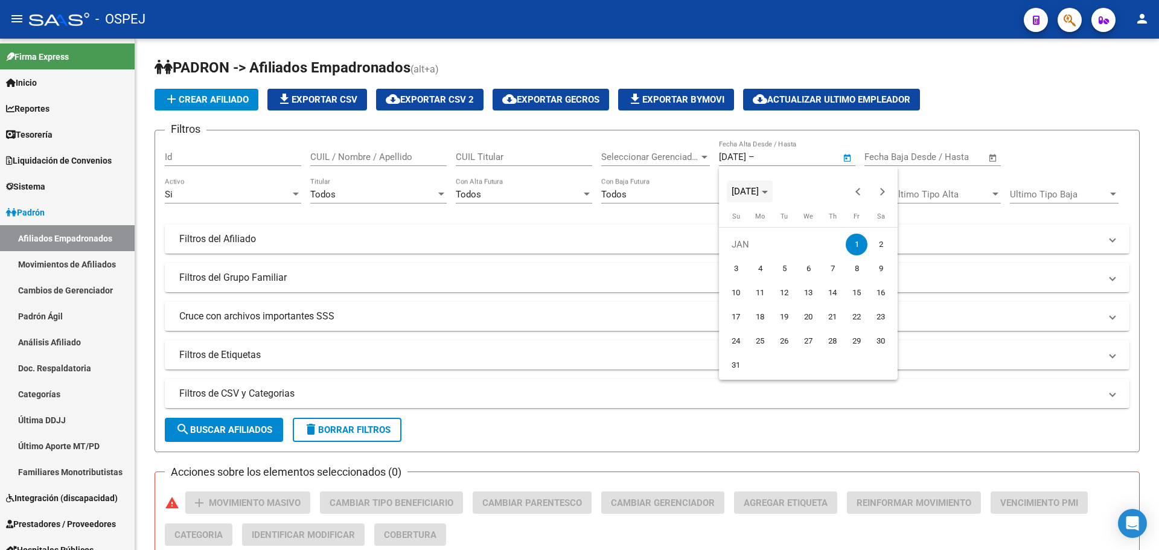
click at [768, 187] on span "JAN 2016" at bounding box center [750, 191] width 36 height 8
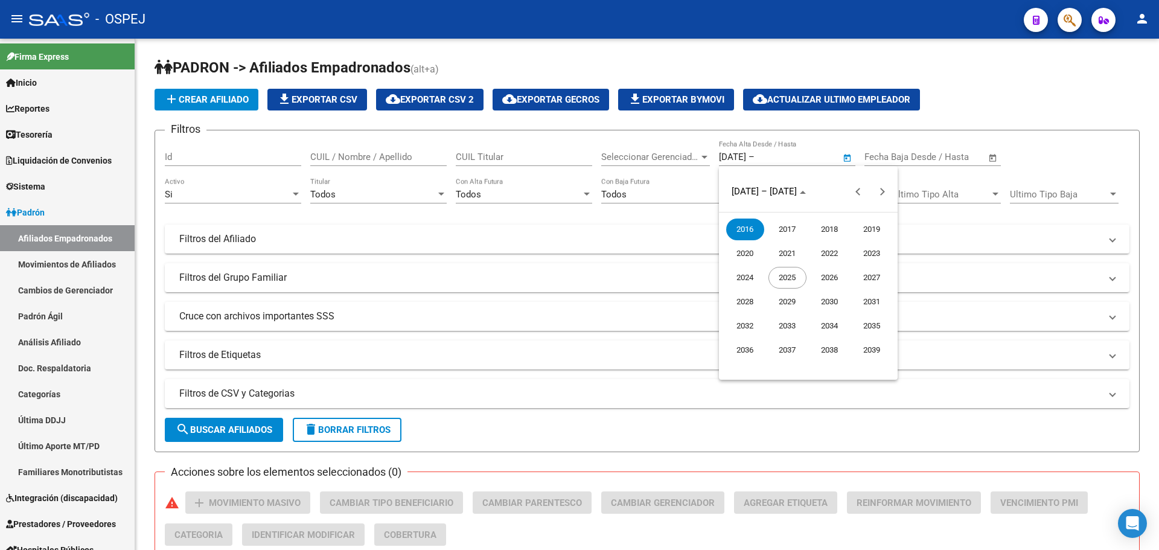
click at [797, 283] on span "2025" at bounding box center [788, 278] width 38 height 22
click at [880, 281] on span "AUG" at bounding box center [872, 278] width 38 height 22
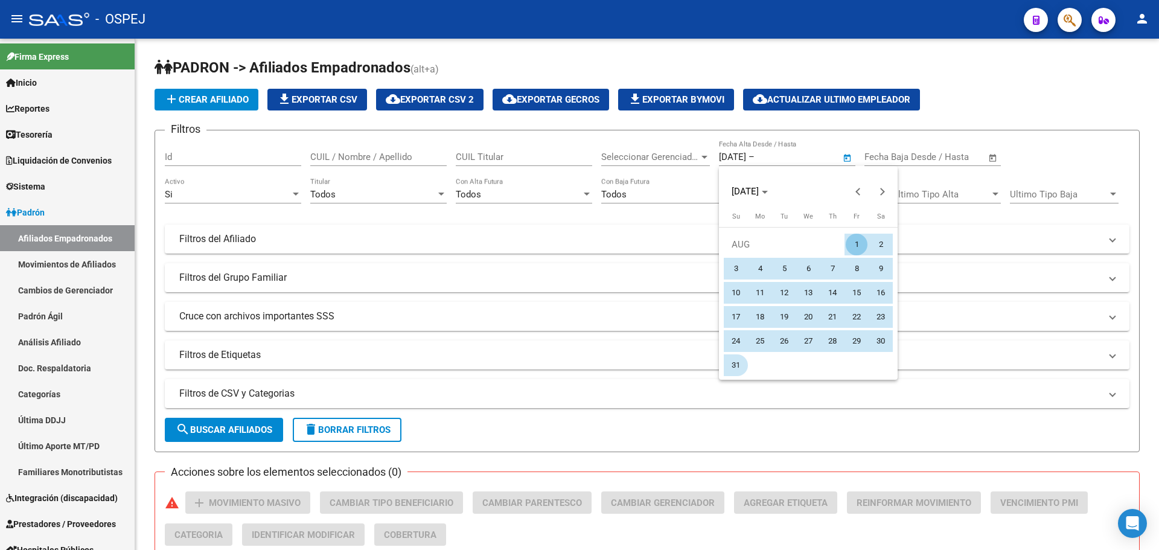
click at [739, 367] on span "31" at bounding box center [736, 365] width 22 height 22
type input "31/08/2025"
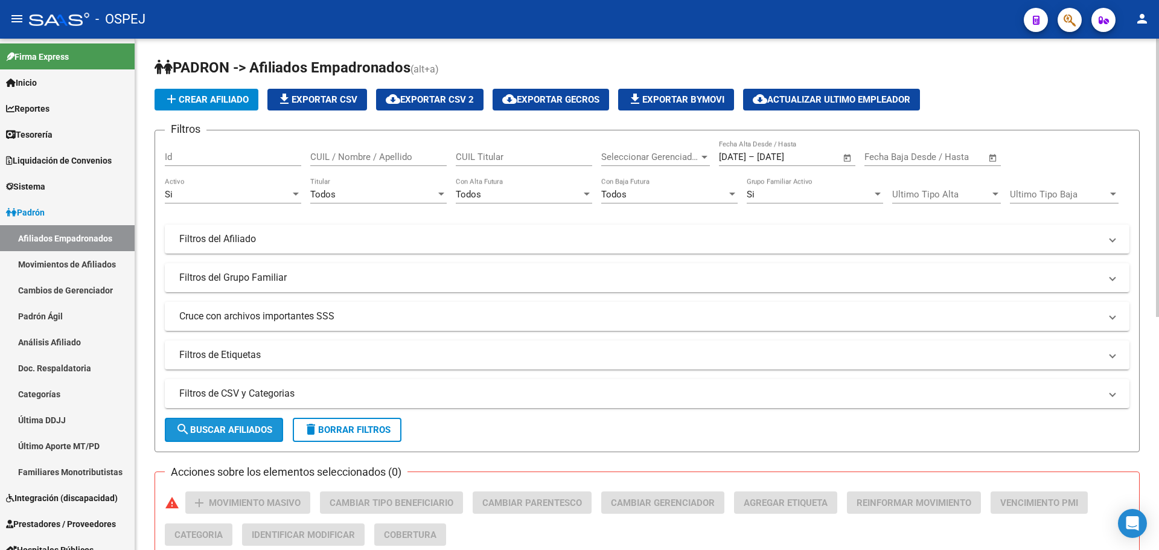
click at [180, 431] on mat-icon "search" at bounding box center [183, 429] width 14 height 14
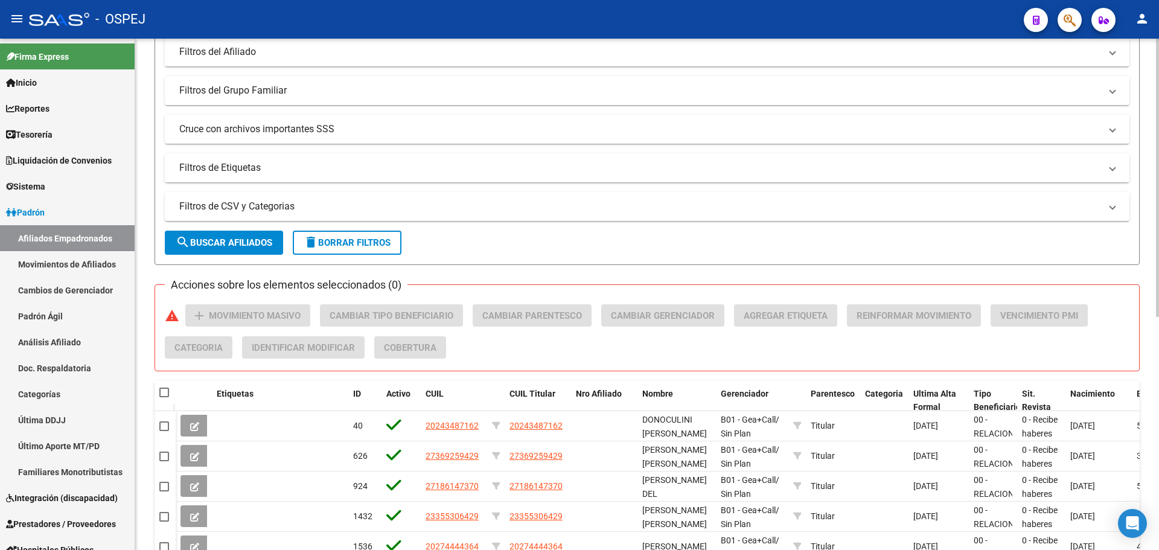
scroll to position [66, 0]
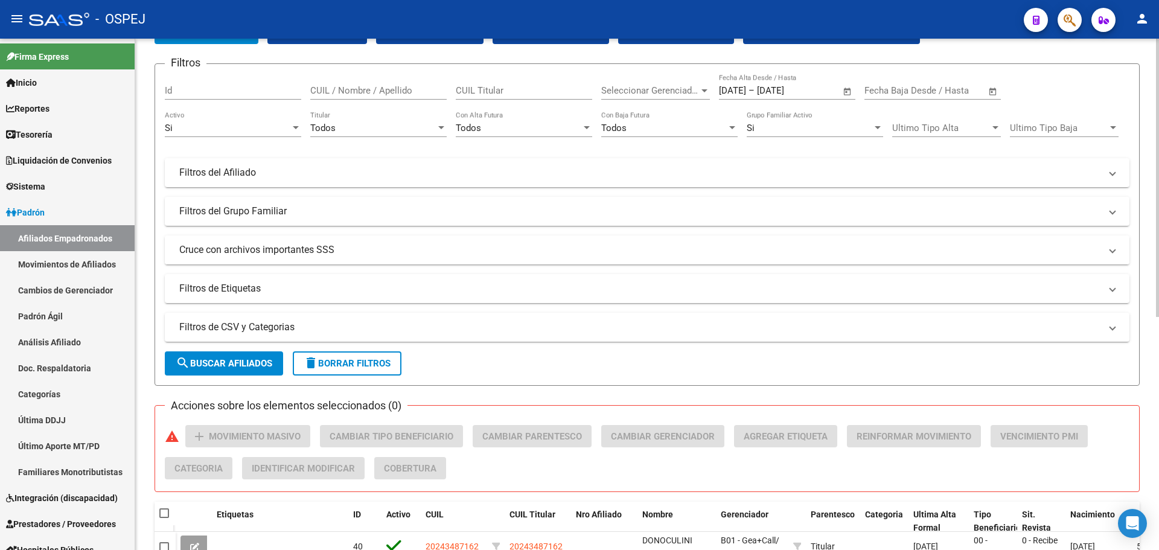
click at [307, 251] on mat-panel-title "Cruce con archivos importantes SSS" at bounding box center [639, 249] width 921 height 13
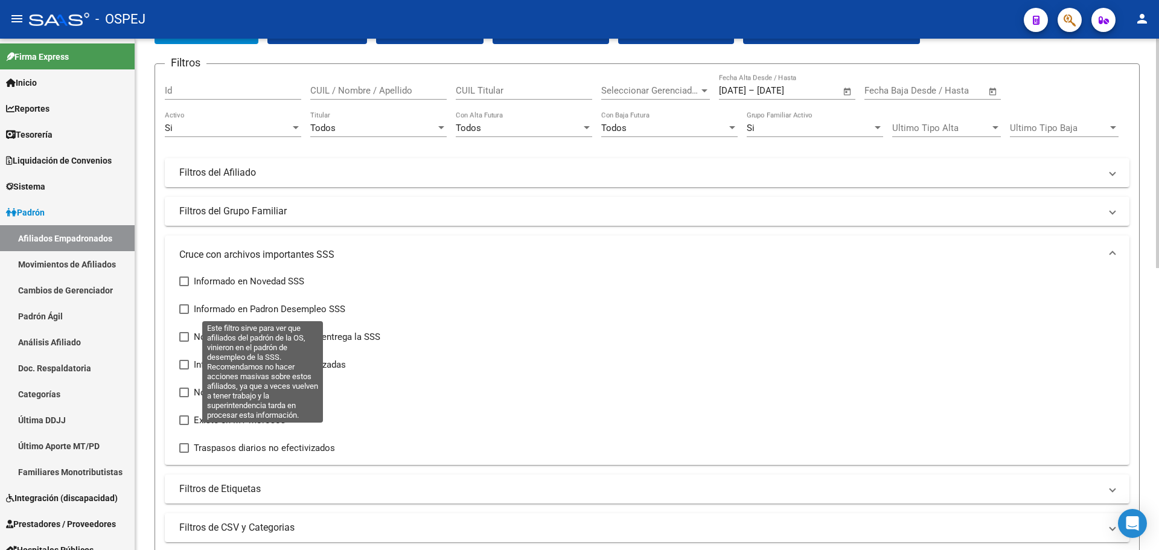
click at [247, 307] on span "Informado en Padron Desempleo SSS" at bounding box center [270, 309] width 152 height 14
click at [184, 314] on input "Informado en Padron Desempleo SSS" at bounding box center [184, 314] width 1 height 1
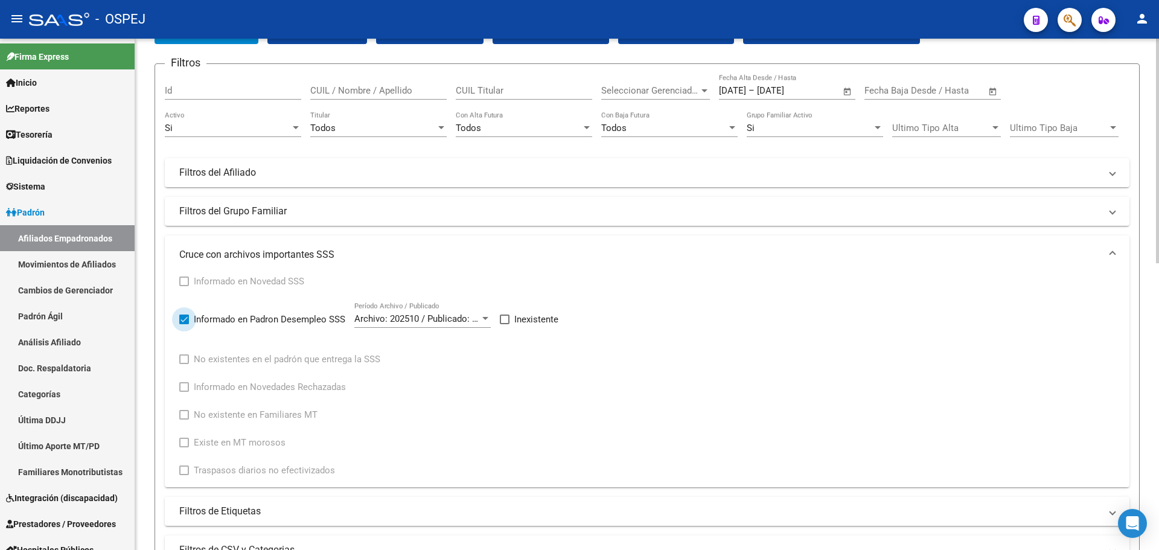
click at [226, 322] on span "Informado en Padron Desempleo SSS" at bounding box center [270, 319] width 152 height 14
click at [184, 324] on input "Informado en Padron Desempleo SSS" at bounding box center [184, 324] width 1 height 1
checkbox input "false"
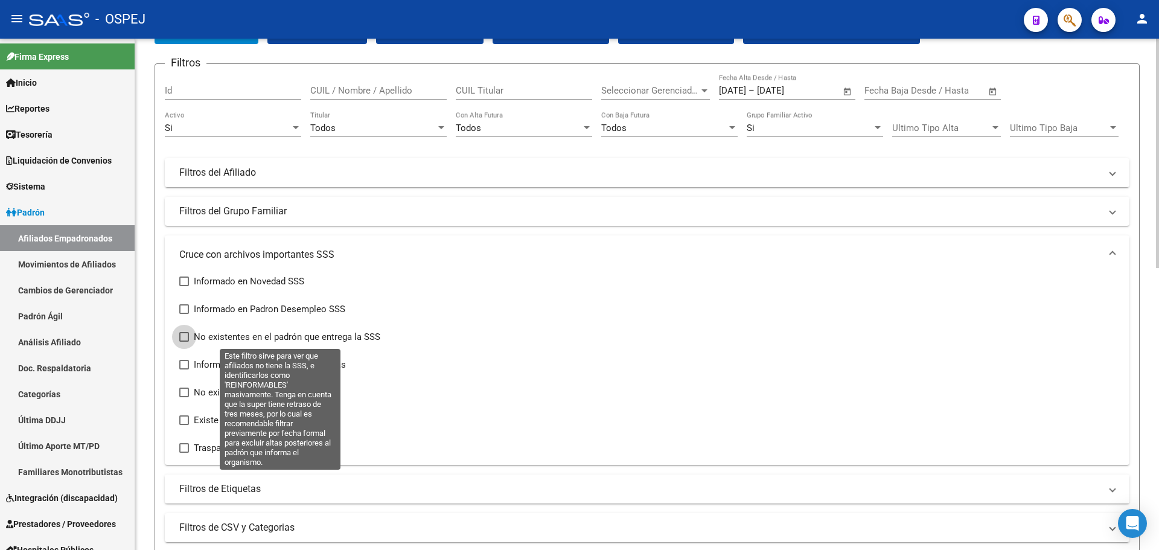
click at [237, 338] on span "No existentes en el padrón que entrega la SSS" at bounding box center [287, 337] width 187 height 14
click at [184, 342] on input "No existentes en el padrón que entrega la SSS" at bounding box center [184, 342] width 1 height 1
checkbox input "true"
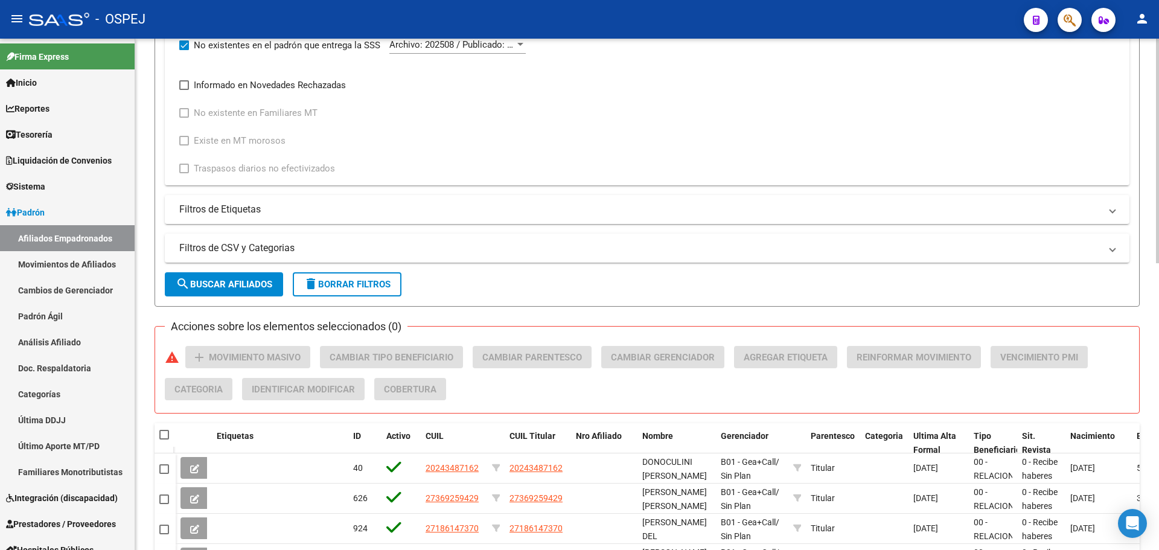
scroll to position [429, 0]
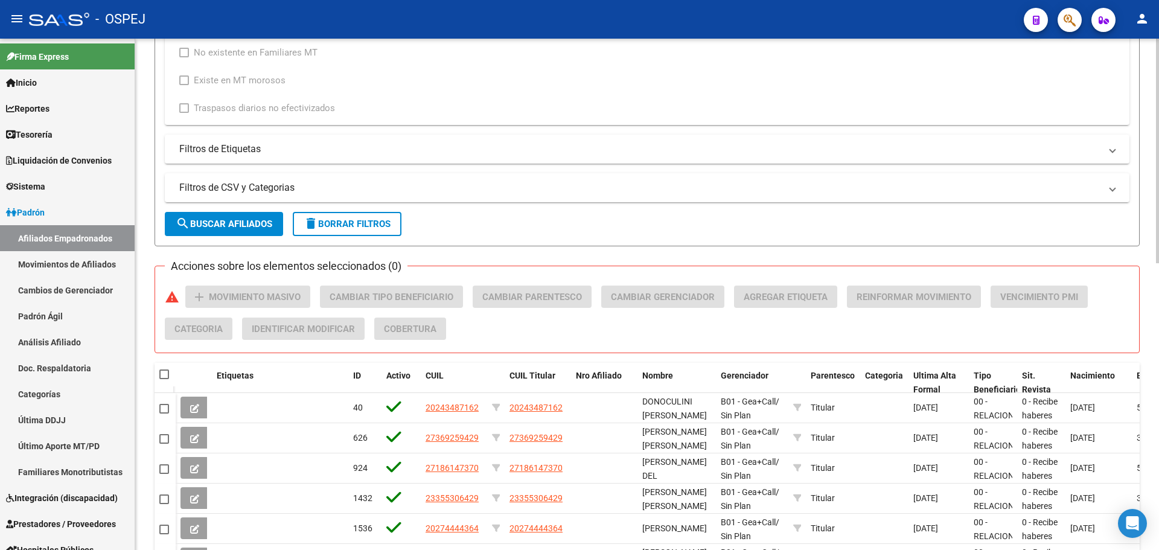
click at [232, 225] on span "search Buscar Afiliados" at bounding box center [224, 224] width 97 height 11
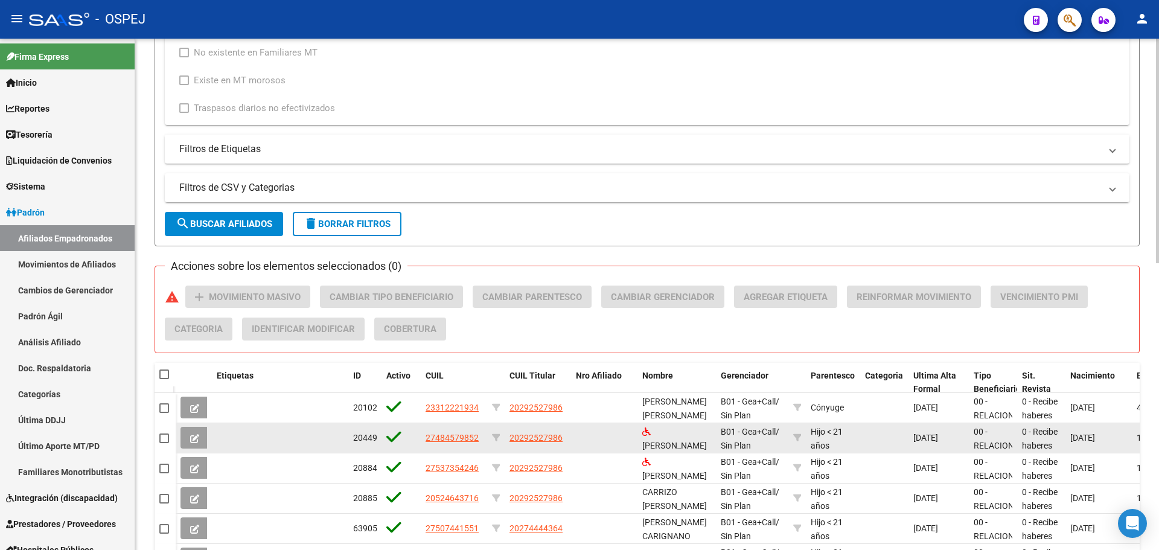
scroll to position [652, 0]
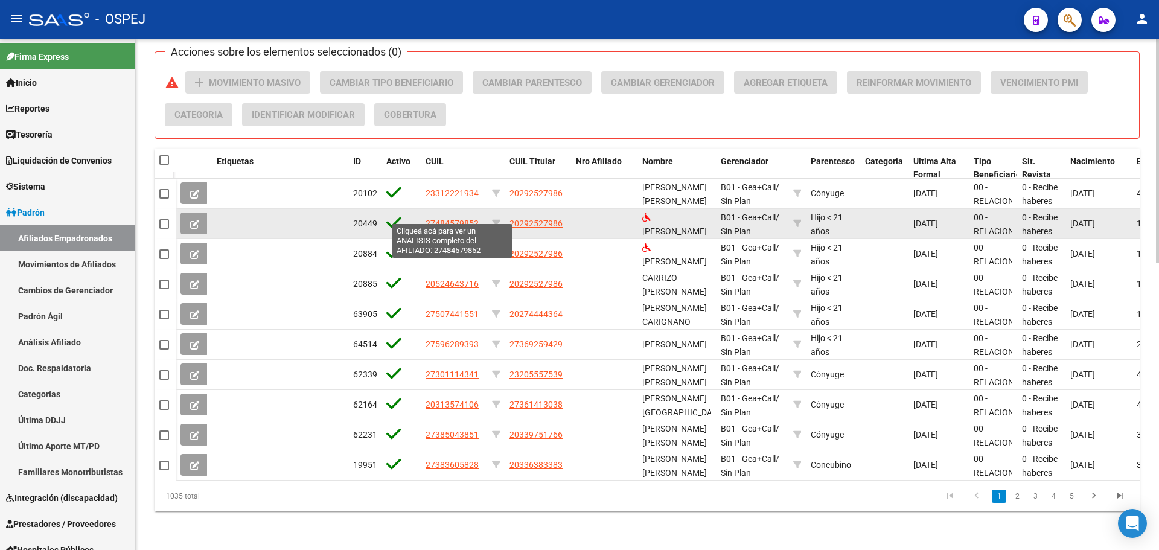
click at [447, 219] on span "27484579852" at bounding box center [452, 224] width 53 height 10
type textarea "27484579852"
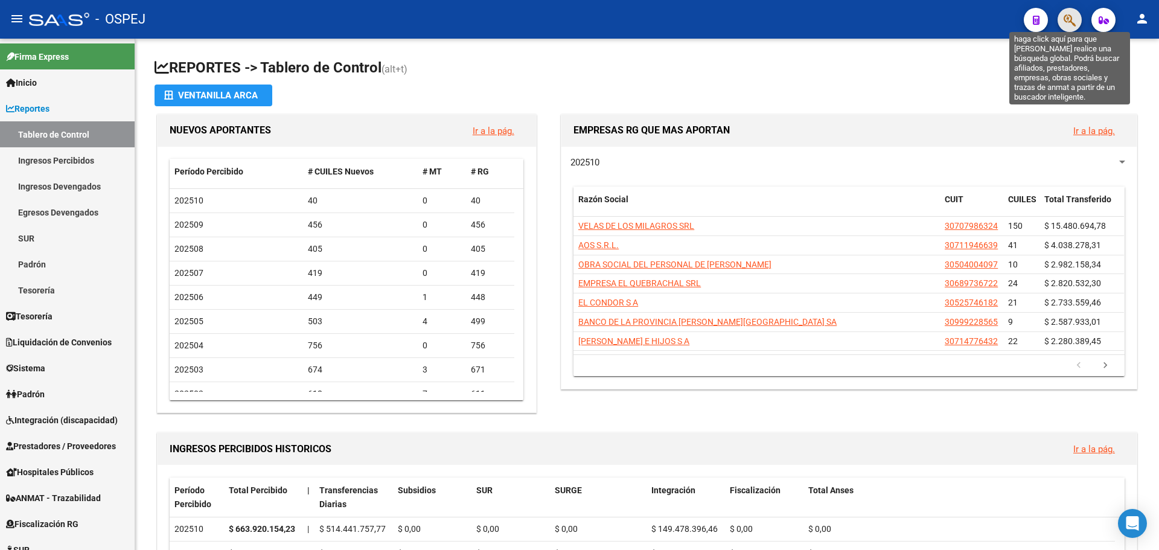
click at [1066, 24] on icon "button" at bounding box center [1070, 20] width 12 height 14
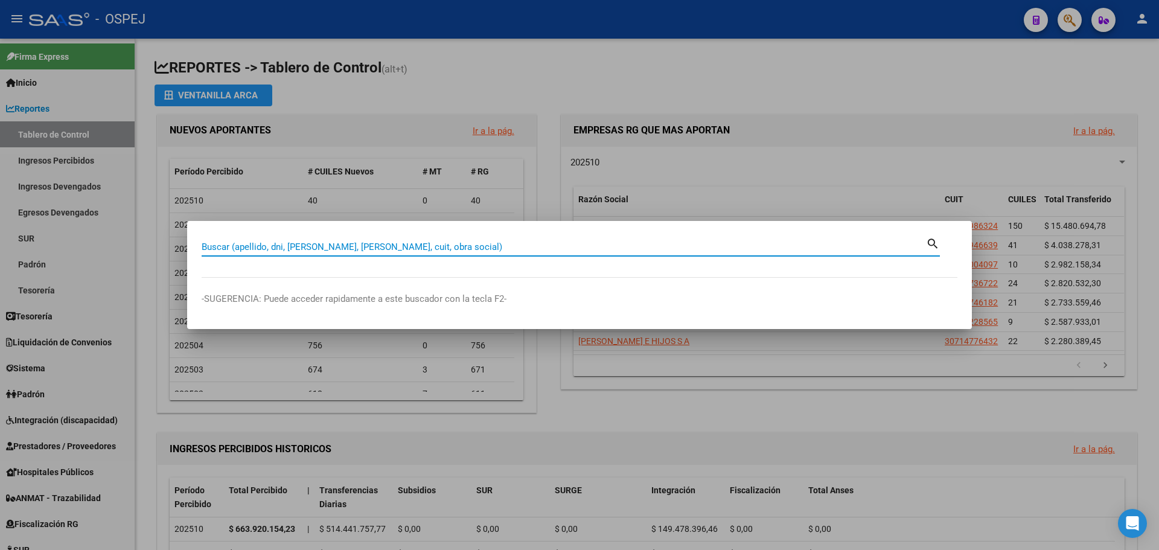
paste input "27484579852"
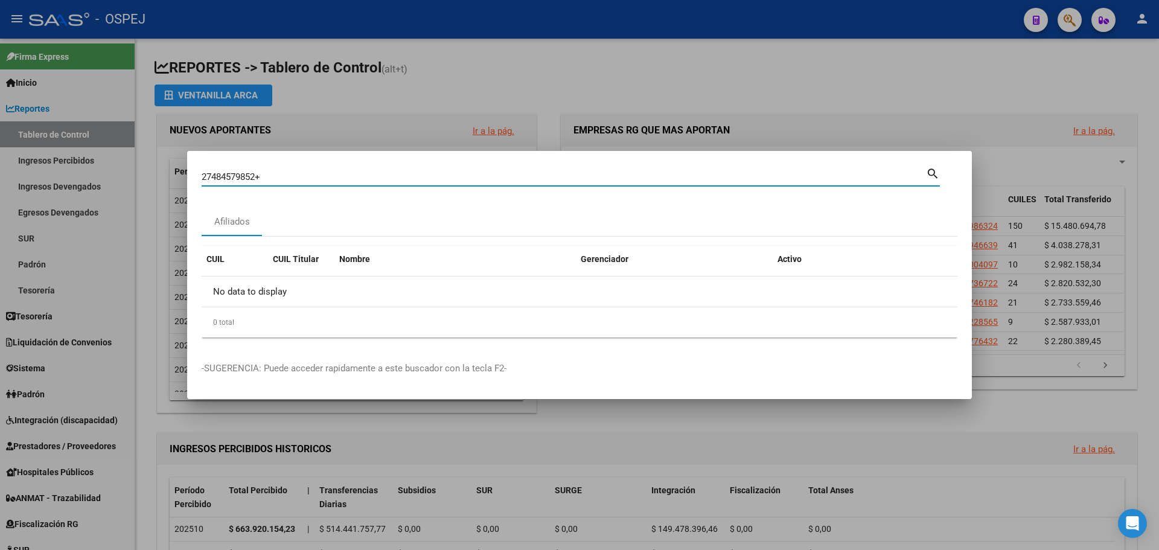
type input "27484579852"
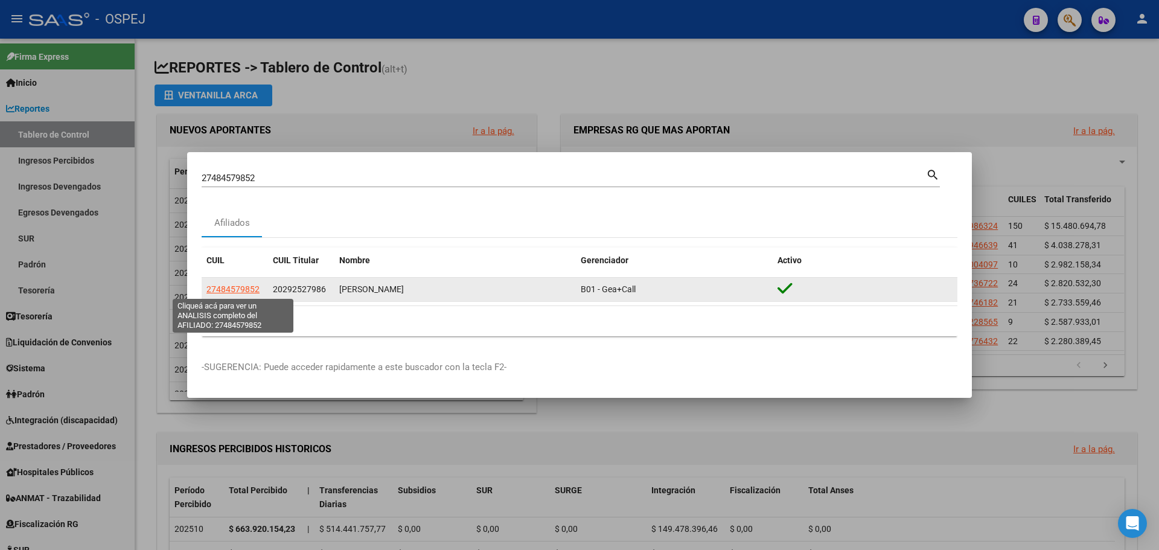
click at [239, 290] on span "27484579852" at bounding box center [233, 289] width 53 height 10
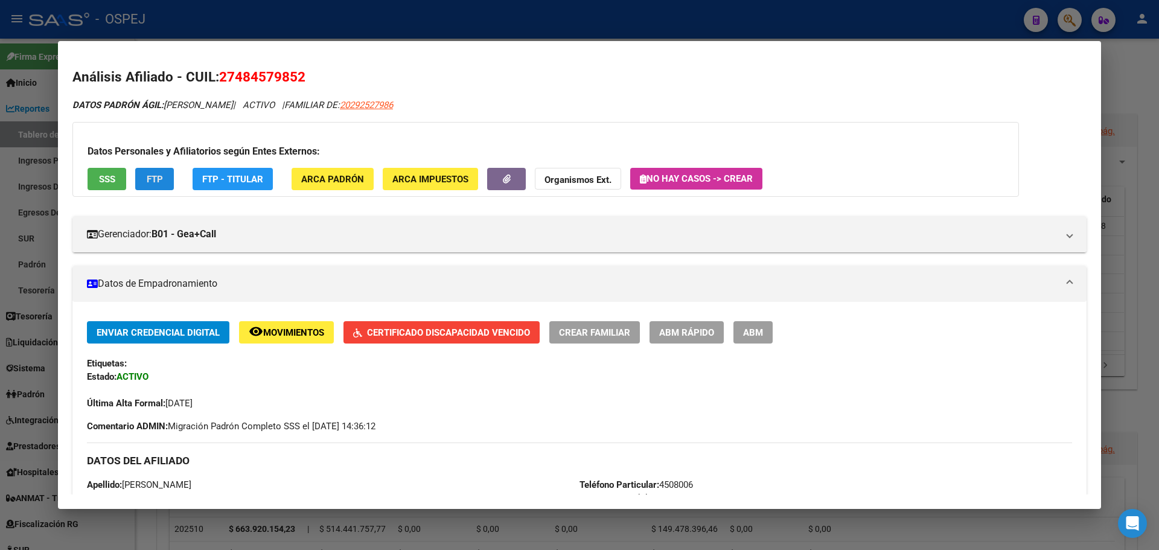
drag, startPoint x: 158, startPoint y: 171, endPoint x: 219, endPoint y: 156, distance: 62.4
click at [179, 164] on div "Datos Personales y Afiliatorios según Entes Externos: SSS FTP FTP - Titular ARC…" at bounding box center [545, 159] width 947 height 75
click at [146, 185] on button "FTP" at bounding box center [154, 179] width 39 height 22
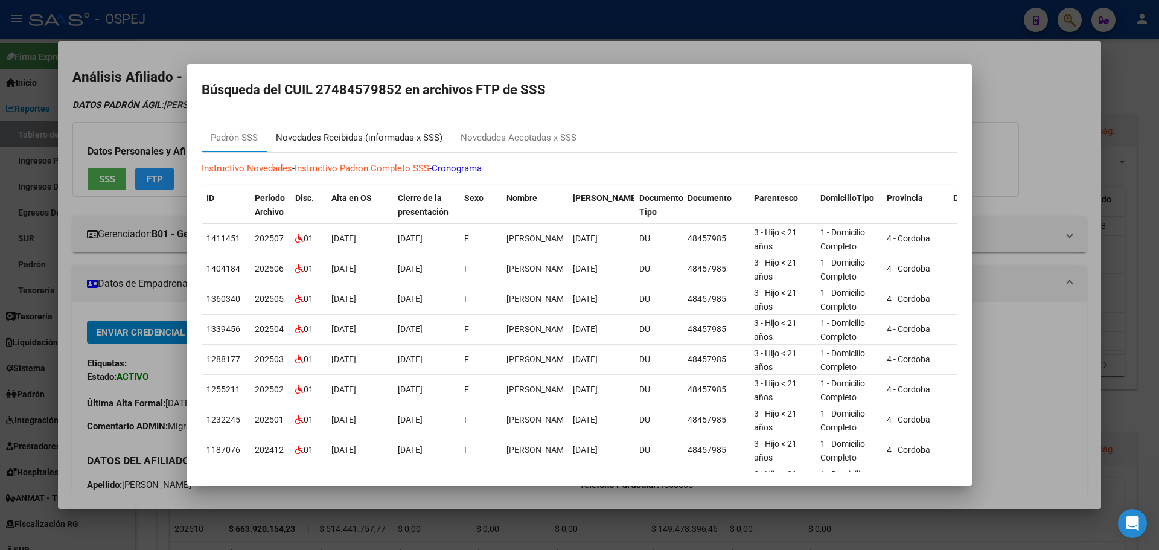
click at [356, 138] on div "Novedades Recibidas (informadas x SSS)" at bounding box center [359, 138] width 167 height 14
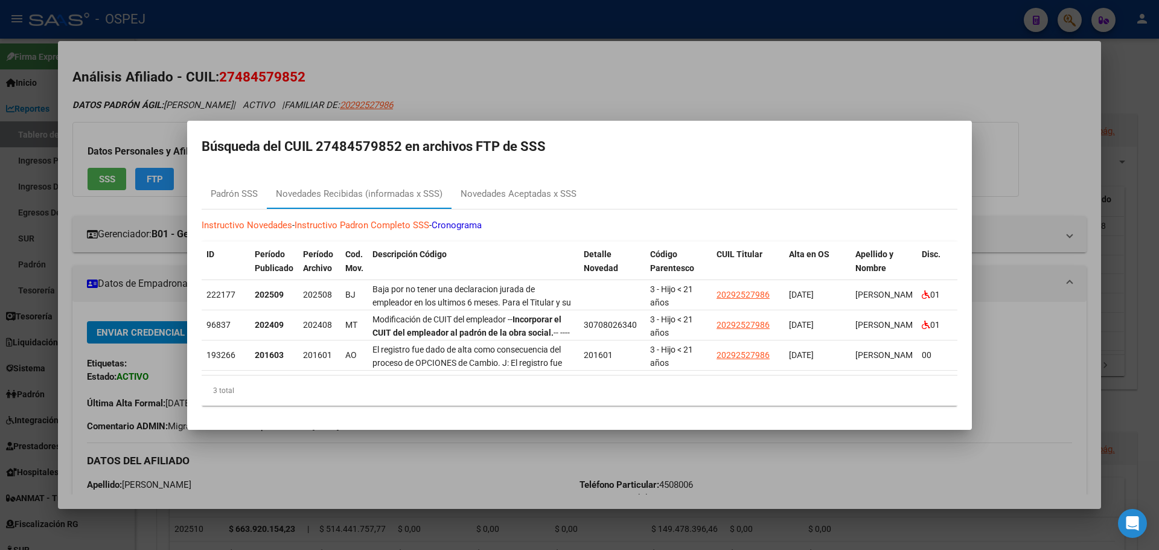
click at [482, 72] on div at bounding box center [579, 275] width 1159 height 550
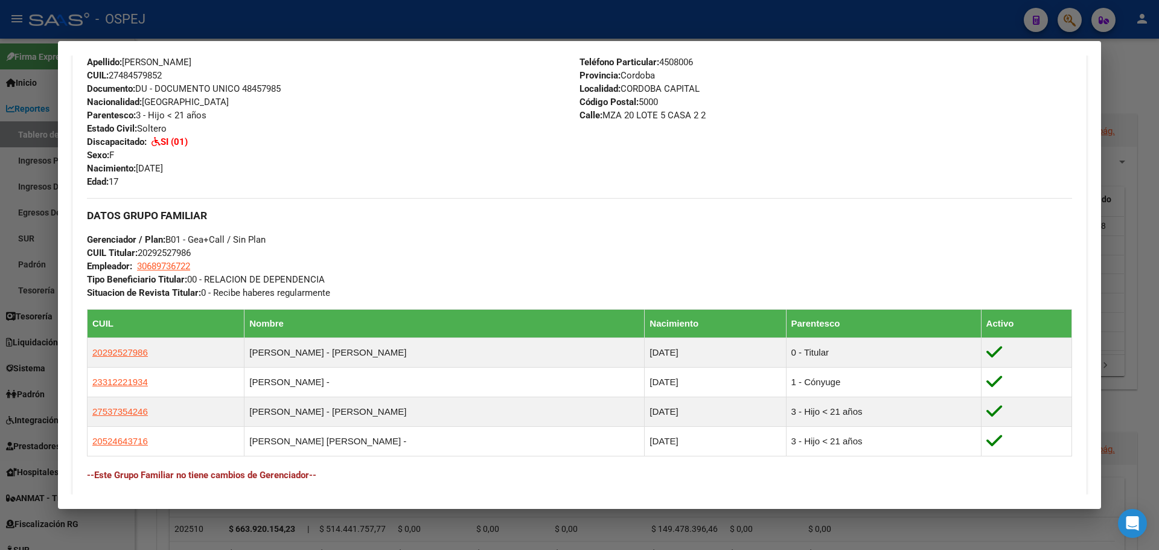
scroll to position [639, 0]
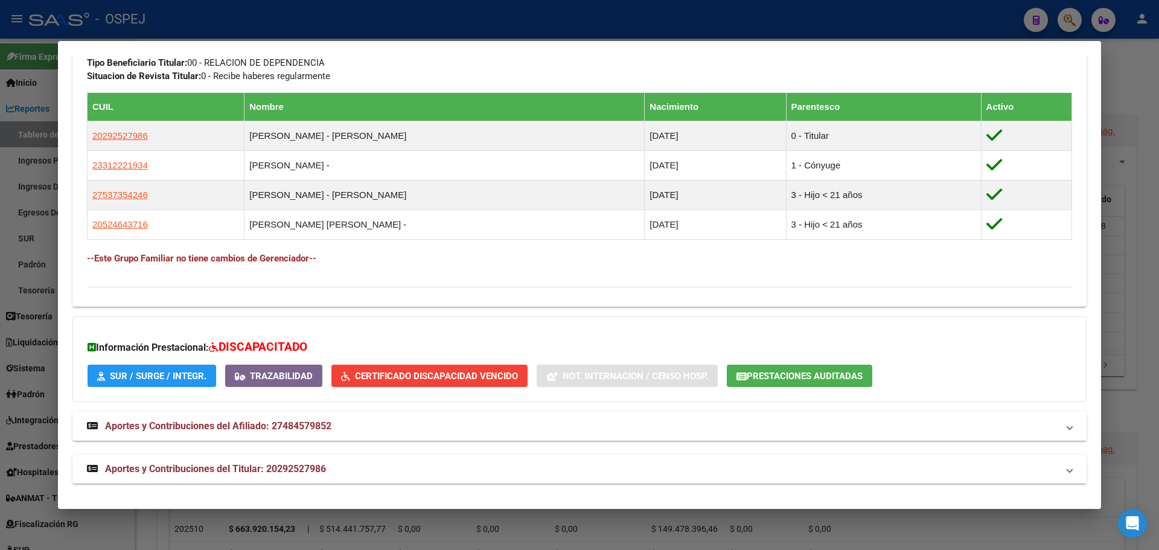
click at [290, 475] on mat-expansion-panel-header "Aportes y Contribuciones del Titular: 20292527986" at bounding box center [579, 469] width 1014 height 29
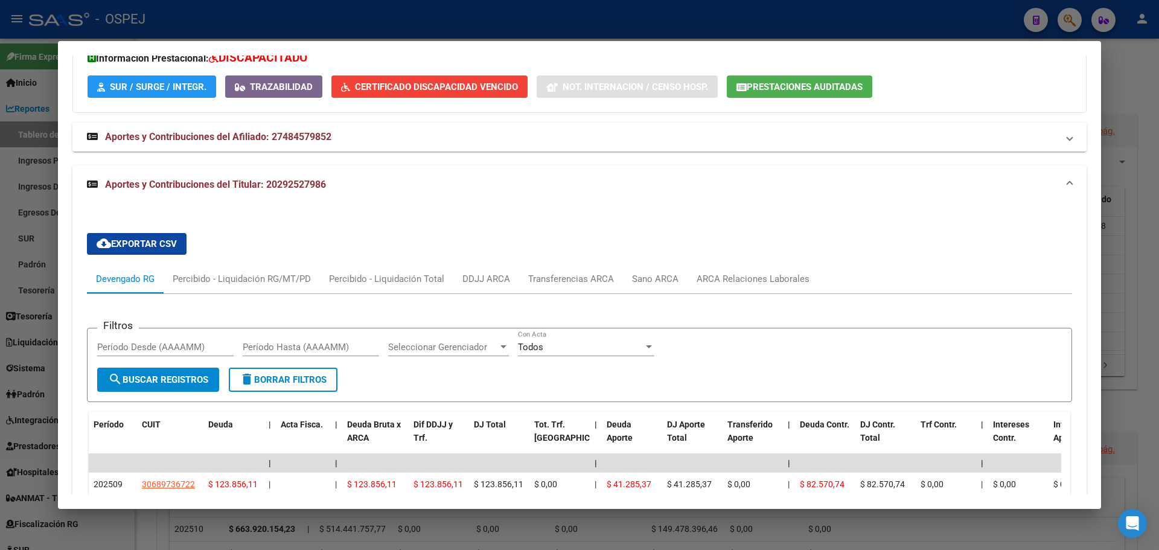
scroll to position [868, 0]
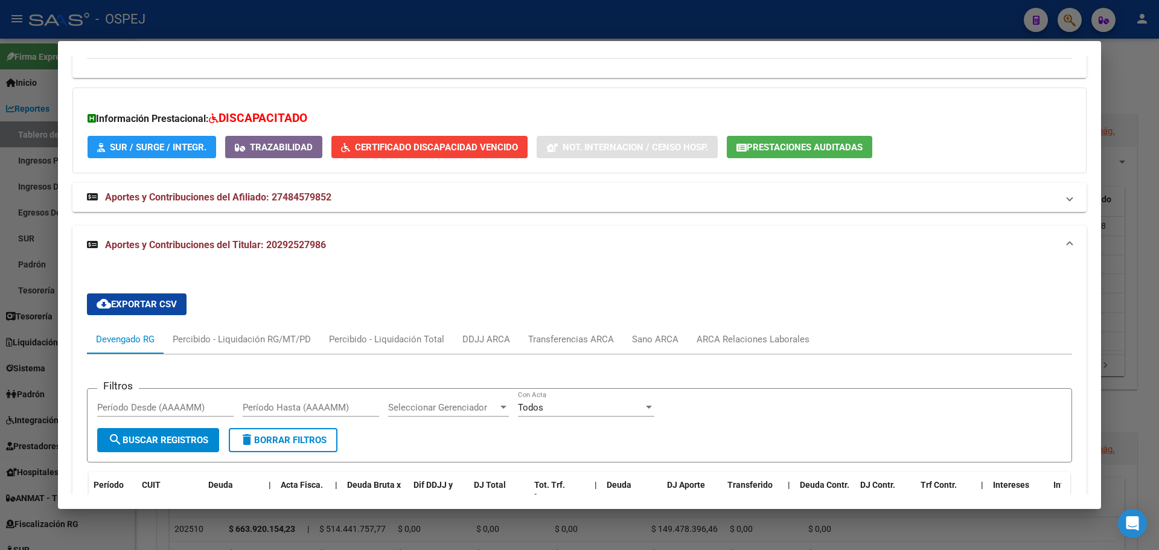
click at [748, 321] on div "cloud_download Exportar CSV Devengado RG Percibido - Liquidación RG/MT/PD Perci…" at bounding box center [579, 551] width 985 height 534
drag, startPoint x: 755, startPoint y: 341, endPoint x: 763, endPoint y: 340, distance: 7.3
click at [758, 341] on div "ARCA Relaciones Laborales" at bounding box center [753, 339] width 113 height 13
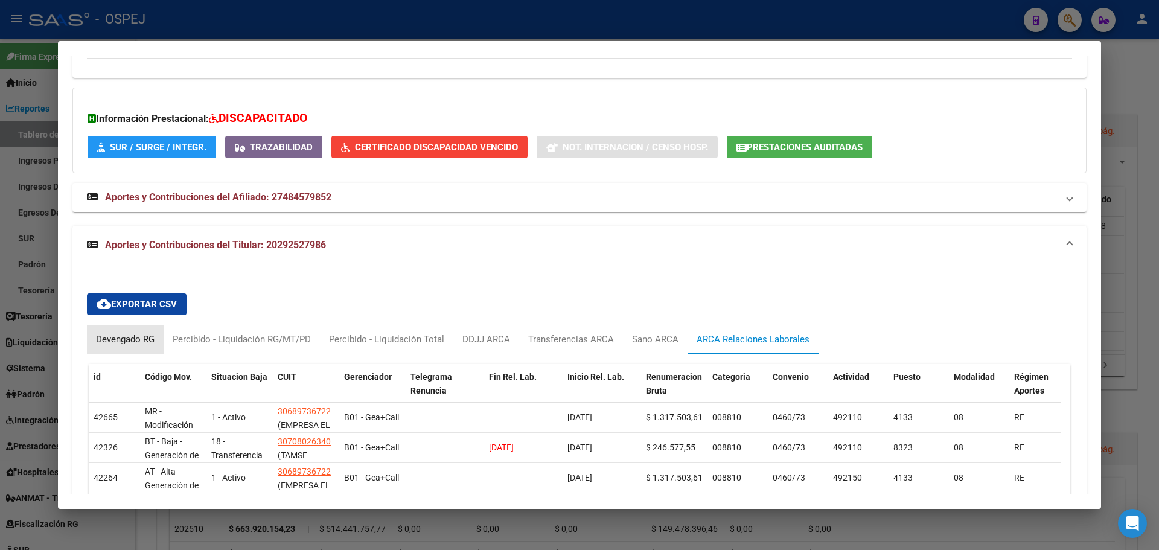
click at [144, 333] on div "Devengado RG" at bounding box center [125, 339] width 59 height 13
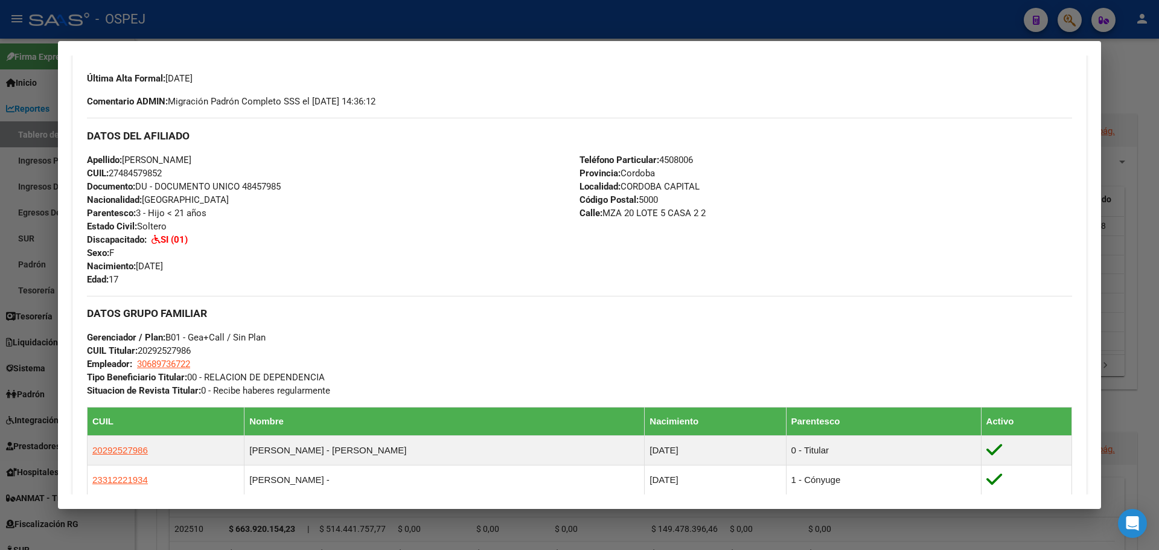
scroll to position [0, 0]
